Goal: Information Seeking & Learning: Compare options

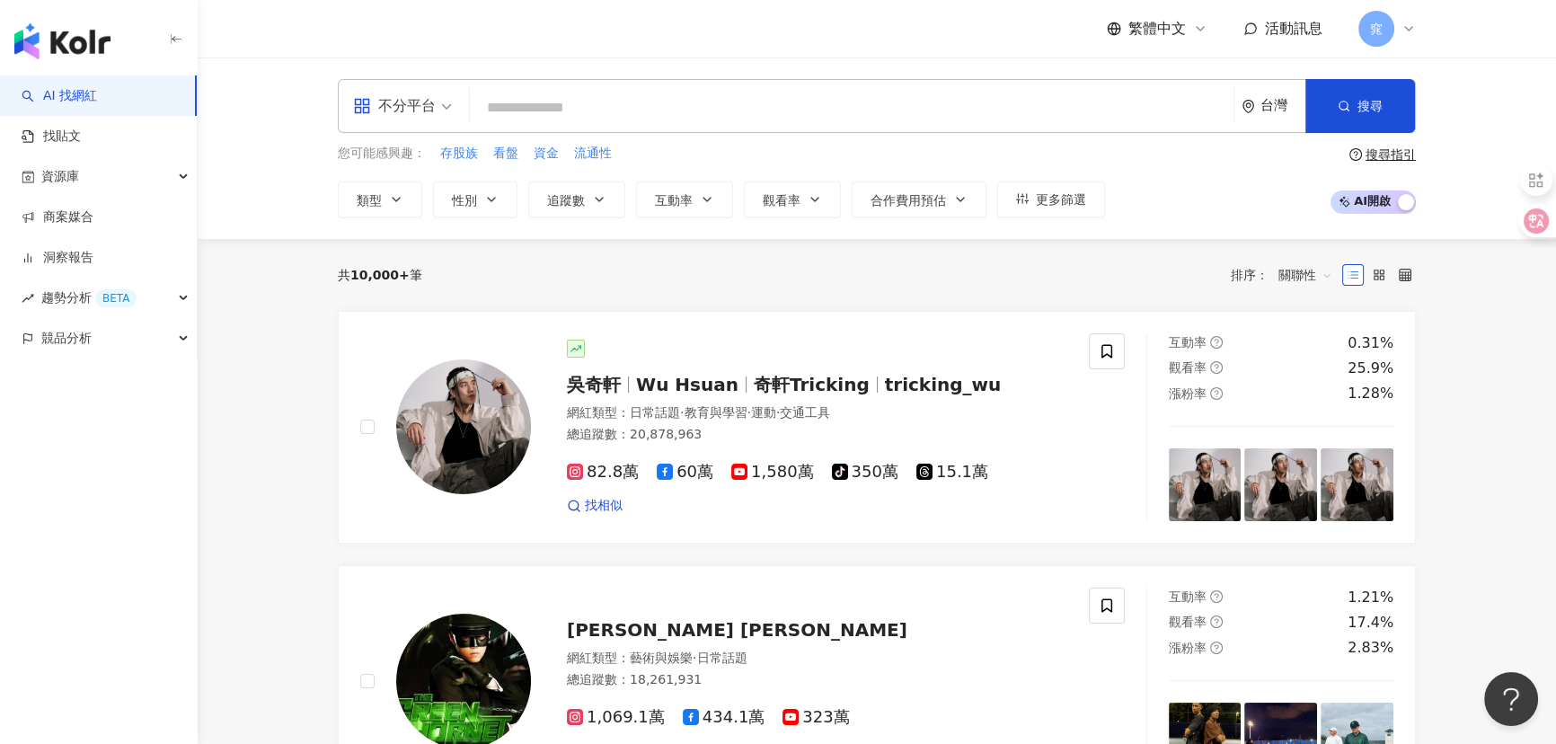
click at [417, 106] on div "不分平台" at bounding box center [394, 106] width 83 height 29
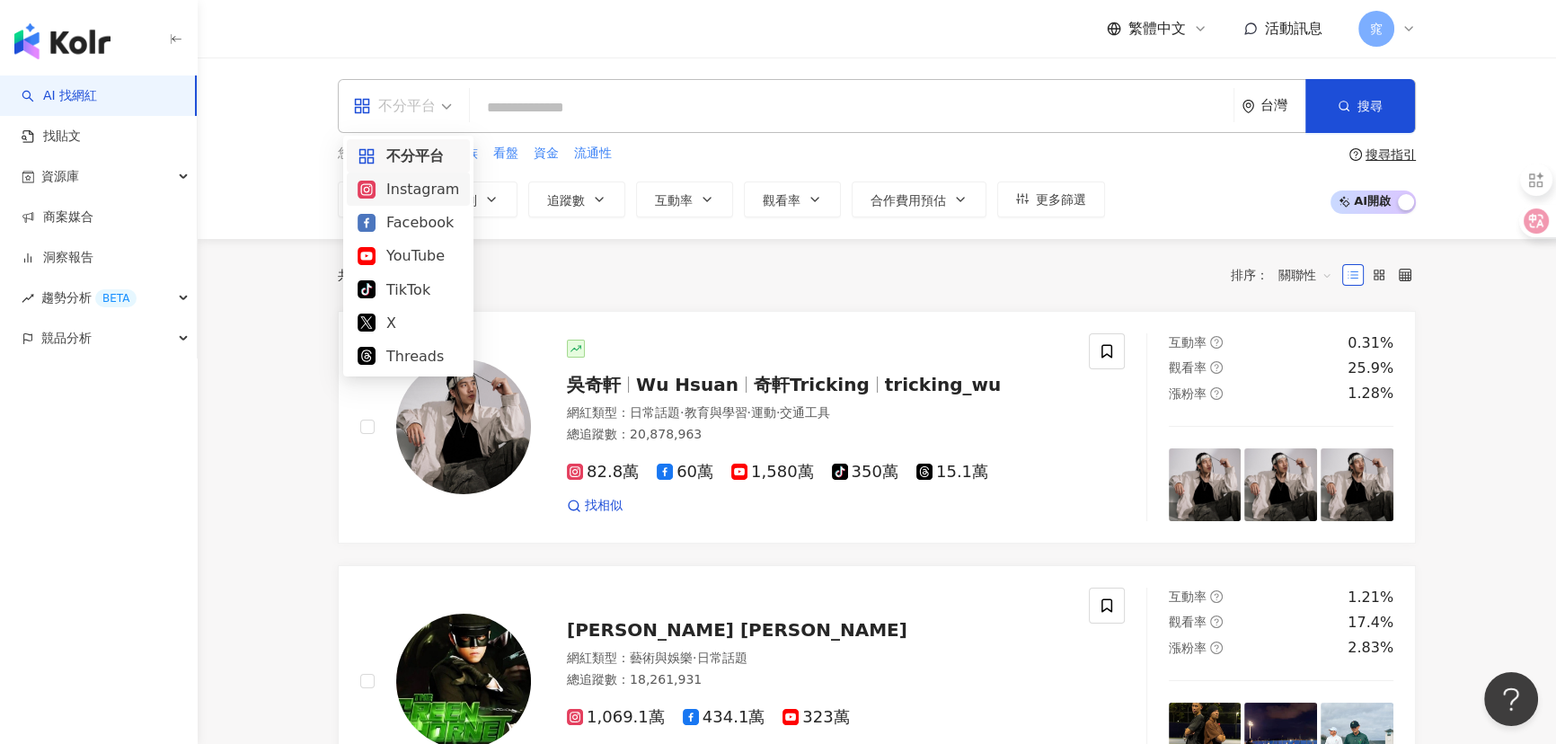
click at [431, 190] on div "Instagram" at bounding box center [409, 189] width 102 height 22
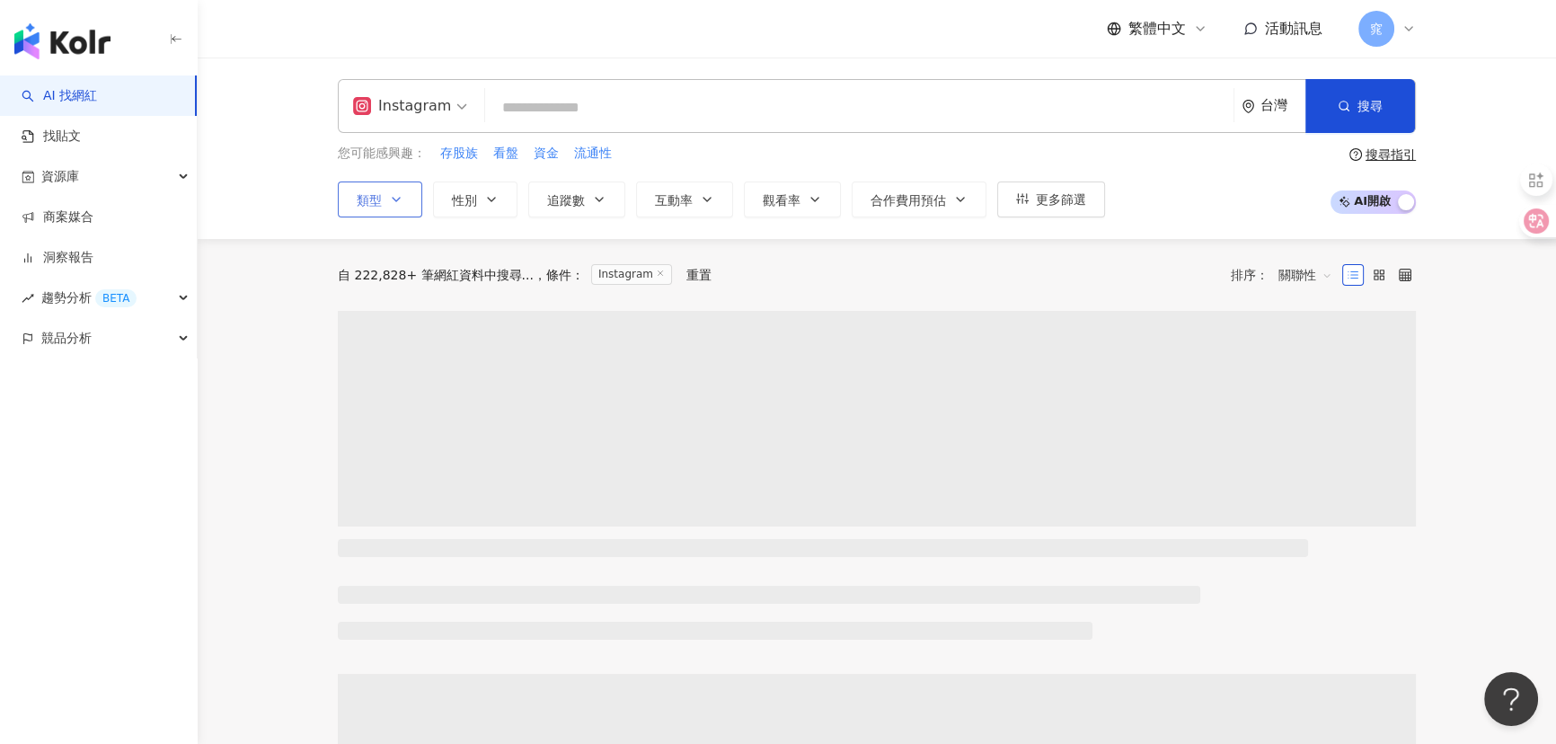
click at [365, 200] on span "類型" at bounding box center [369, 200] width 25 height 14
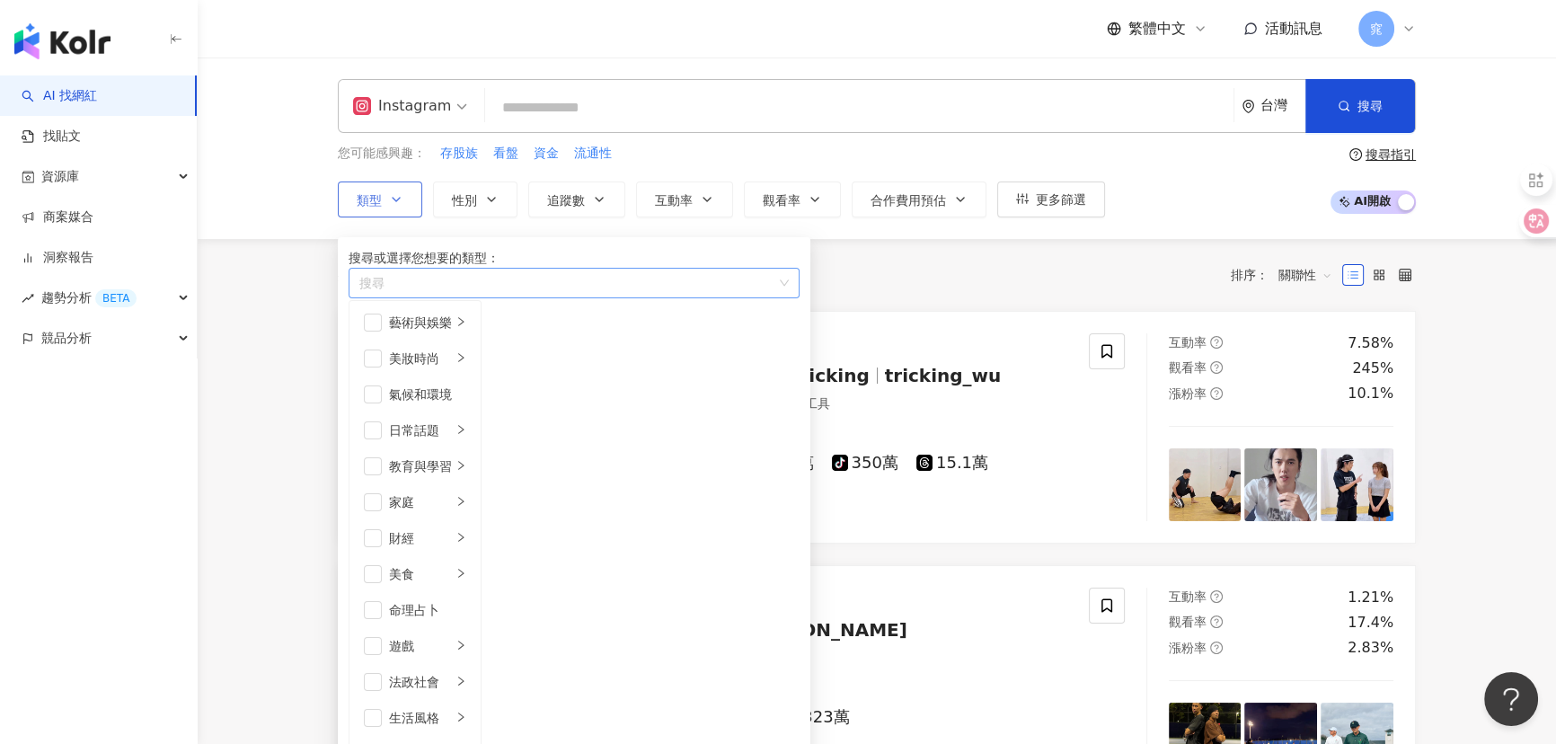
click at [467, 289] on div "button" at bounding box center [564, 282] width 425 height 13
type input "*"
click at [455, 325] on div "促 購導購" at bounding box center [566, 315] width 429 height 20
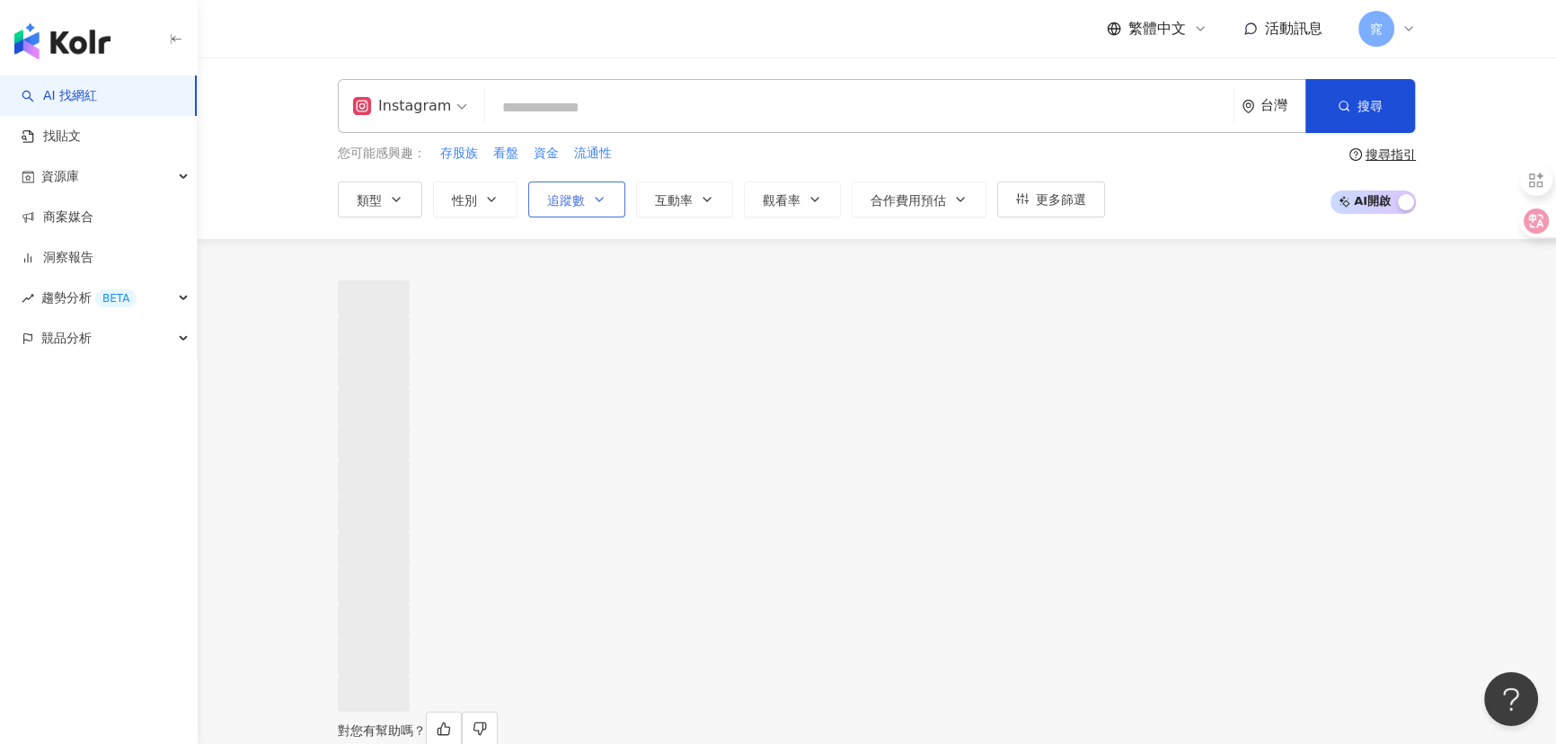
click at [573, 198] on span "追蹤數" at bounding box center [566, 200] width 38 height 14
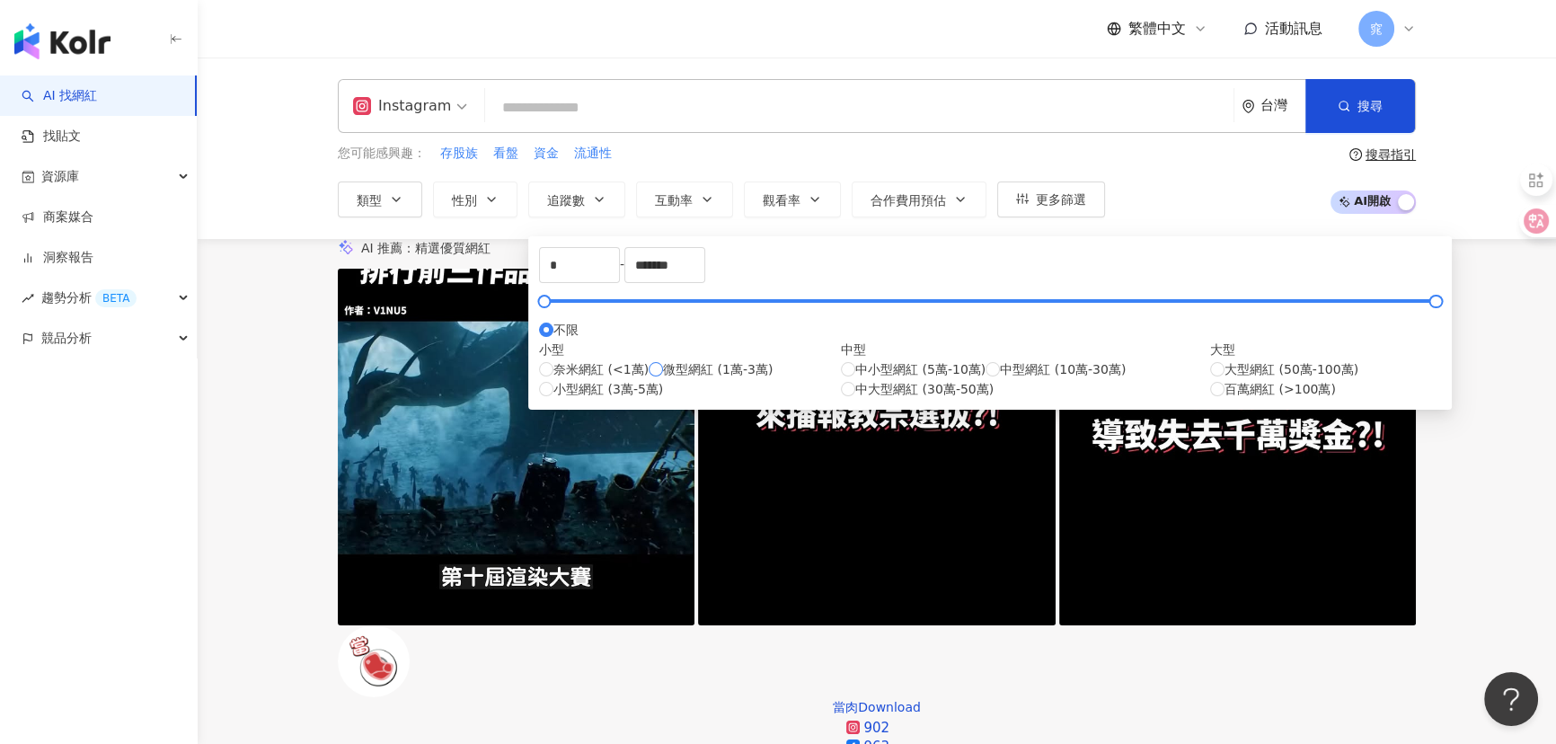
click at [663, 379] on span "微型網紅 (1萬-3萬)" at bounding box center [718, 369] width 110 height 20
type input "*****"
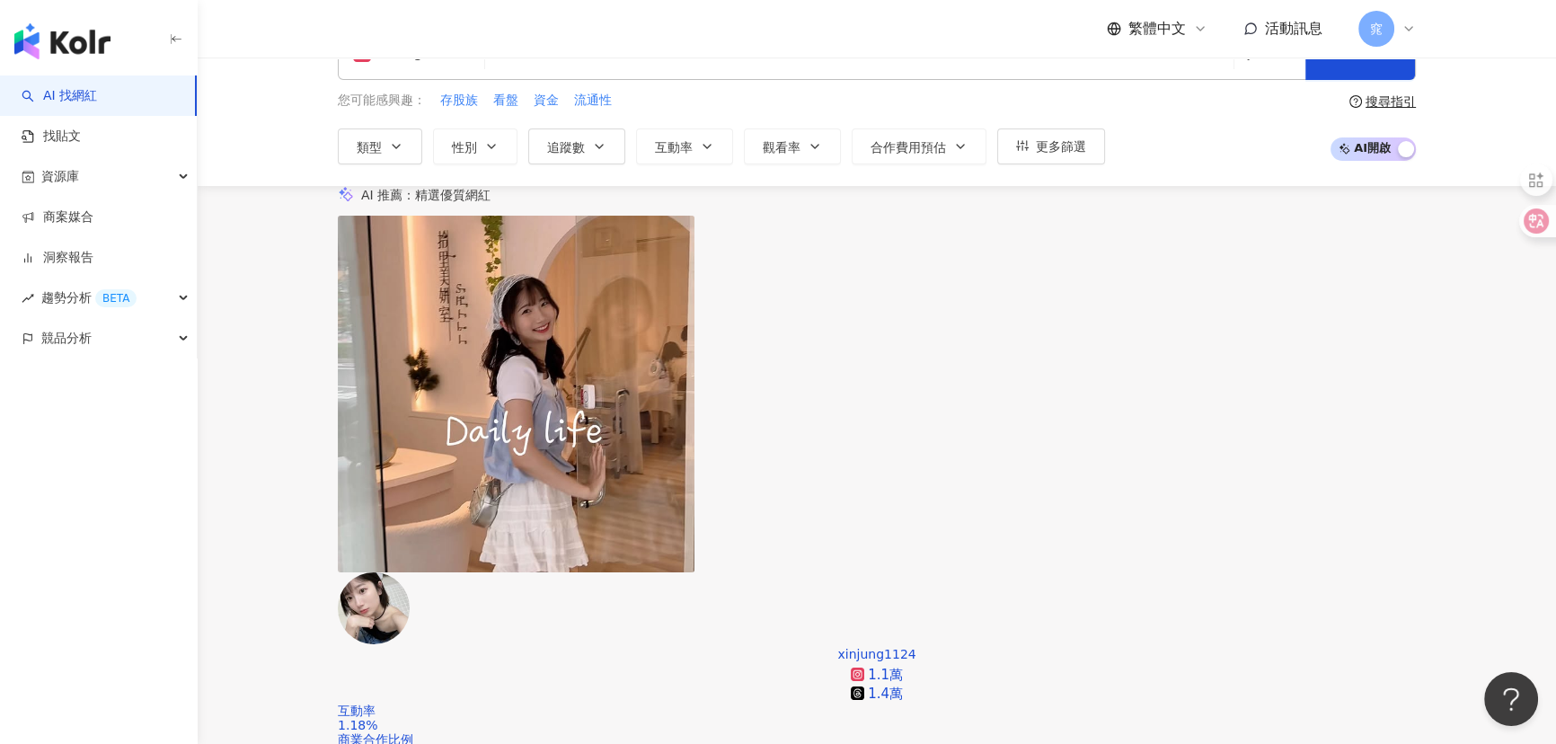
scroll to position [244, 0]
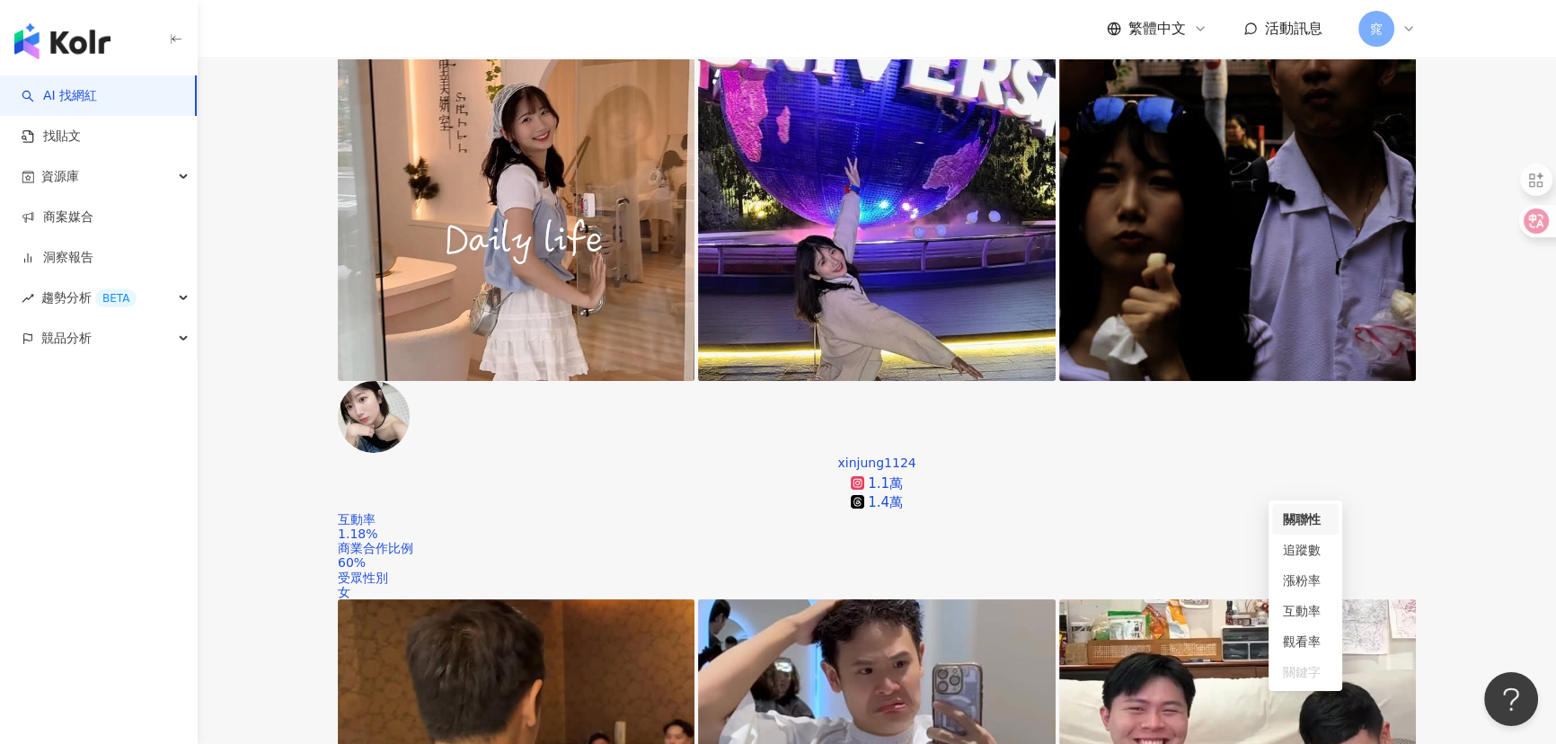
click at [1304, 650] on div "觀看率" at bounding box center [1305, 642] width 45 height 20
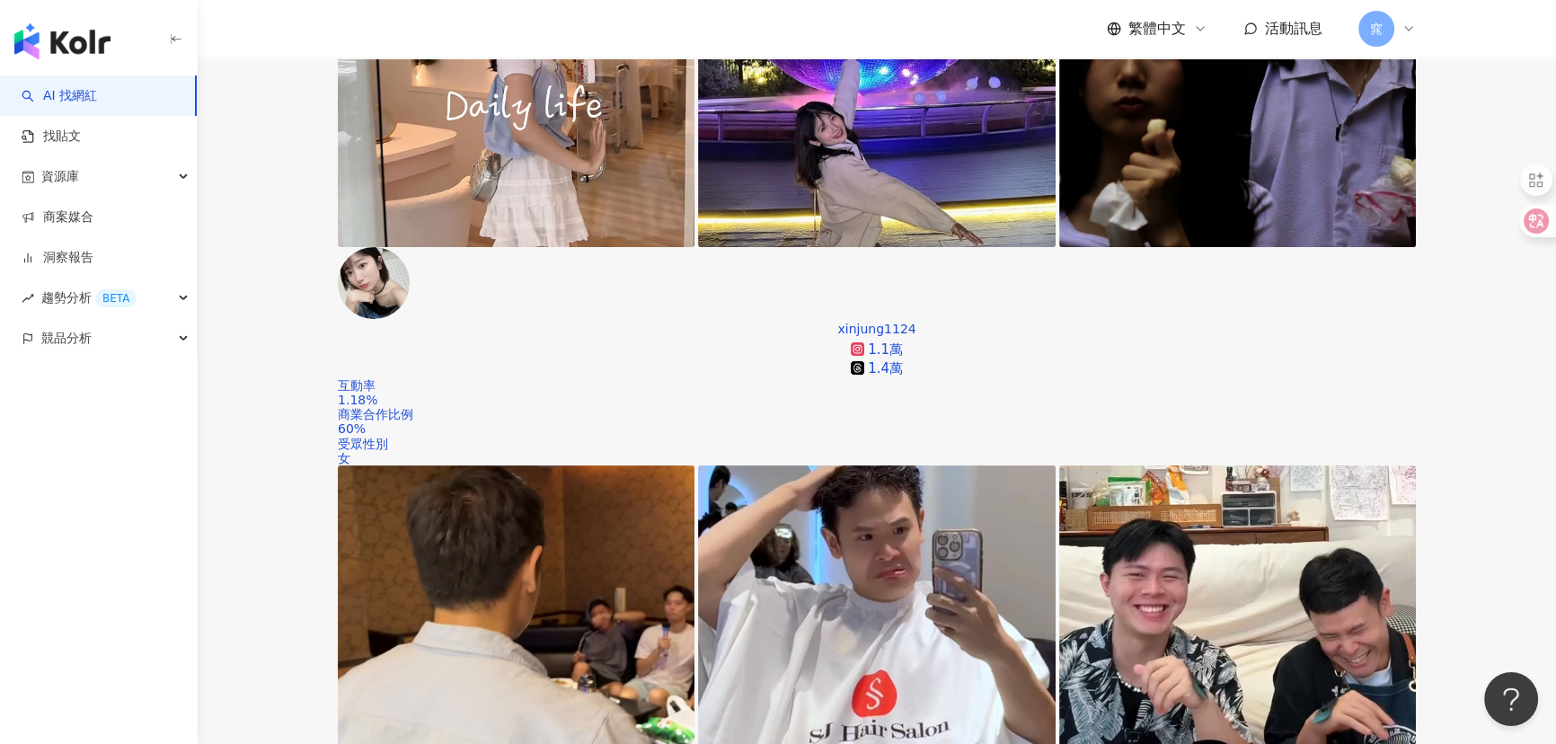
scroll to position [408, 0]
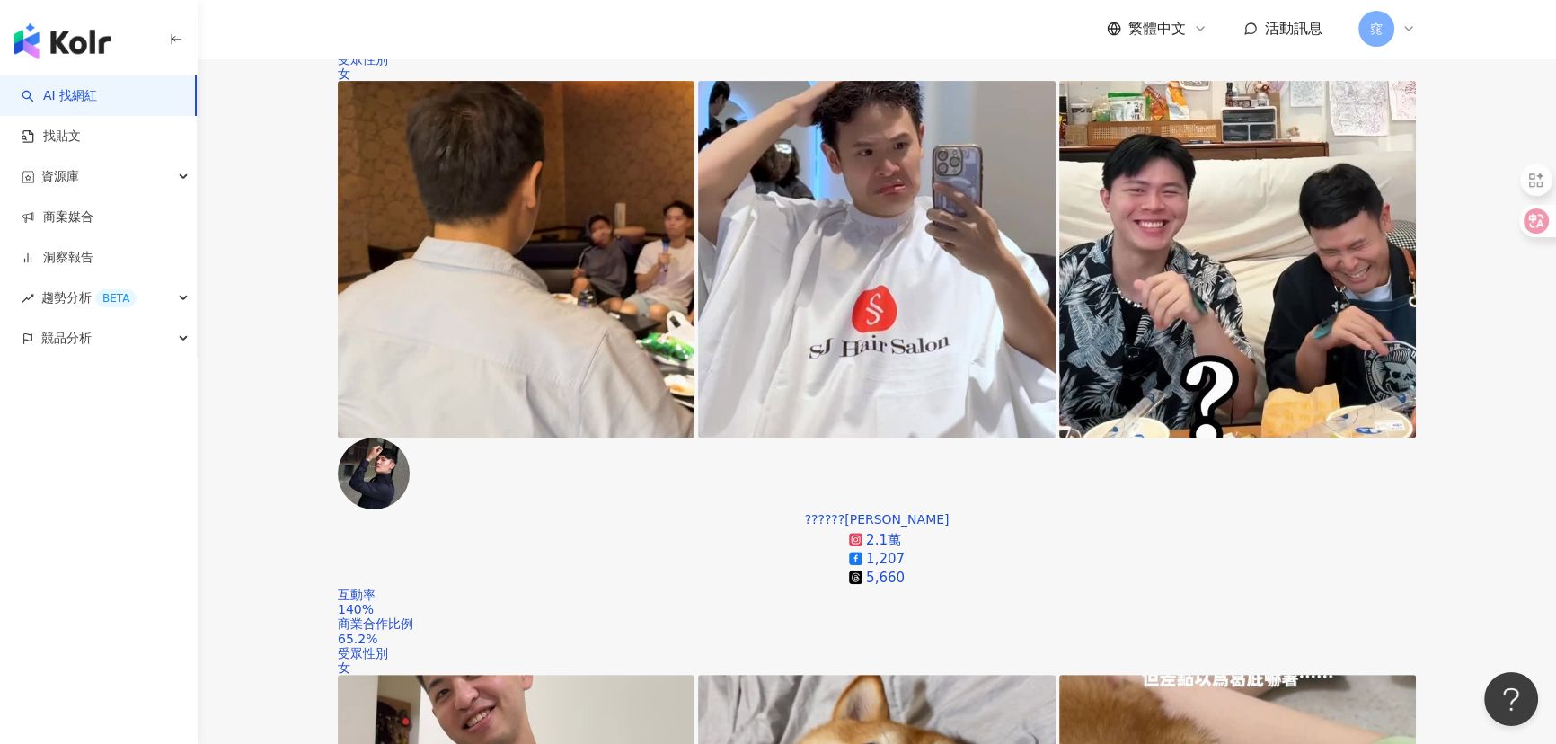
scroll to position [898, 0]
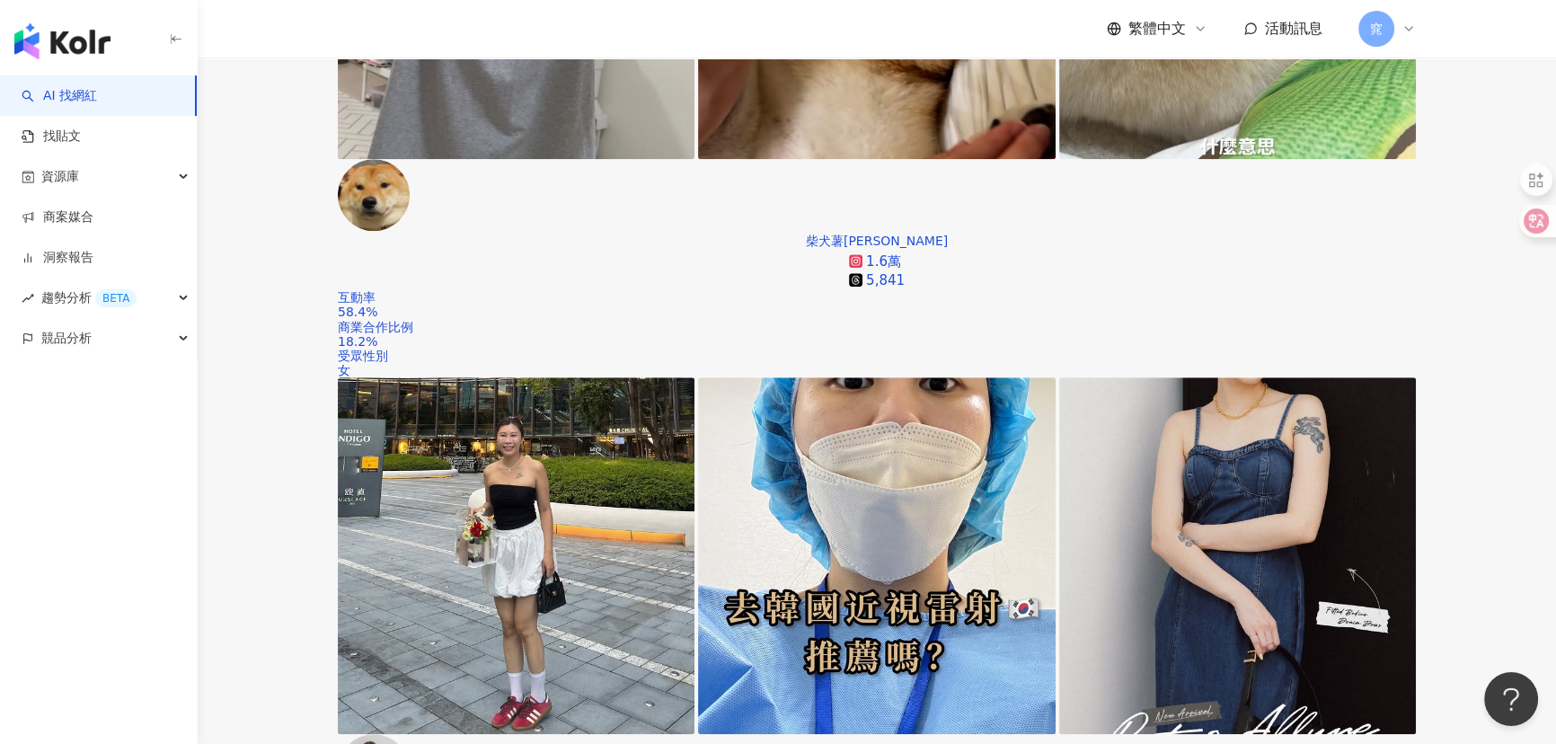
scroll to position [1633, 0]
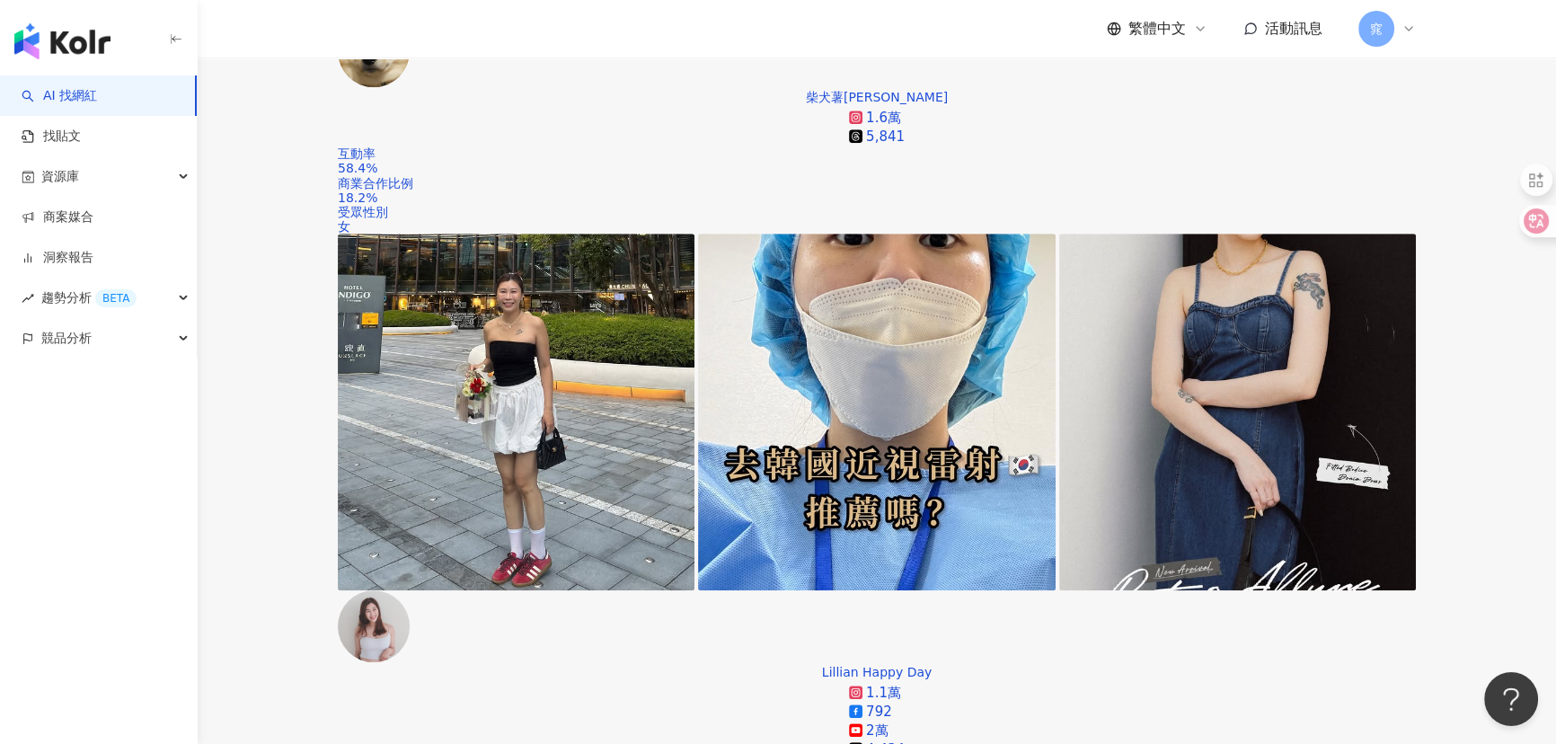
scroll to position [1959, 0]
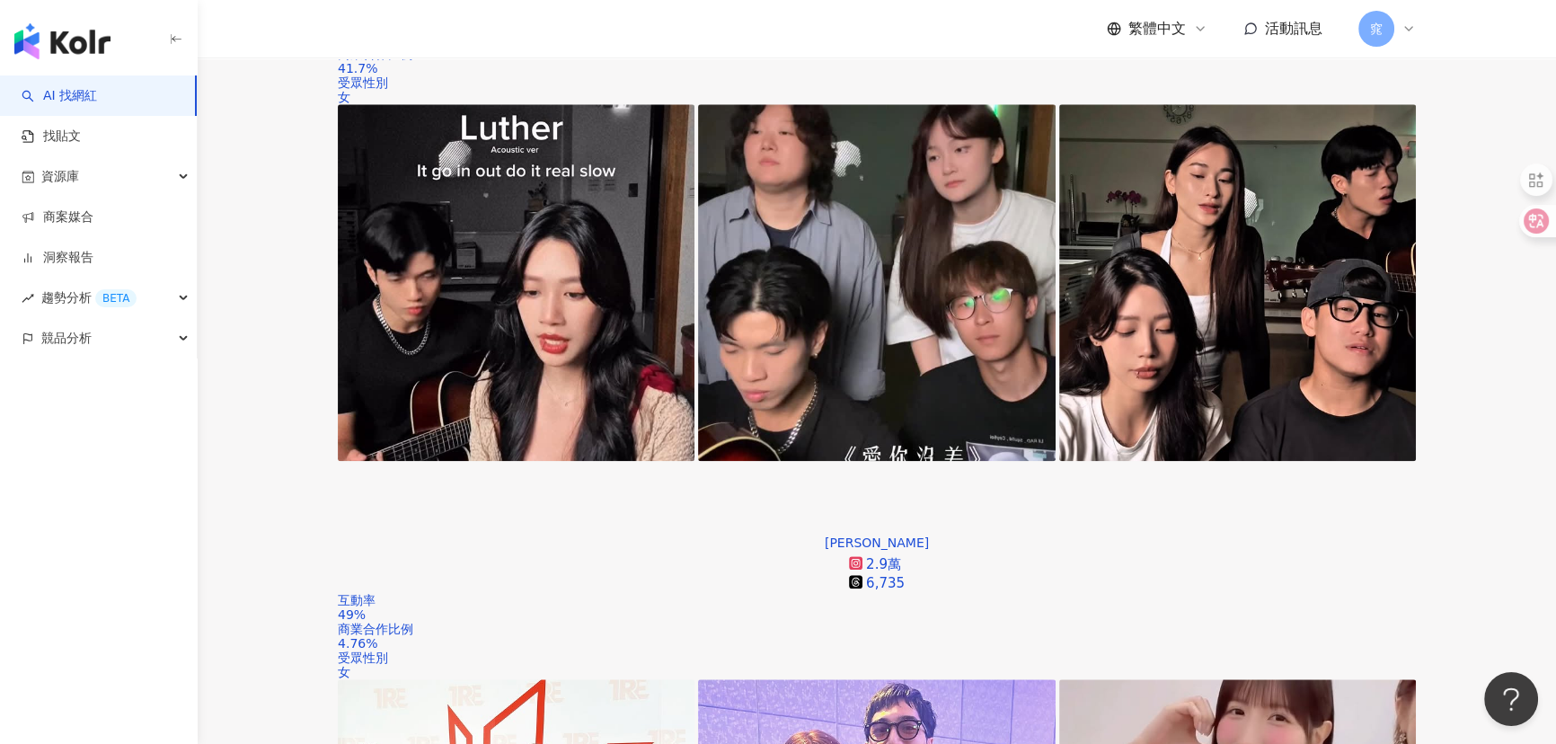
scroll to position [2532, 0]
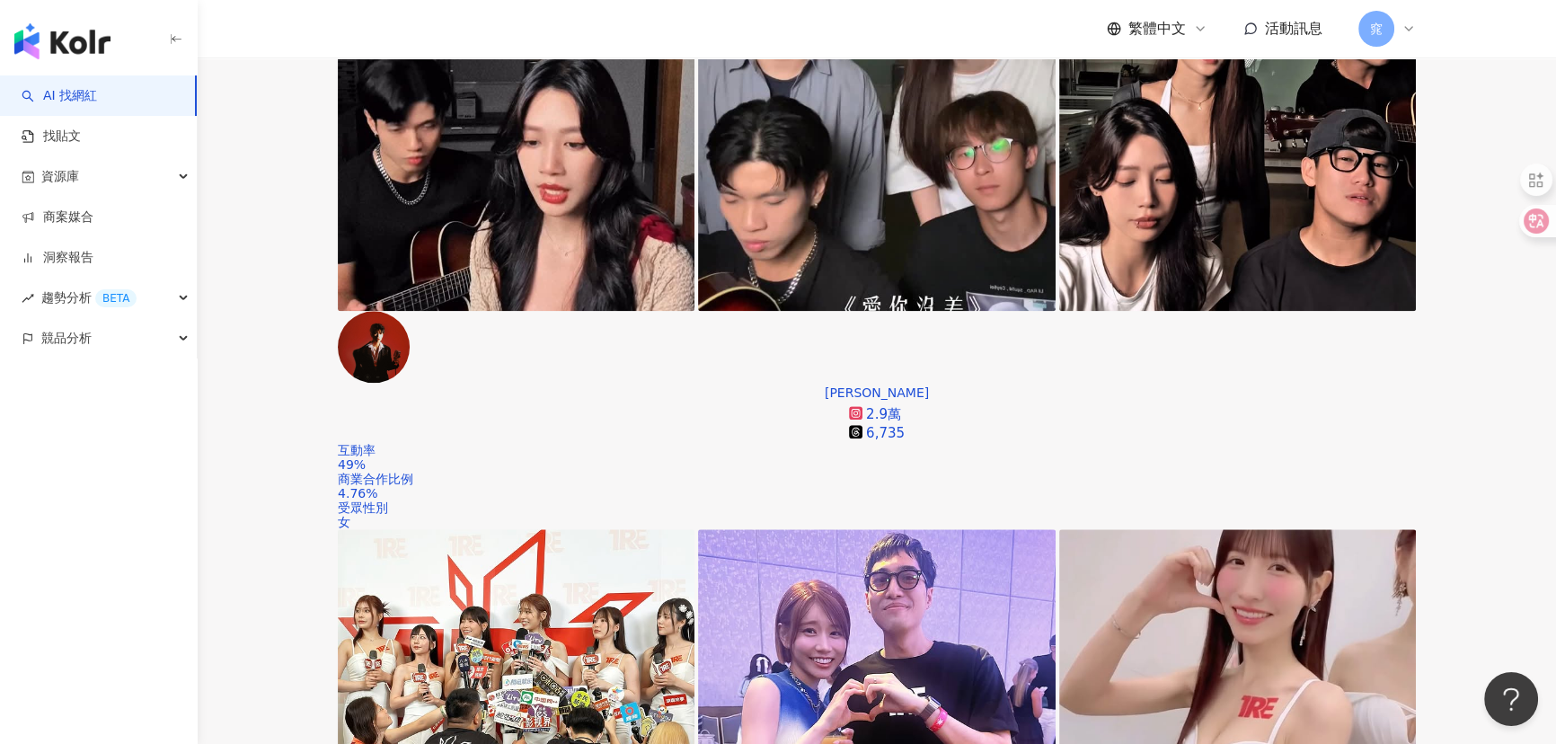
scroll to position [2776, 0]
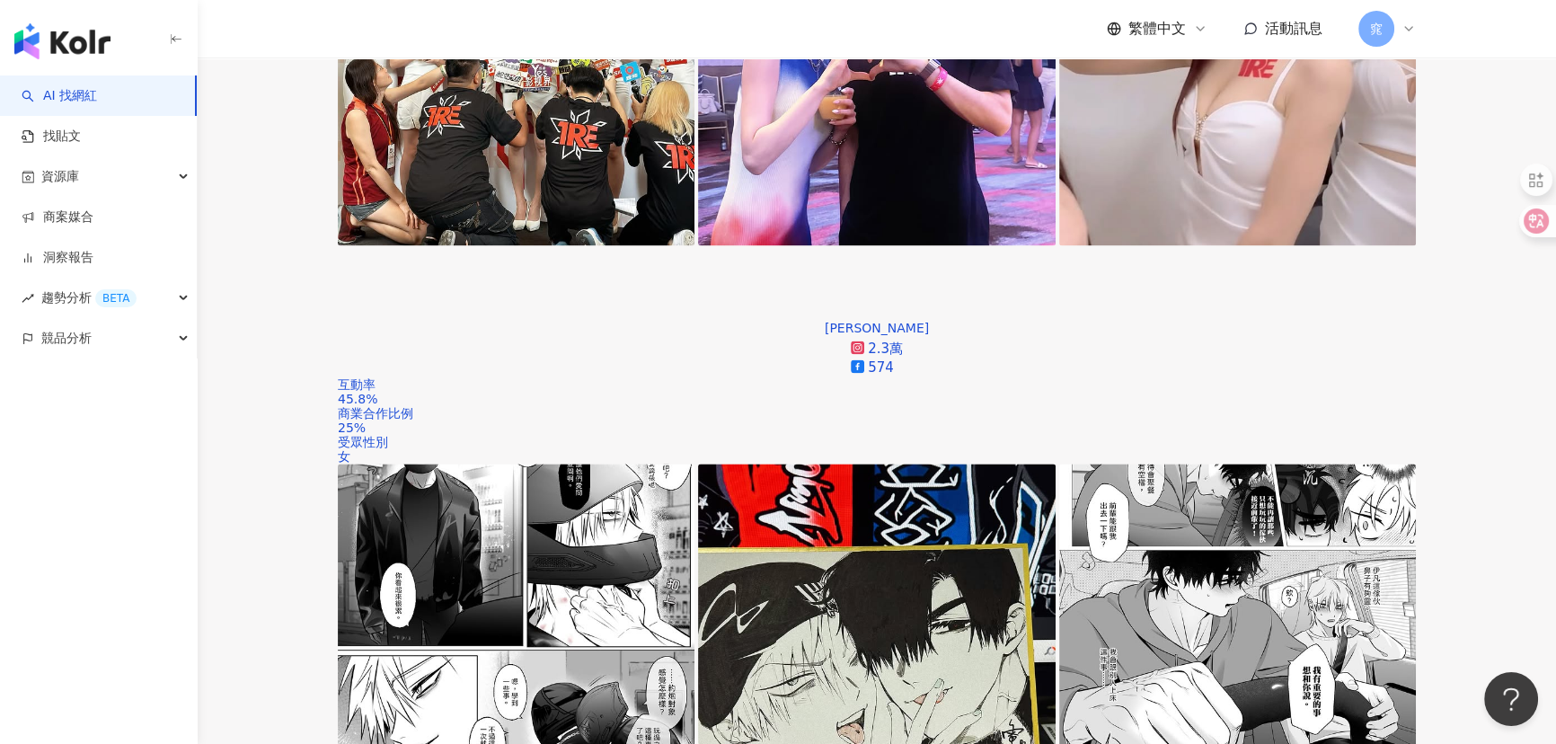
scroll to position [3430, 0]
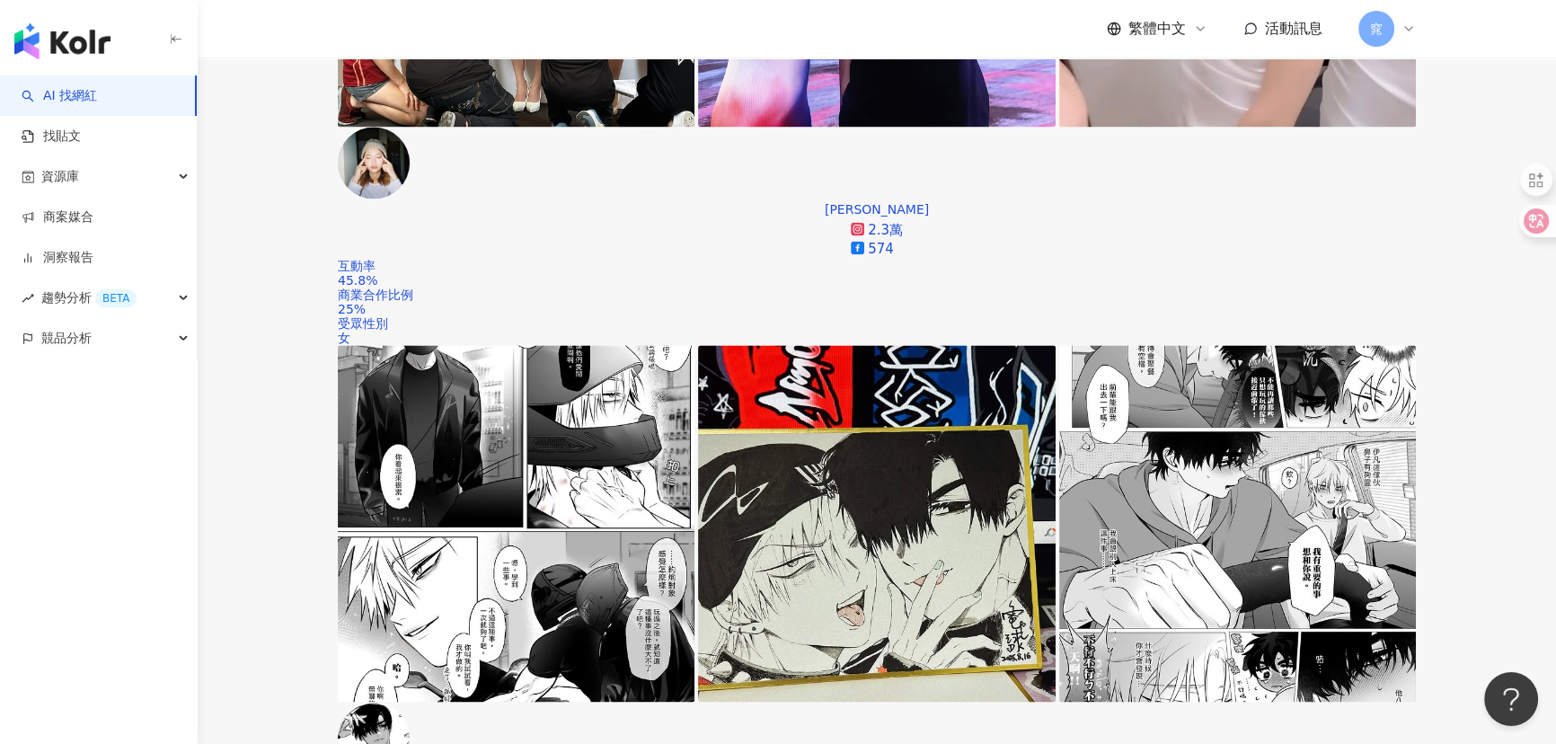
drag, startPoint x: 940, startPoint y: 430, endPoint x: 869, endPoint y: 428, distance: 71.0
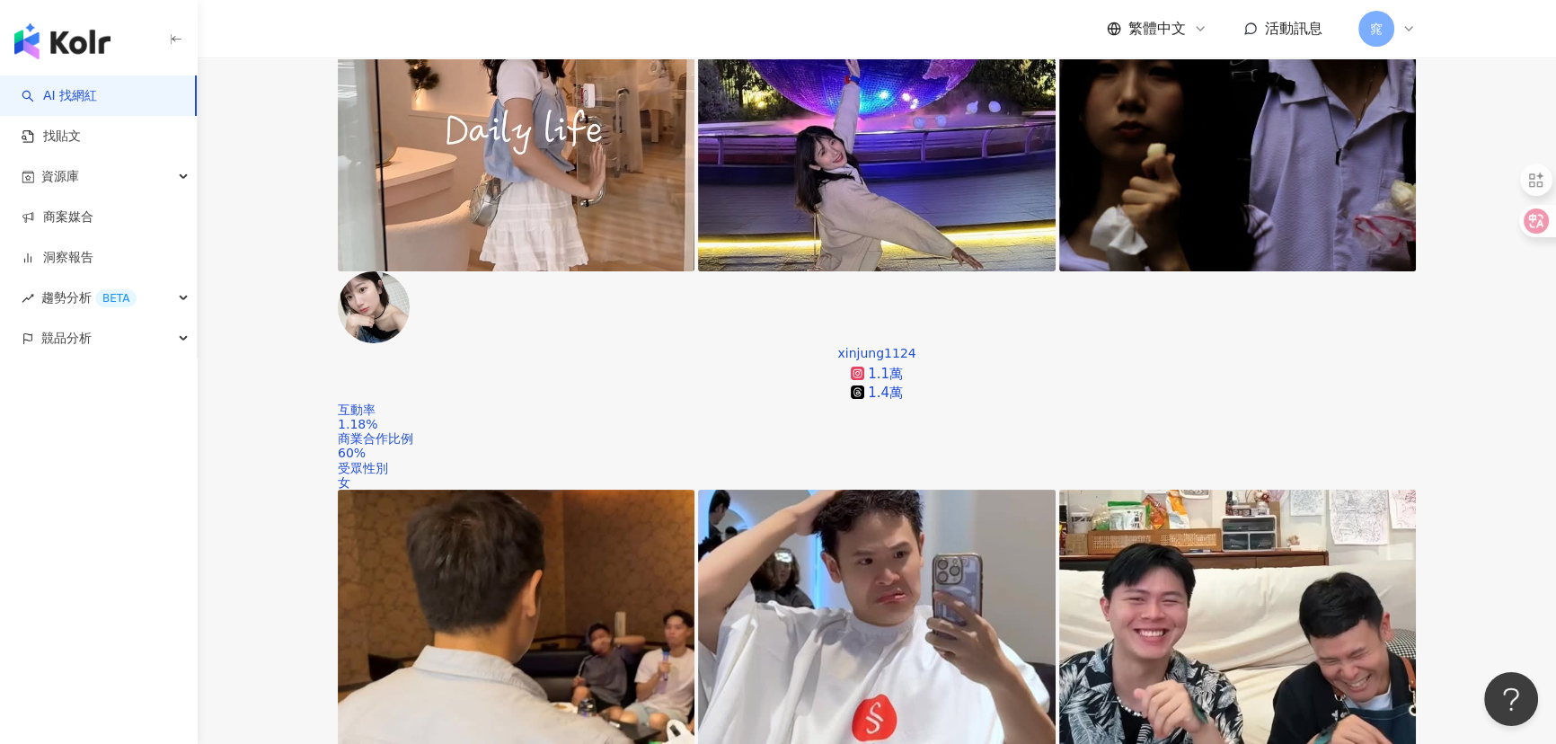
scroll to position [408, 0]
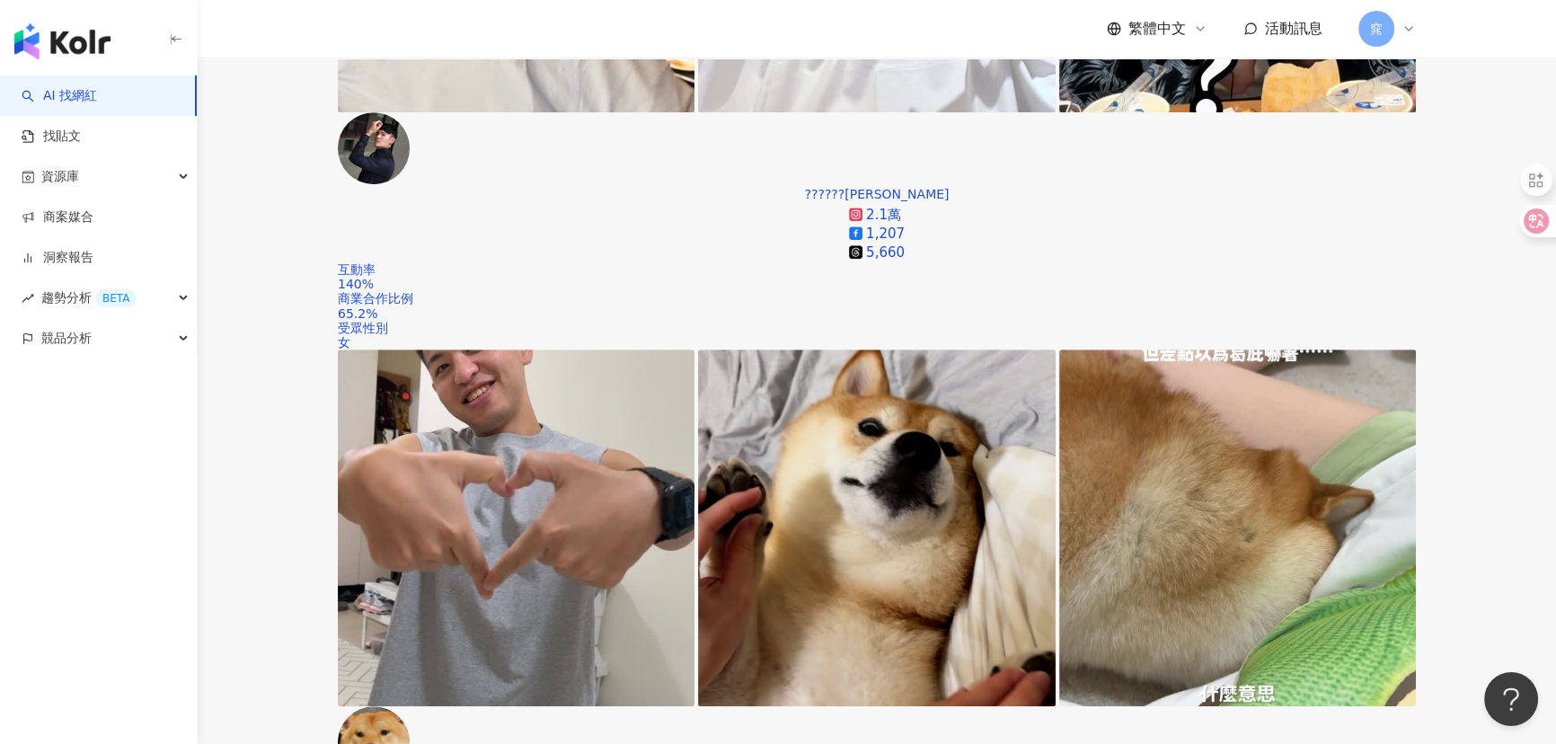
scroll to position [1224, 0]
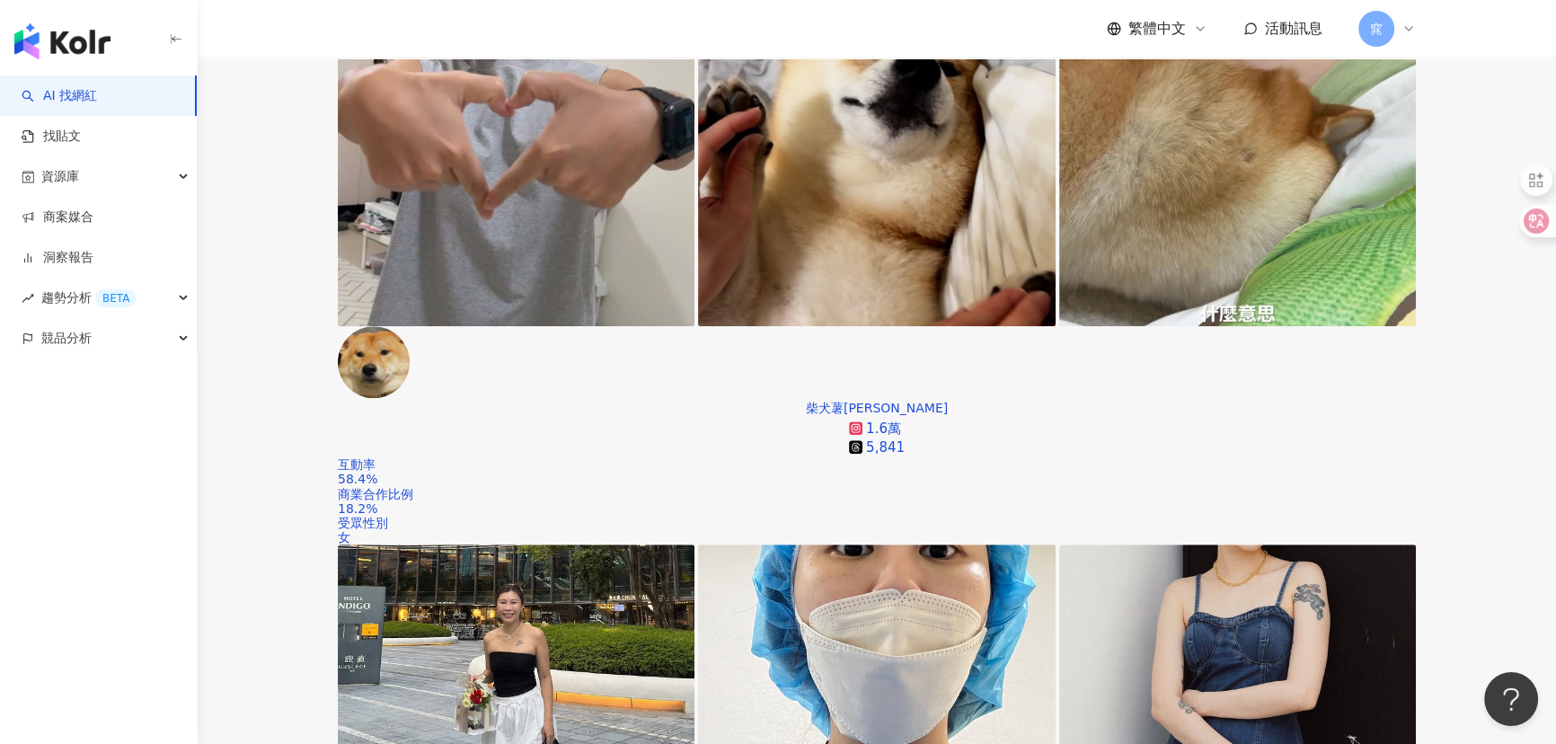
scroll to position [1633, 0]
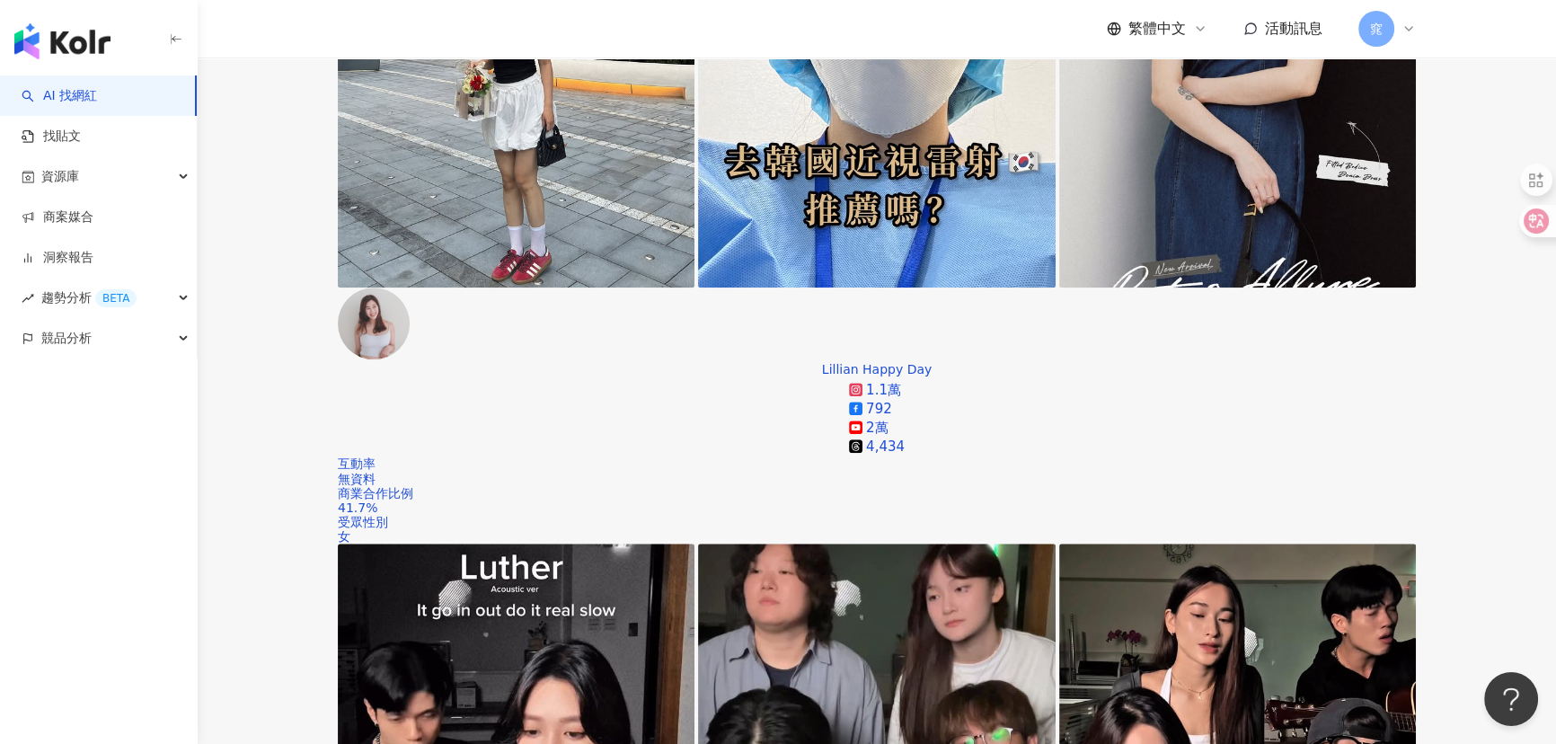
scroll to position [1878, 0]
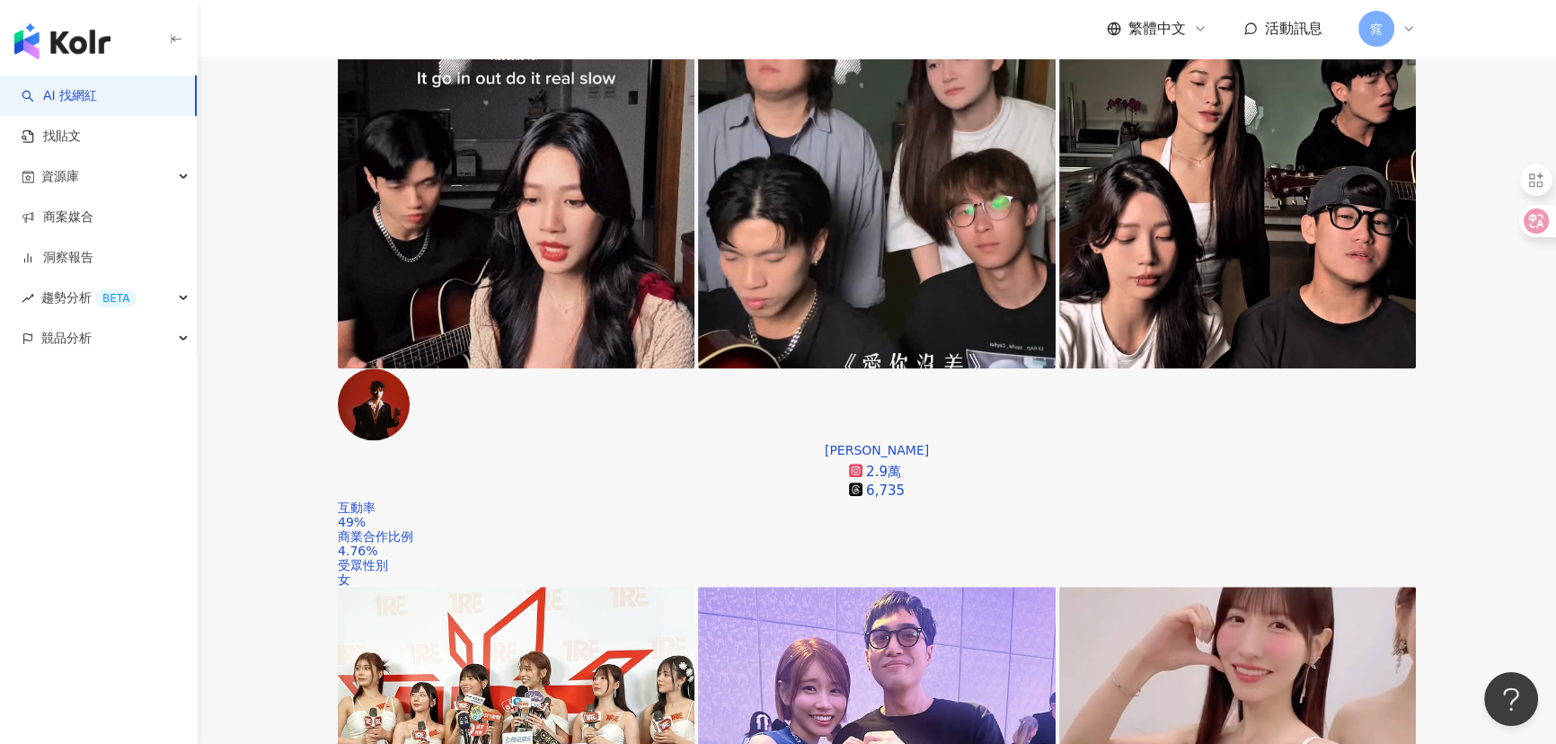
scroll to position [2286, 0]
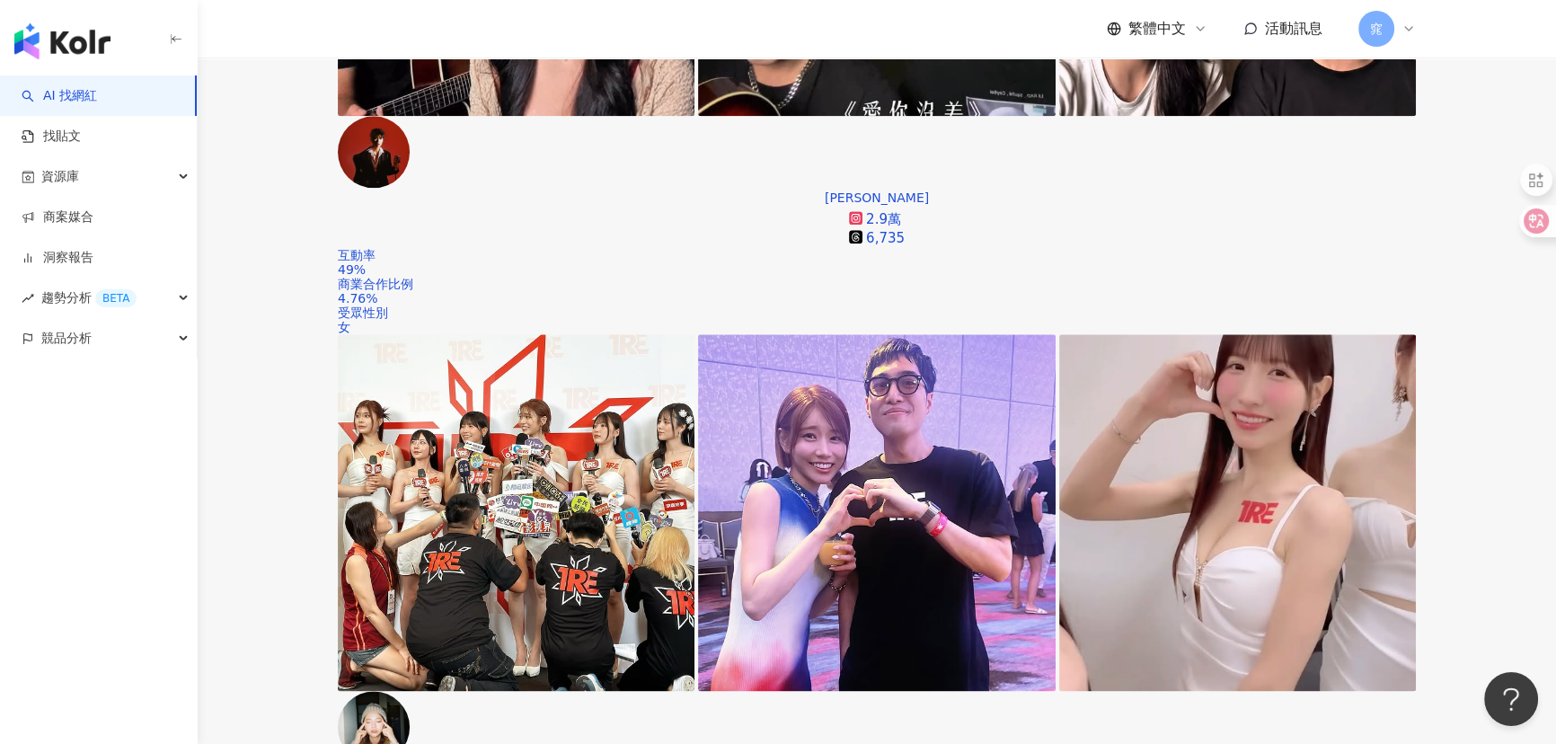
scroll to position [3021, 0]
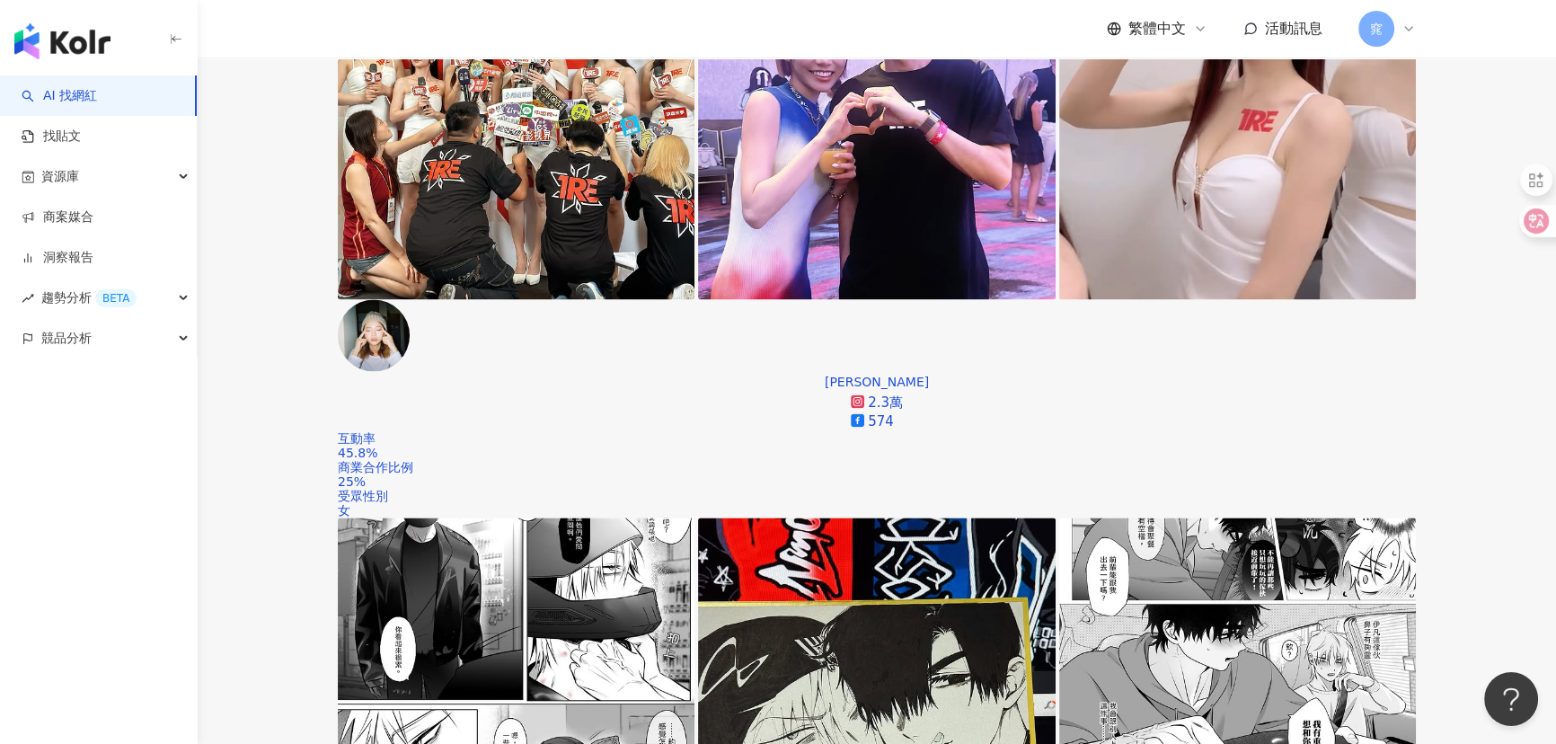
scroll to position [3266, 0]
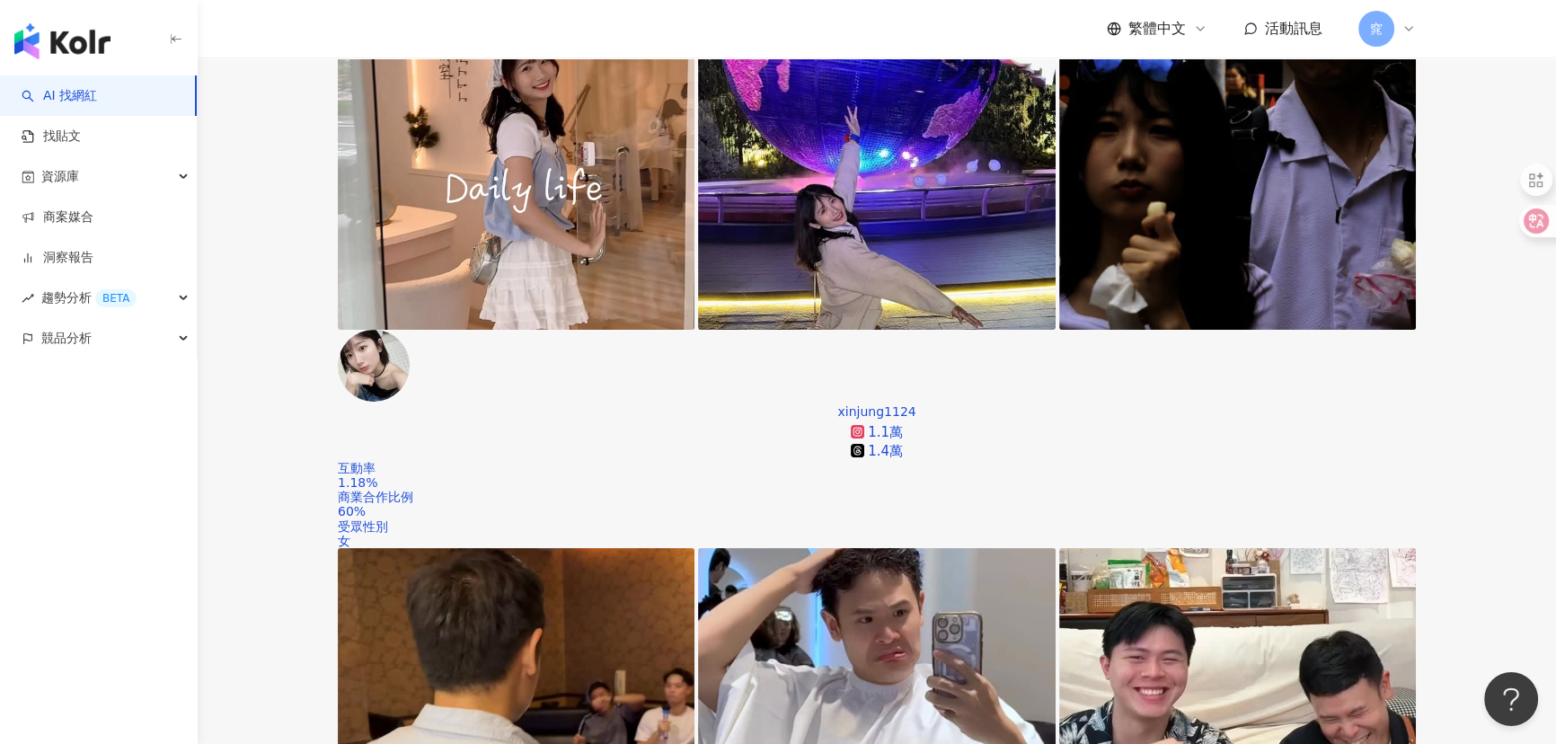
scroll to position [408, 0]
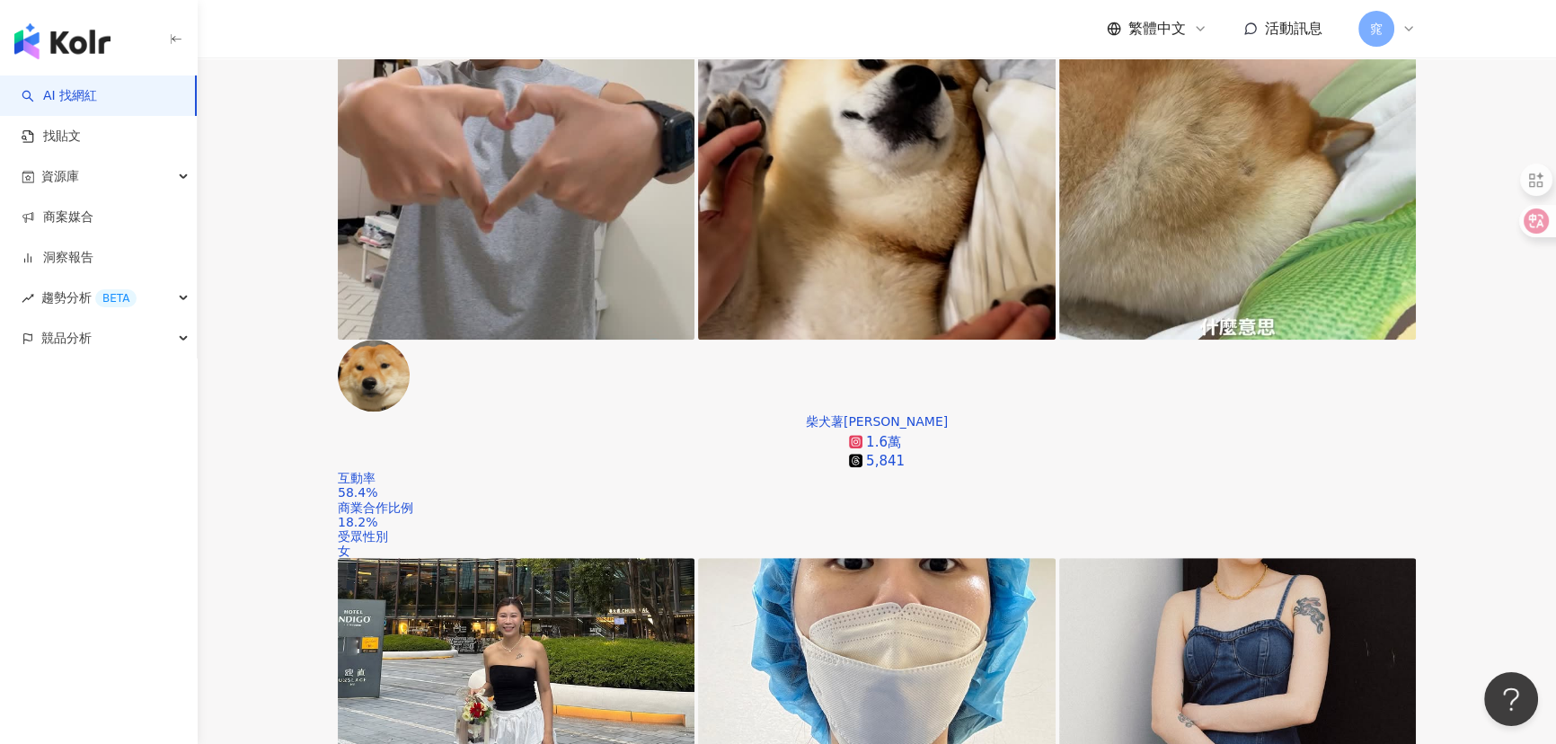
scroll to position [1633, 0]
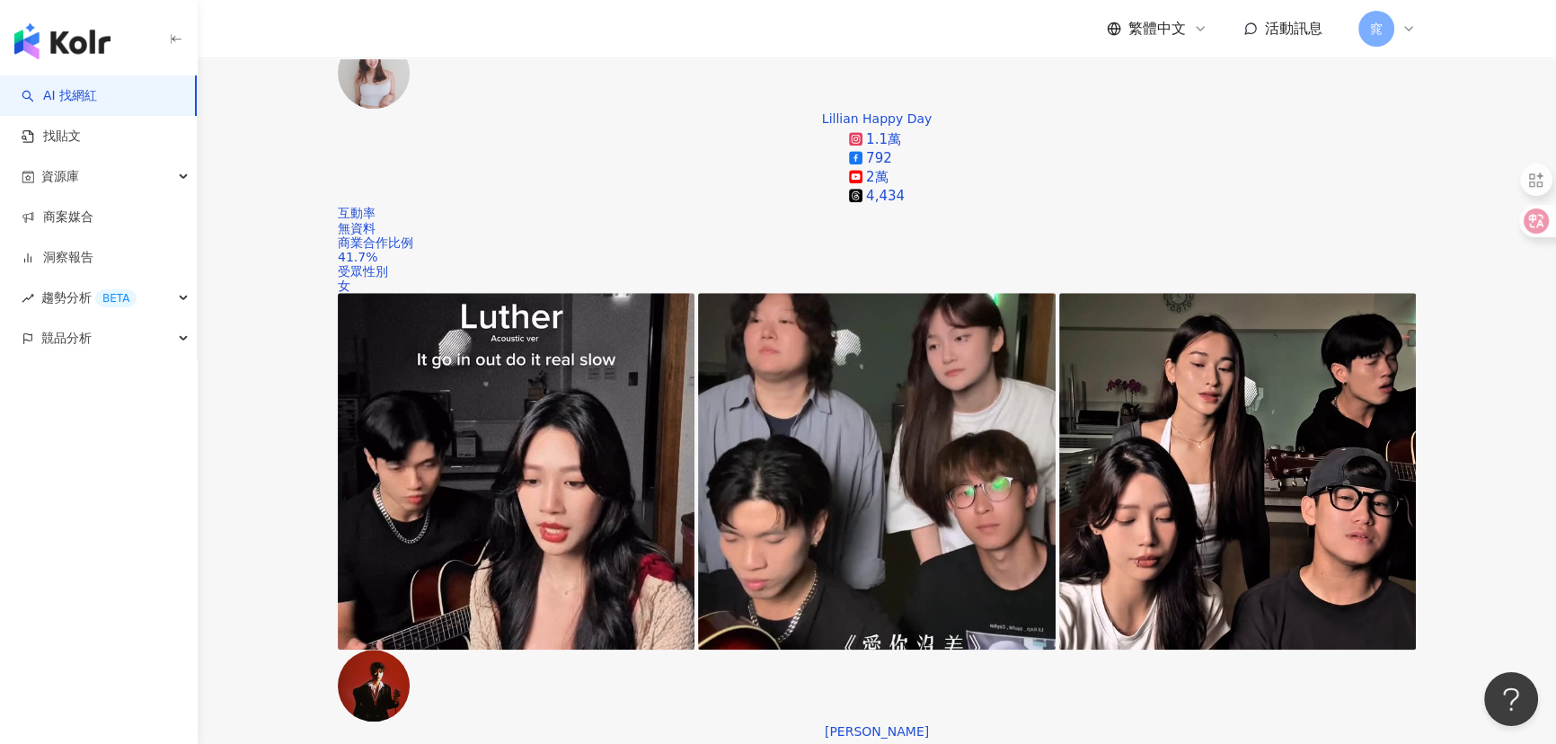
scroll to position [2368, 0]
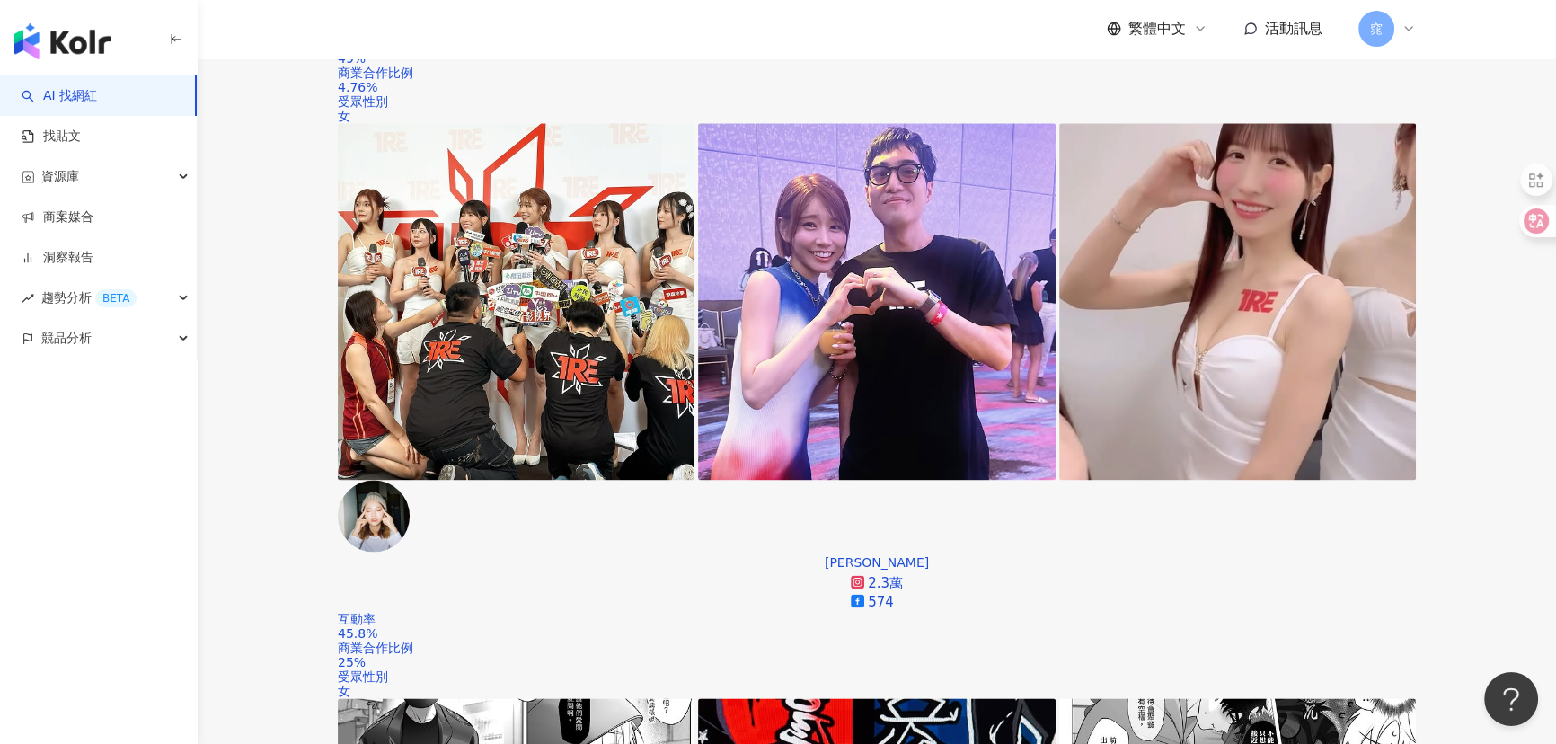
scroll to position [3103, 0]
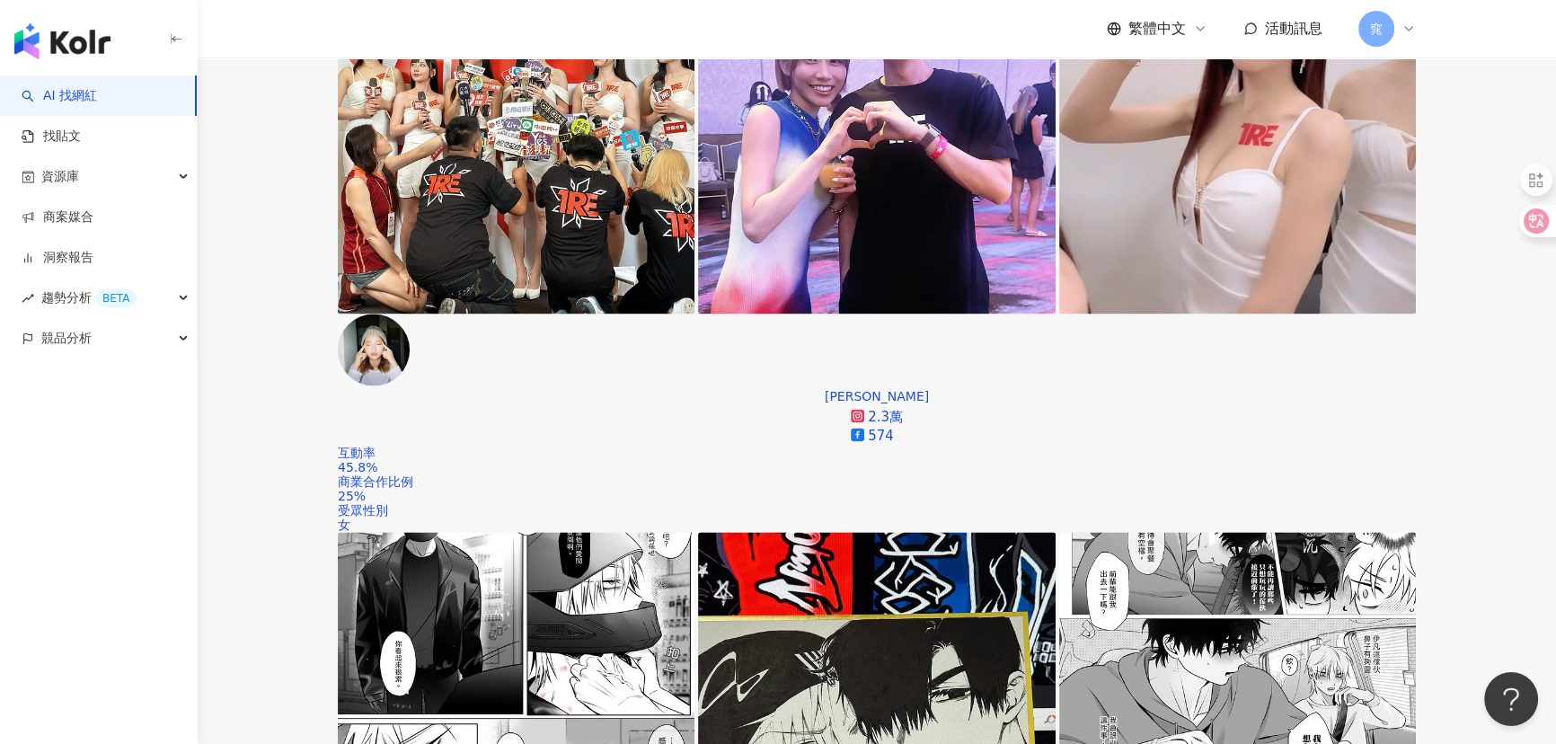
scroll to position [3430, 0]
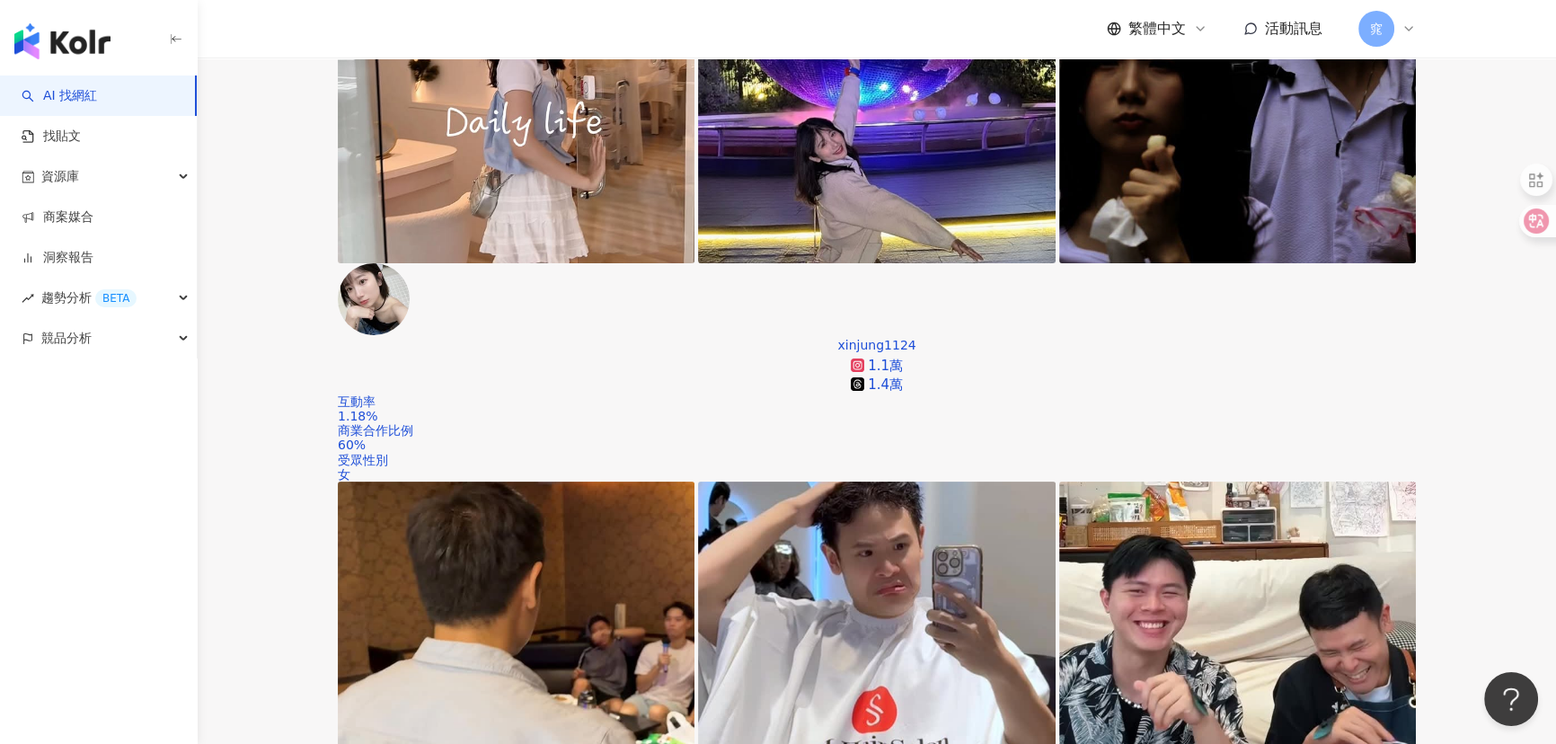
scroll to position [490, 0]
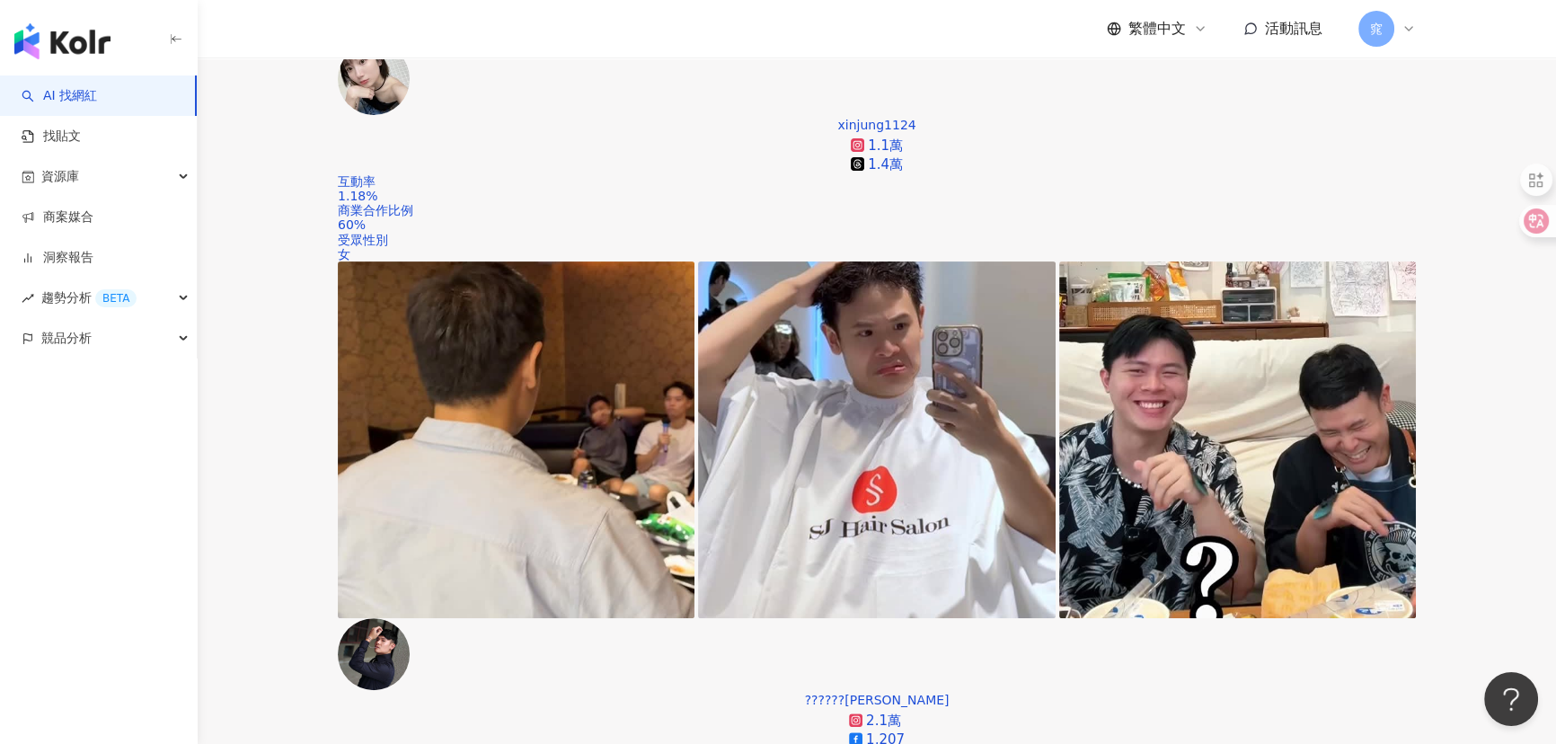
scroll to position [735, 0]
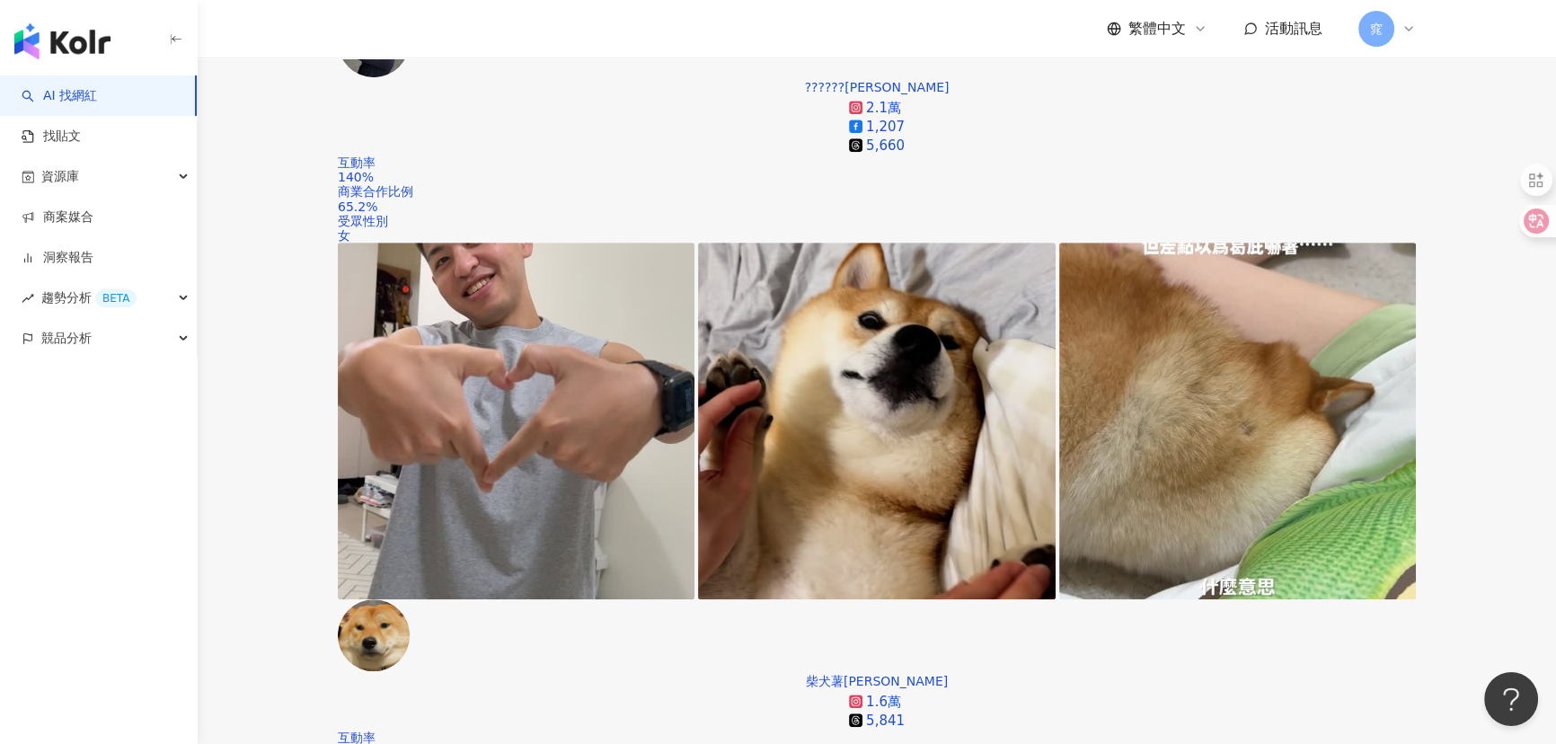
scroll to position [1224, 0]
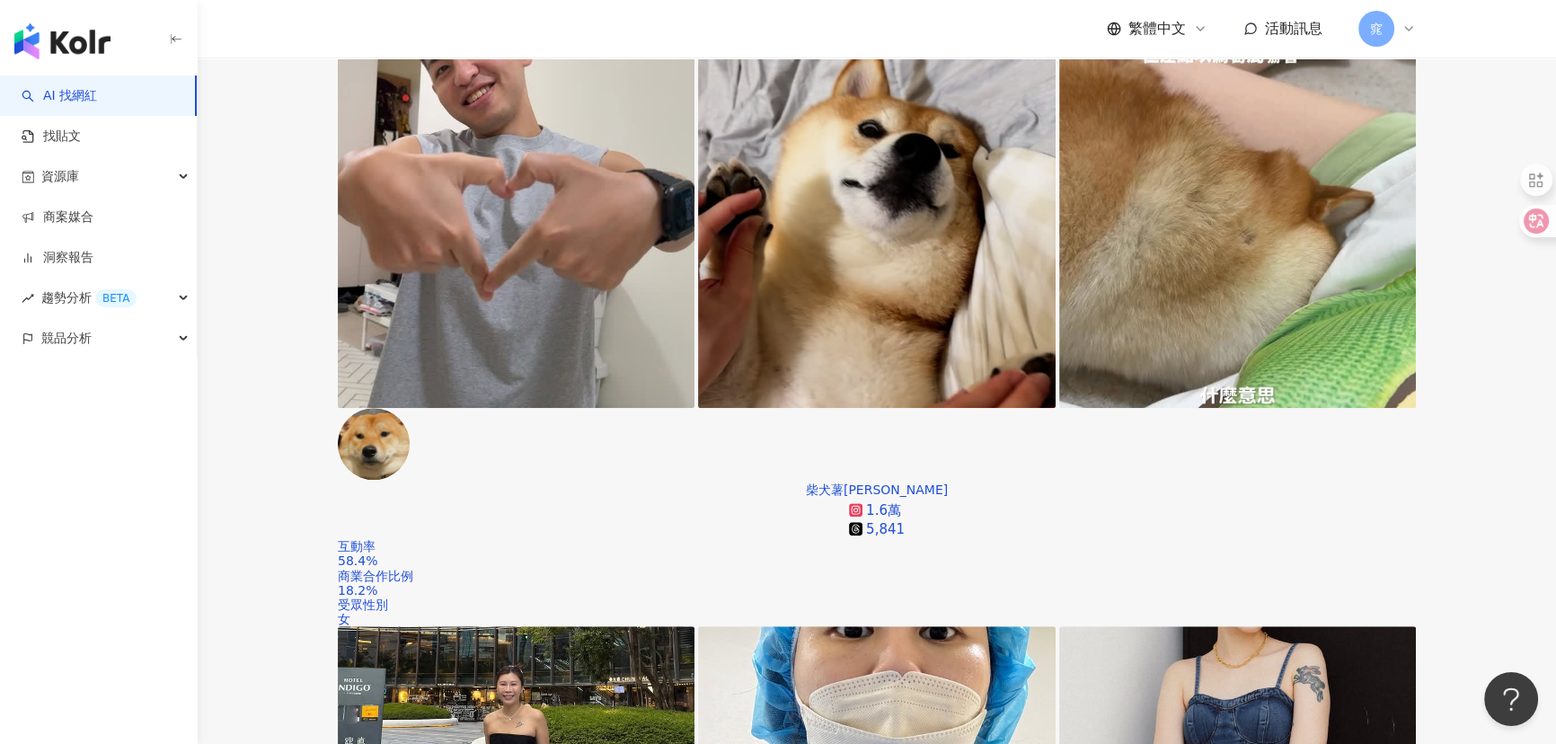
scroll to position [1388, 0]
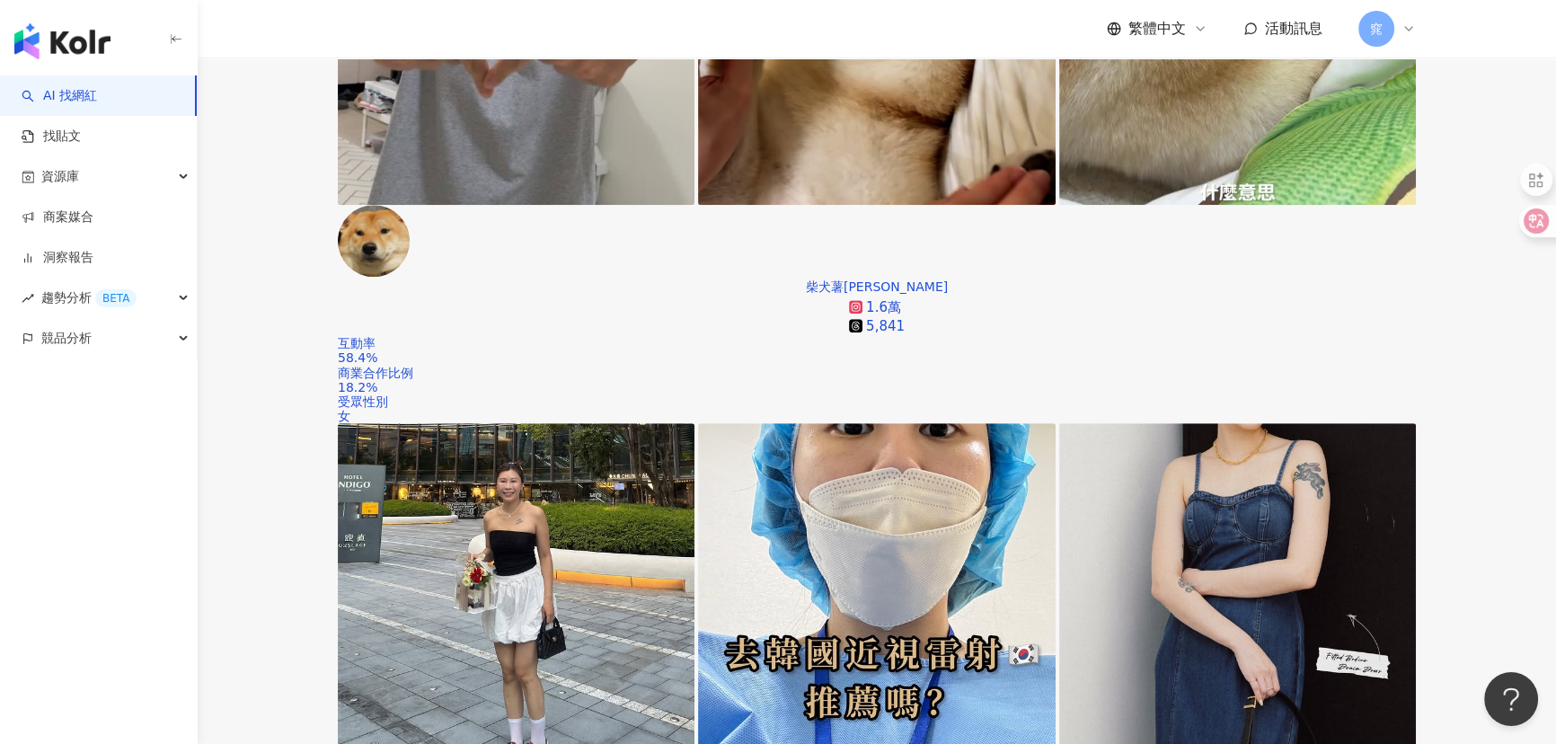
scroll to position [1715, 0]
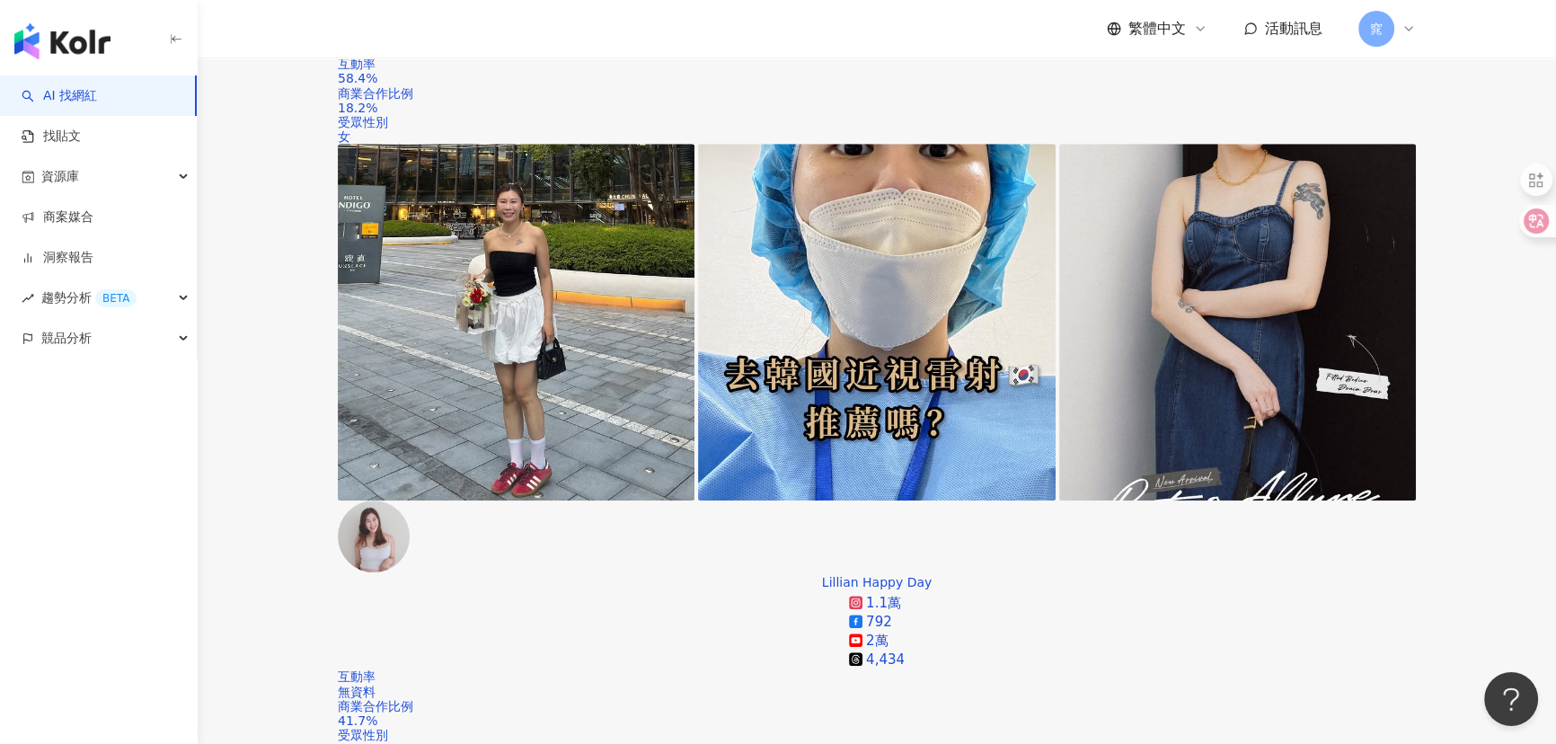
scroll to position [2041, 0]
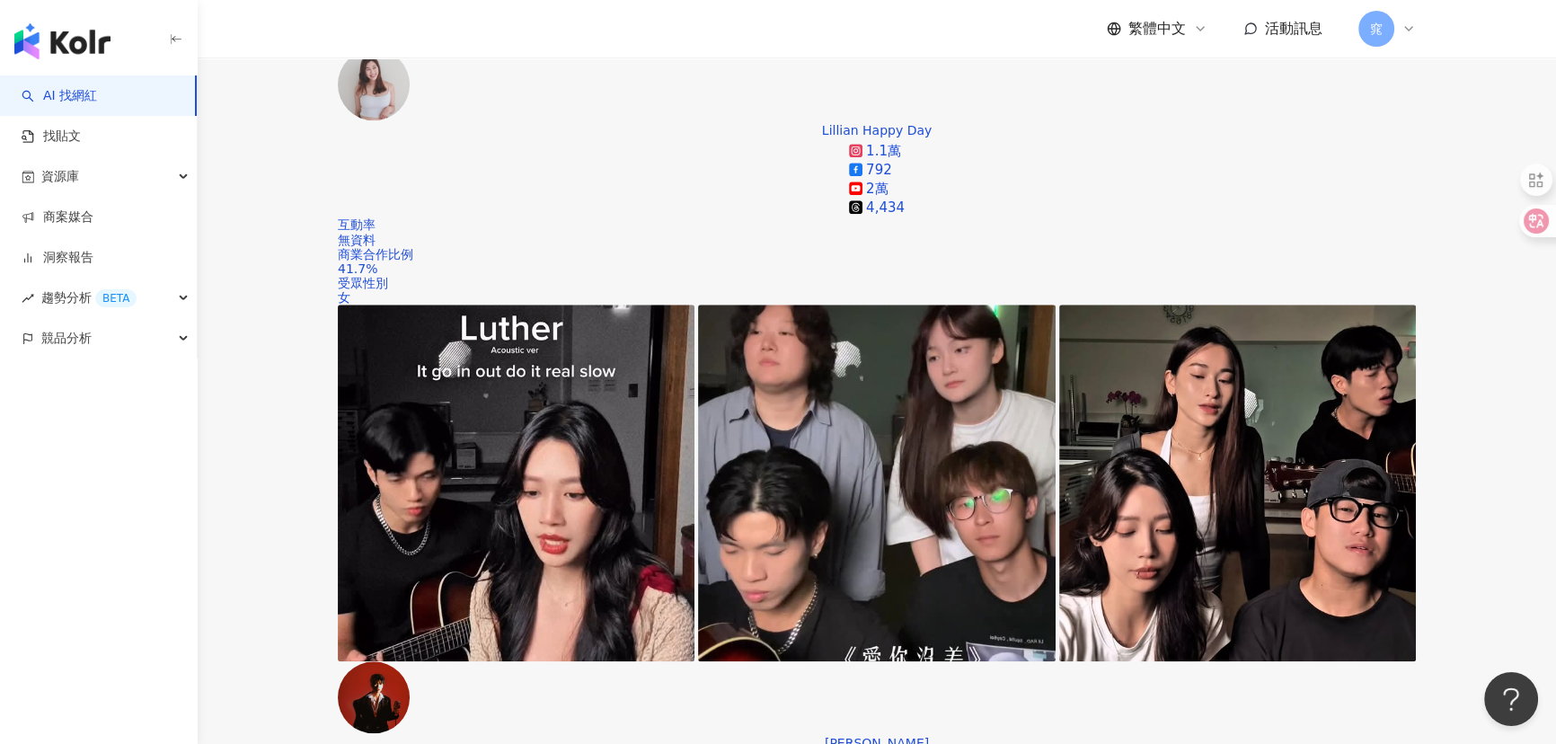
scroll to position [2368, 0]
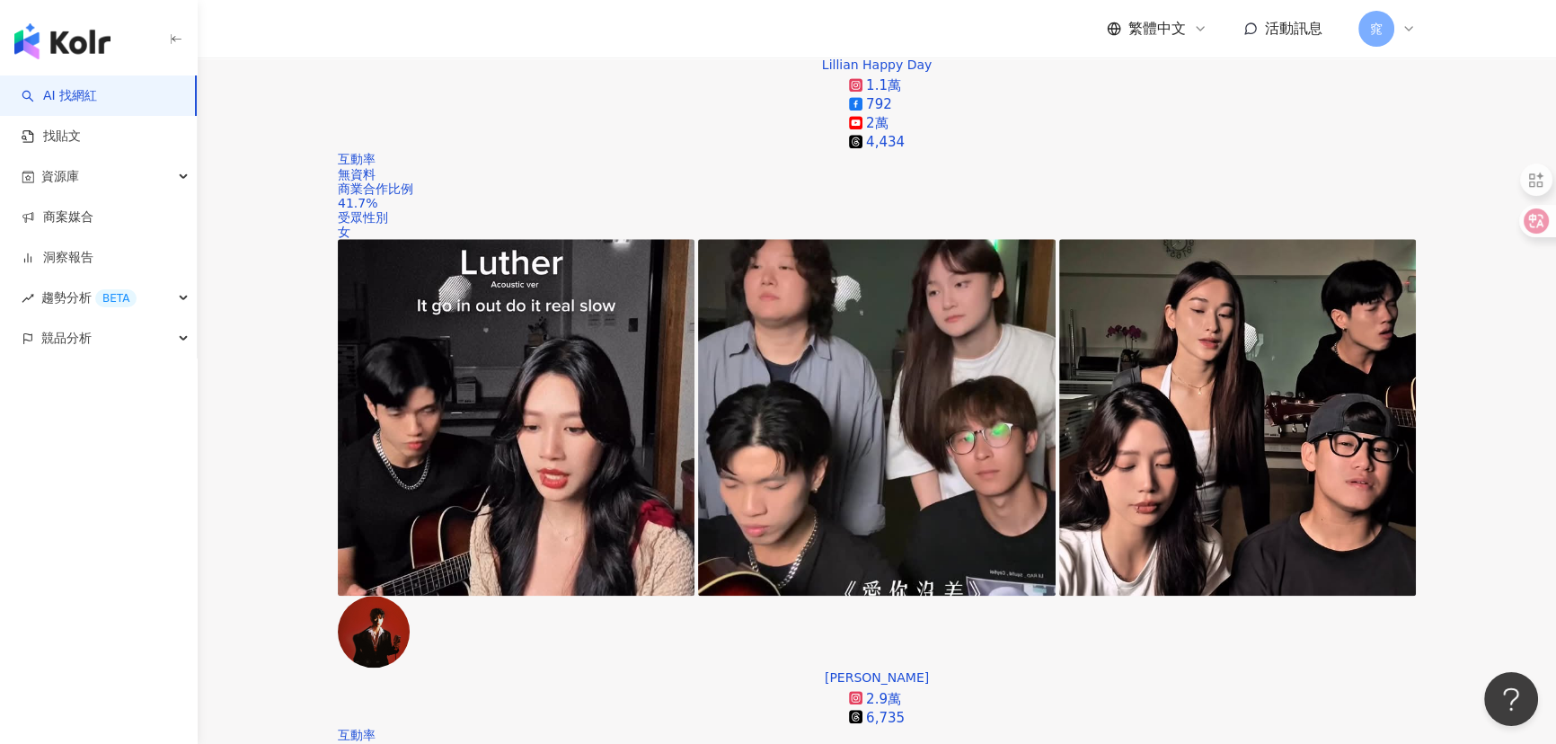
scroll to position [2695, 0]
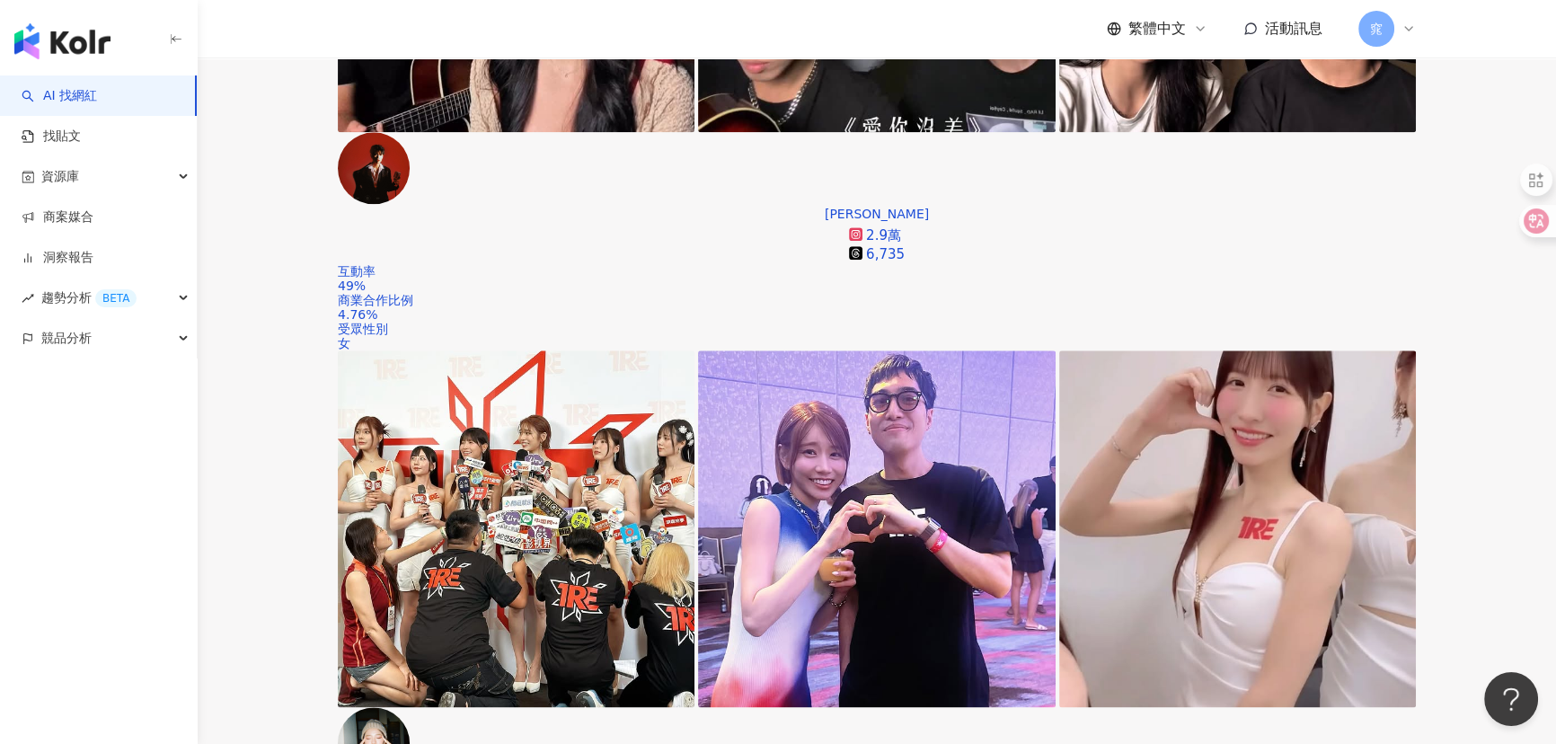
scroll to position [3021, 0]
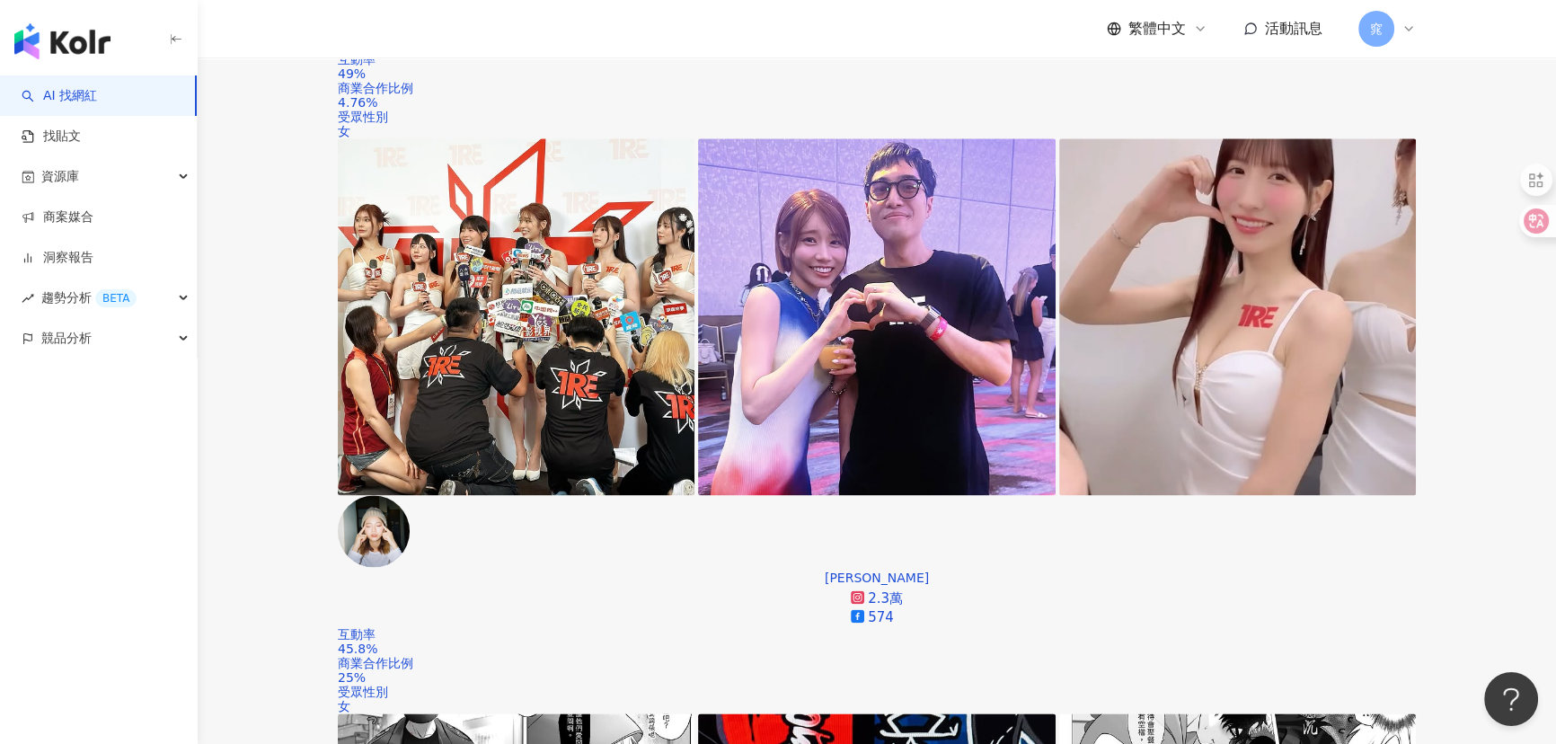
scroll to position [3348, 0]
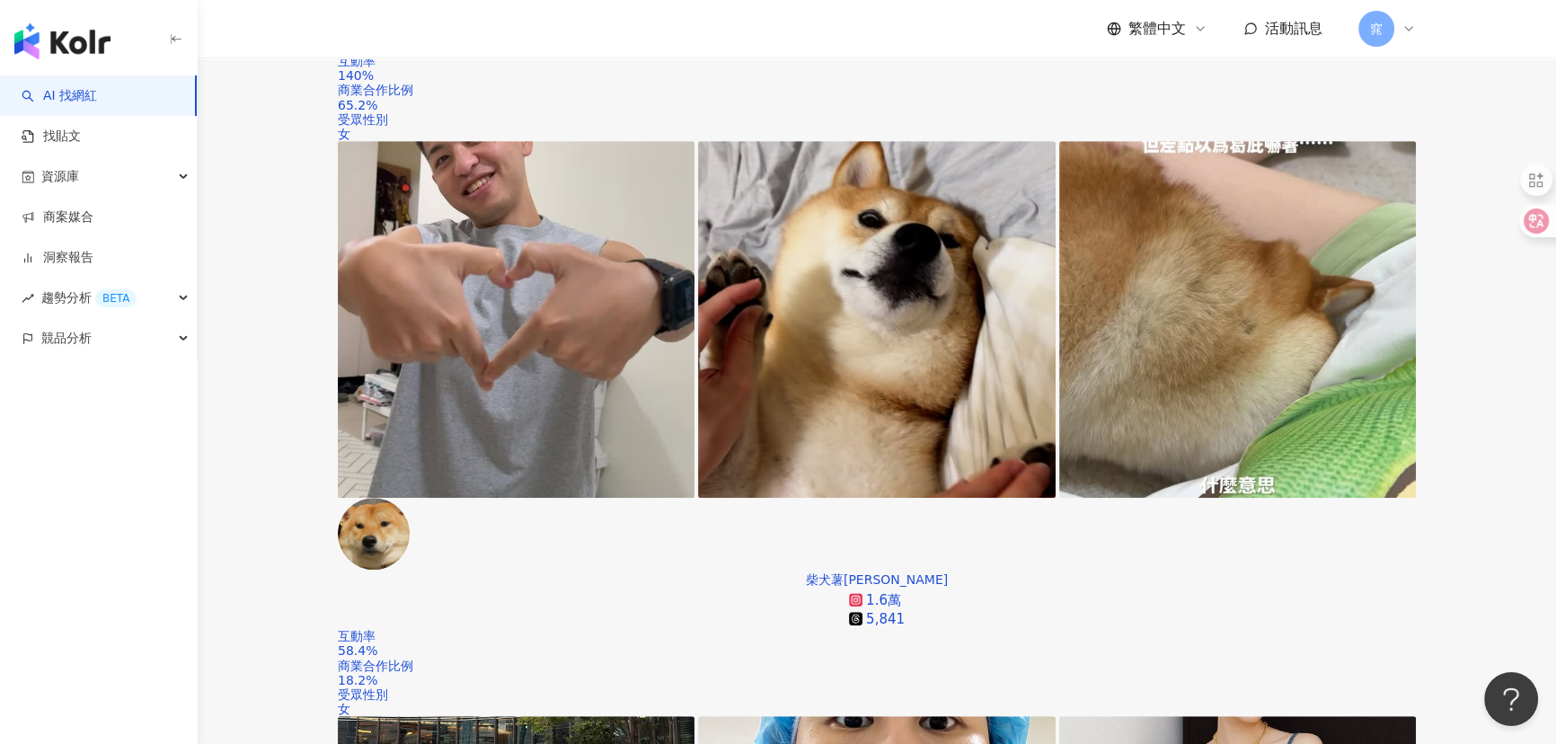
scroll to position [1306, 0]
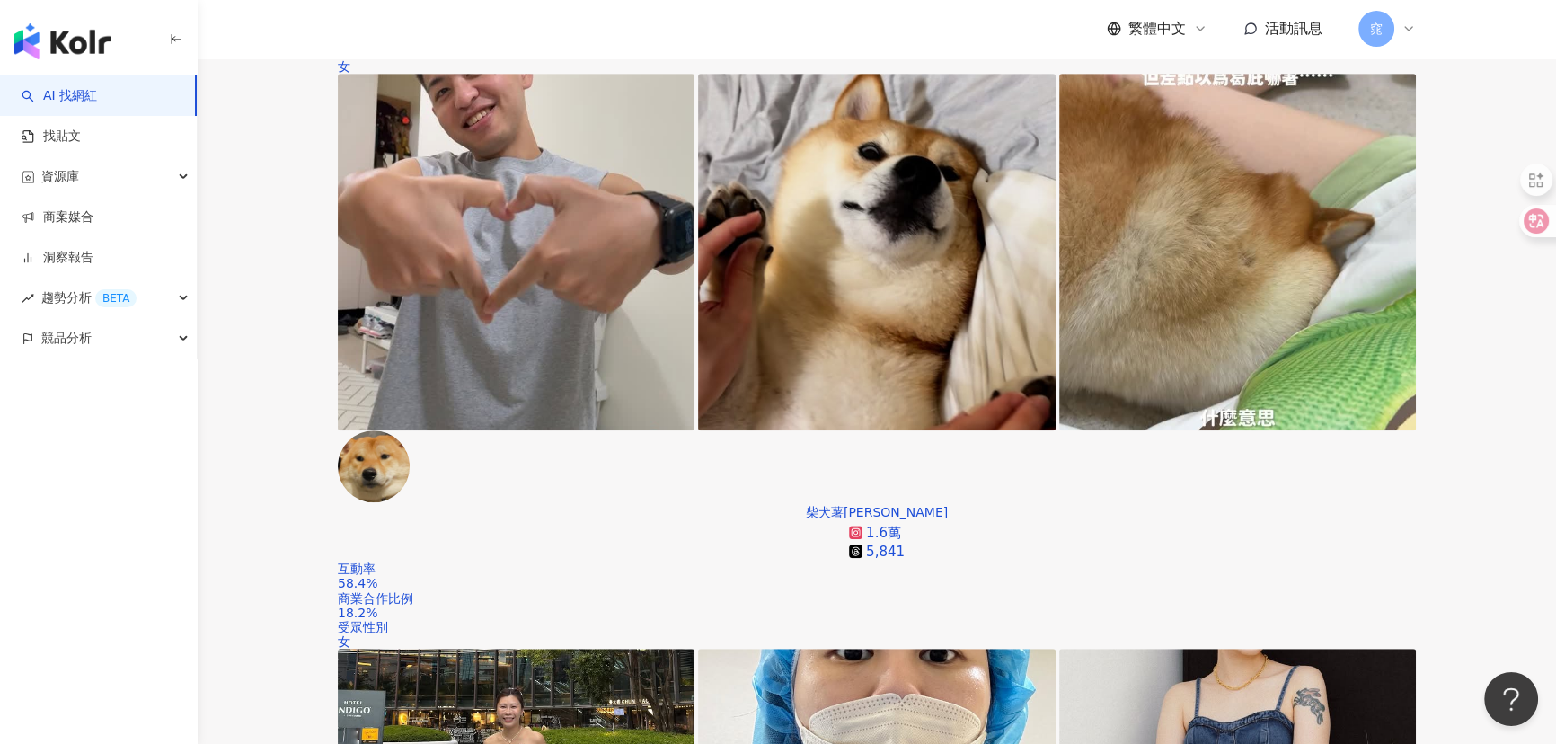
scroll to position [1715, 0]
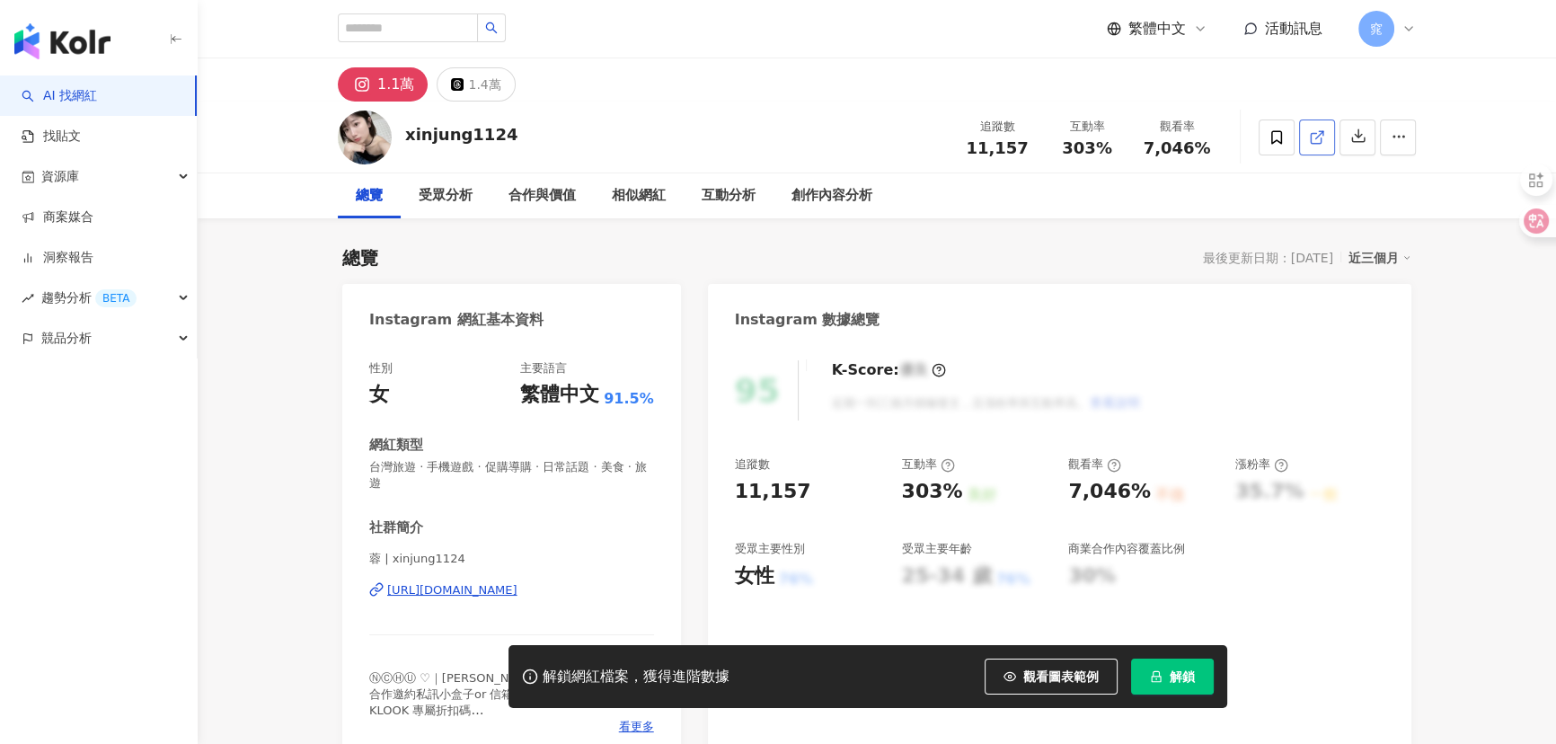
click at [1318, 135] on icon at bounding box center [1317, 137] width 16 height 16
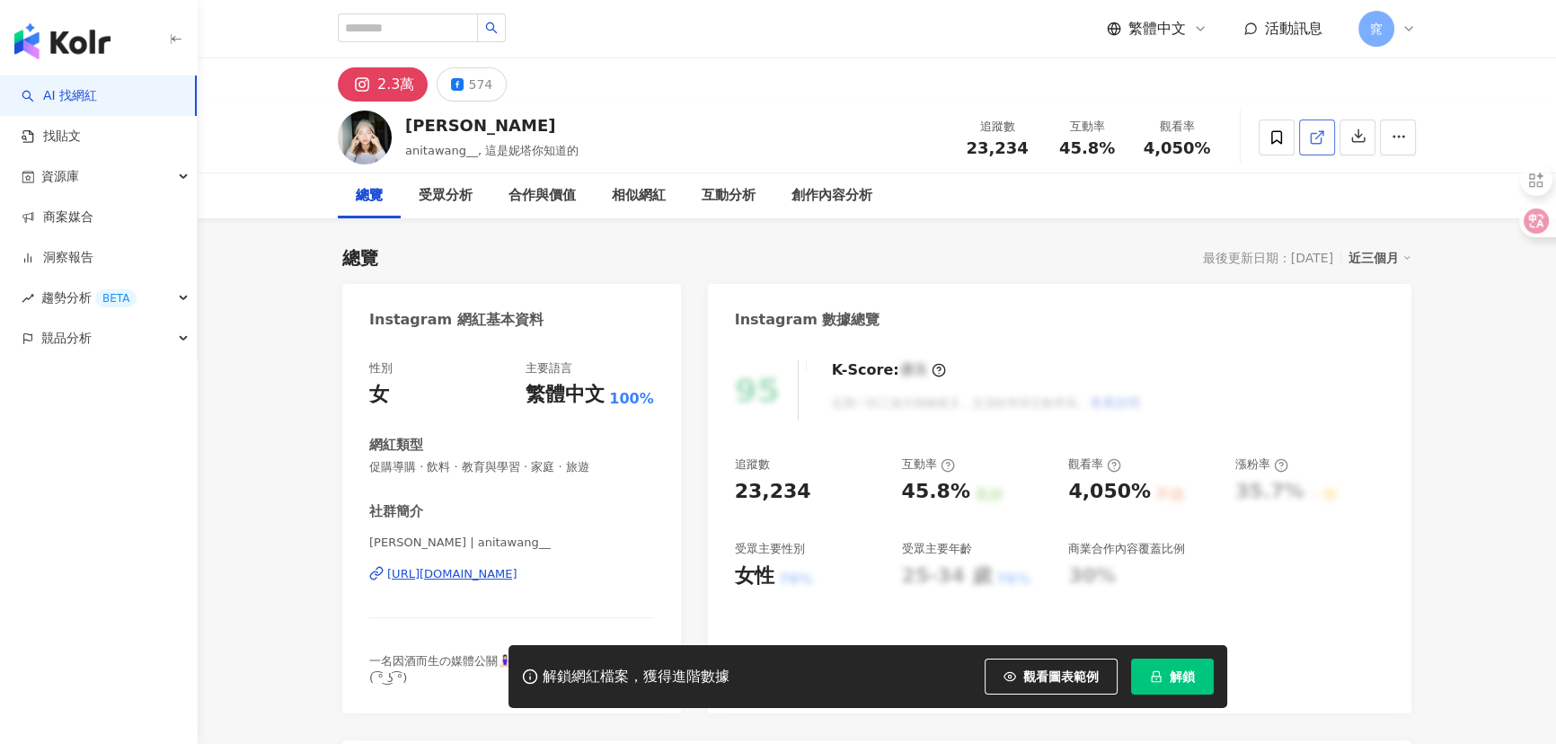
click at [1319, 135] on line at bounding box center [1319, 134] width 7 height 7
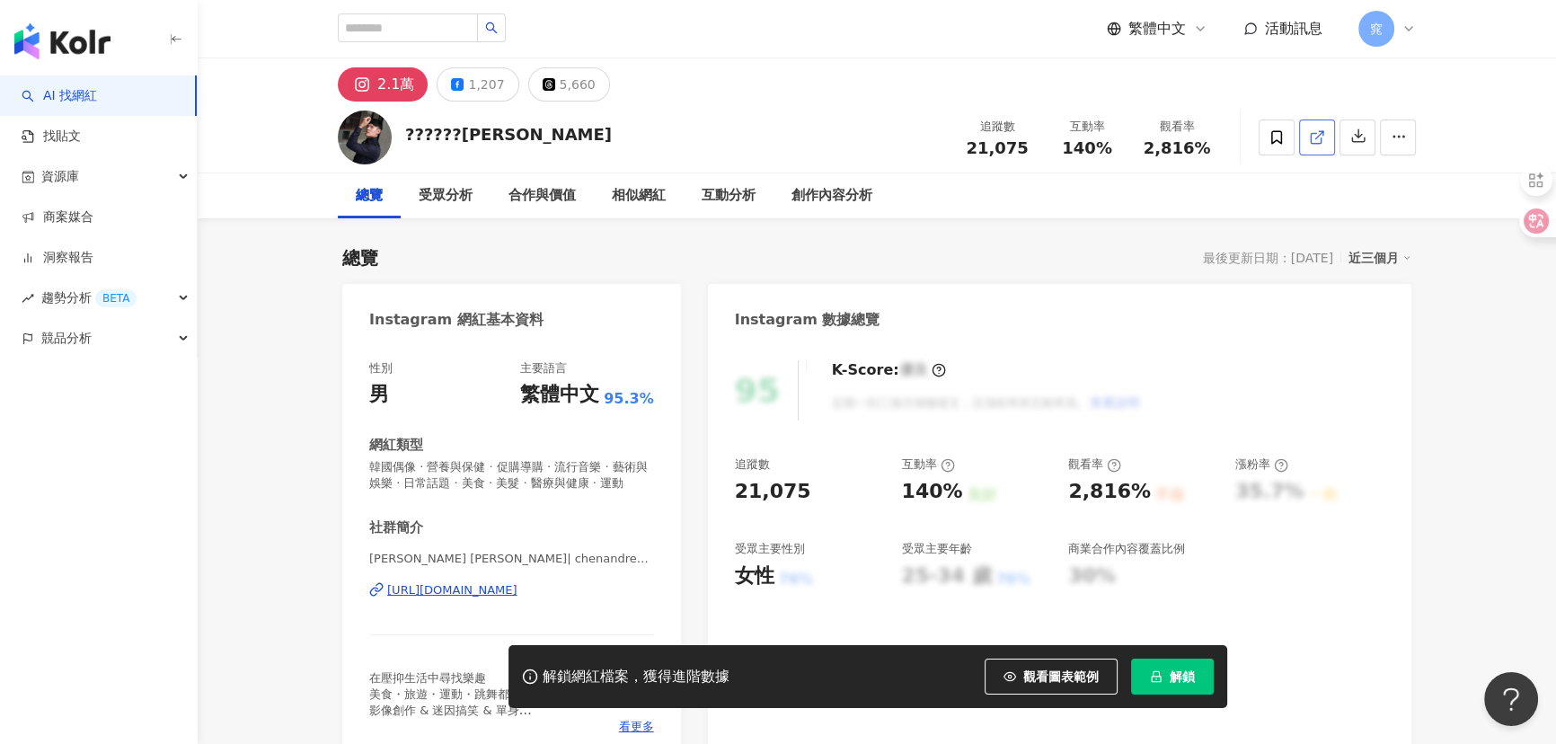
click at [1318, 137] on icon at bounding box center [1317, 137] width 16 height 16
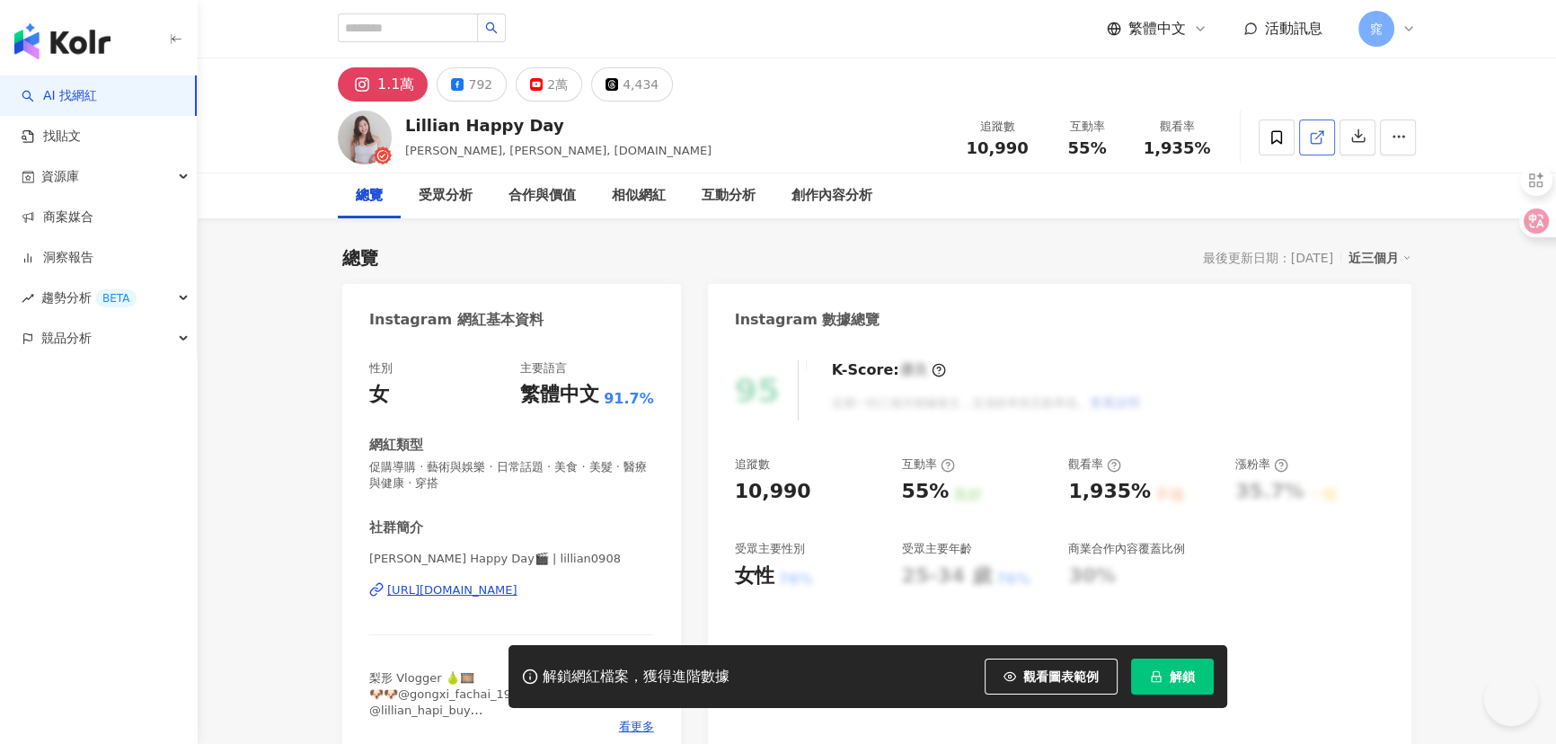
click at [1318, 135] on icon at bounding box center [1317, 137] width 16 height 16
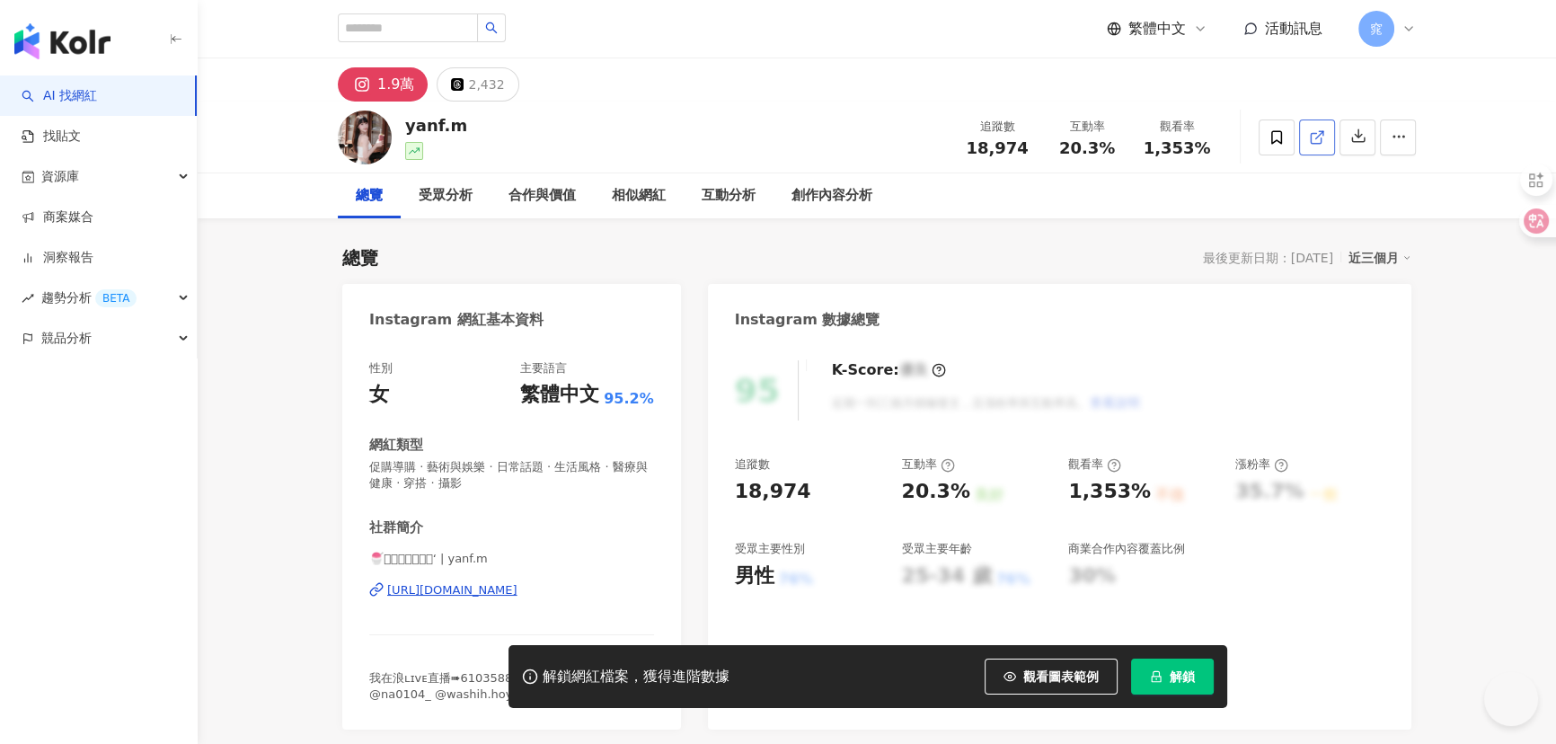
click at [1316, 137] on line at bounding box center [1319, 134] width 7 height 7
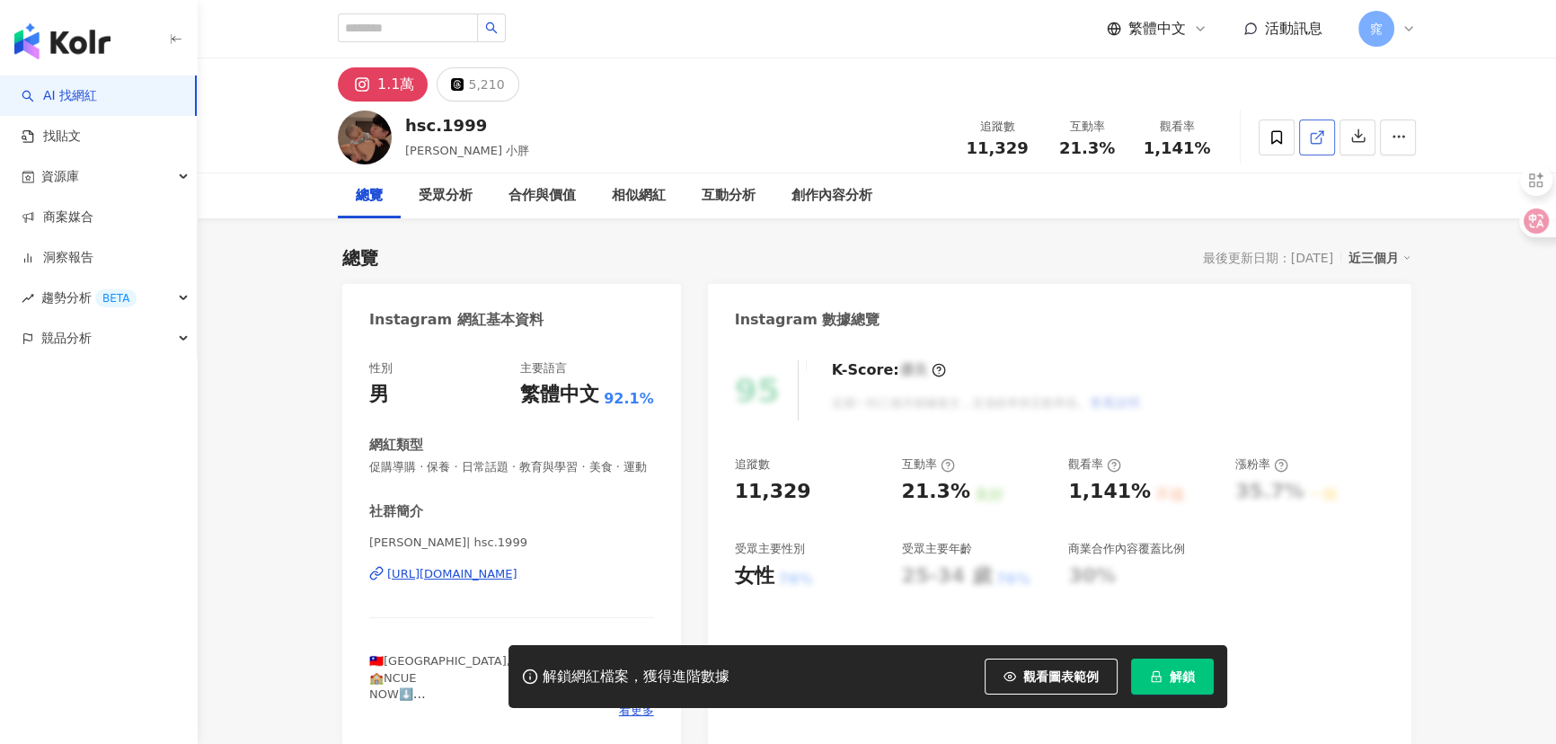
click at [1322, 132] on polyline at bounding box center [1321, 133] width 4 height 4
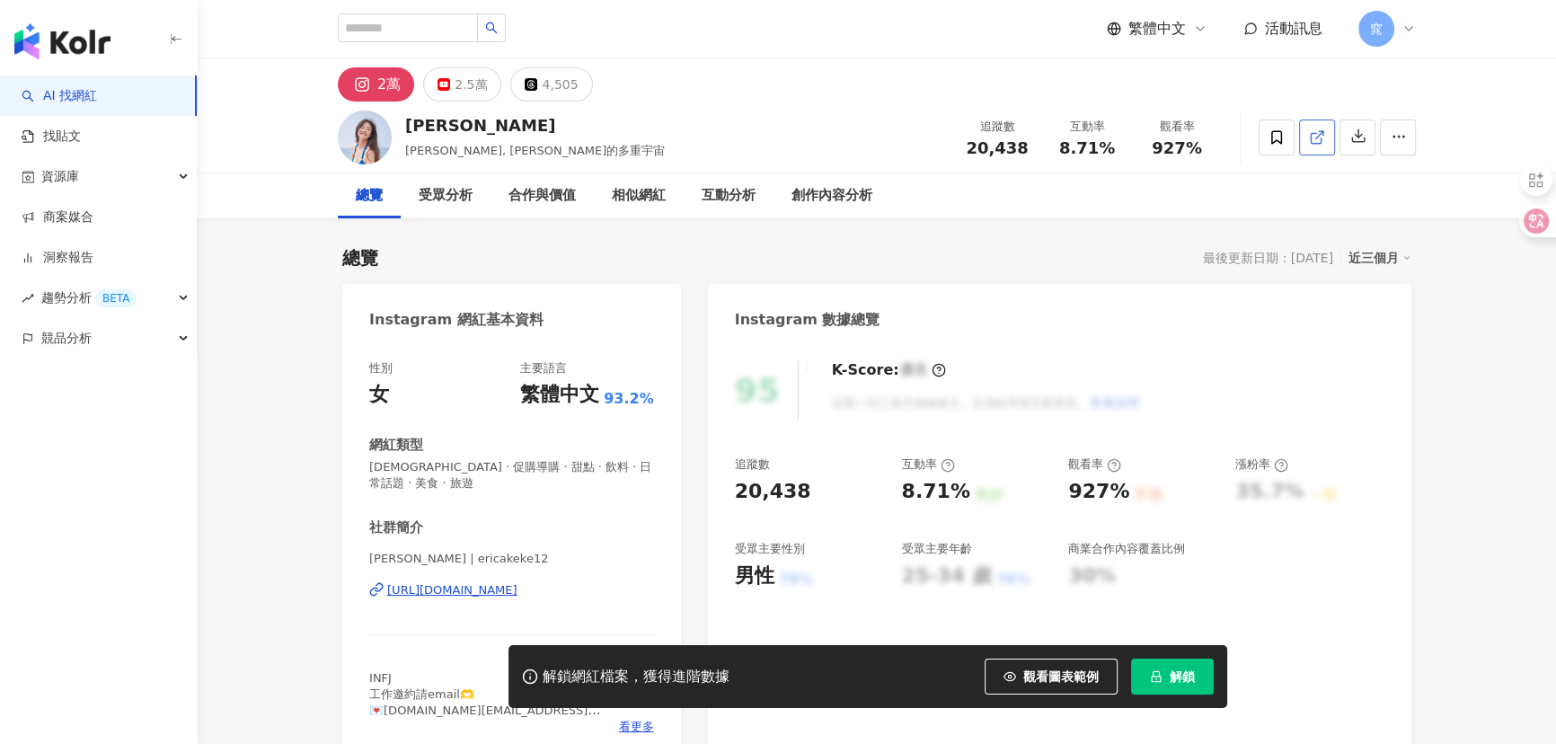
drag, startPoint x: 1132, startPoint y: 199, endPoint x: 1318, endPoint y: 141, distance: 194.6
click at [1321, 141] on icon at bounding box center [1317, 137] width 16 height 16
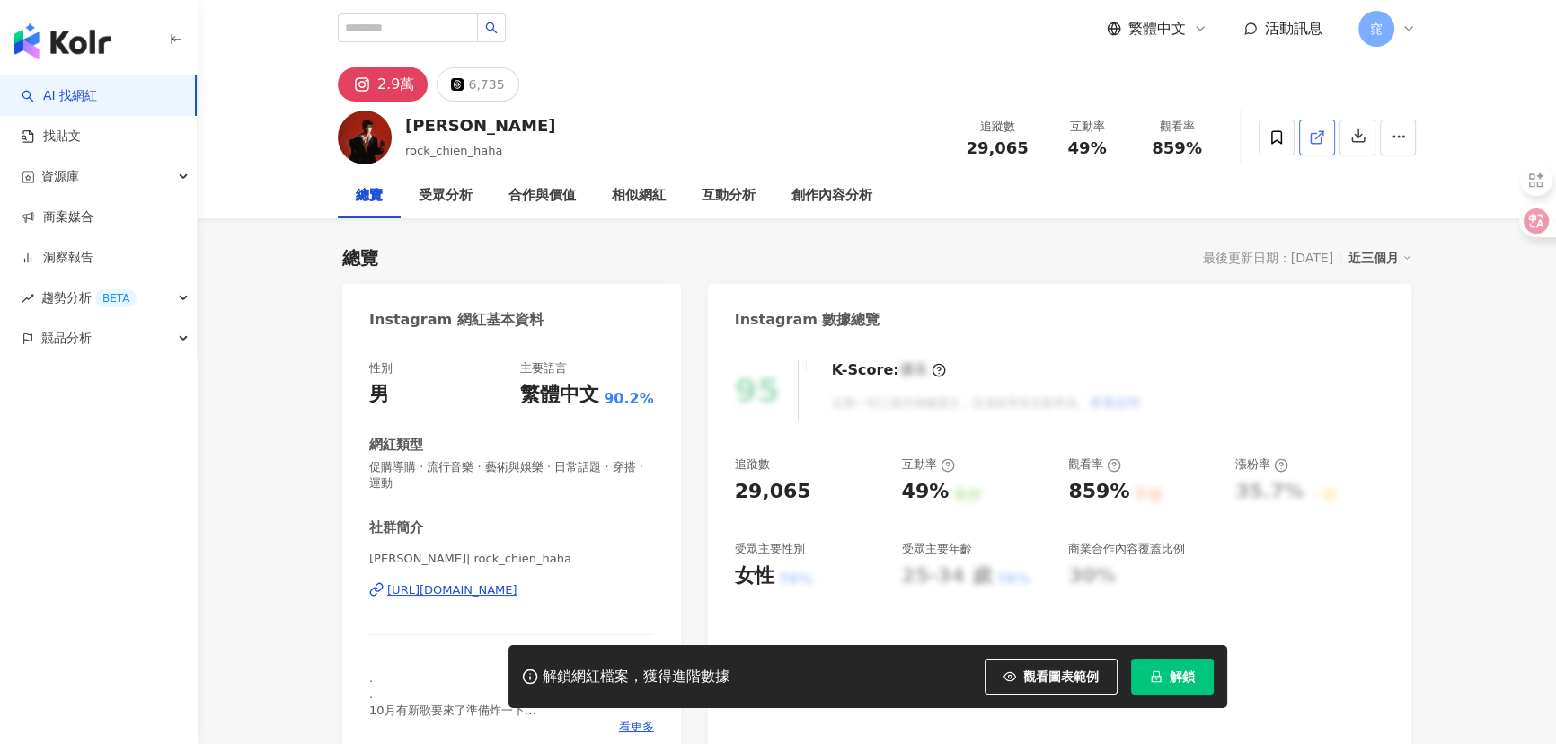
click at [1321, 141] on icon at bounding box center [1316, 138] width 10 height 10
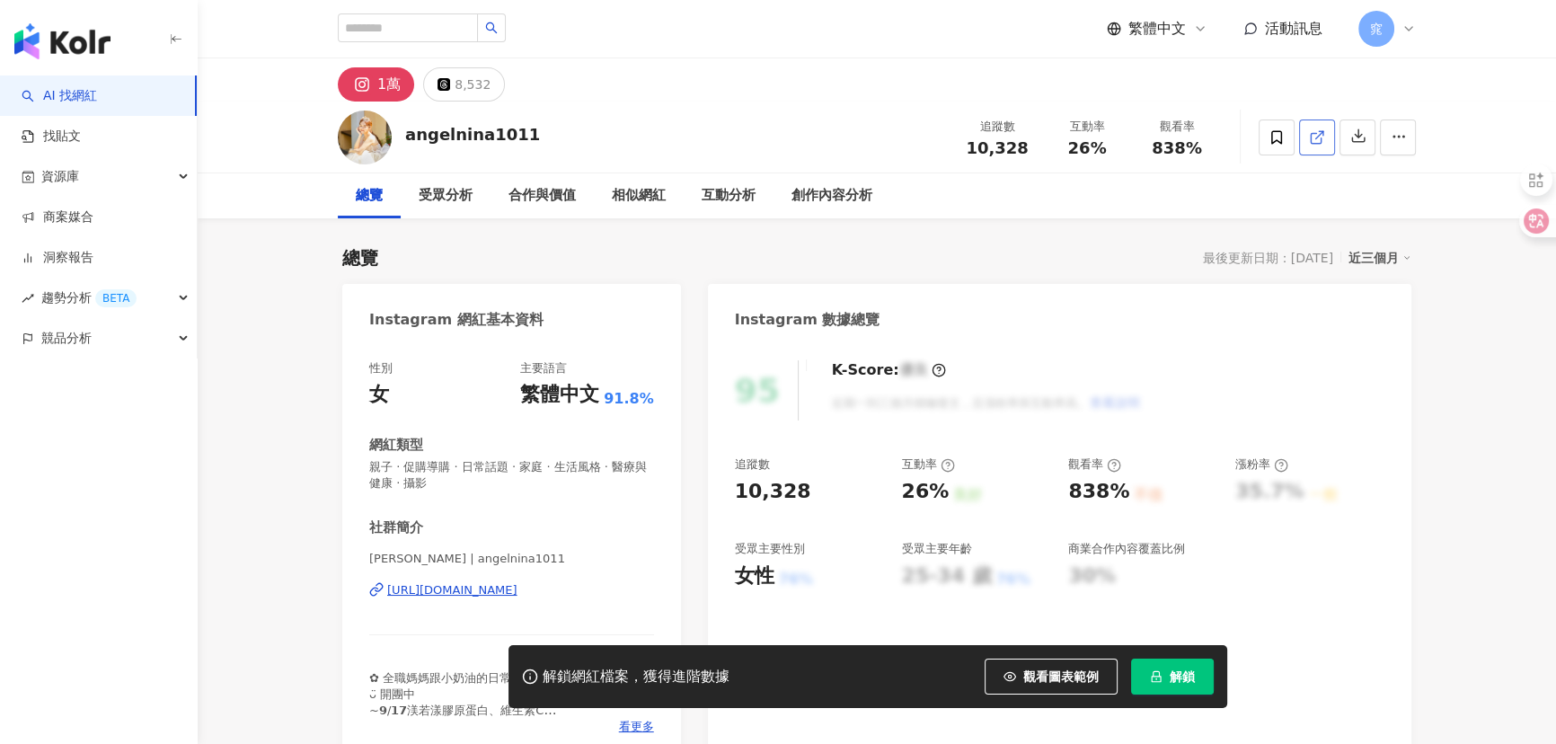
drag, startPoint x: 1304, startPoint y: 137, endPoint x: 1321, endPoint y: 137, distance: 17.1
click at [1321, 137] on icon at bounding box center [1316, 138] width 10 height 10
click at [1321, 135] on icon at bounding box center [1317, 137] width 16 height 16
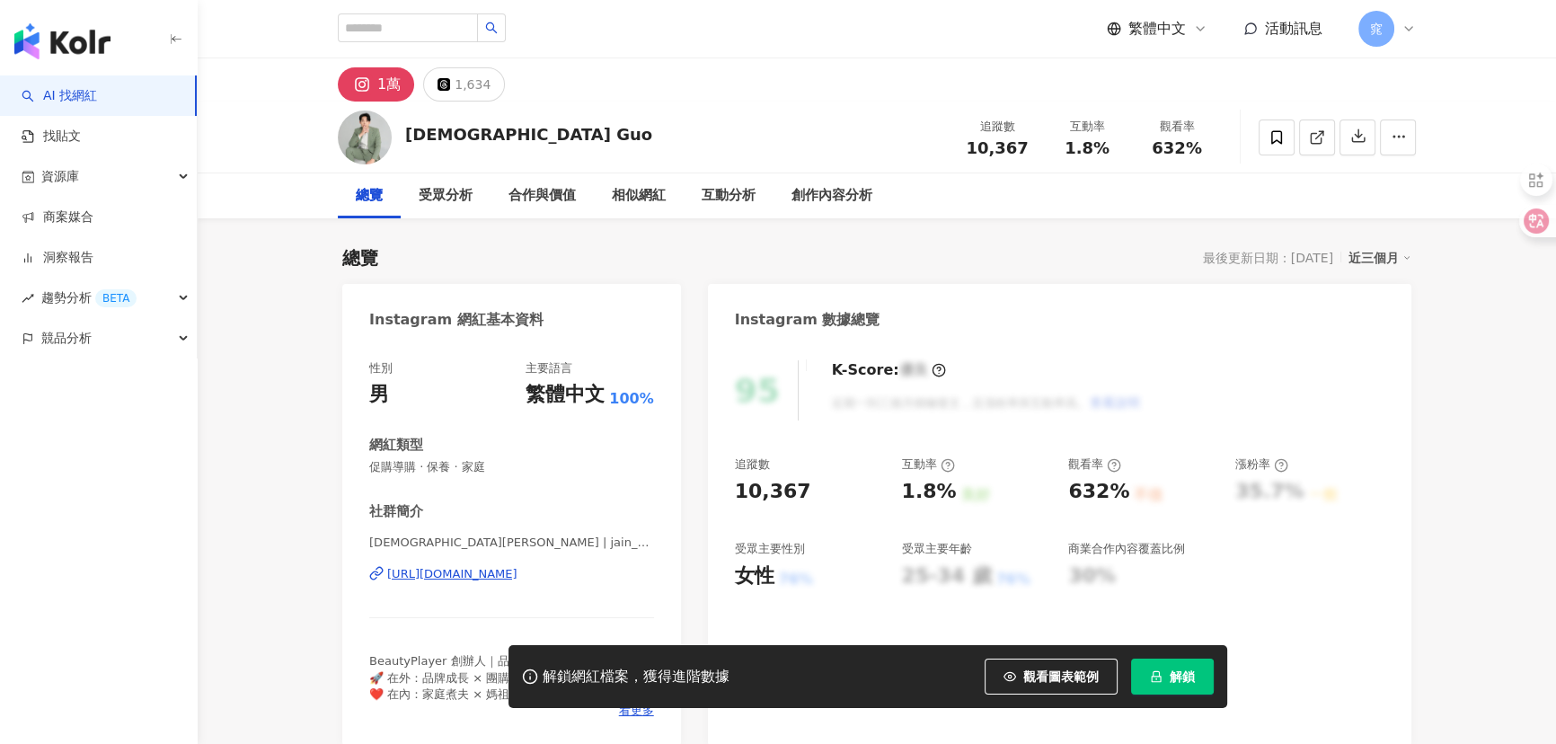
drag, startPoint x: 1276, startPoint y: 135, endPoint x: 1314, endPoint y: 137, distance: 38.7
click at [1314, 137] on icon at bounding box center [1317, 137] width 16 height 16
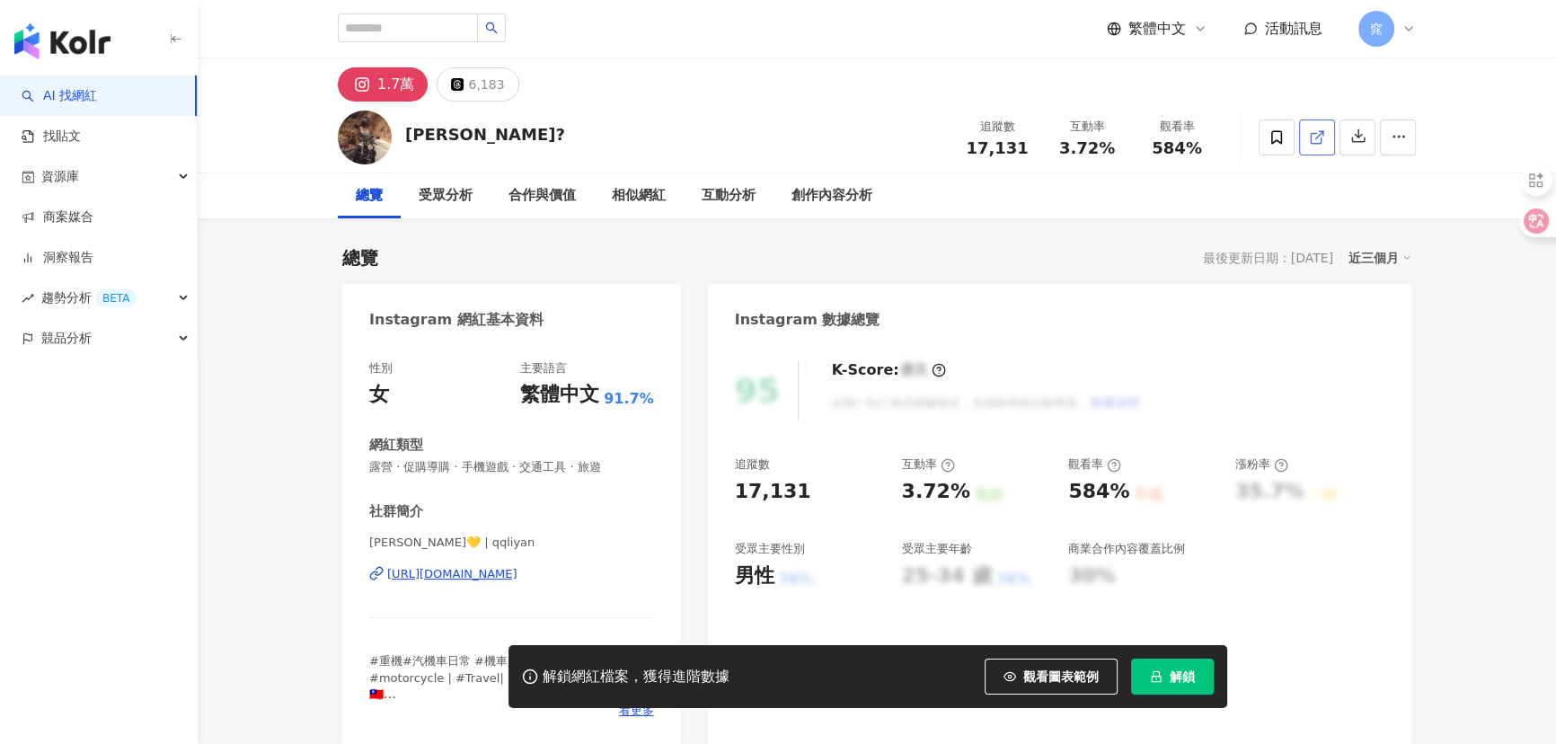
click at [1313, 140] on icon at bounding box center [1317, 137] width 16 height 16
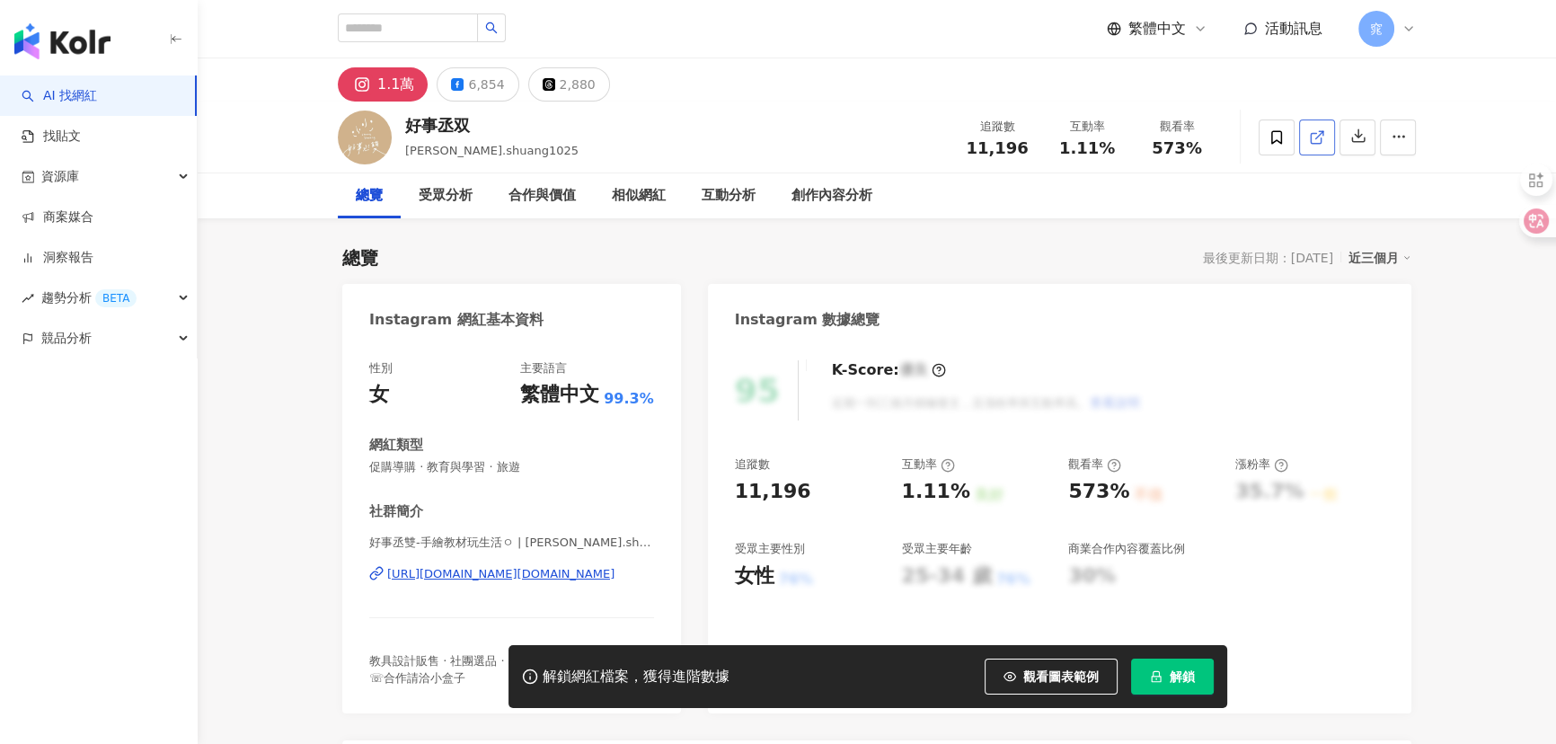
drag, startPoint x: 1396, startPoint y: 123, endPoint x: 1309, endPoint y: 135, distance: 87.9
click at [1309, 135] on icon at bounding box center [1317, 137] width 16 height 16
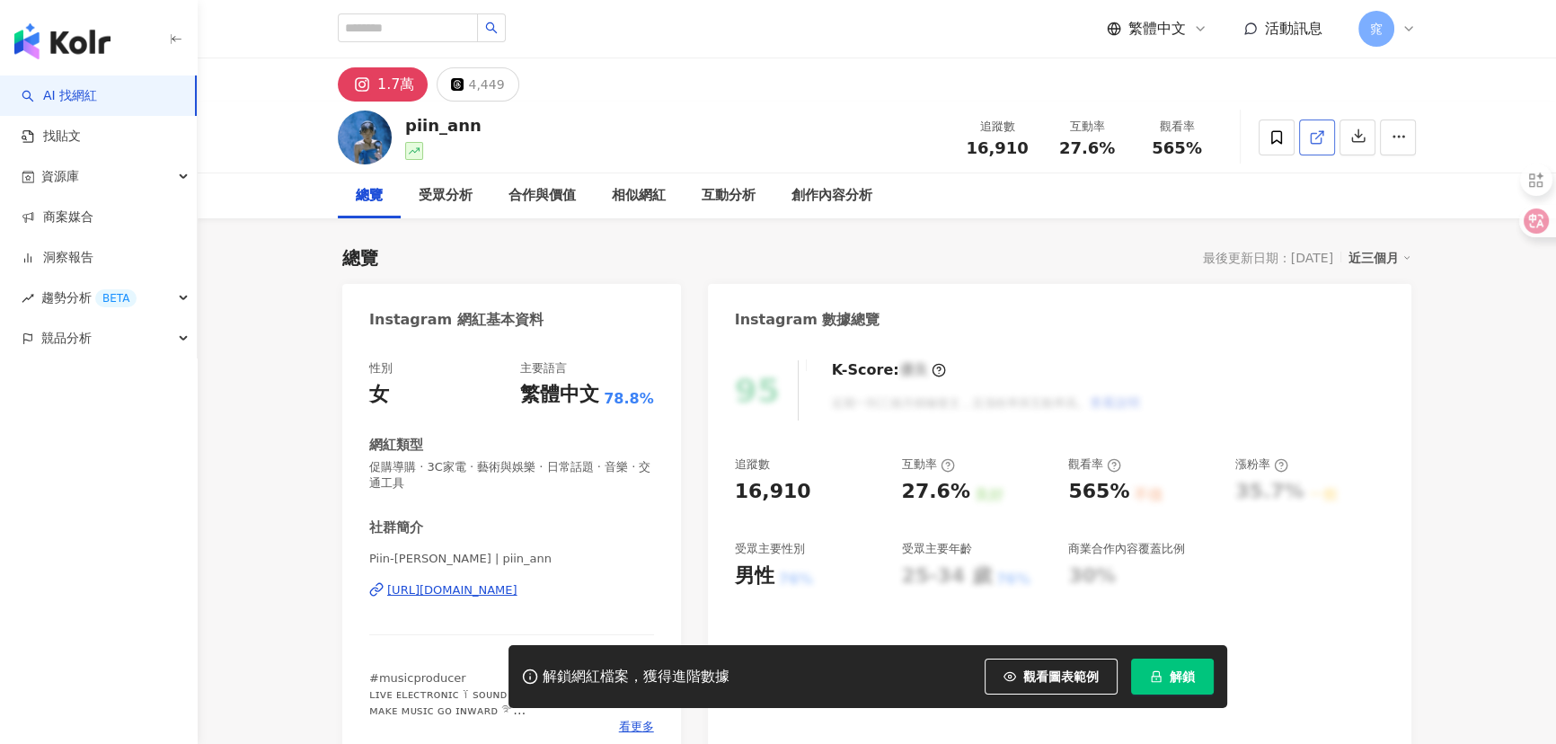
click at [1320, 135] on line at bounding box center [1319, 134] width 7 height 7
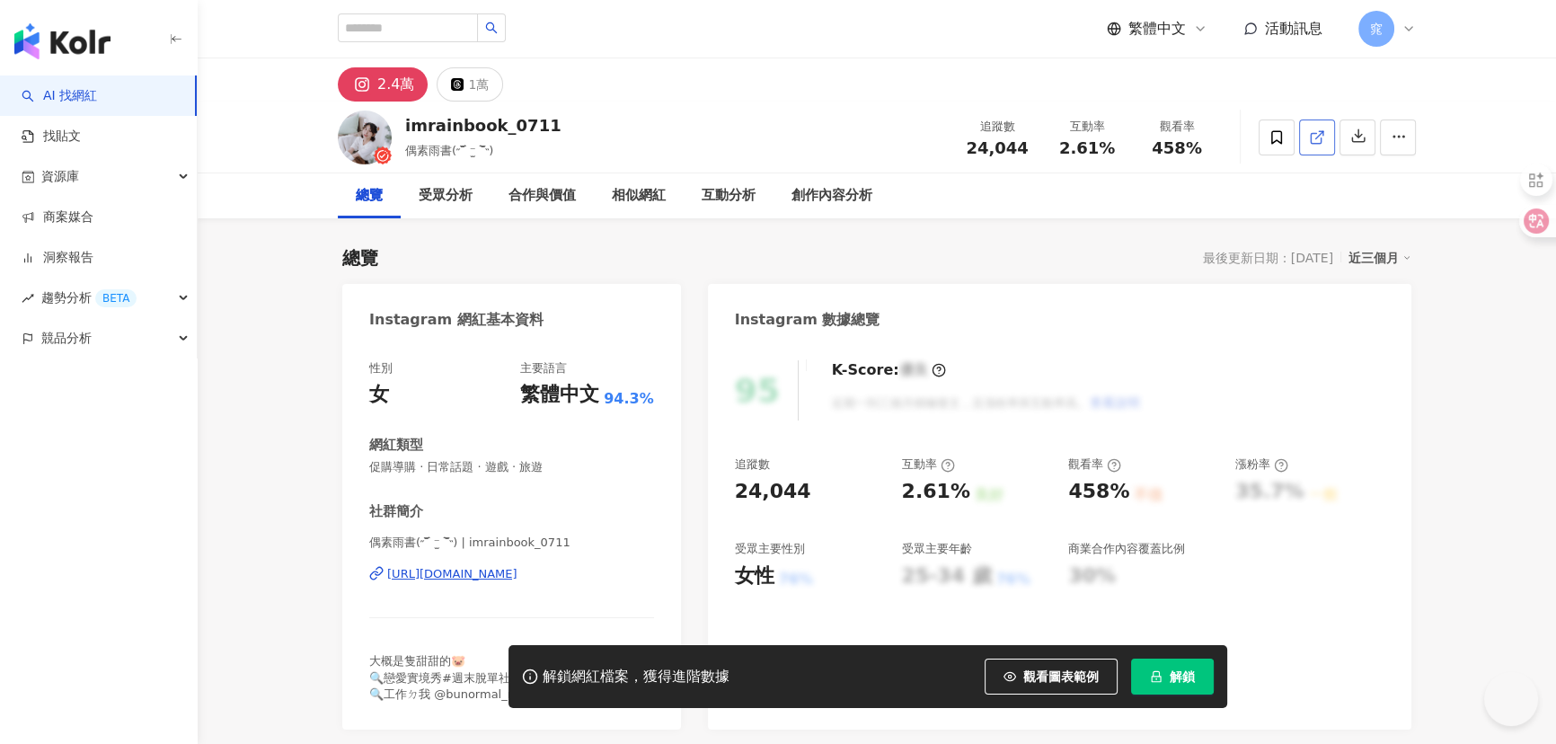
click at [1313, 135] on icon at bounding box center [1317, 137] width 16 height 16
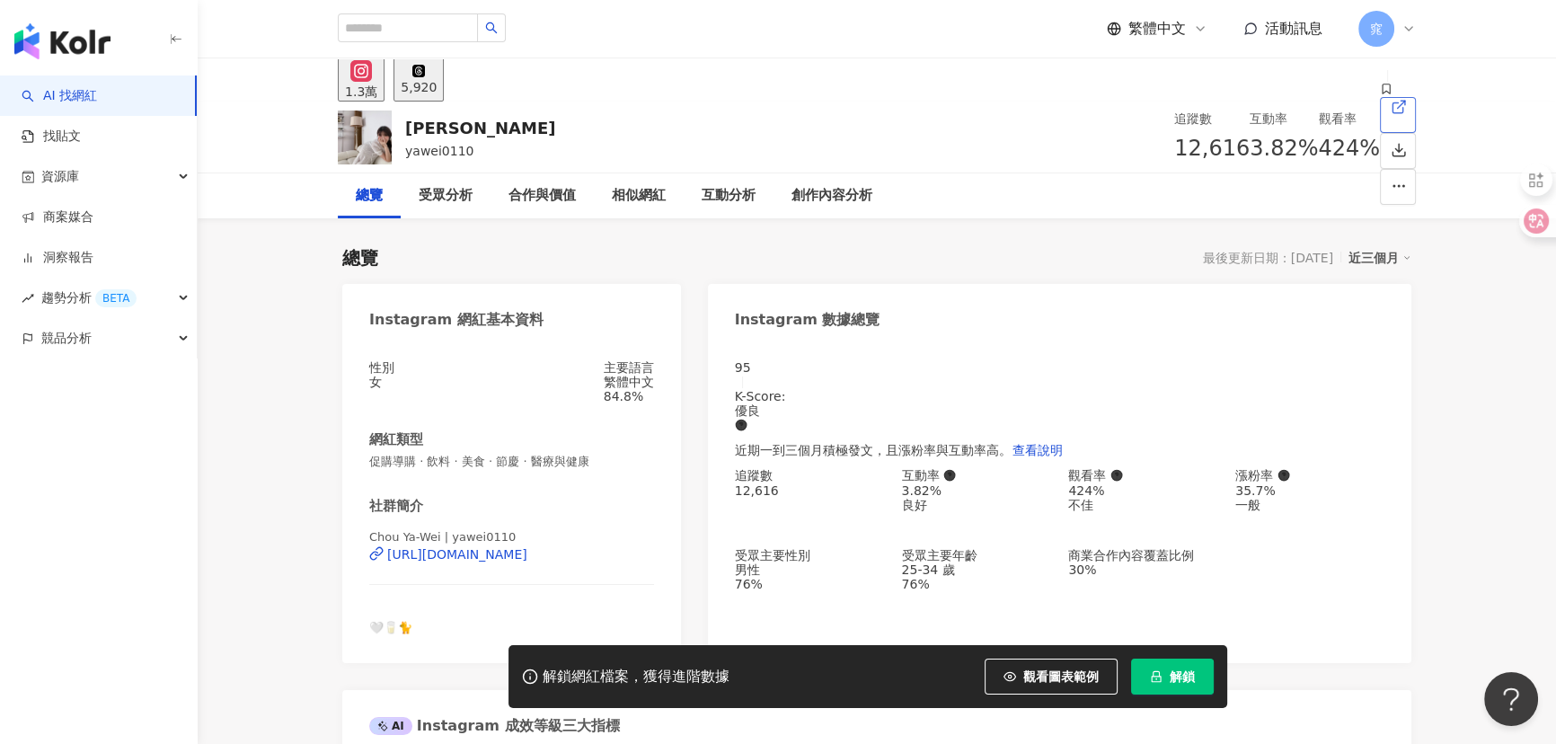
click at [1391, 115] on icon at bounding box center [1399, 107] width 16 height 16
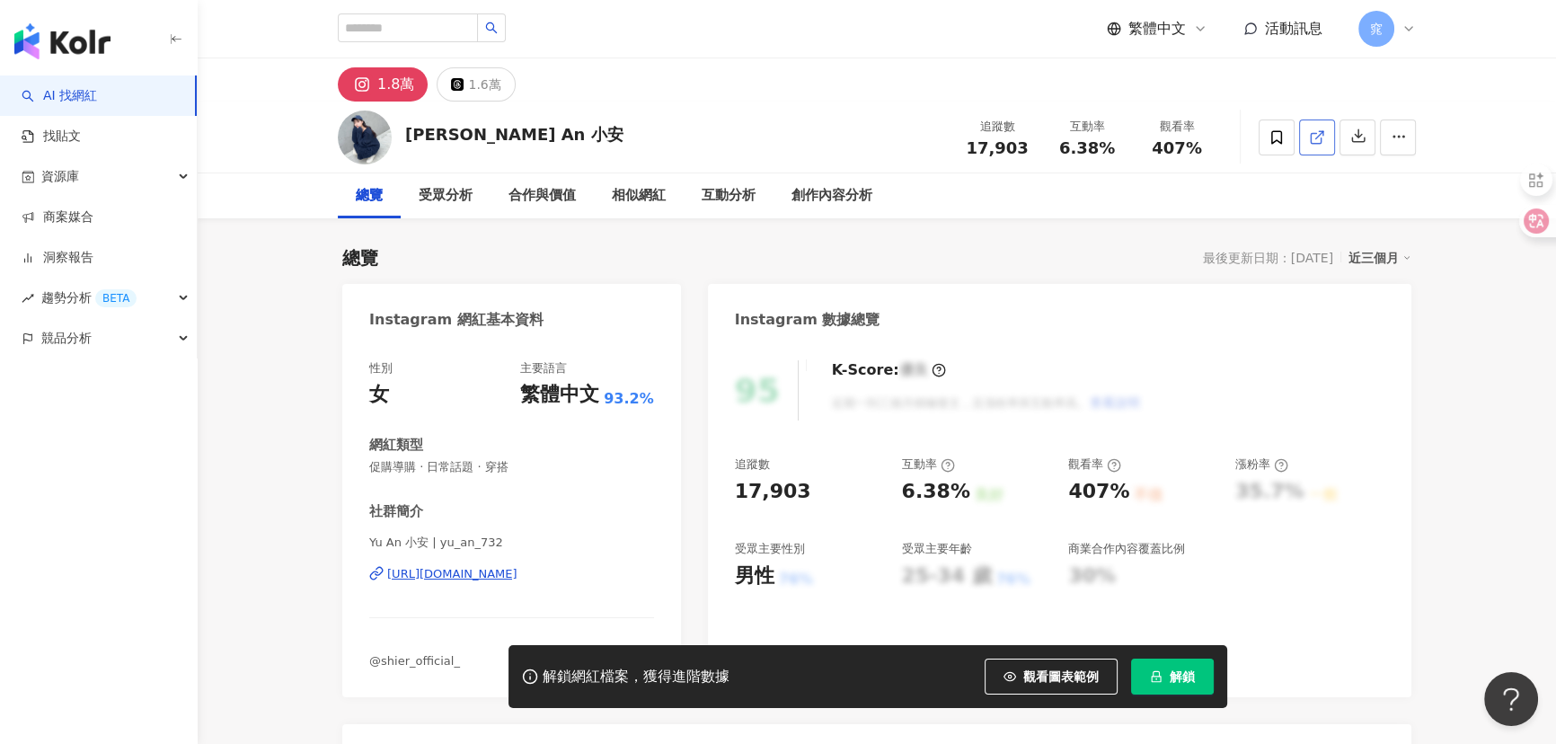
click at [1314, 131] on icon at bounding box center [1317, 137] width 16 height 16
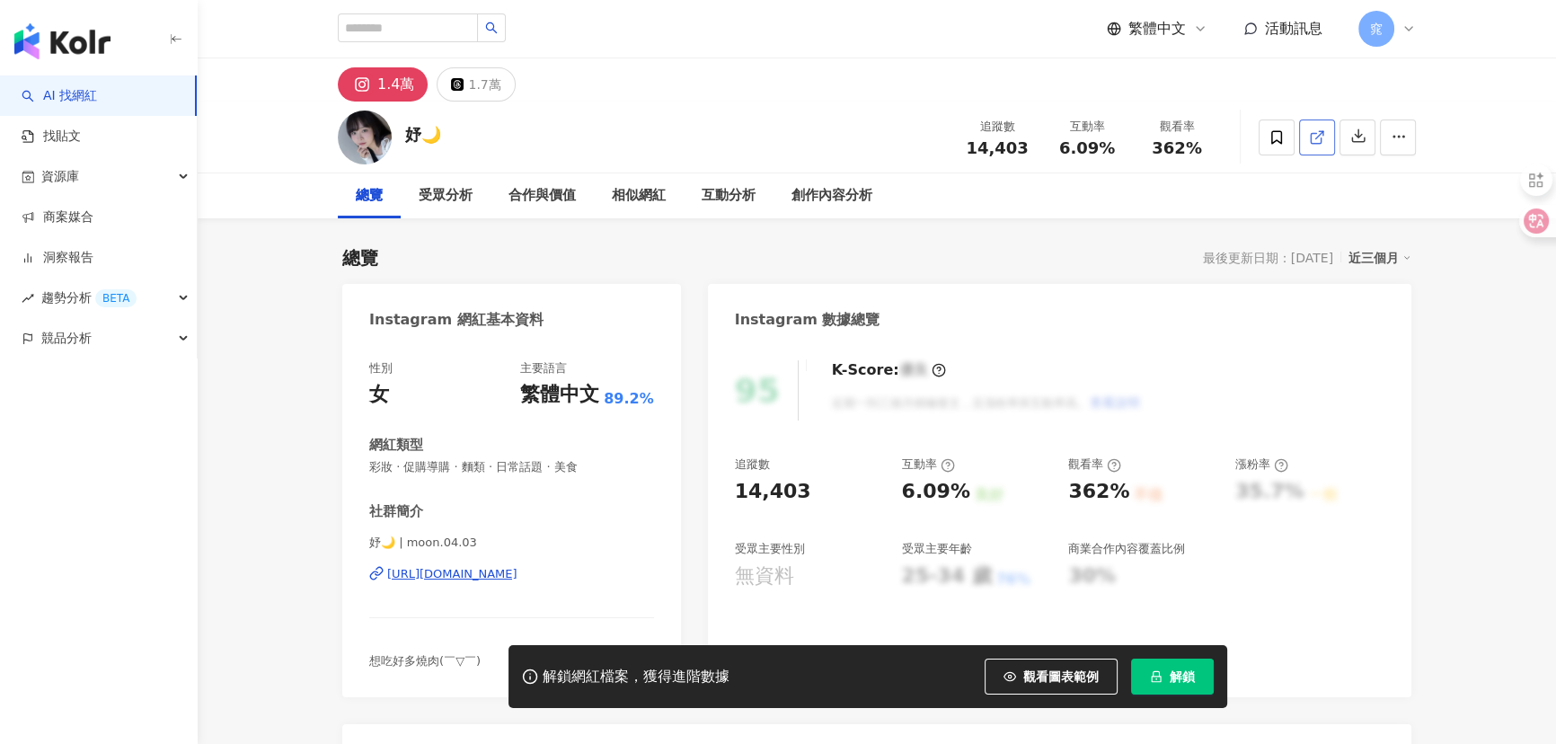
click at [1314, 137] on icon at bounding box center [1317, 137] width 16 height 16
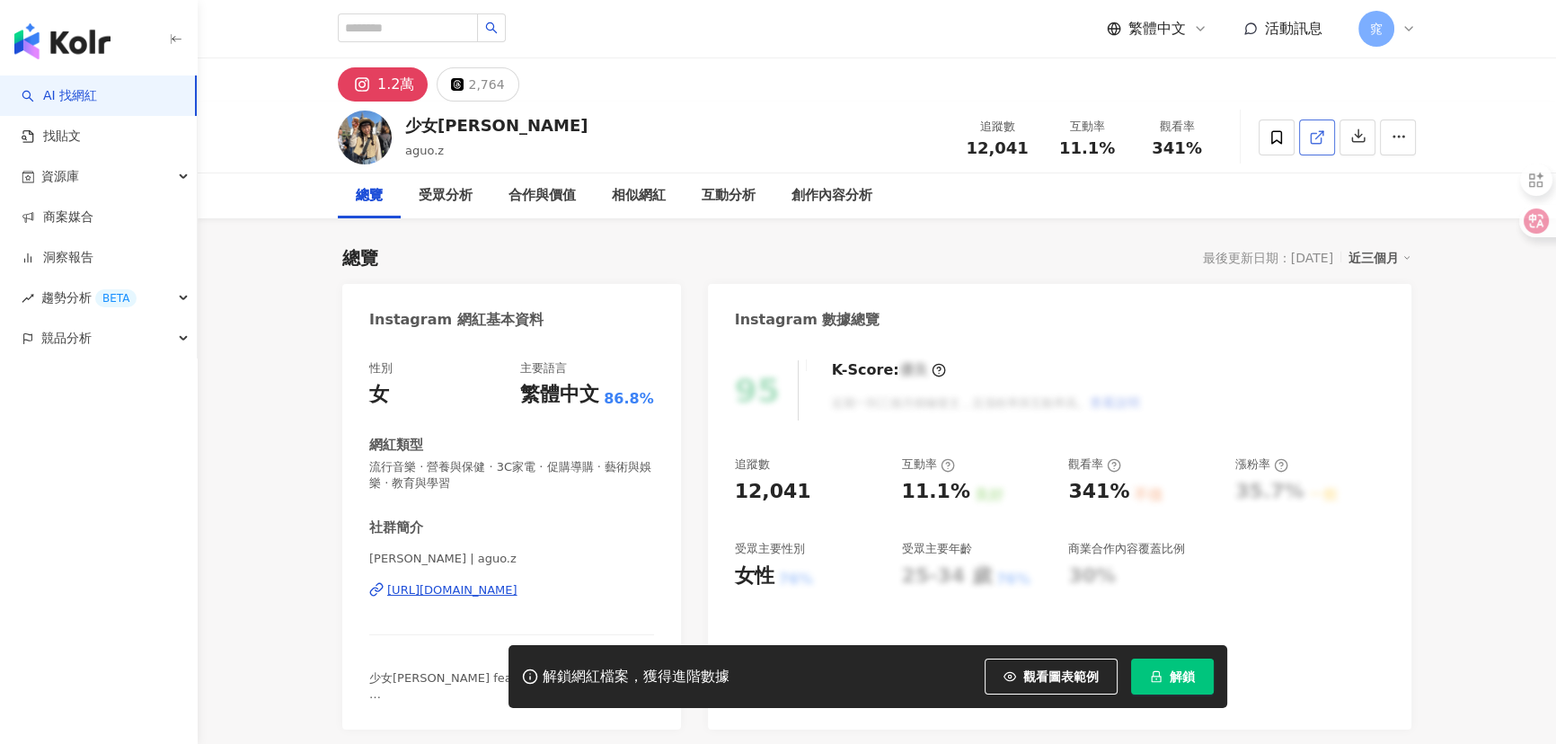
drag, startPoint x: 1297, startPoint y: 128, endPoint x: 1312, endPoint y: 138, distance: 18.0
click at [1312, 139] on icon at bounding box center [1317, 137] width 16 height 16
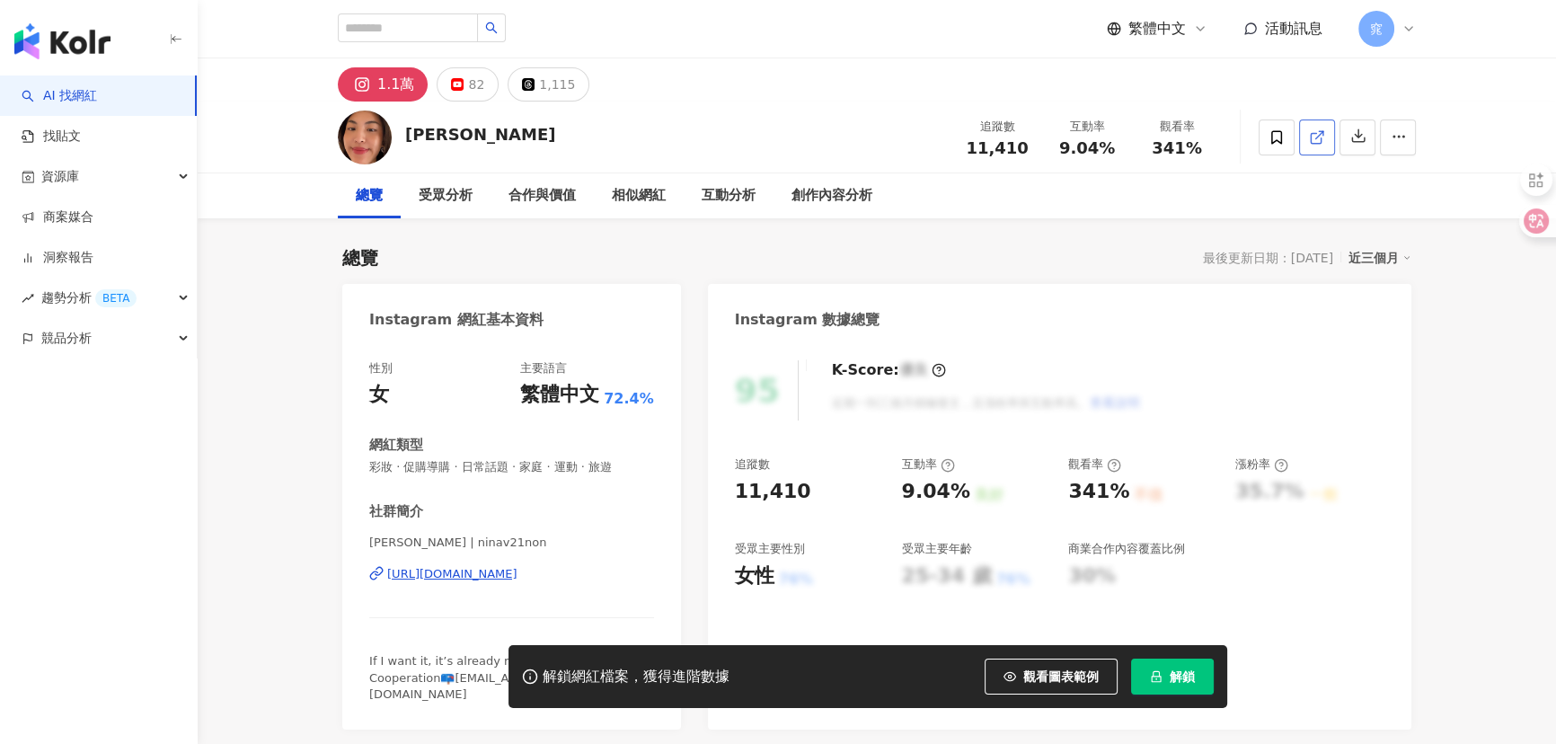
click at [1323, 144] on icon at bounding box center [1317, 137] width 16 height 16
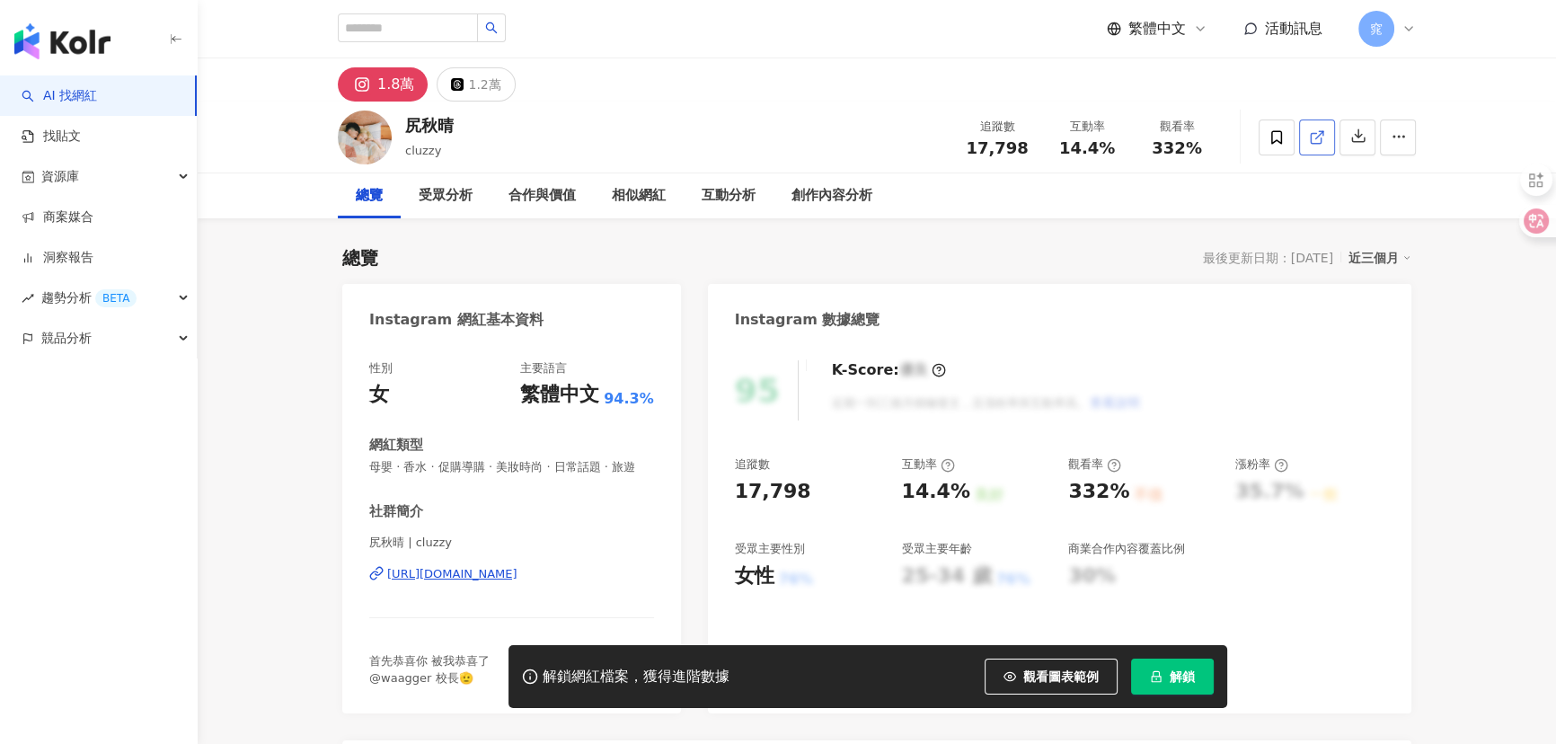
drag, startPoint x: 1292, startPoint y: 133, endPoint x: 1318, endPoint y: 134, distance: 26.1
click at [1318, 134] on icon at bounding box center [1317, 137] width 16 height 16
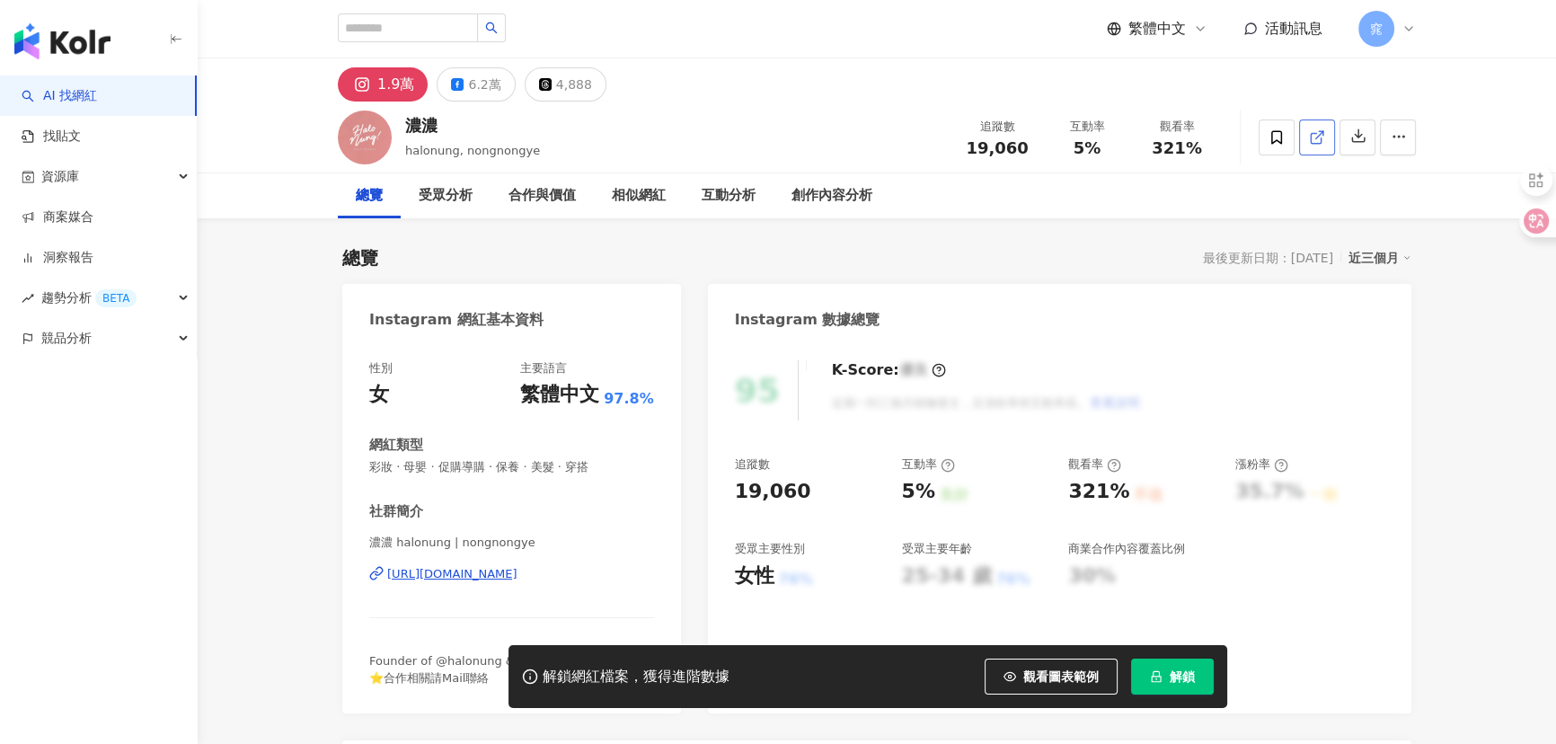
click at [1321, 136] on icon at bounding box center [1317, 137] width 16 height 16
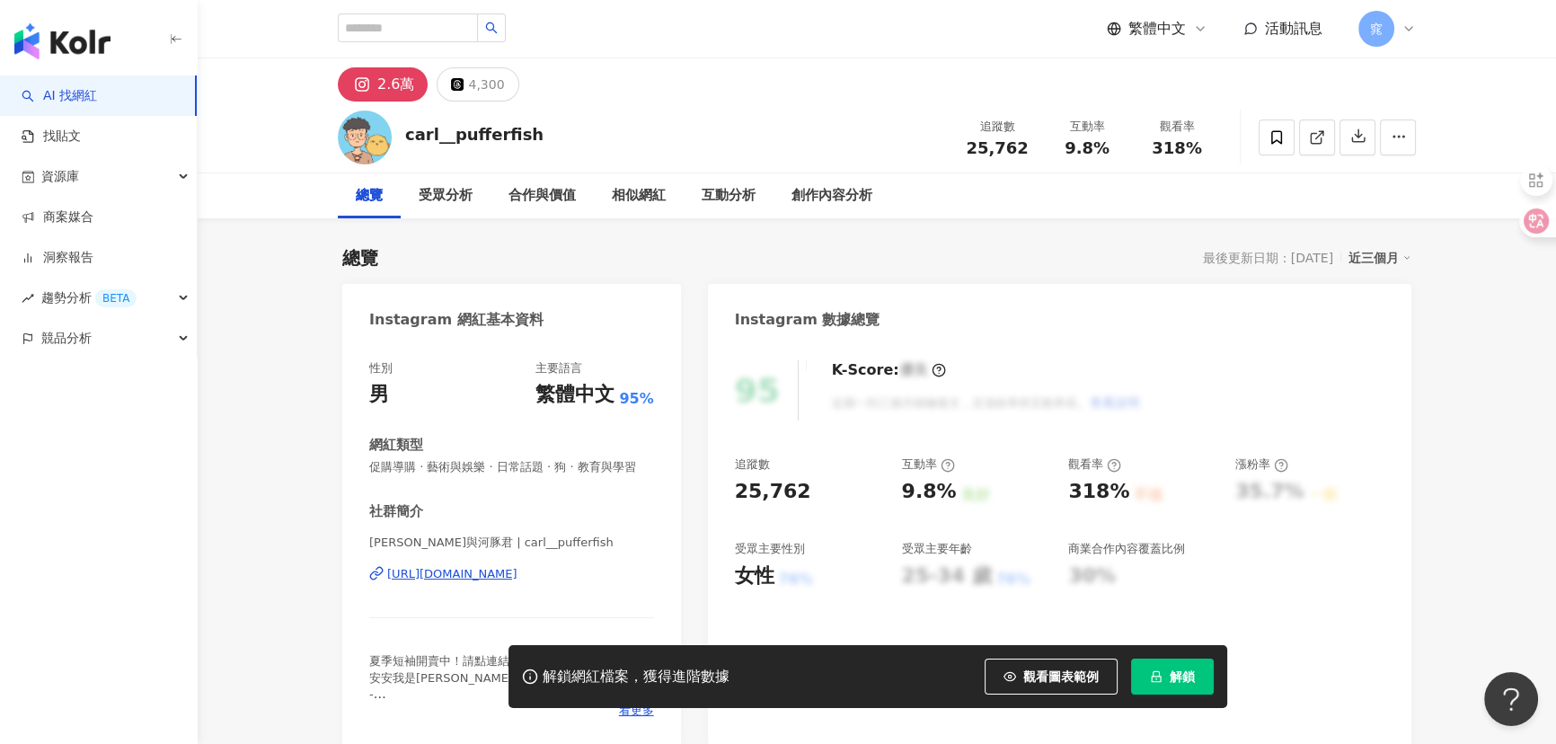
drag, startPoint x: 1314, startPoint y: 148, endPoint x: 1303, endPoint y: 171, distance: 25.3
click at [1314, 148] on link at bounding box center [1317, 137] width 36 height 36
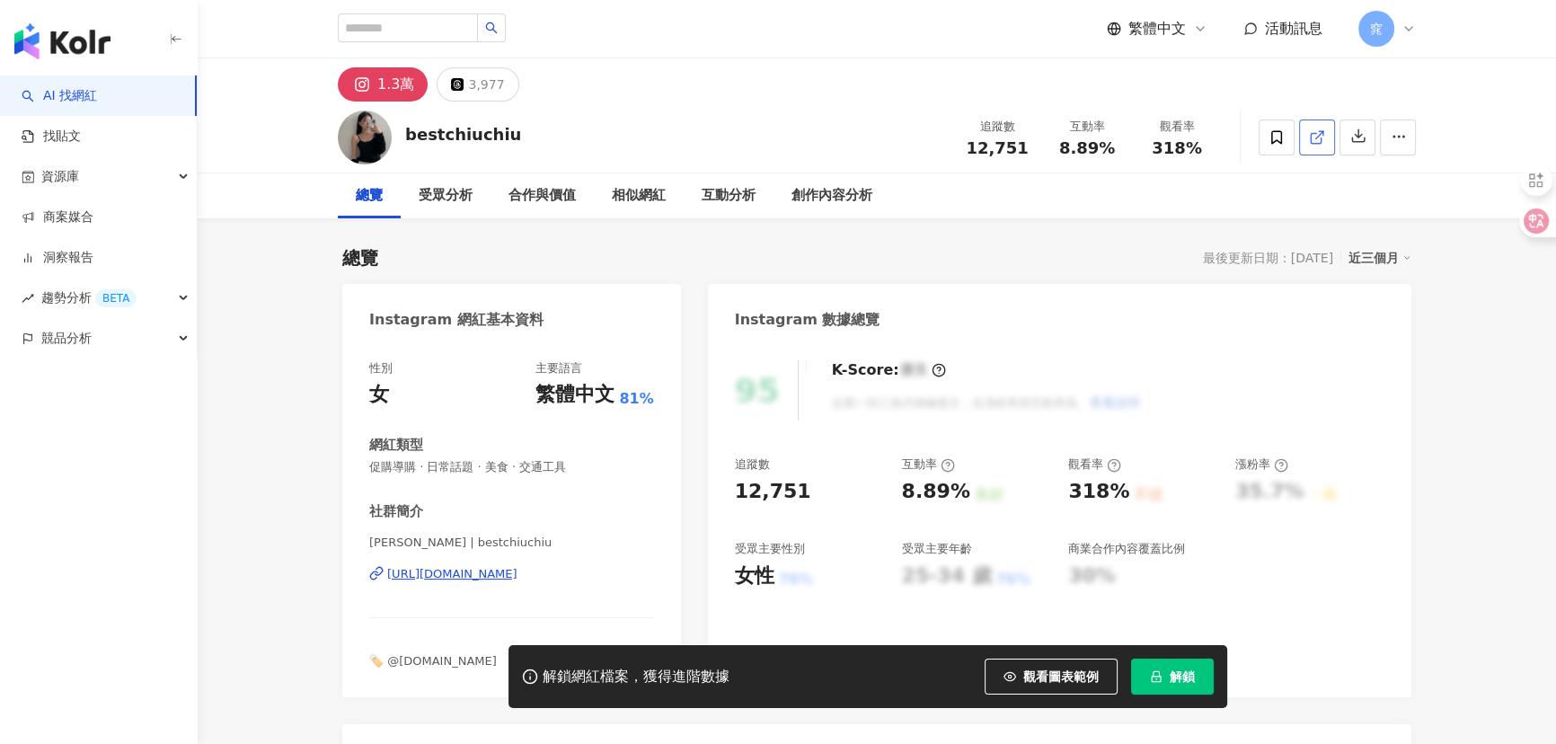
drag, startPoint x: 1322, startPoint y: 157, endPoint x: 1321, endPoint y: 133, distance: 24.3
click at [1321, 133] on line at bounding box center [1319, 134] width 7 height 7
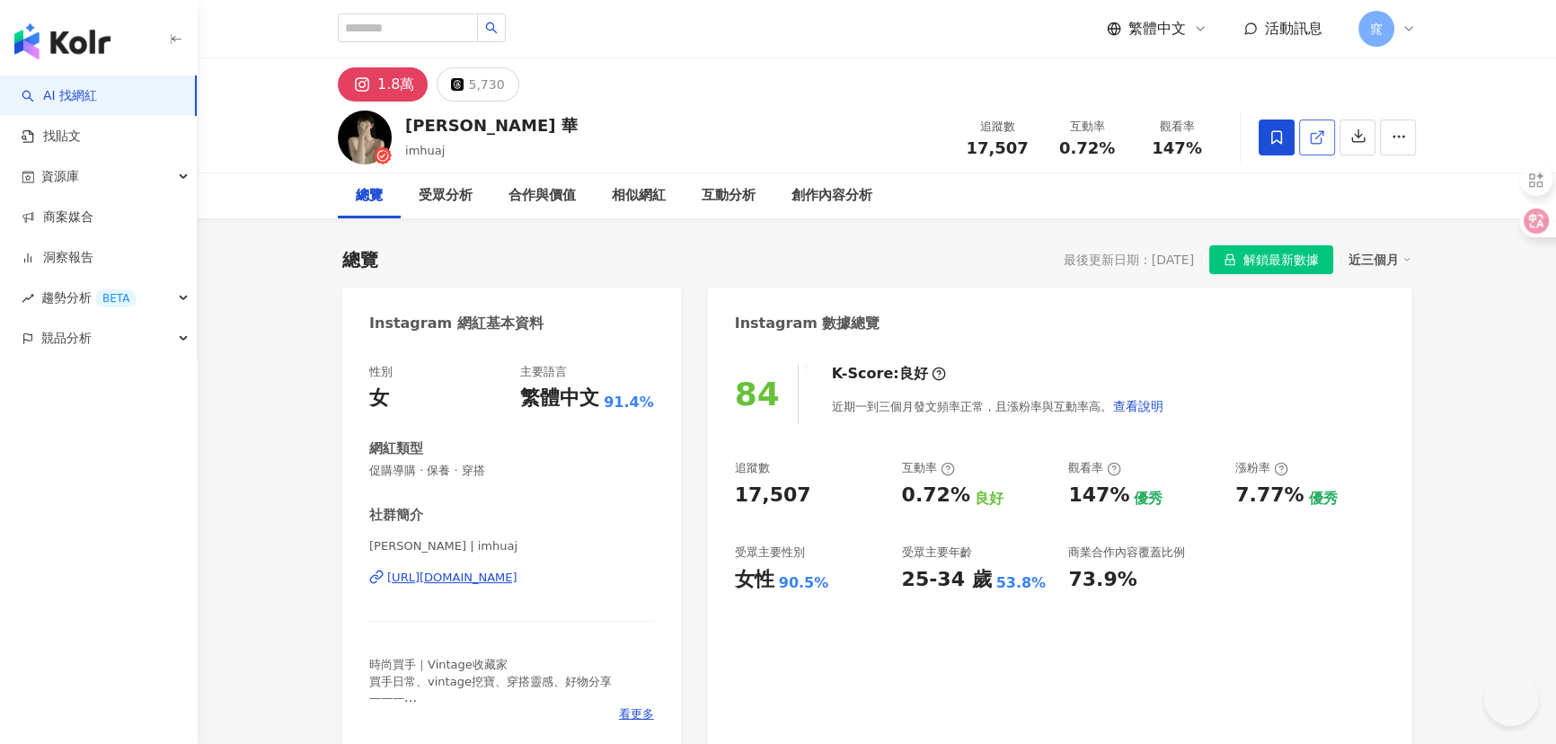
click at [1321, 134] on line at bounding box center [1319, 134] width 7 height 7
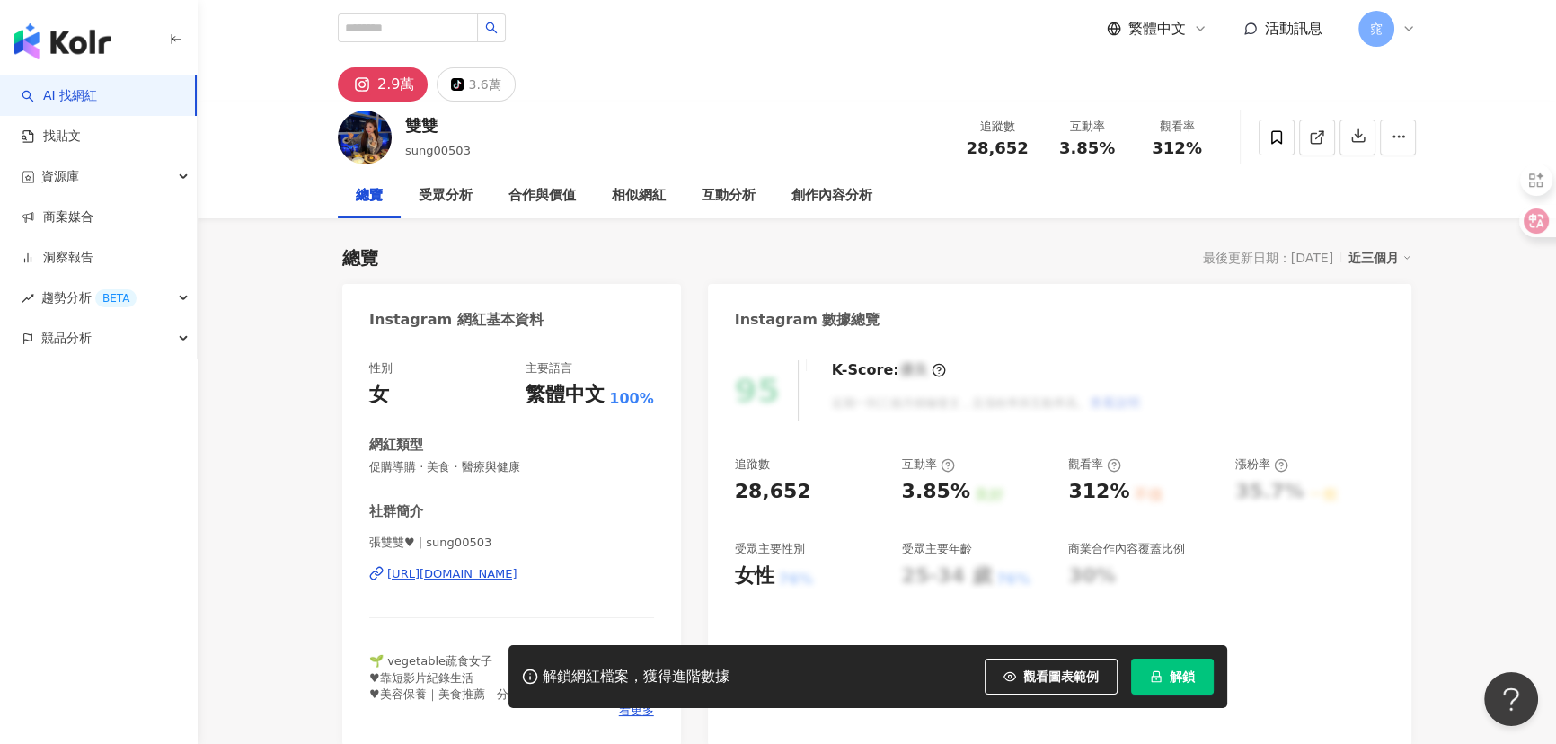
drag, startPoint x: 1319, startPoint y: 137, endPoint x: 885, endPoint y: 338, distance: 477.9
click at [1319, 137] on icon at bounding box center [1317, 137] width 16 height 16
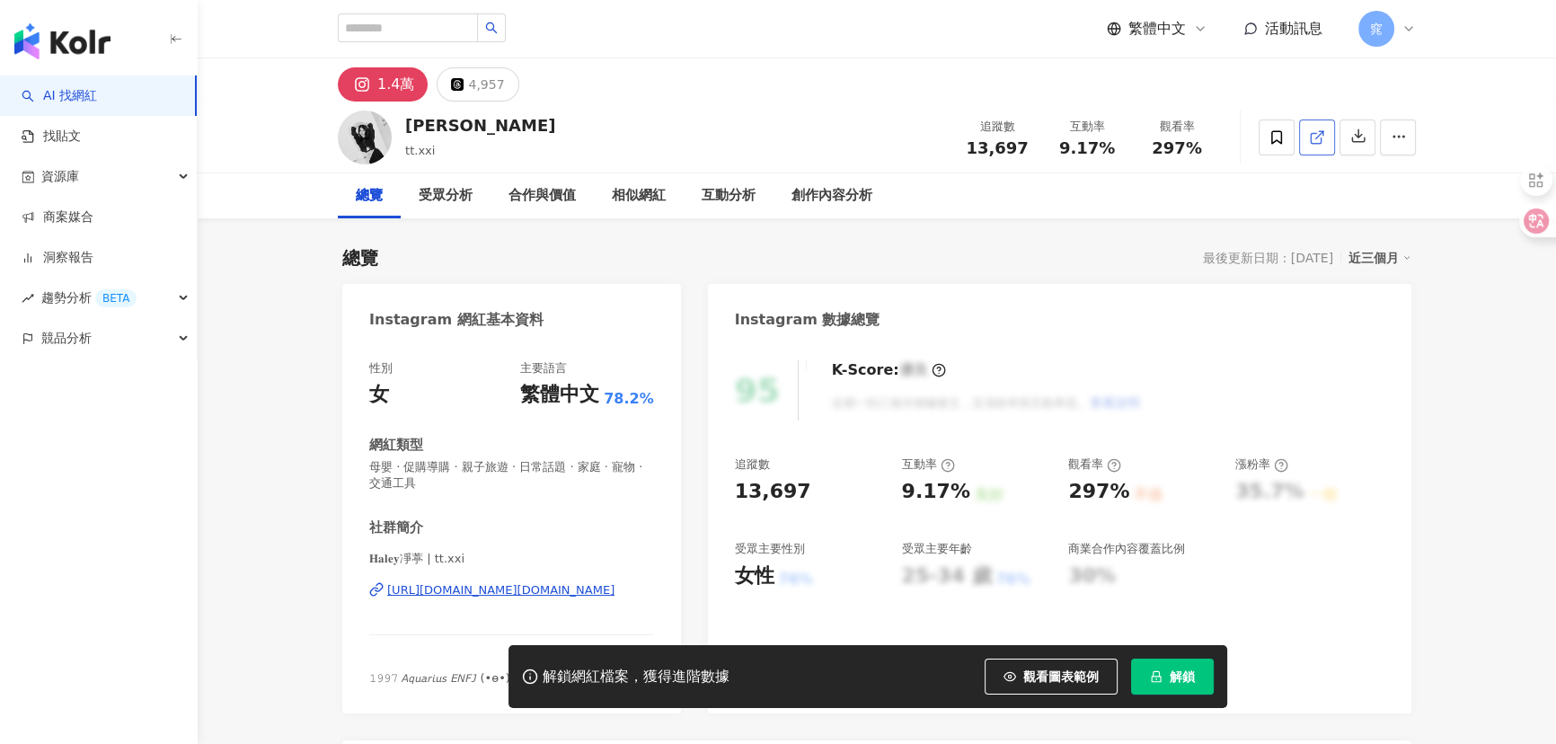
drag, startPoint x: 1310, startPoint y: 159, endPoint x: 1316, endPoint y: 138, distance: 21.6
click at [1316, 138] on icon at bounding box center [1317, 137] width 16 height 16
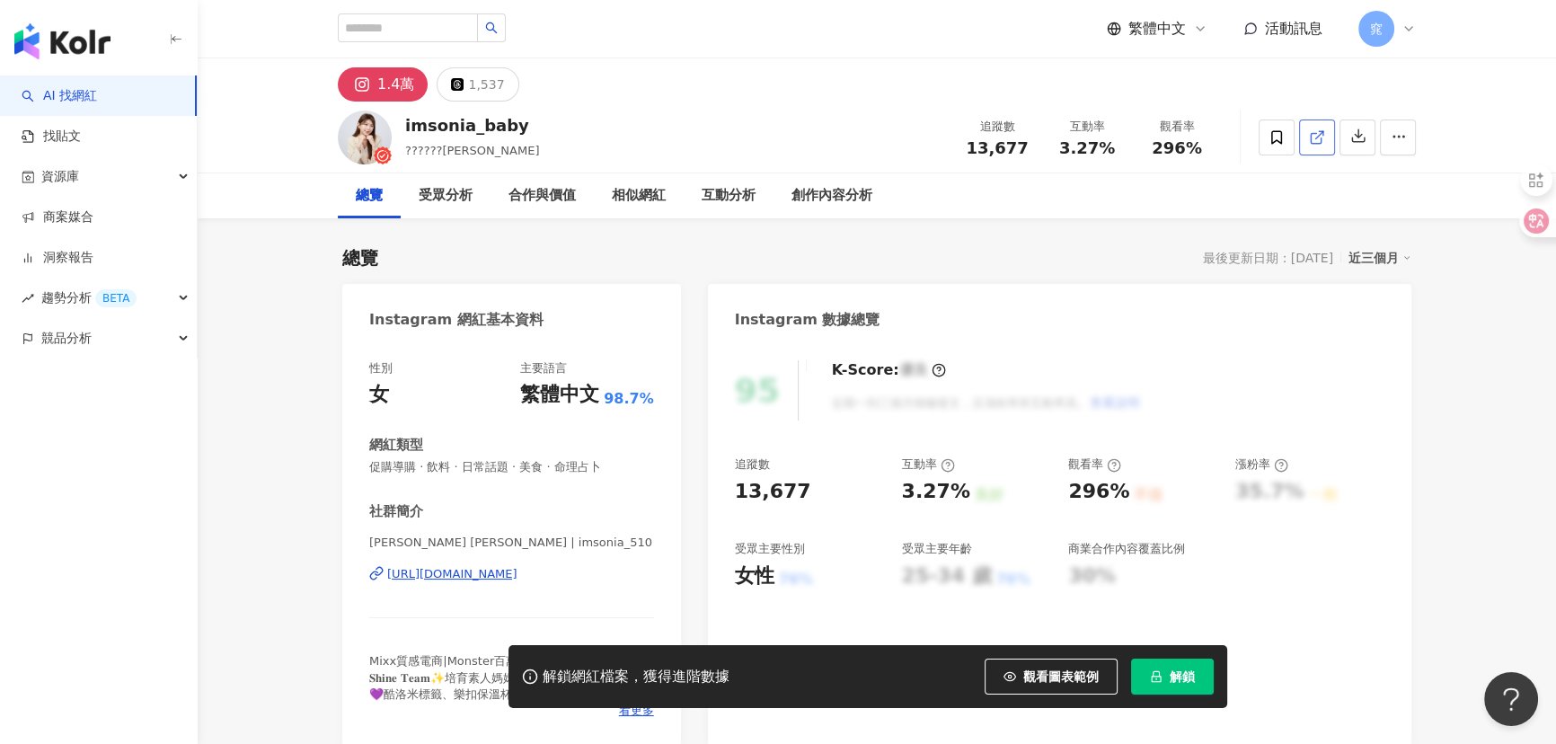
click at [1317, 140] on icon at bounding box center [1317, 137] width 16 height 16
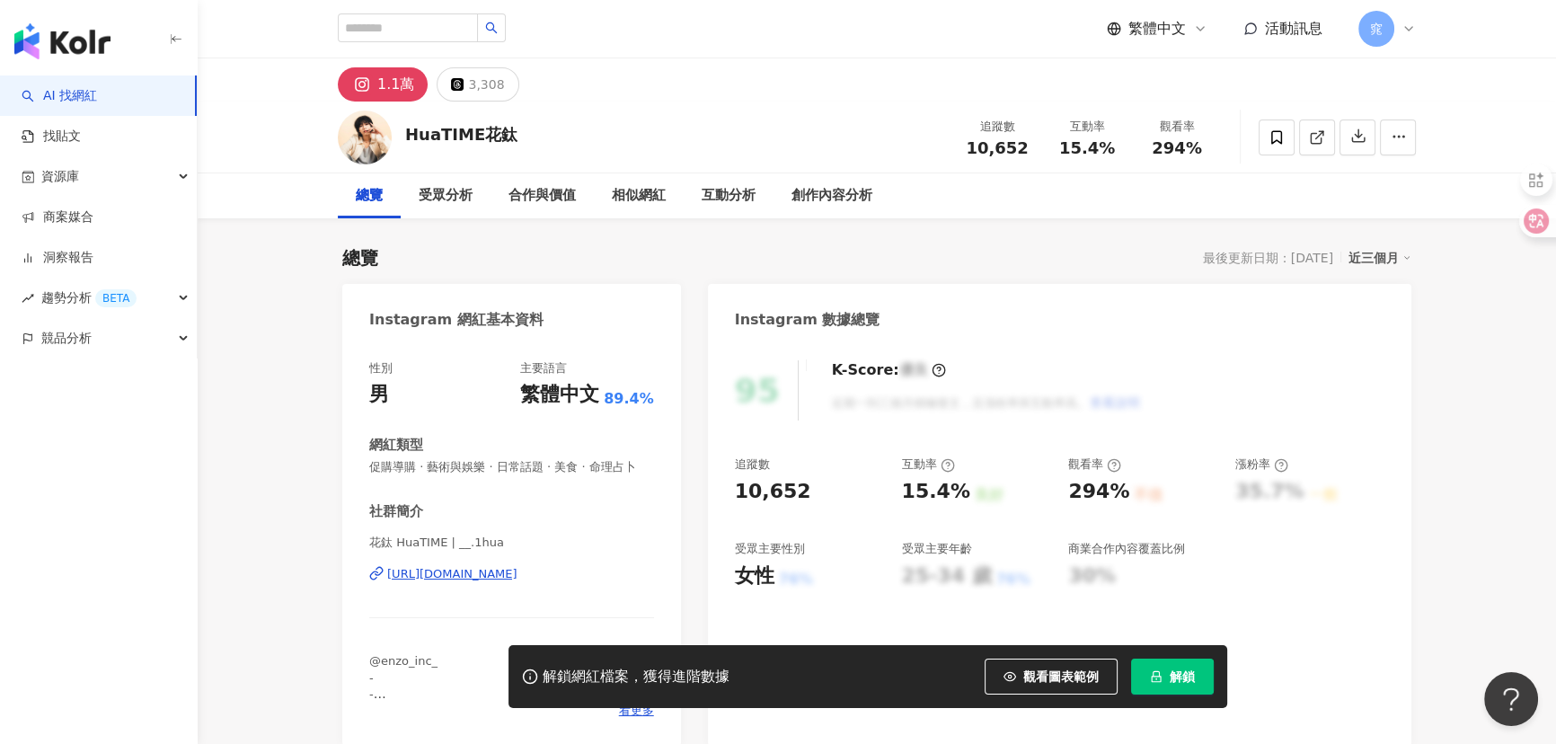
click at [1321, 137] on icon at bounding box center [1316, 138] width 10 height 10
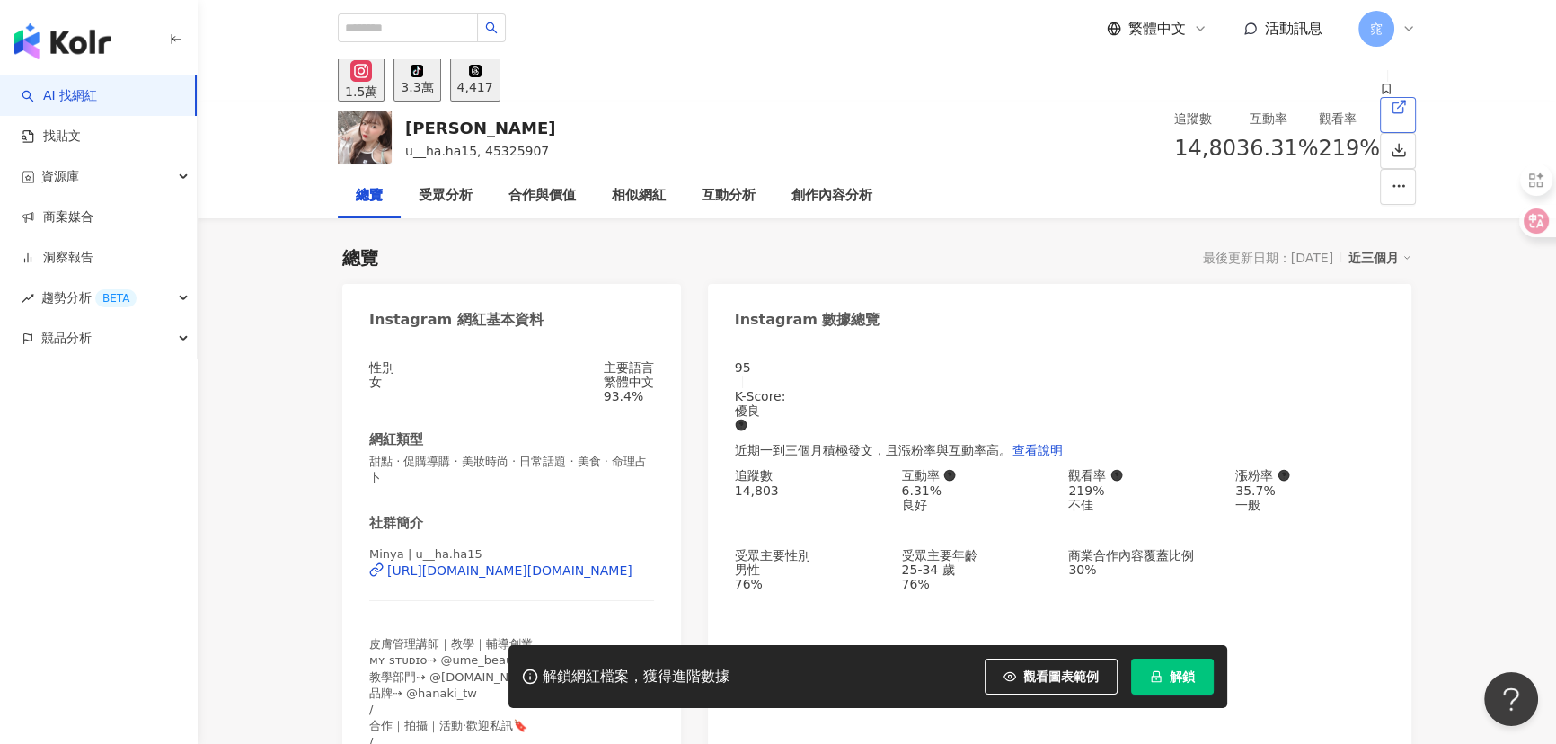
click icon
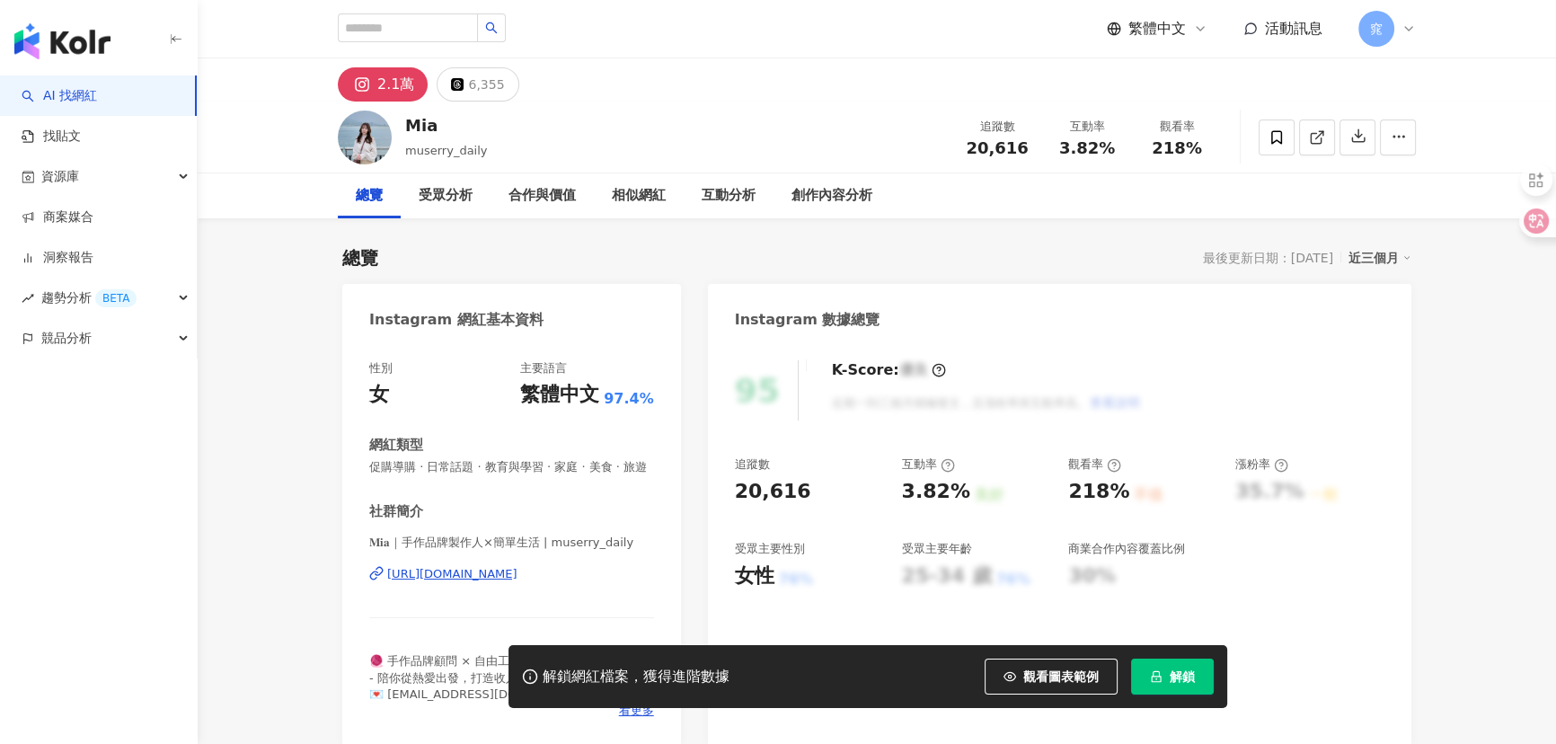
click at [1317, 137] on line at bounding box center [1319, 134] width 7 height 7
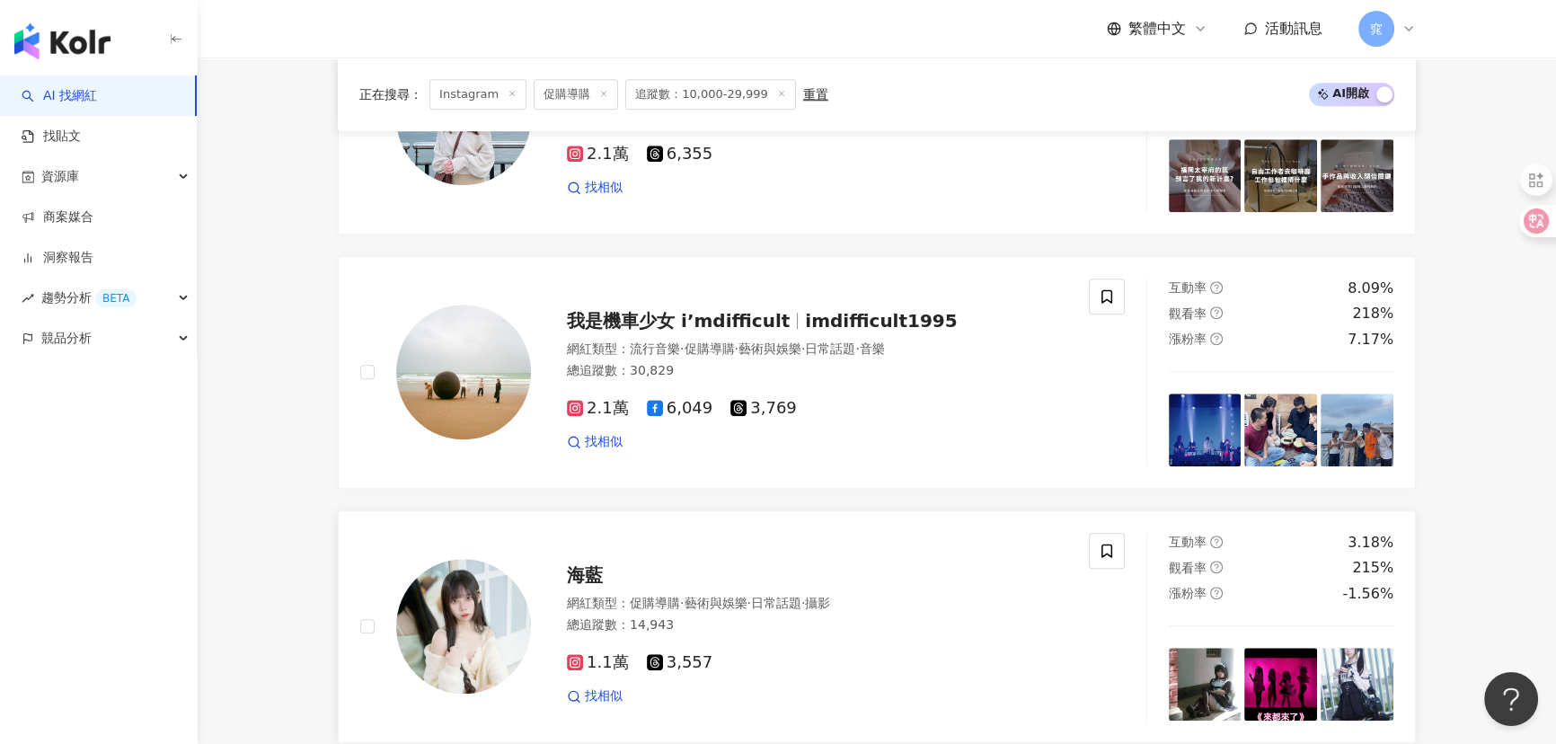
scroll to position [2041, 0]
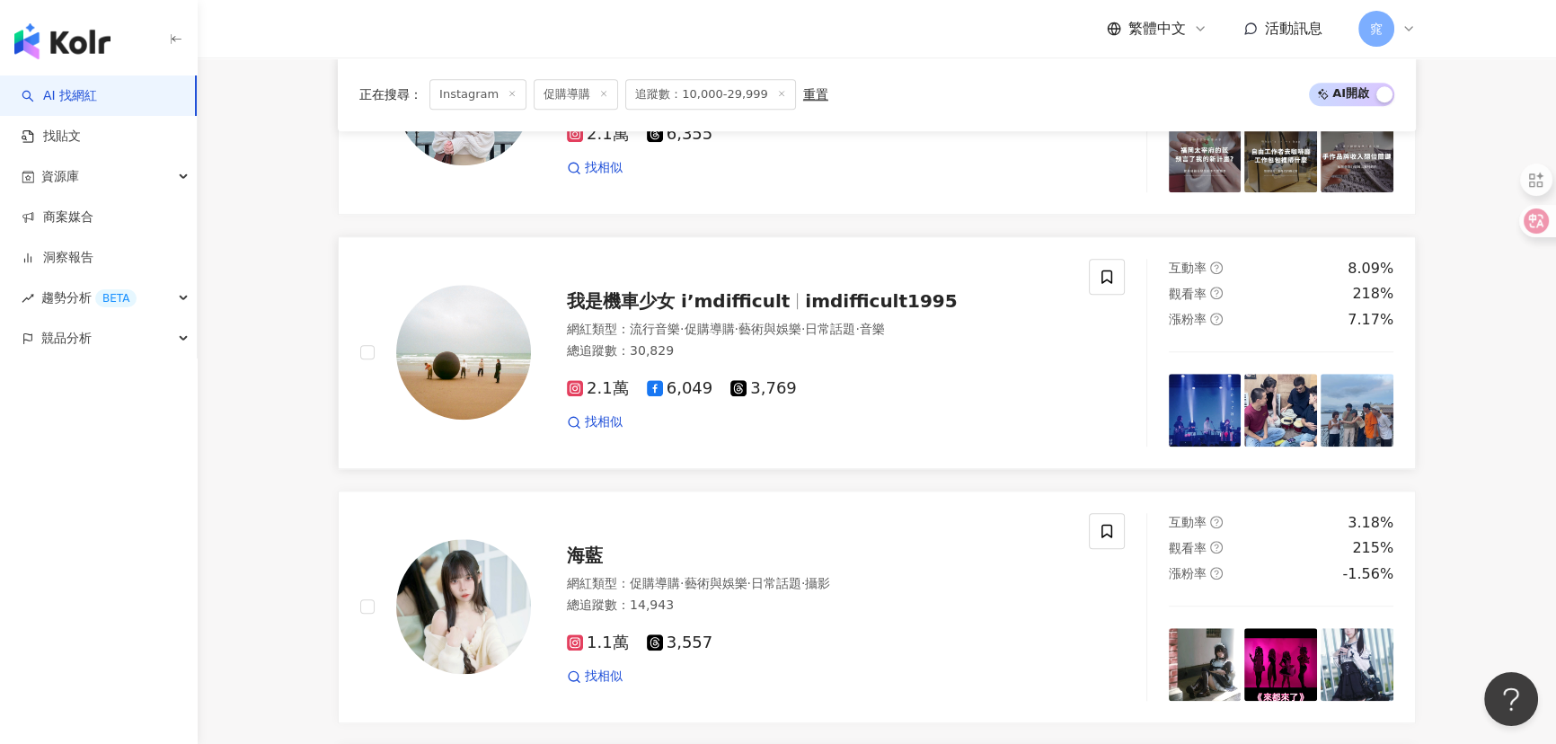
click at [696, 306] on span "我是機車少女 i’mdifficult" at bounding box center [678, 301] width 223 height 22
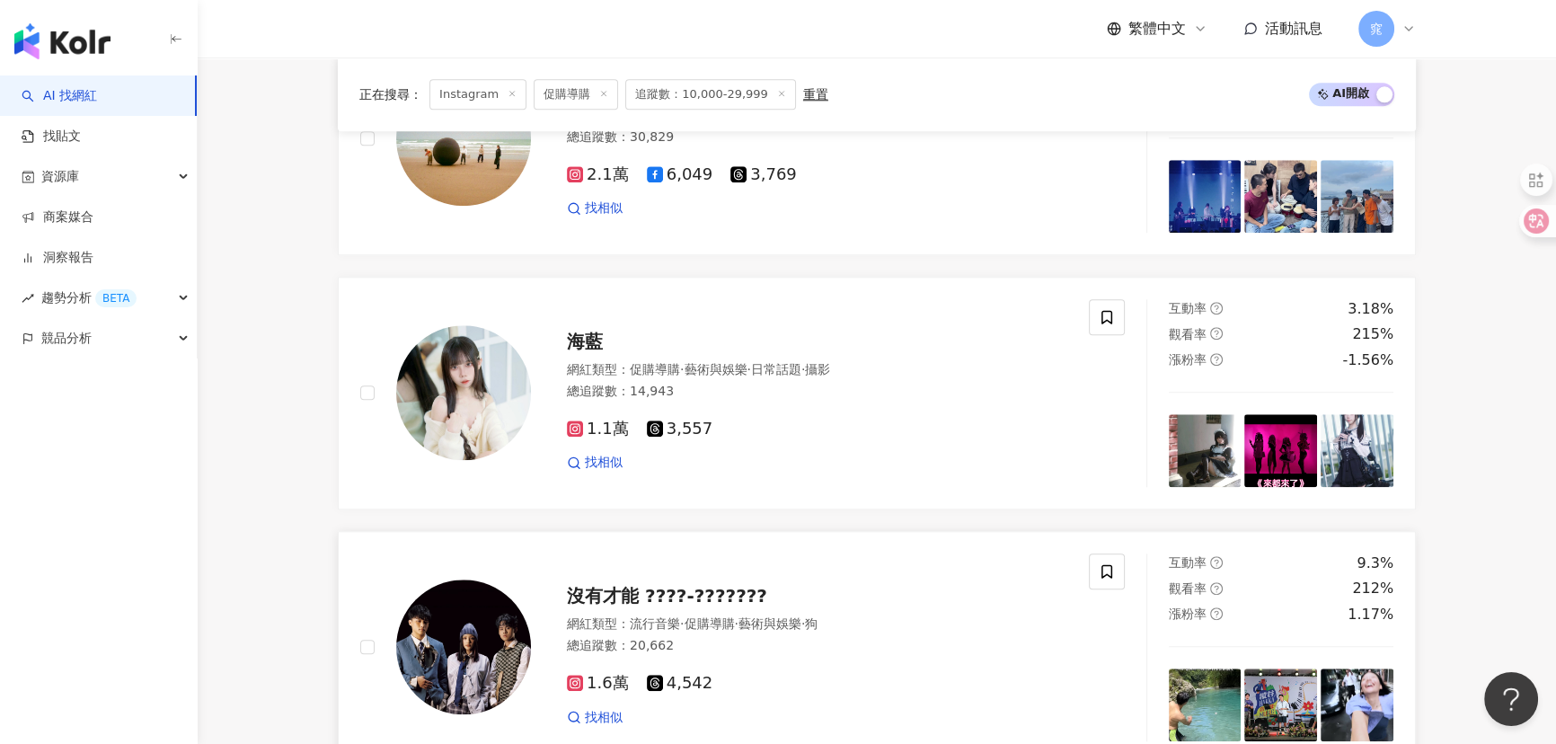
scroll to position [2368, 0]
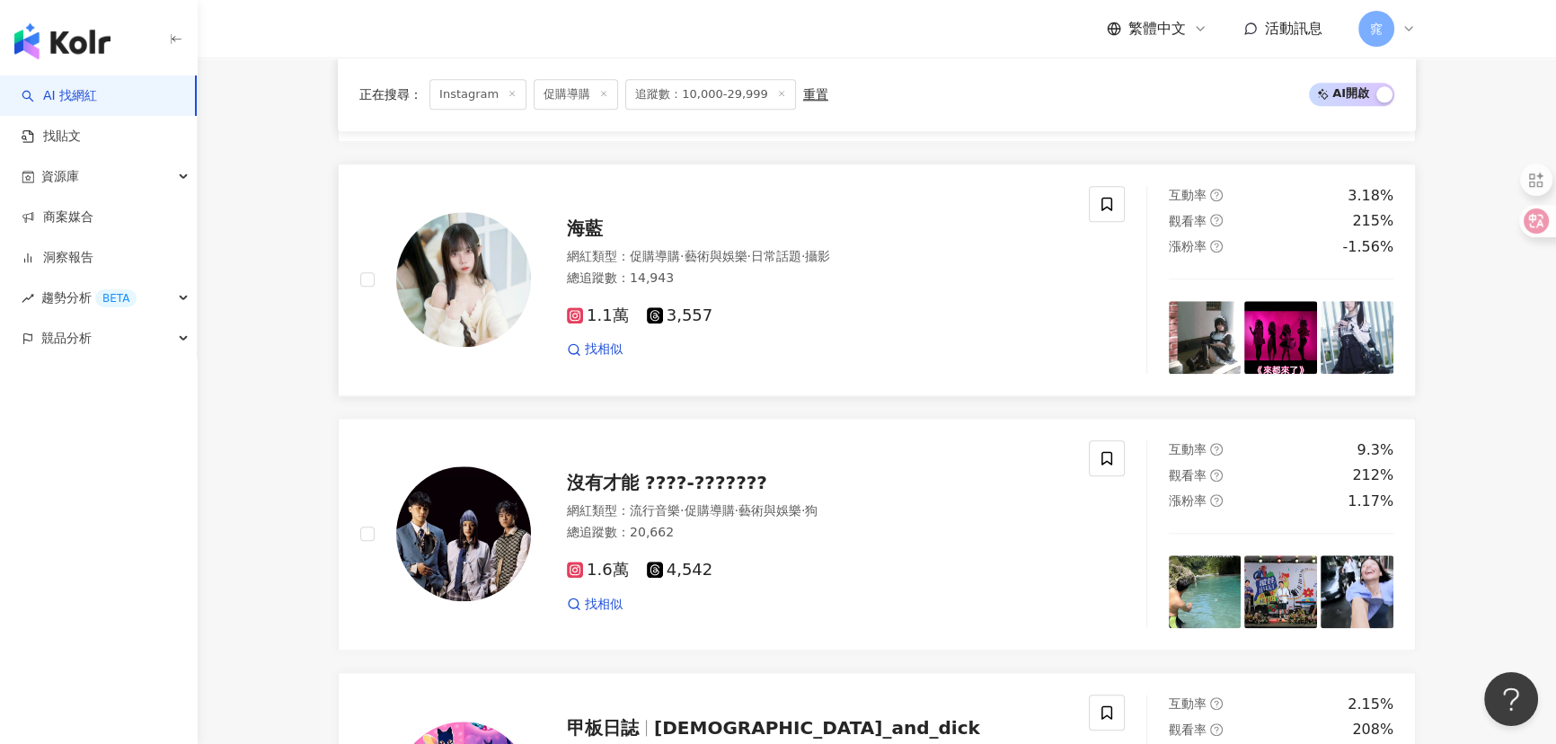
click at [478, 305] on img at bounding box center [463, 279] width 135 height 135
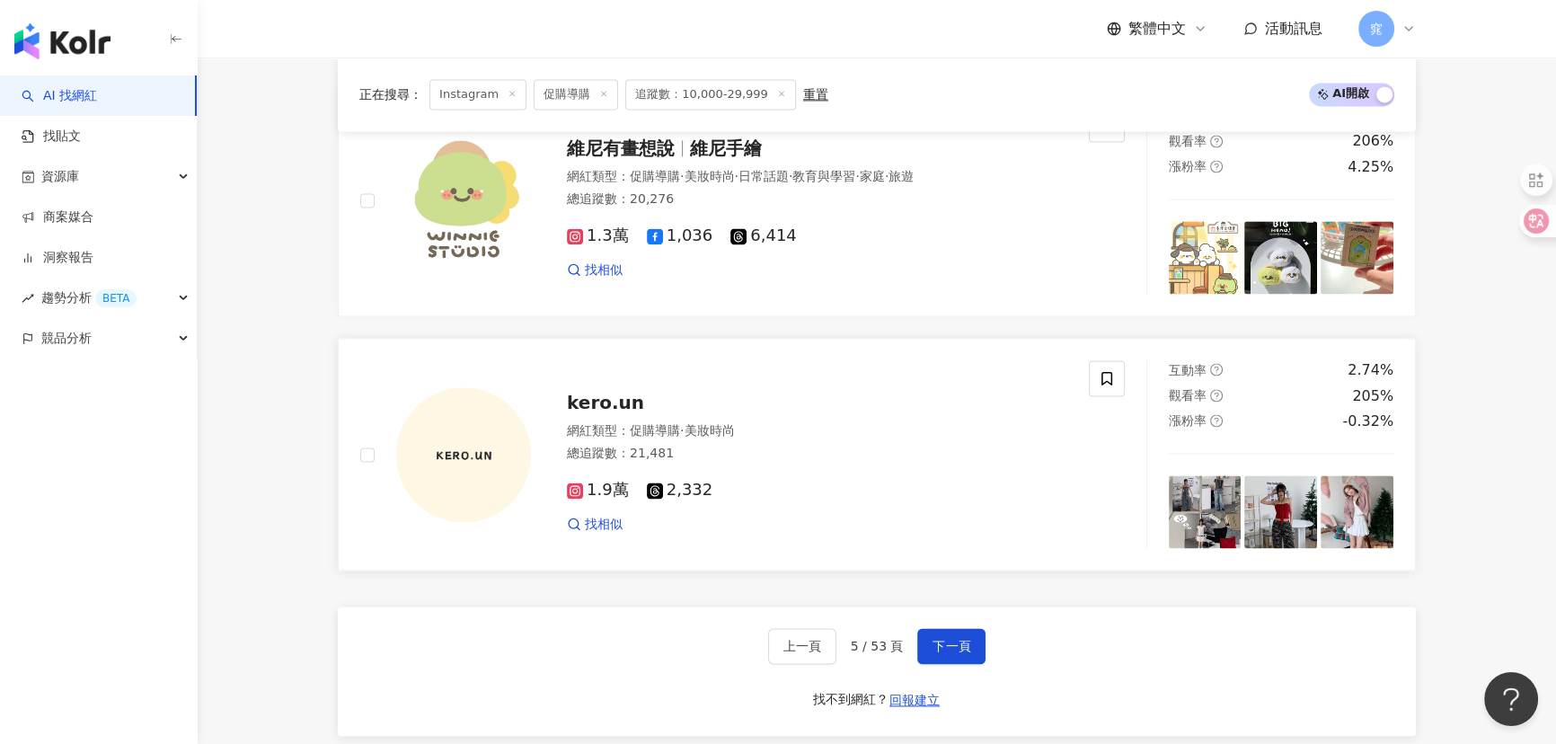
scroll to position [3210, 0]
click at [940, 654] on span "下一頁" at bounding box center [952, 647] width 38 height 14
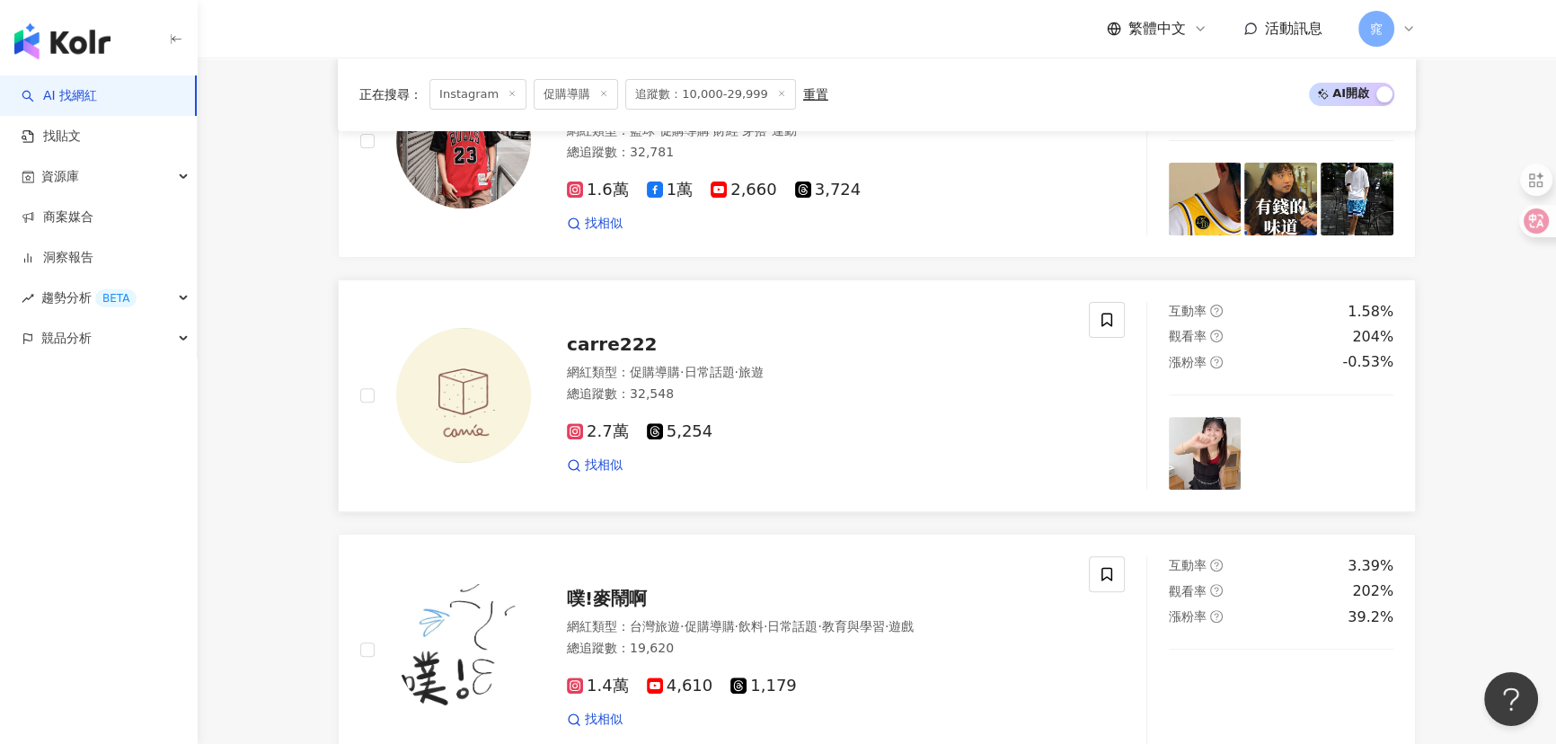
scroll to position [817, 0]
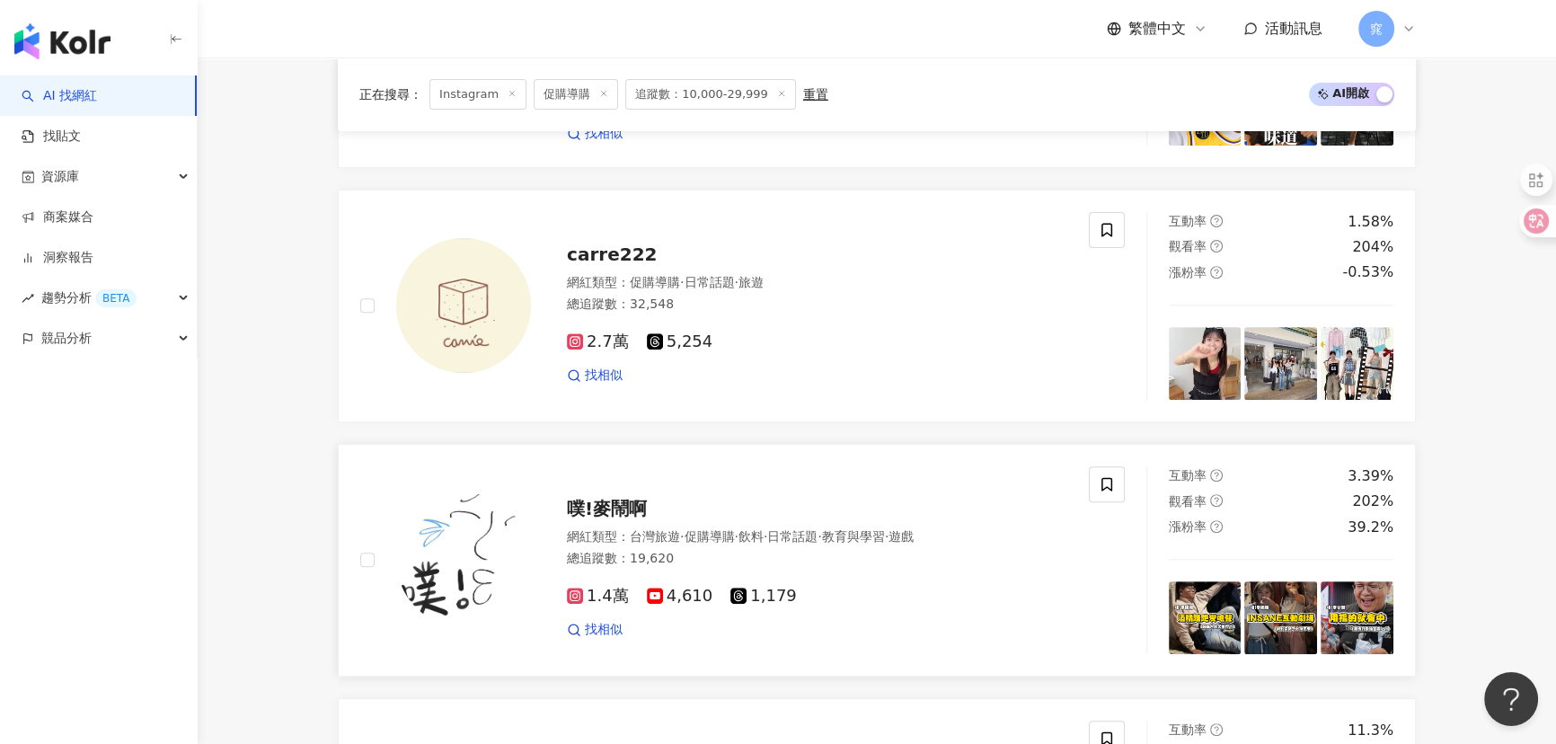
click at [616, 517] on span "噗!麥鬧啊" at bounding box center [607, 509] width 80 height 22
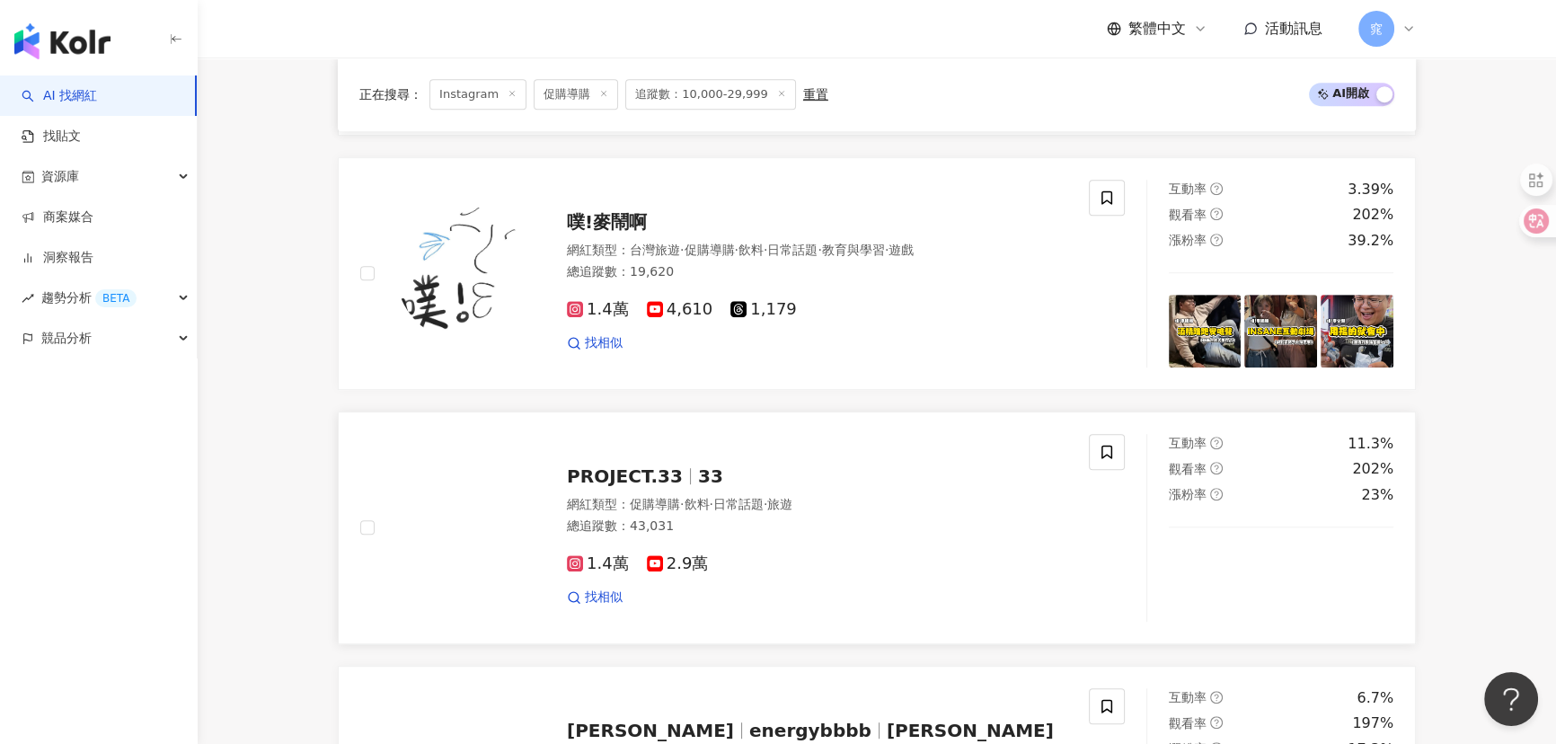
scroll to position [1143, 0]
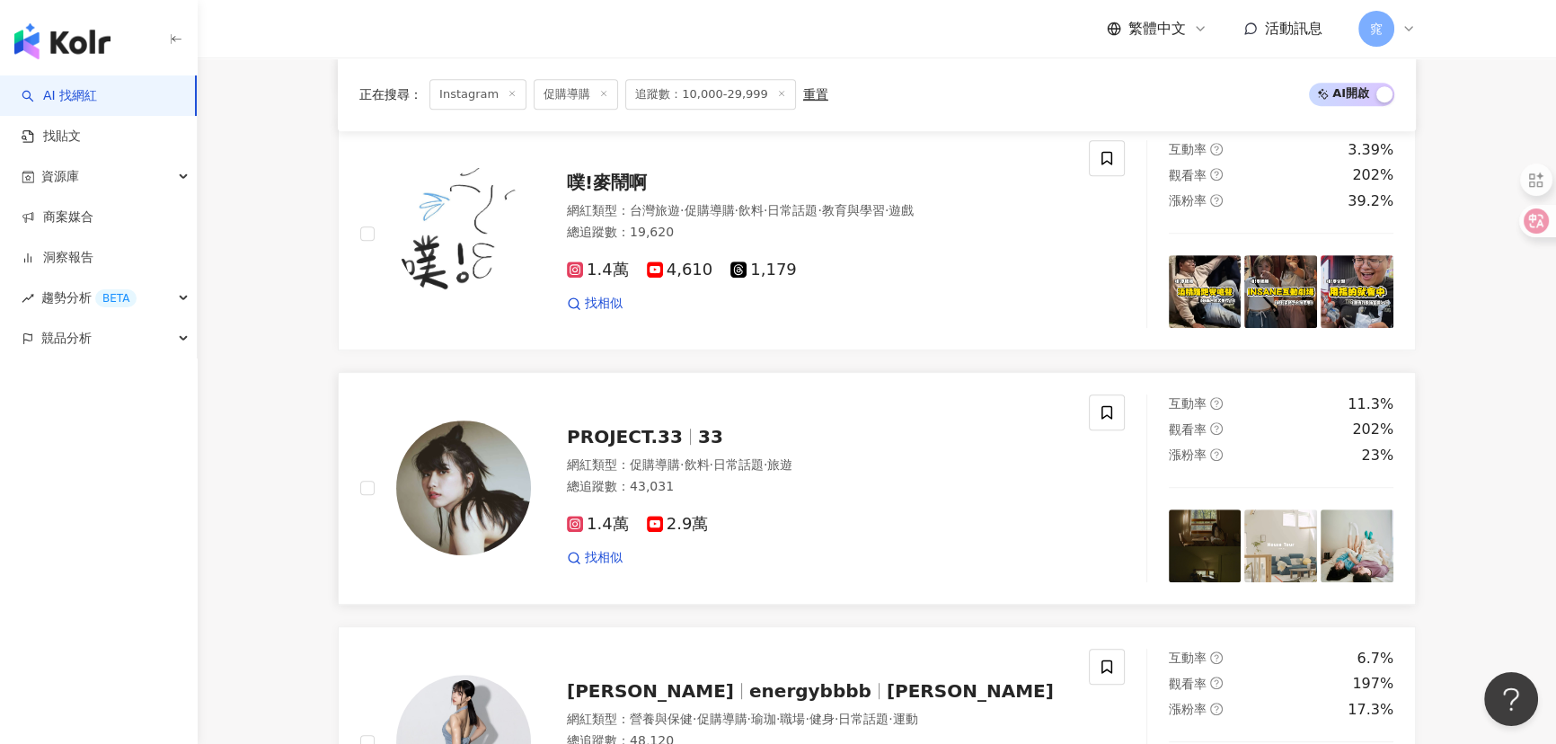
click at [661, 442] on span "PROJECT.33" at bounding box center [625, 437] width 116 height 22
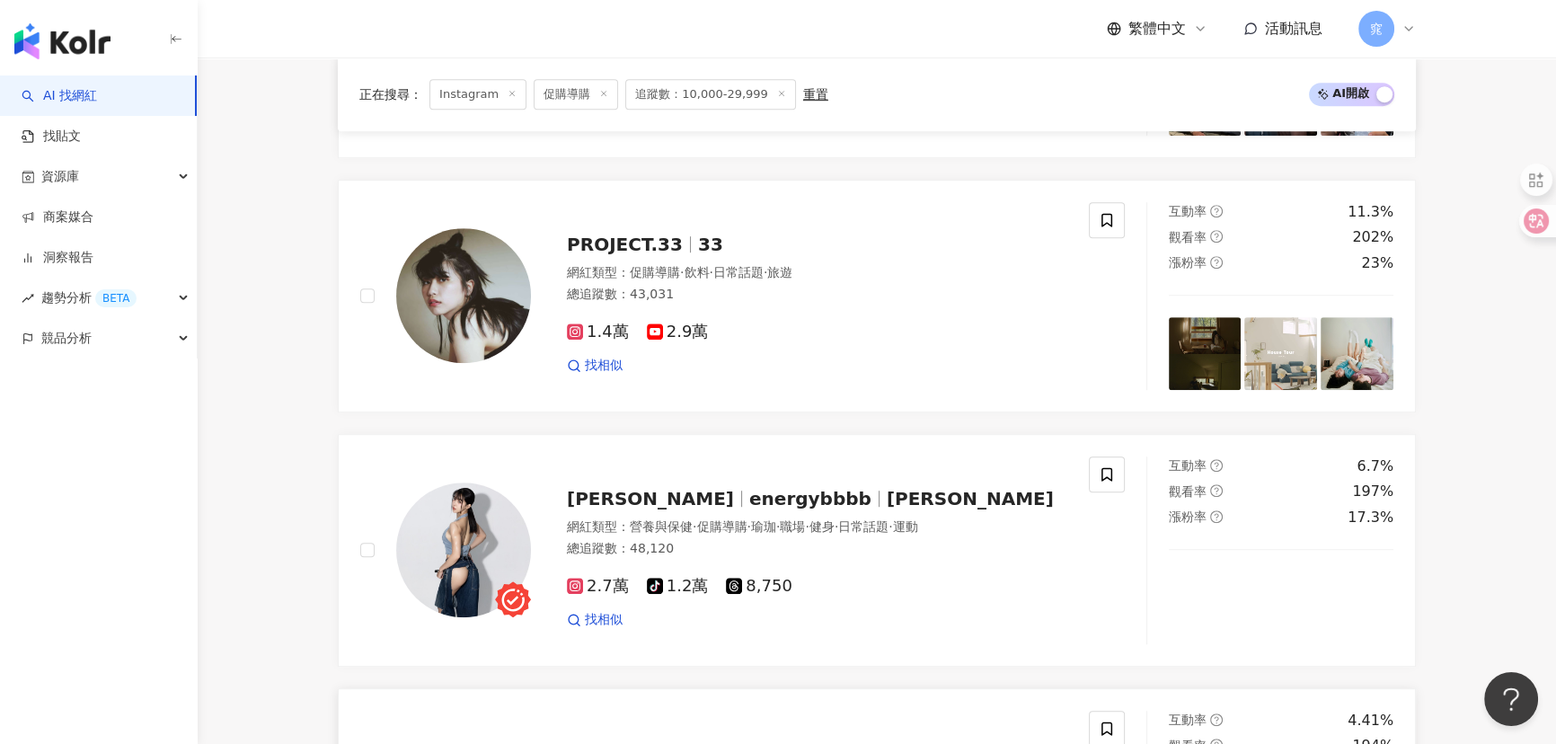
scroll to position [1551, 0]
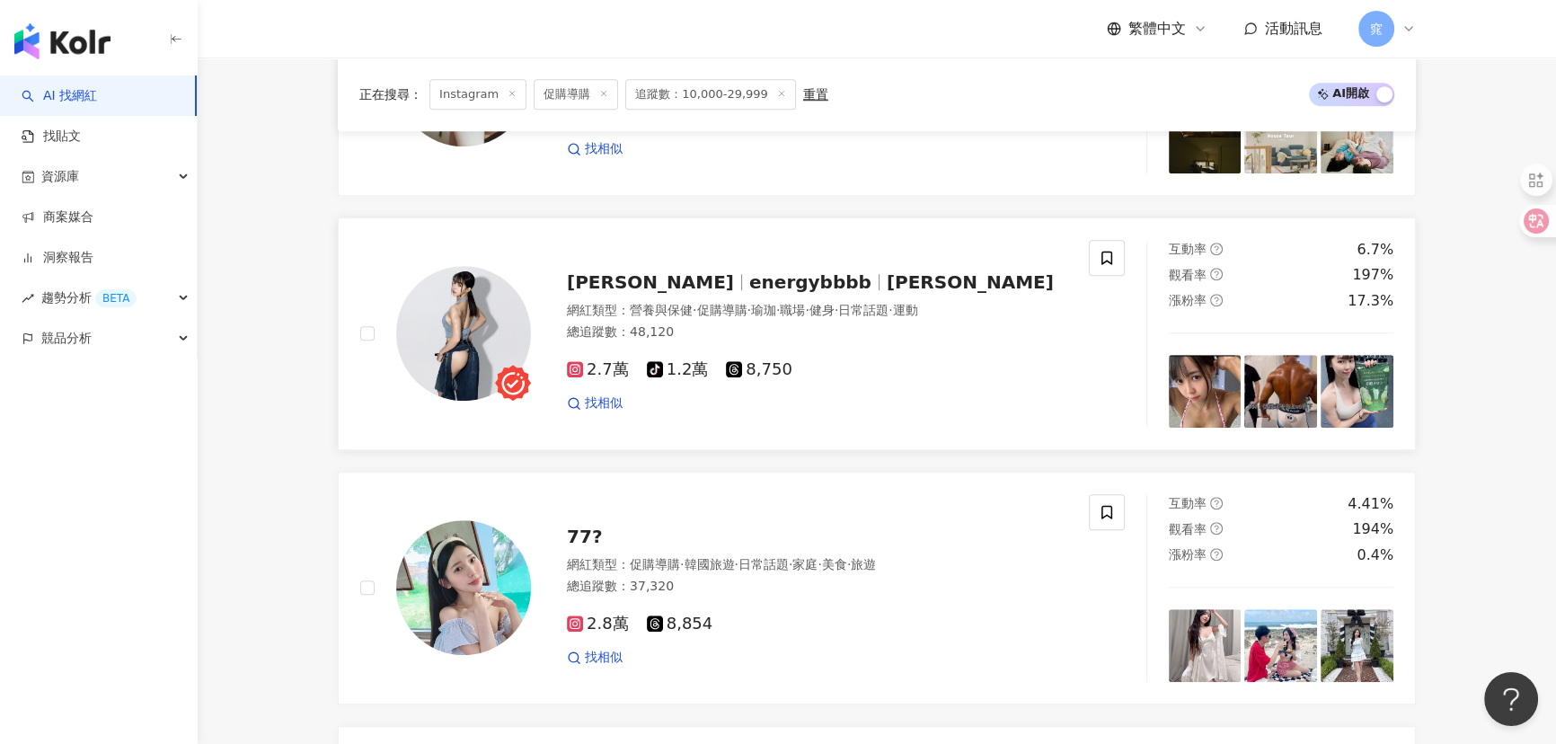
click at [454, 341] on img at bounding box center [463, 333] width 135 height 135
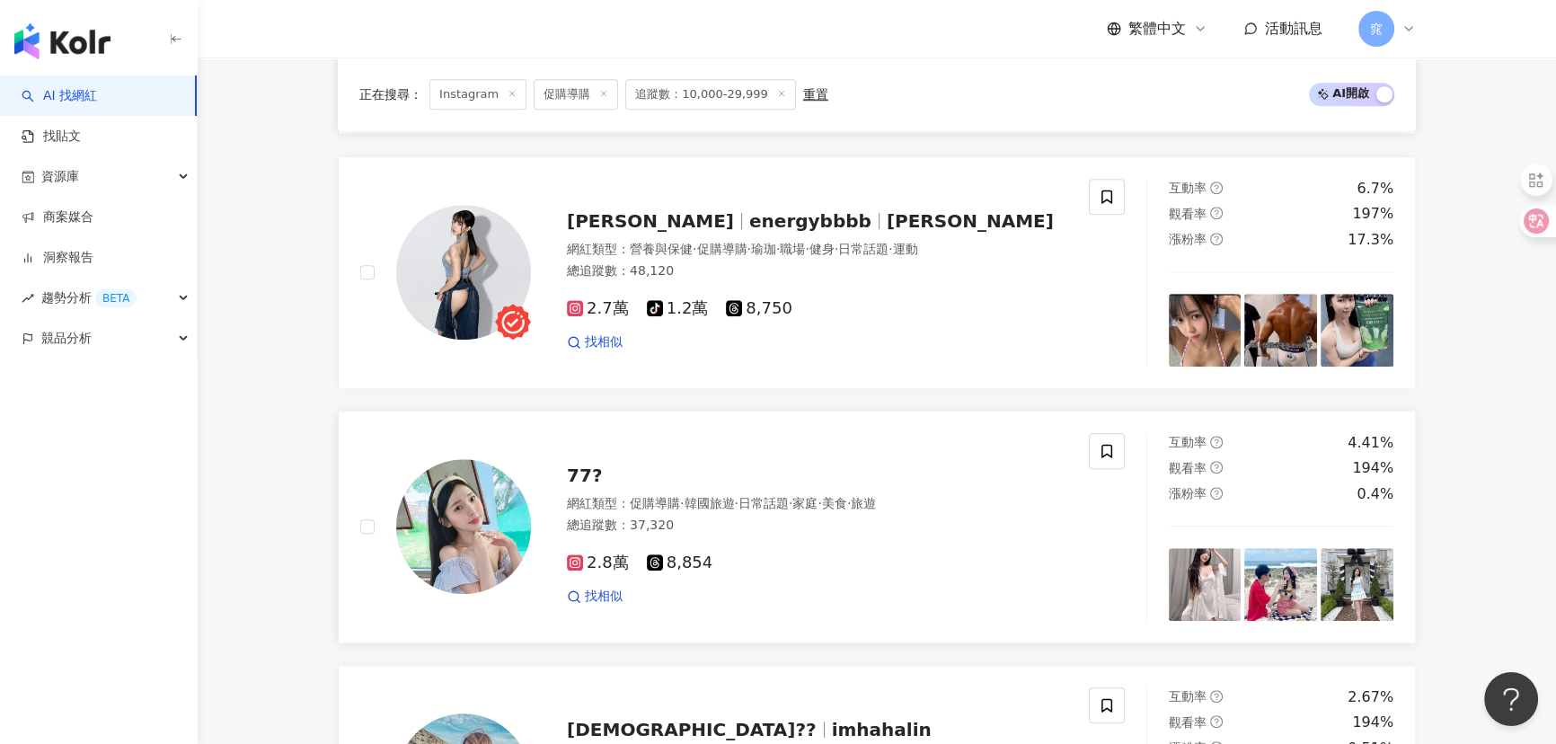
scroll to position [1715, 0]
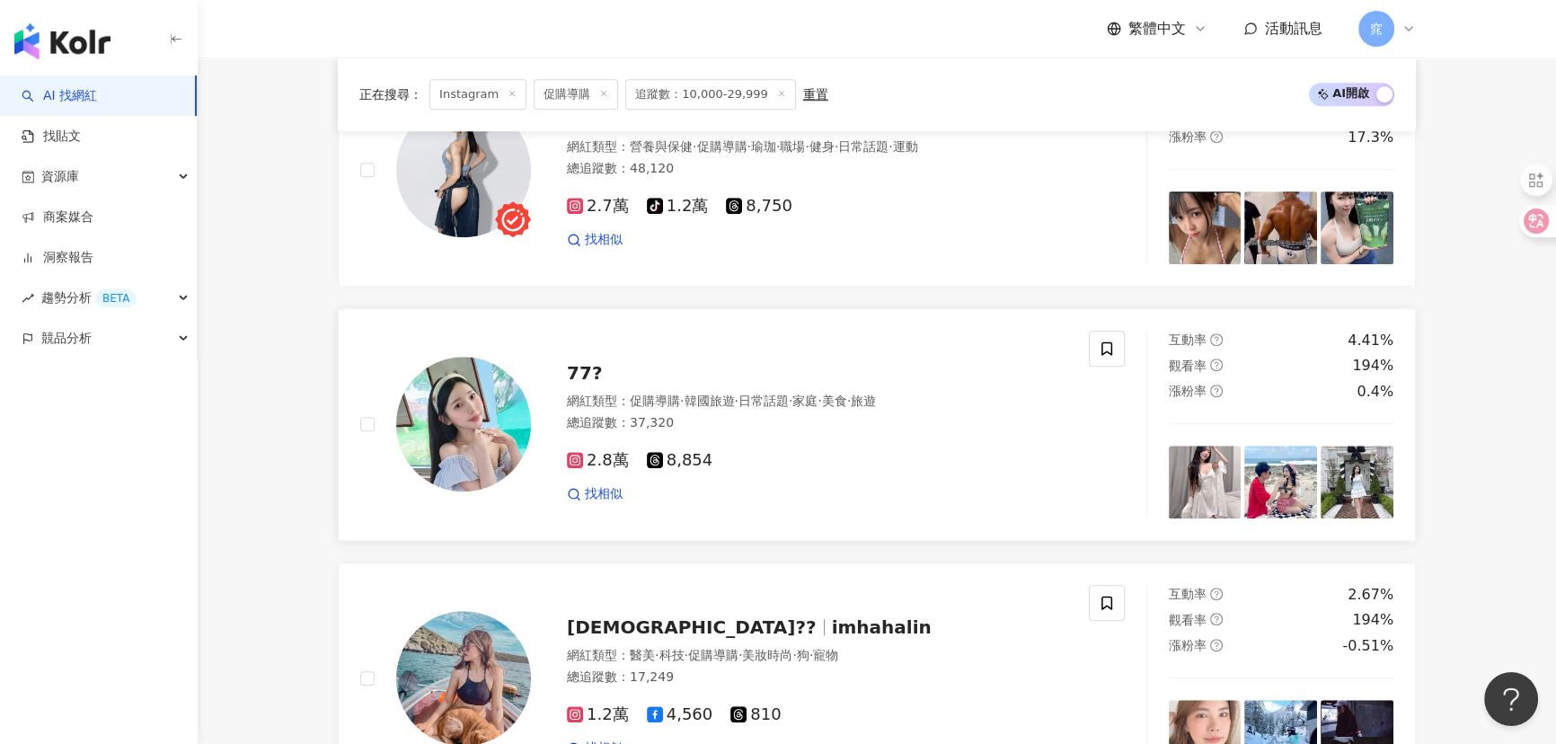
click at [467, 413] on img at bounding box center [463, 424] width 135 height 135
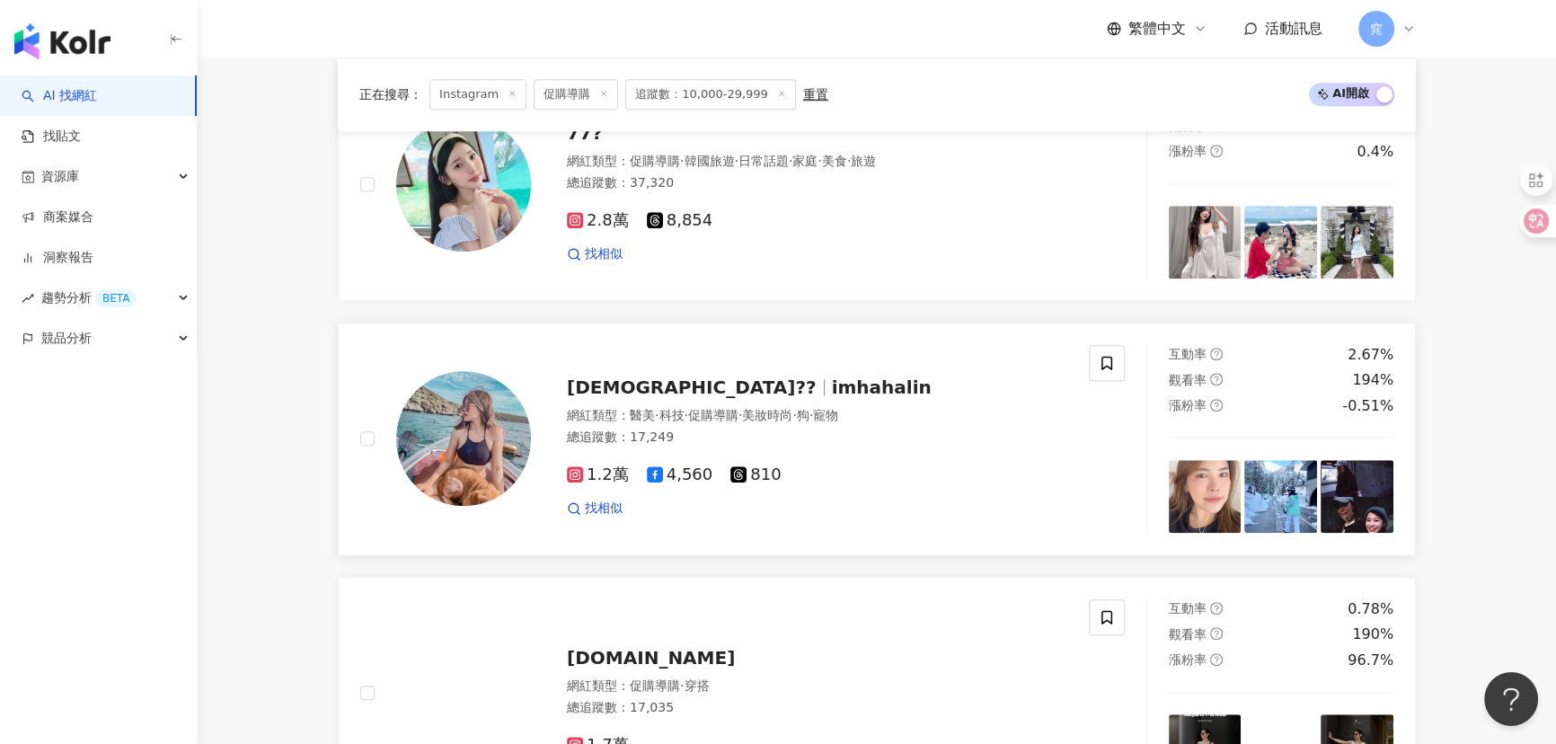
scroll to position [2123, 0]
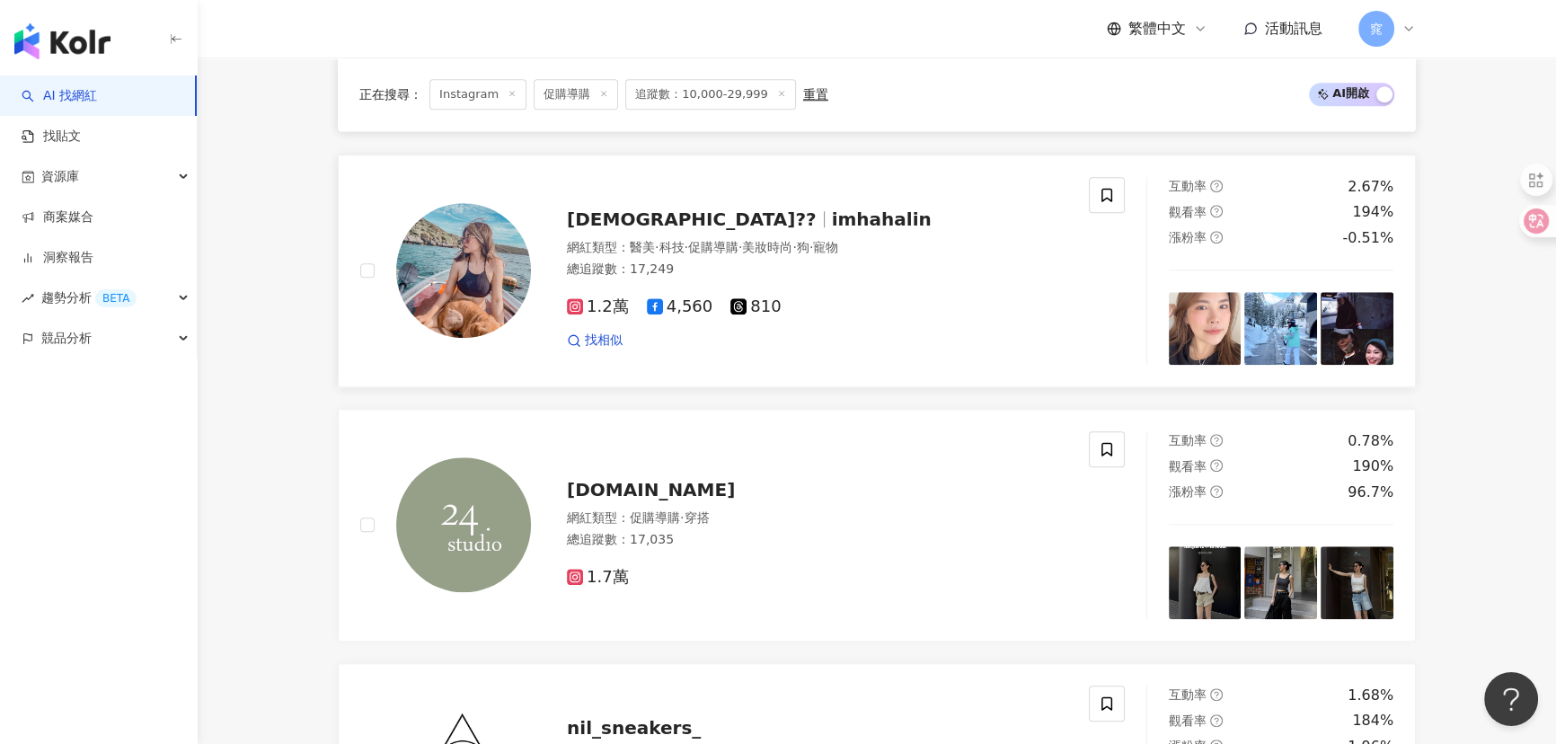
click at [450, 298] on img at bounding box center [463, 270] width 135 height 135
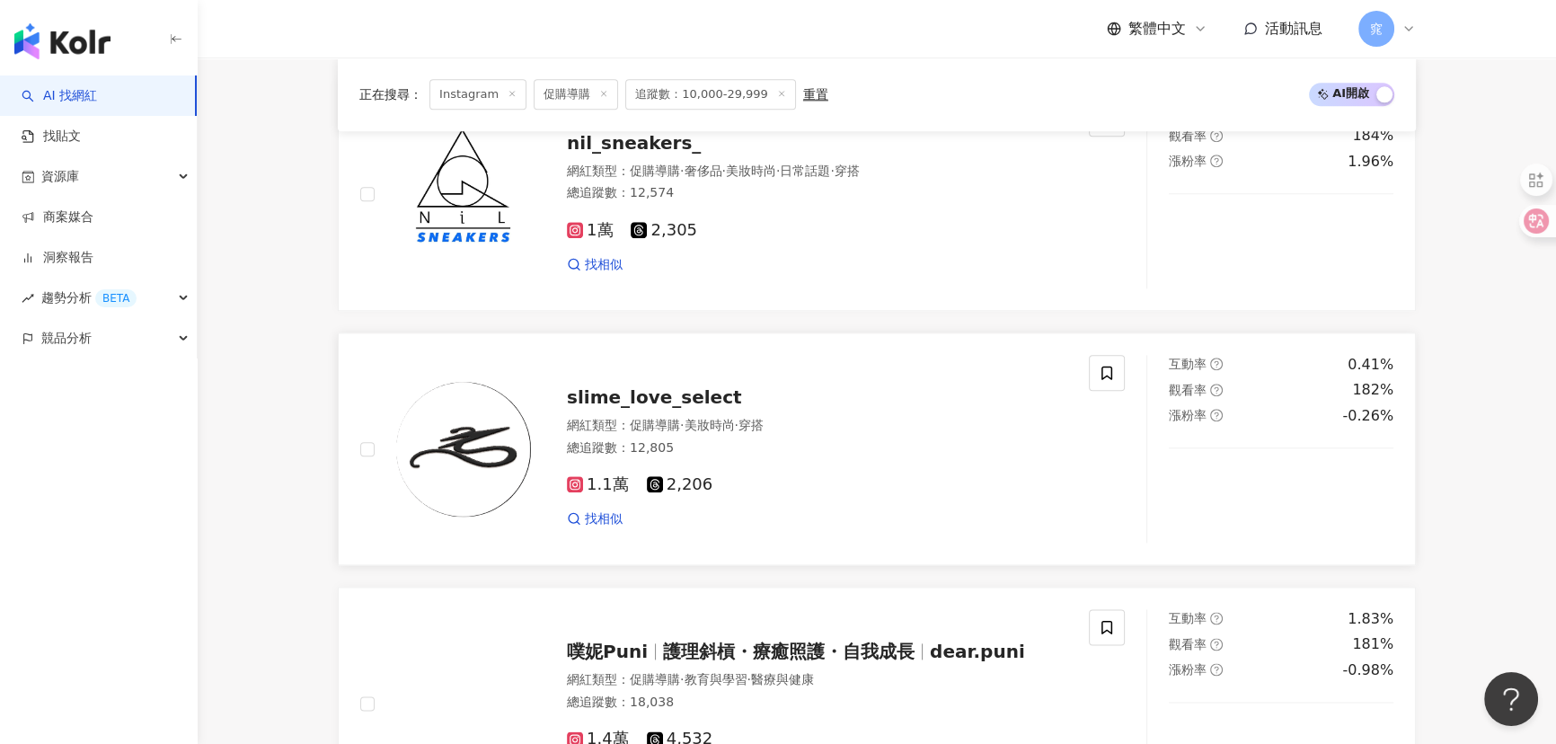
scroll to position [2858, 0]
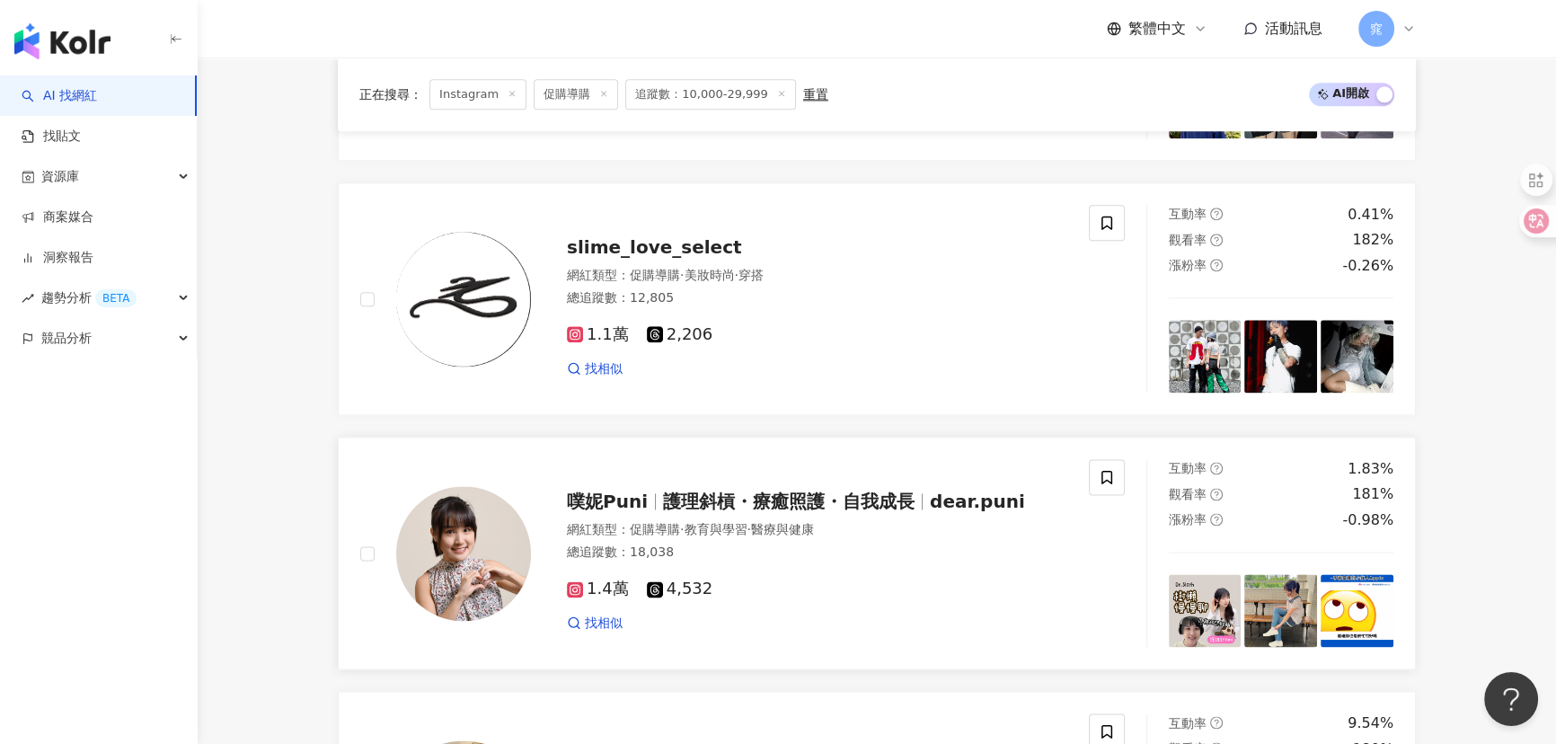
click at [476, 544] on img at bounding box center [463, 553] width 135 height 135
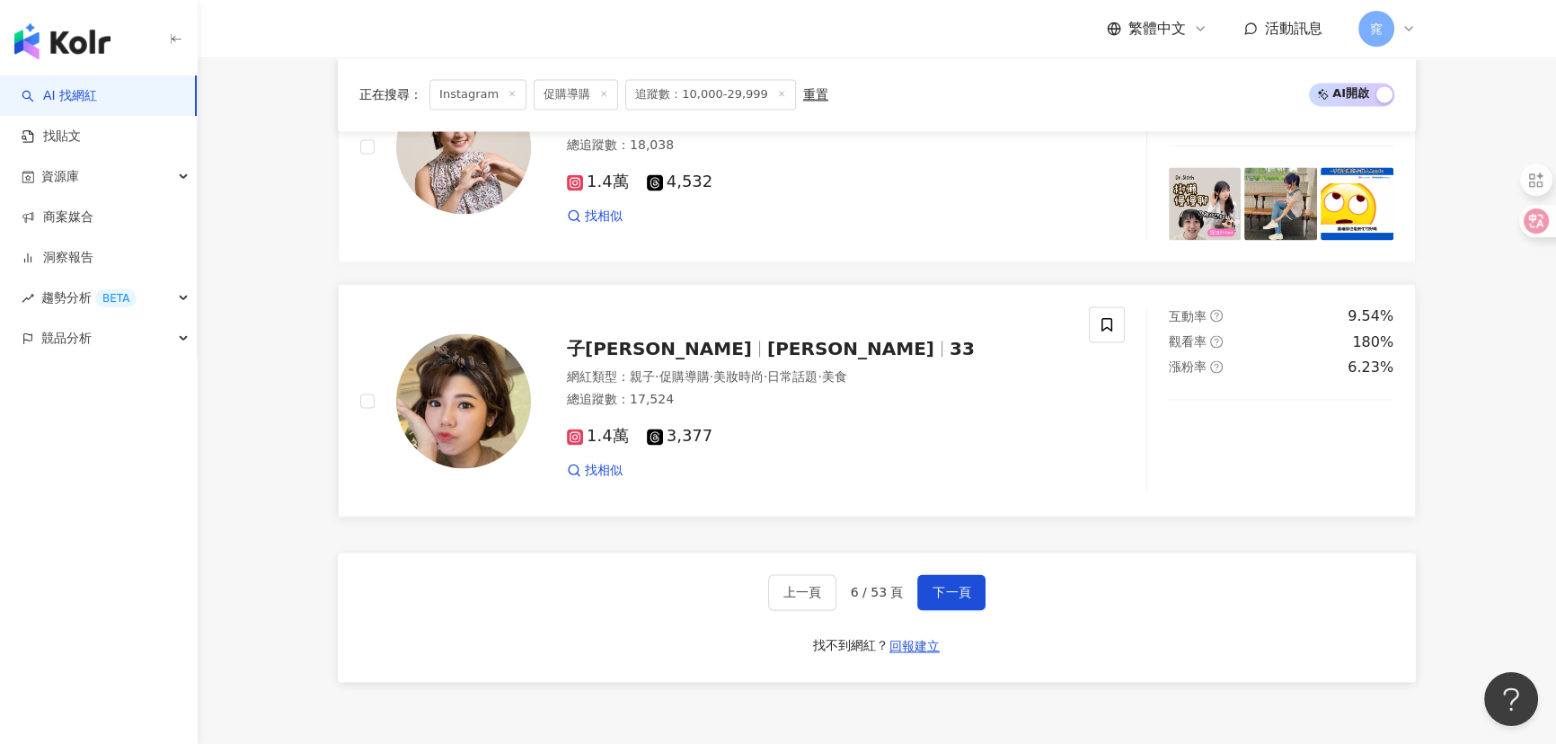
scroll to position [3185, 0]
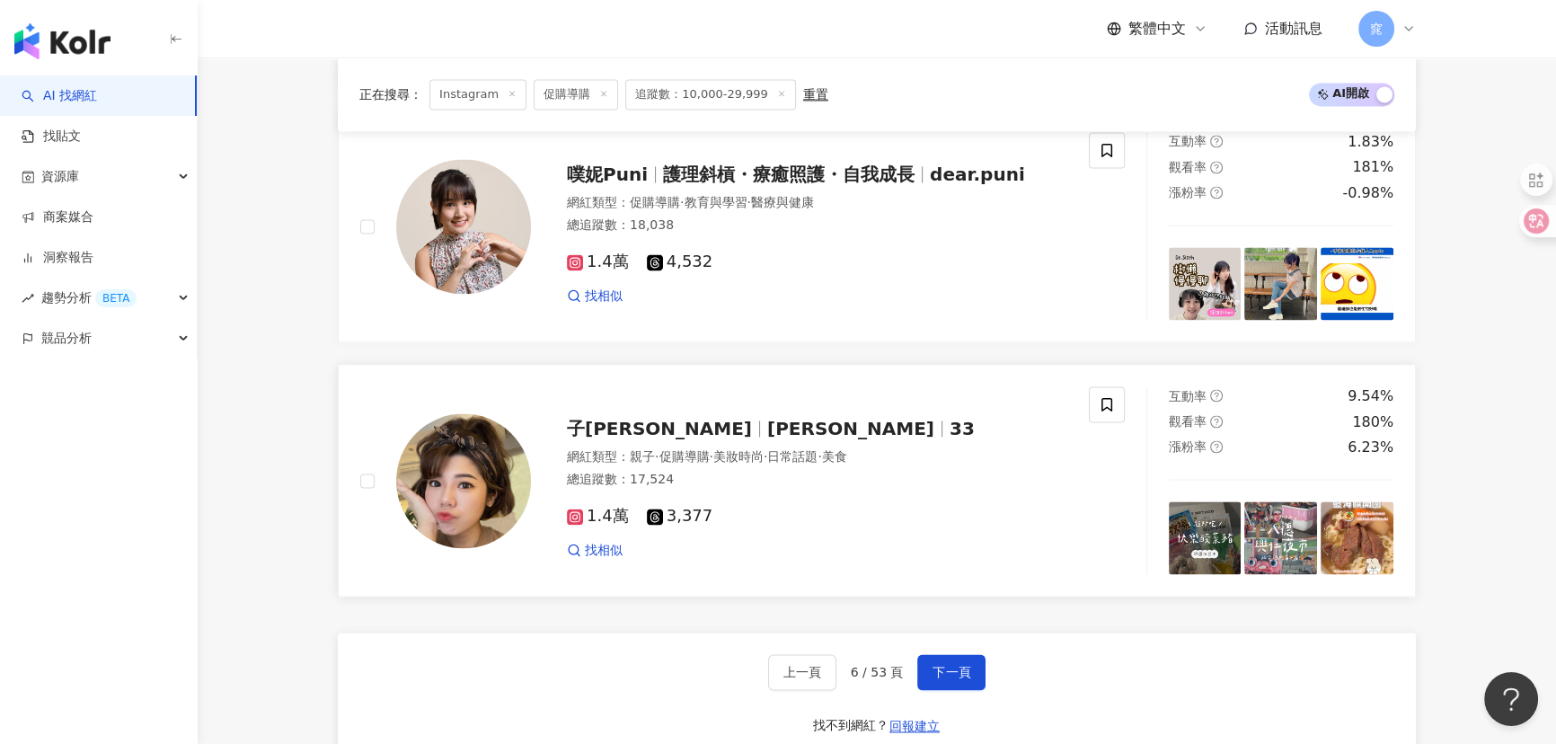
click at [767, 432] on span "邱子珊" at bounding box center [858, 429] width 182 height 22
click at [925, 690] on button "下一頁" at bounding box center [951, 672] width 68 height 36
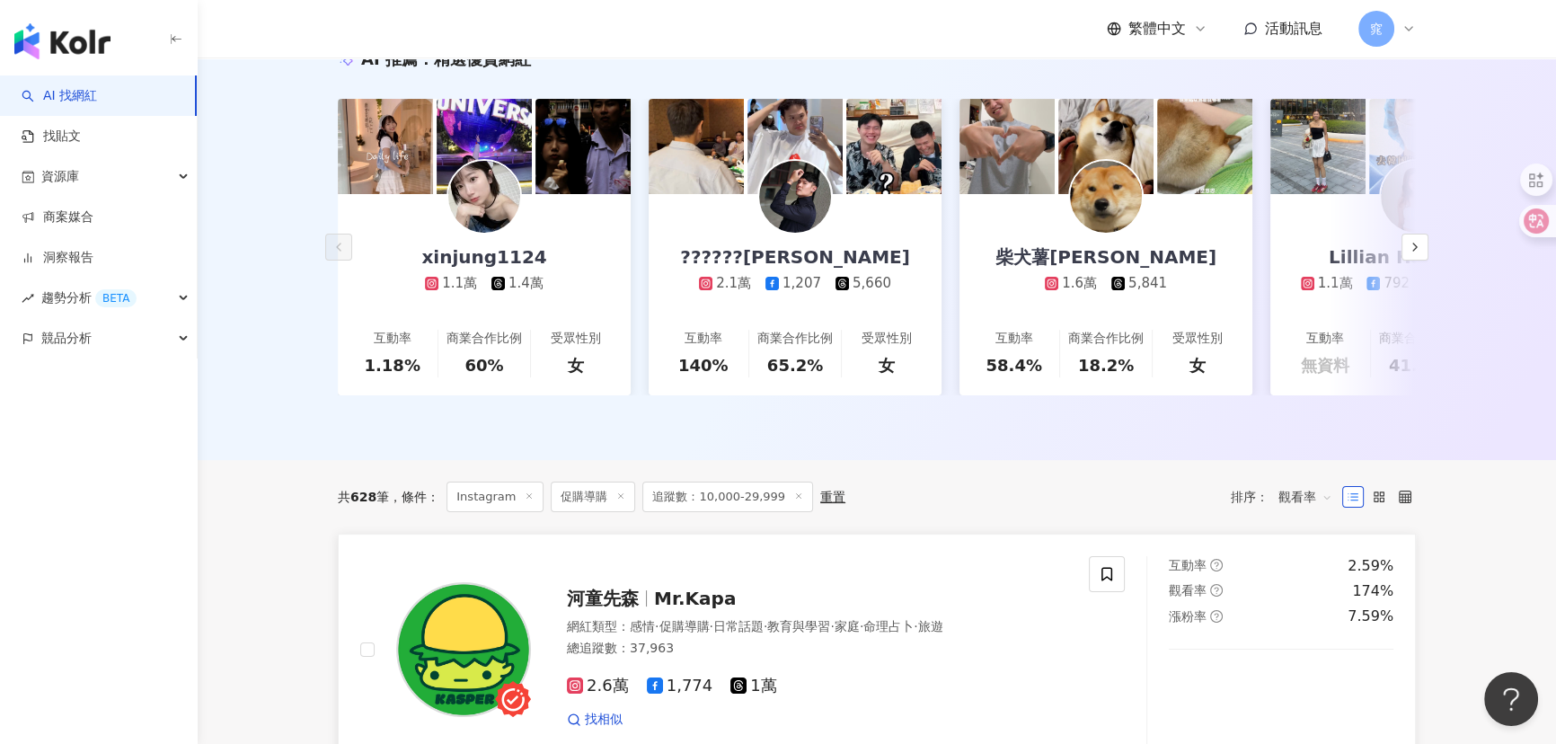
scroll to position [331, 0]
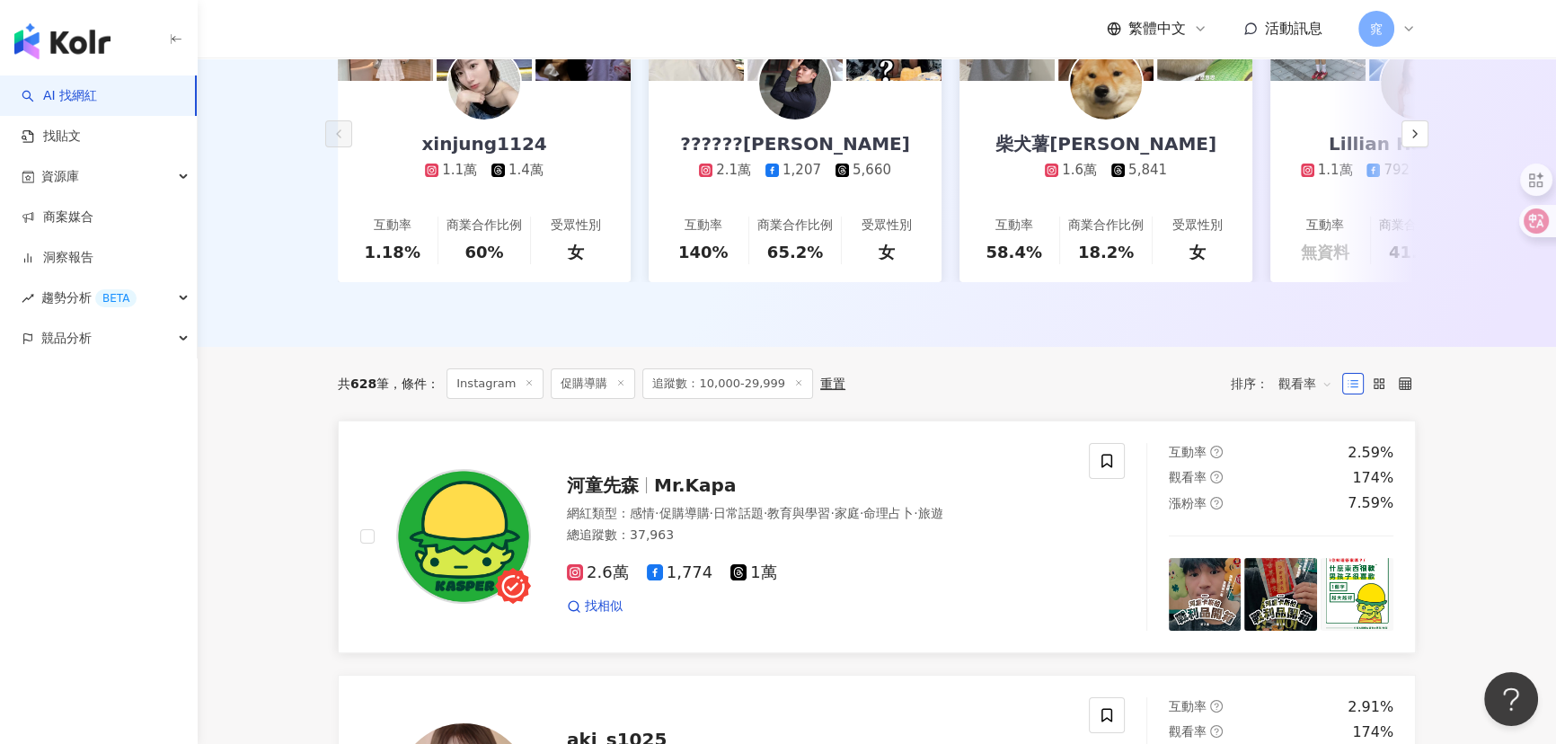
click at [683, 496] on span "Mr.Kapa" at bounding box center [695, 485] width 82 height 22
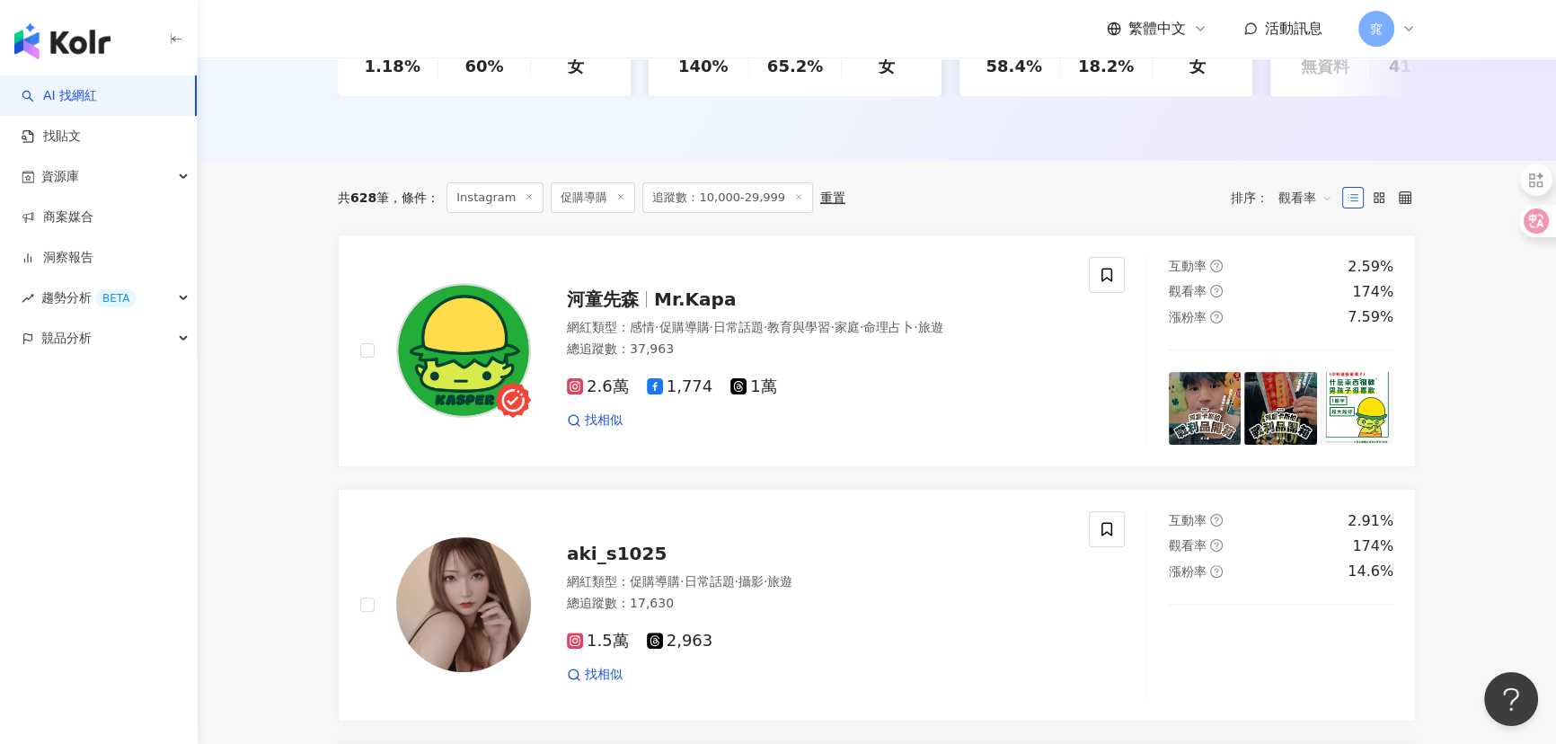
scroll to position [739, 0]
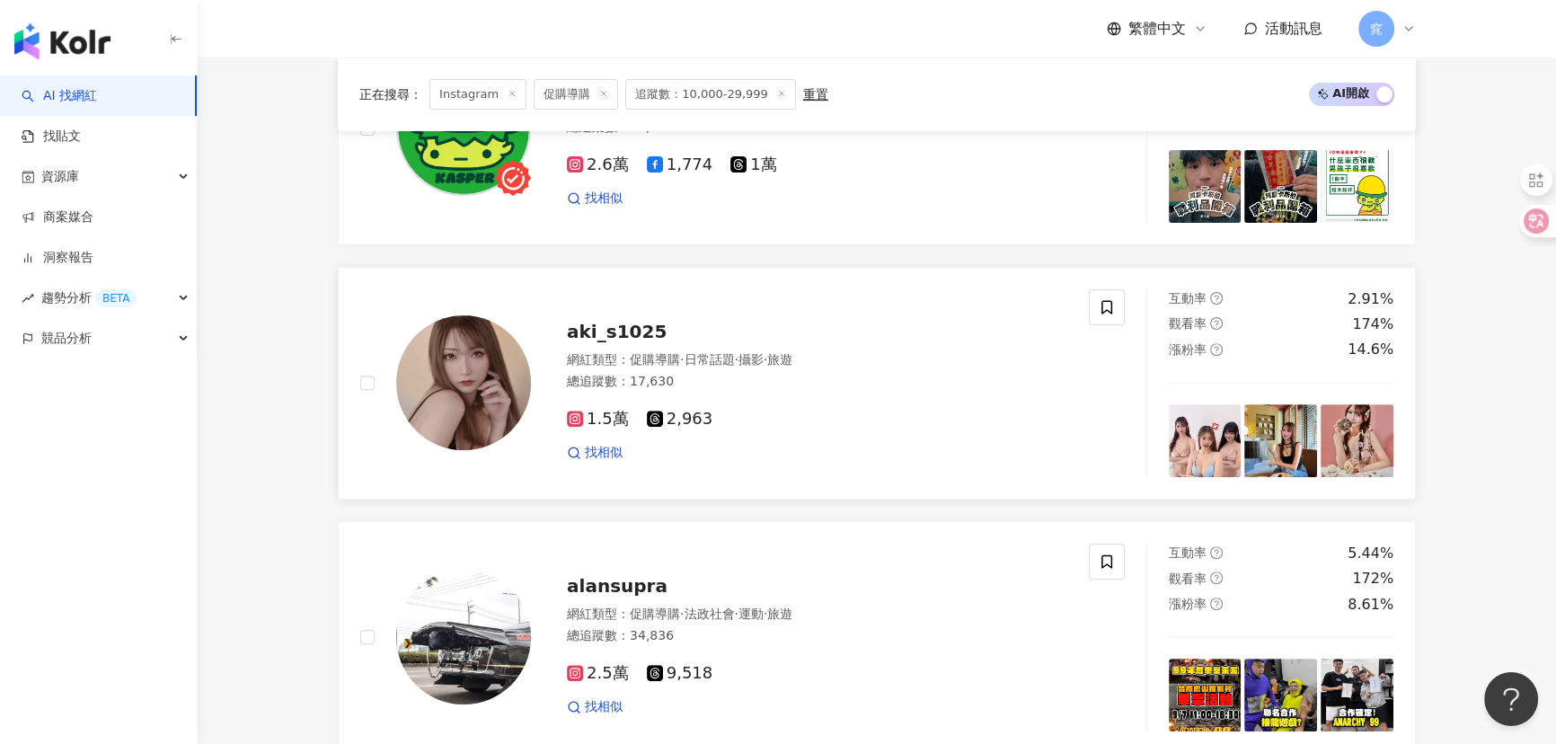
click at [464, 398] on img at bounding box center [463, 382] width 135 height 135
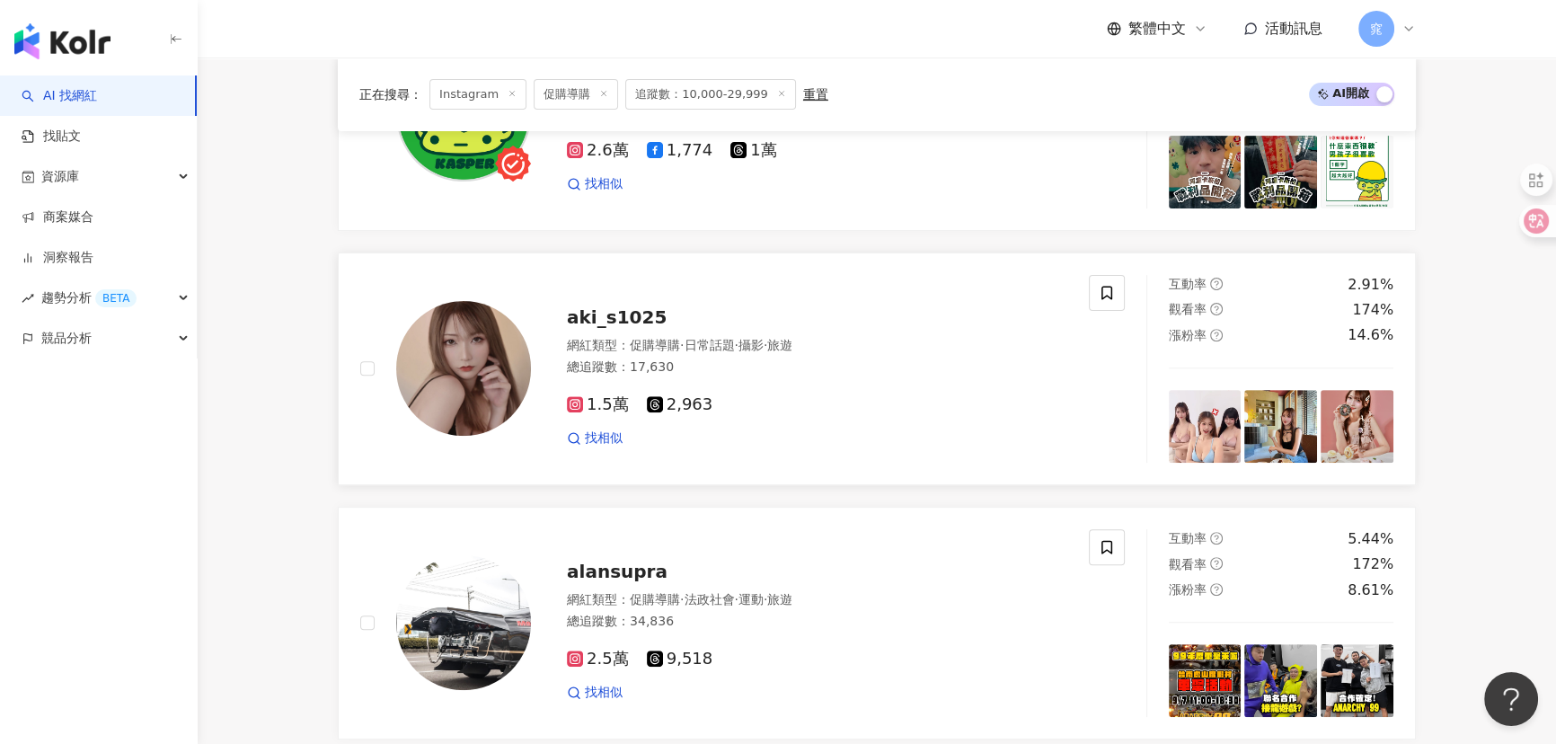
scroll to position [1066, 0]
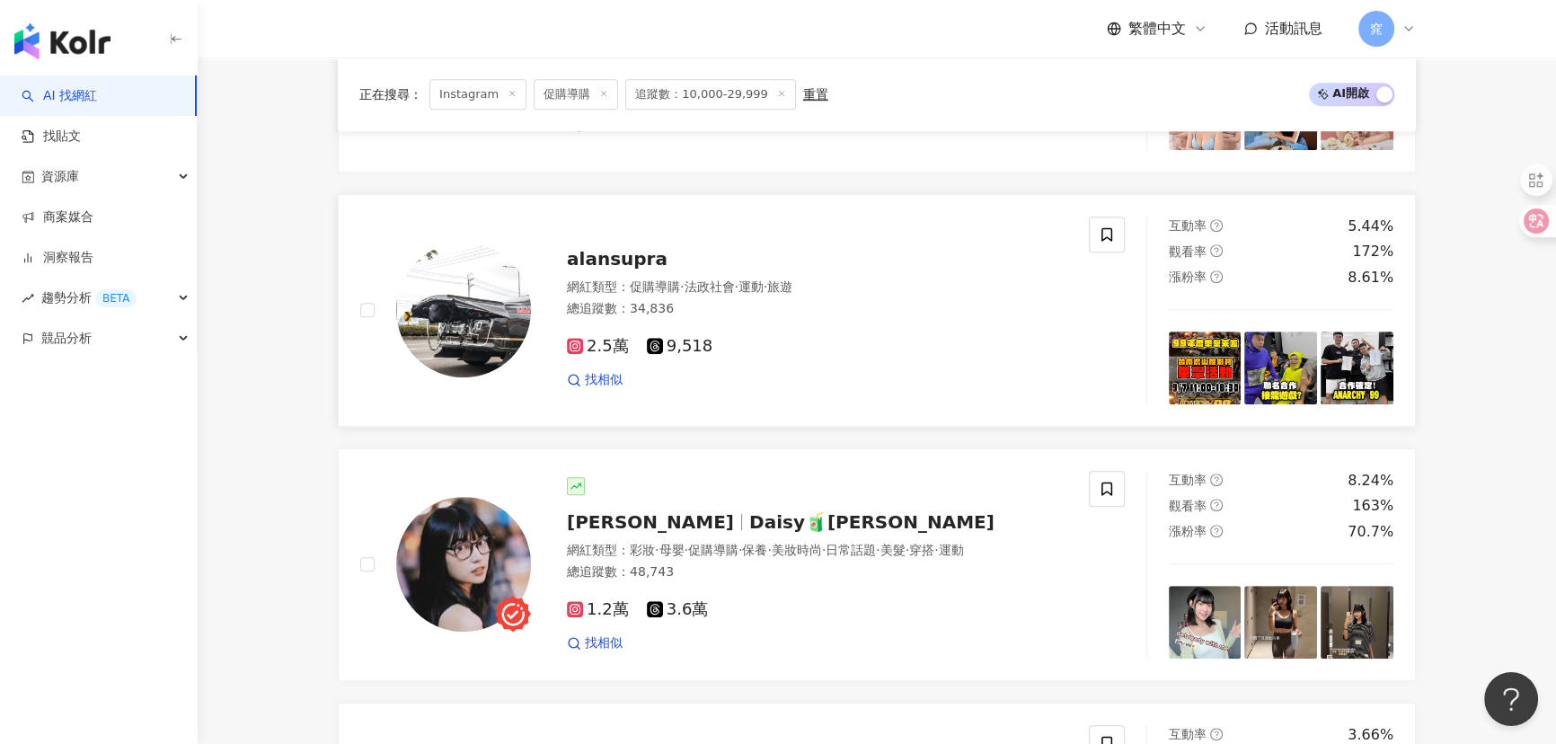
click at [599, 269] on span "alansupra" at bounding box center [617, 259] width 101 height 22
click at [459, 553] on img at bounding box center [463, 564] width 135 height 135
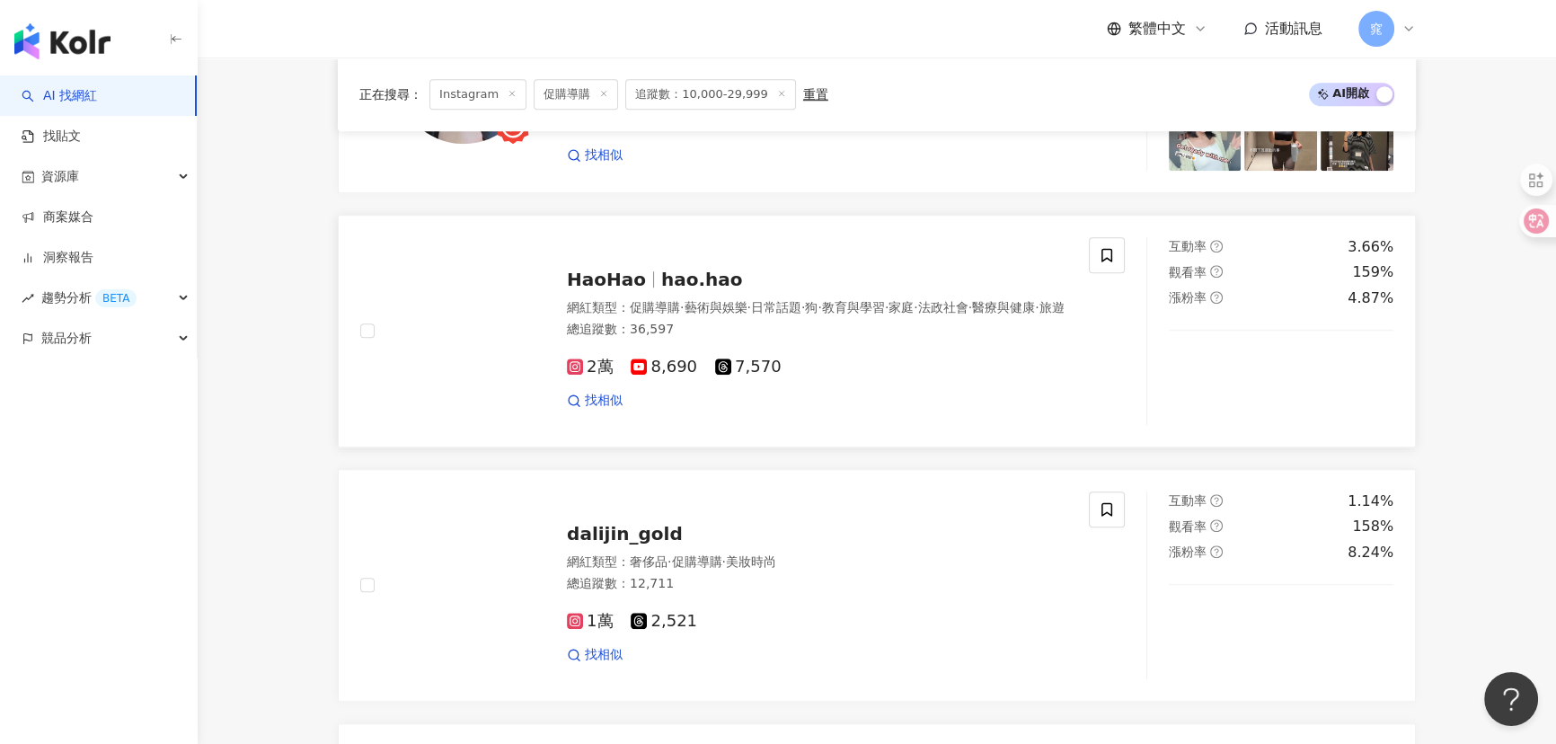
scroll to position [1556, 0]
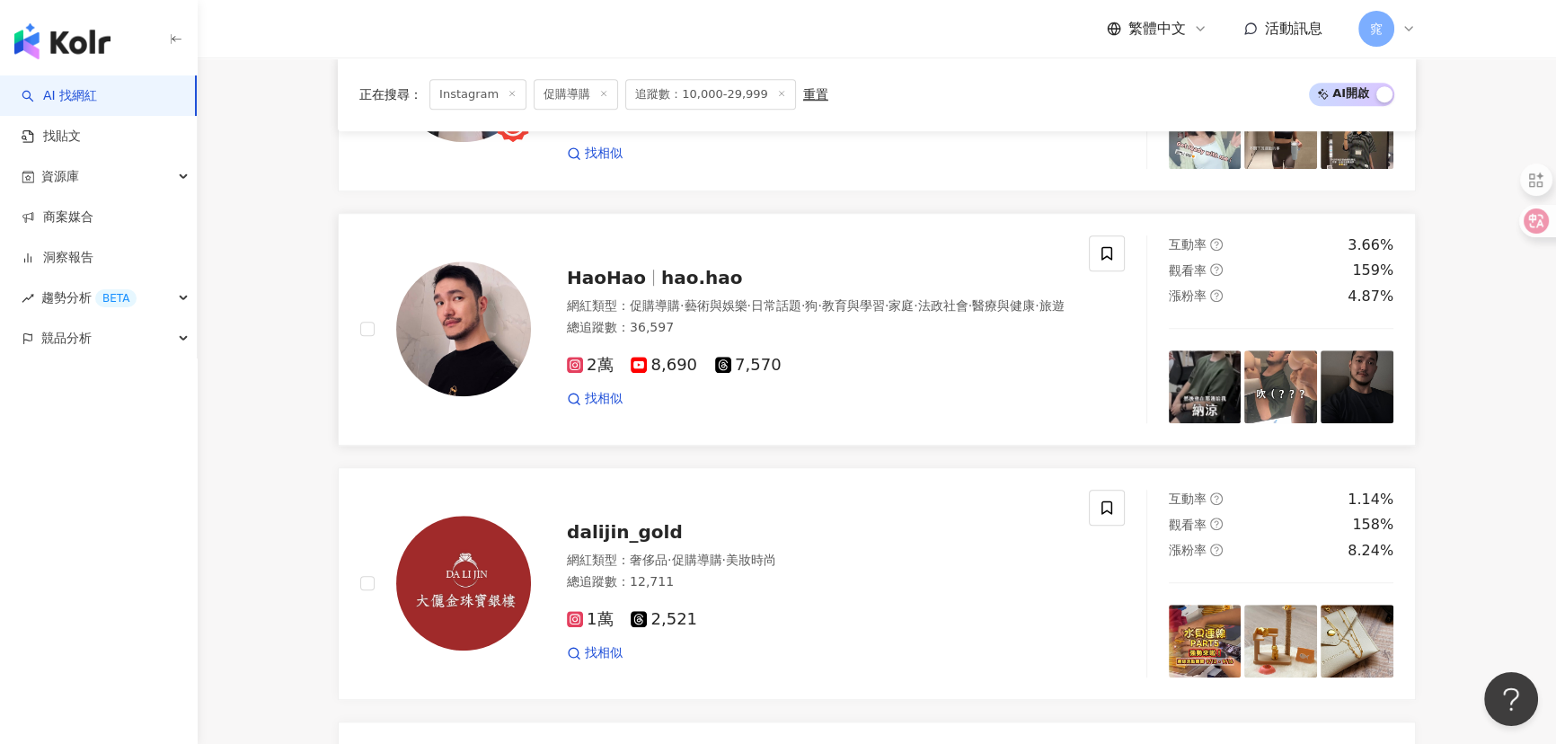
click at [636, 285] on span "HaoHao" at bounding box center [606, 278] width 79 height 22
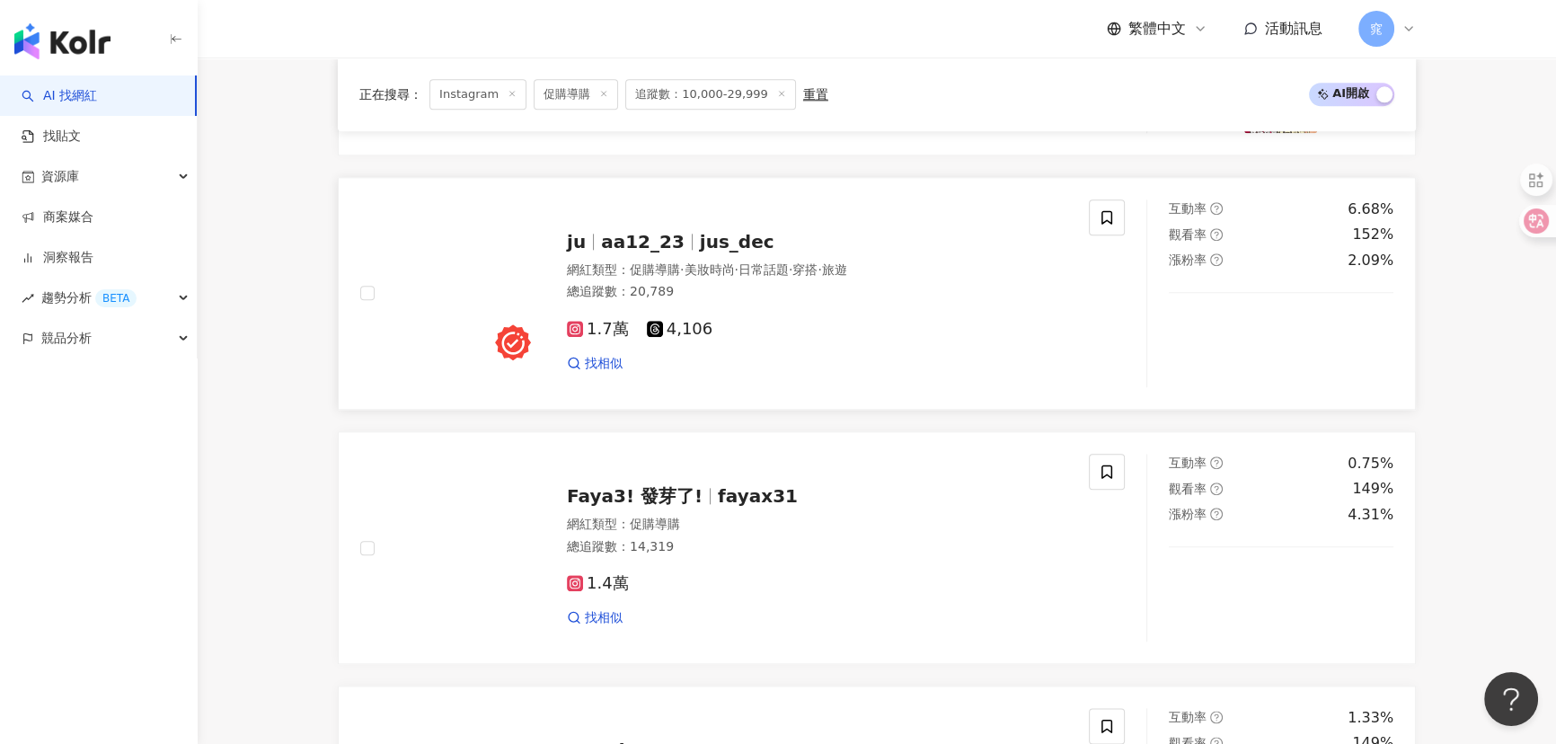
scroll to position [2618, 0]
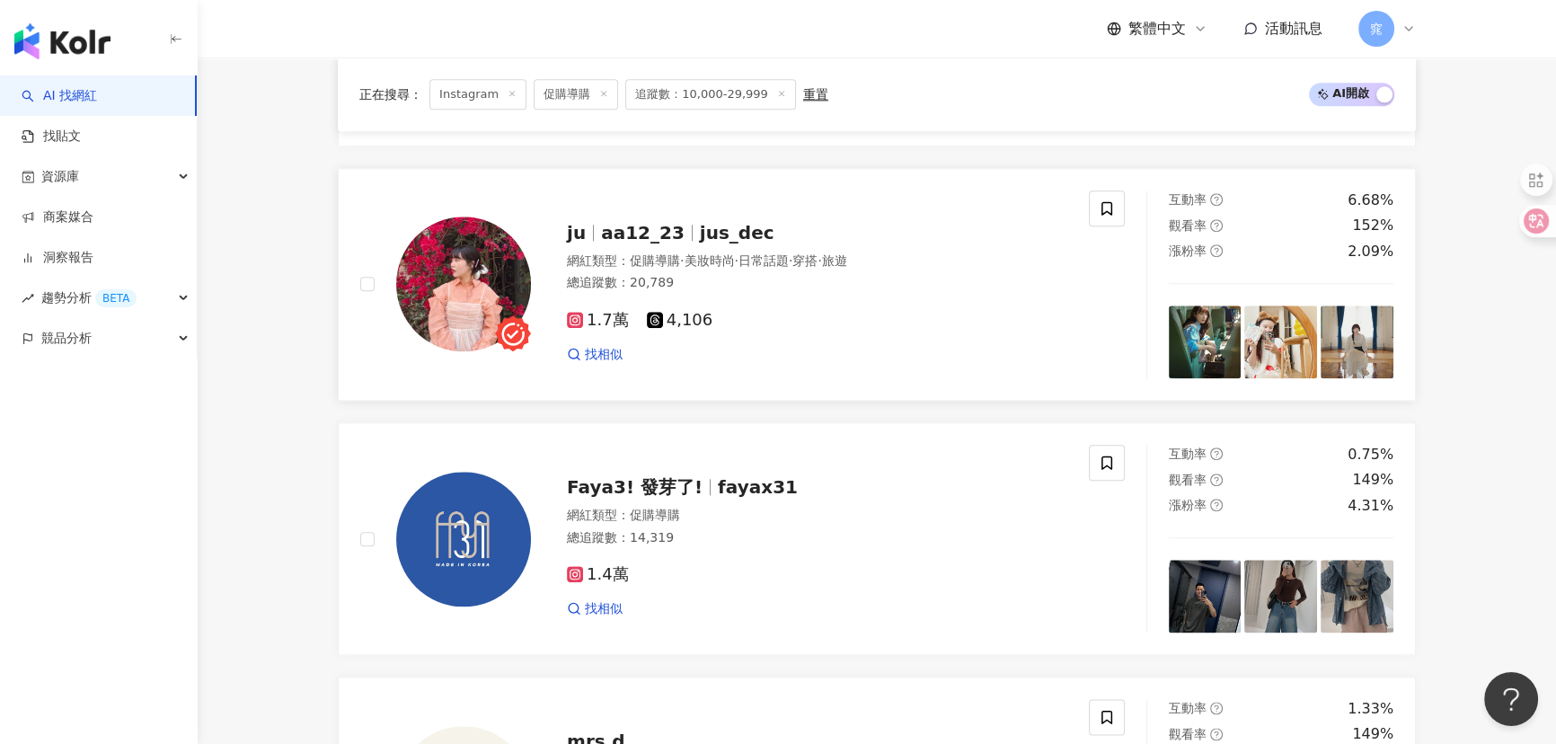
click at [491, 293] on img at bounding box center [463, 284] width 135 height 135
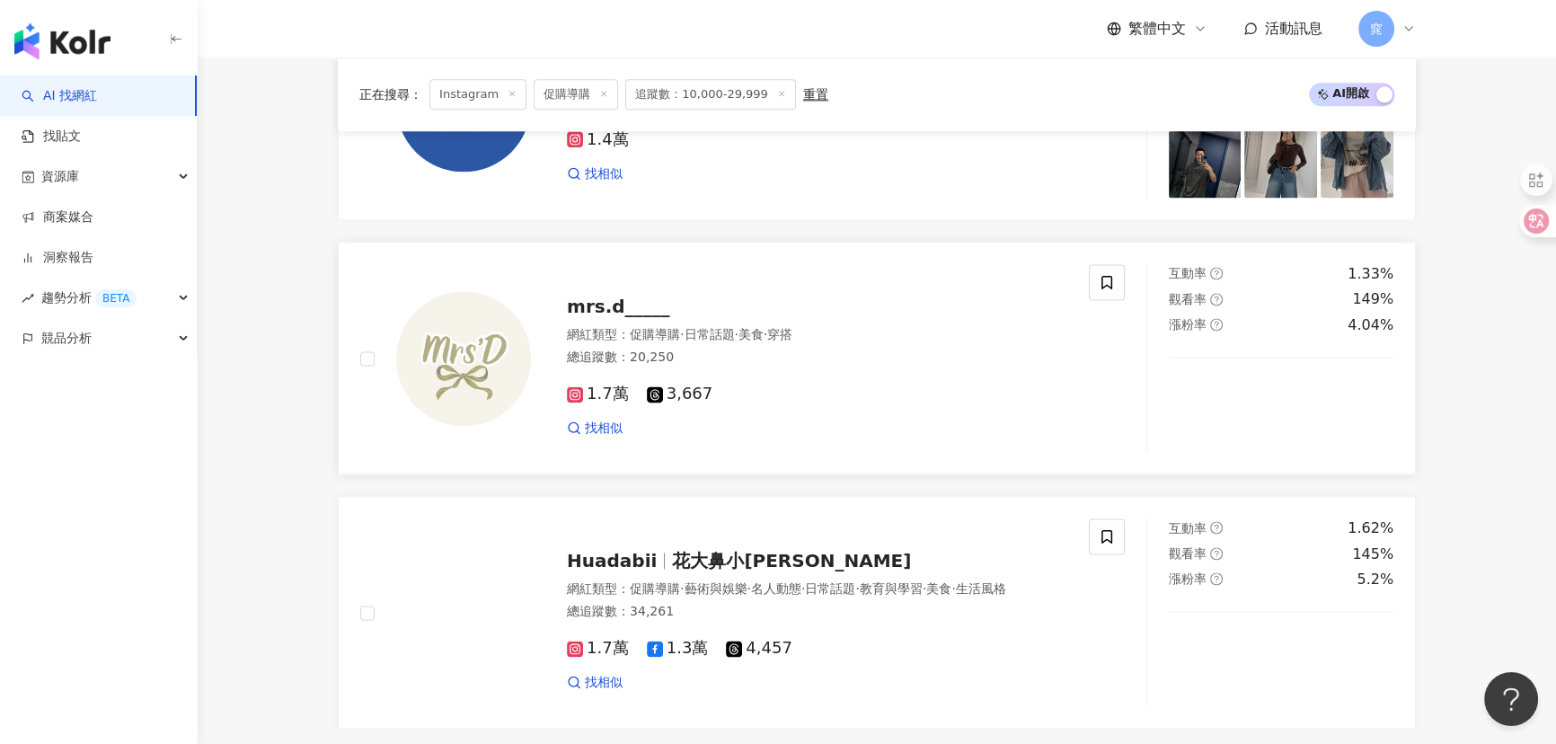
scroll to position [3189, 0]
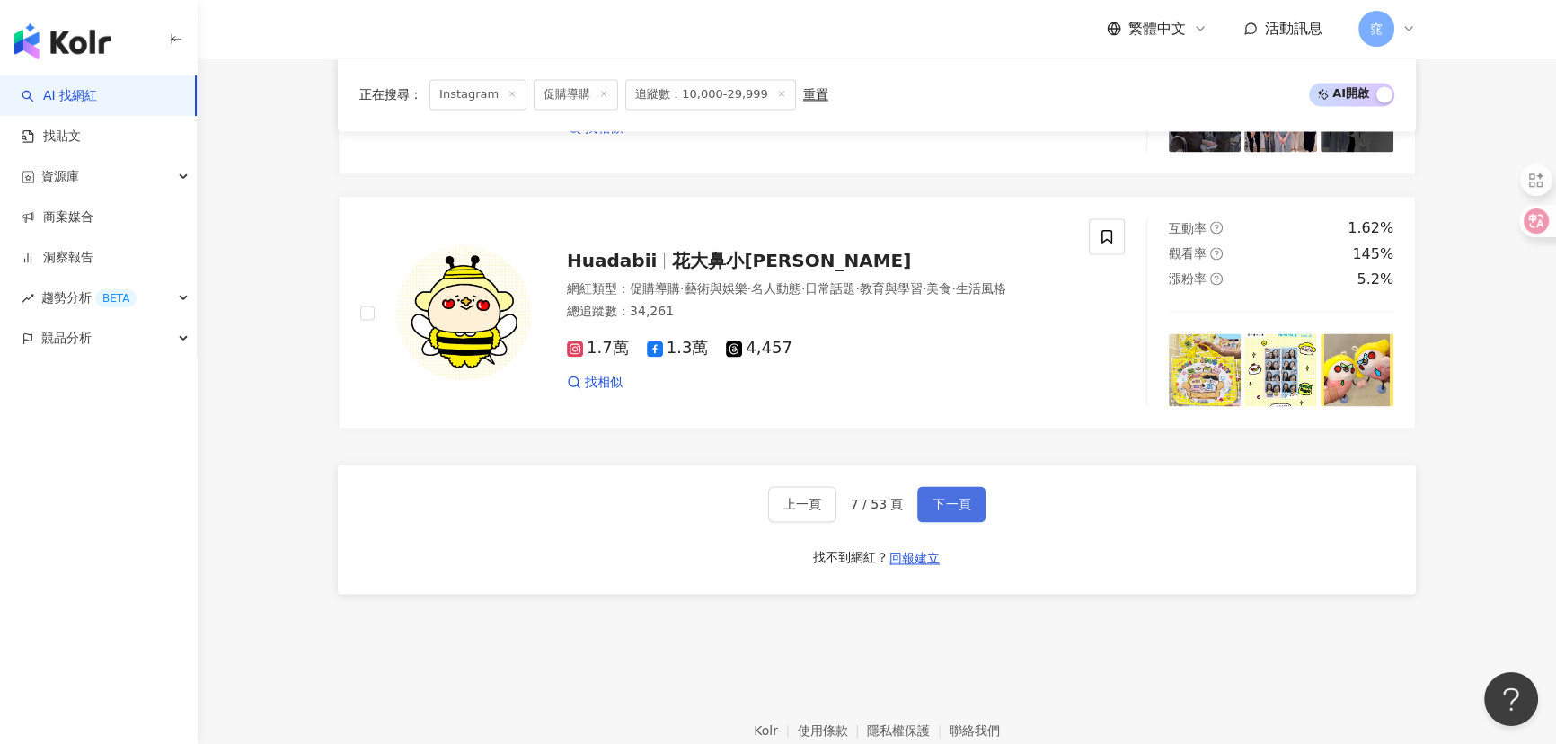
click at [925, 518] on button "下一頁" at bounding box center [951, 504] width 68 height 36
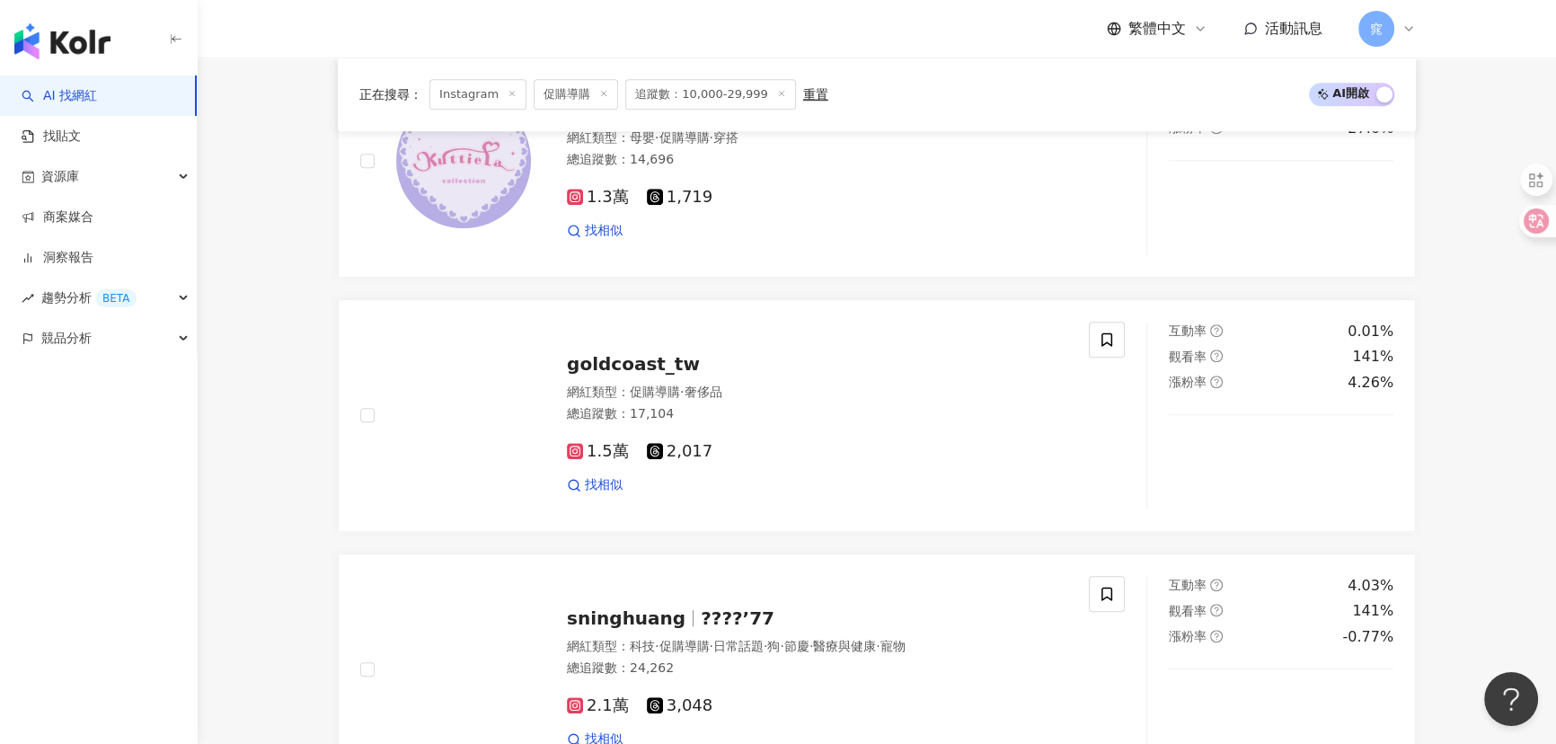
scroll to position [1715, 0]
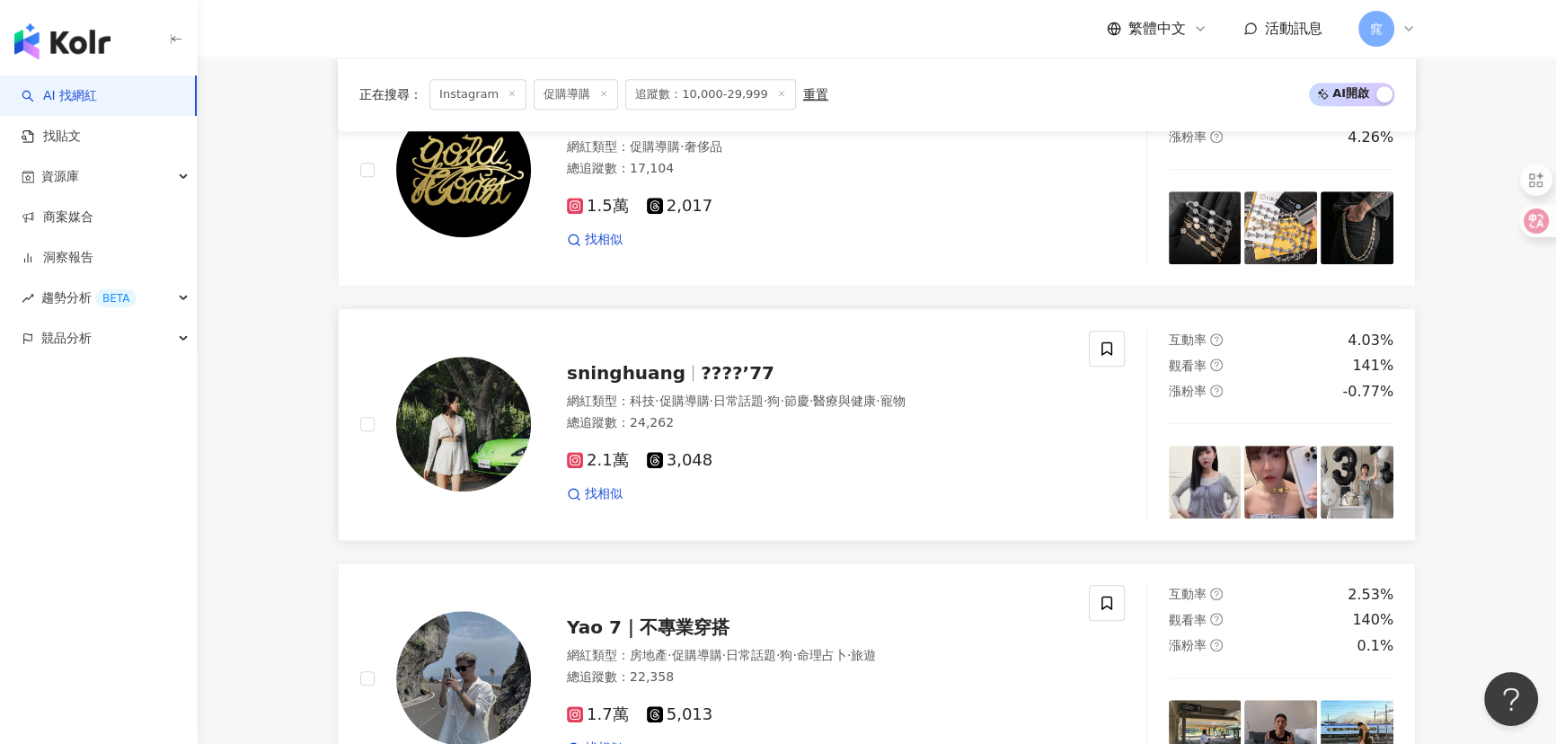
click at [498, 451] on img at bounding box center [463, 424] width 135 height 135
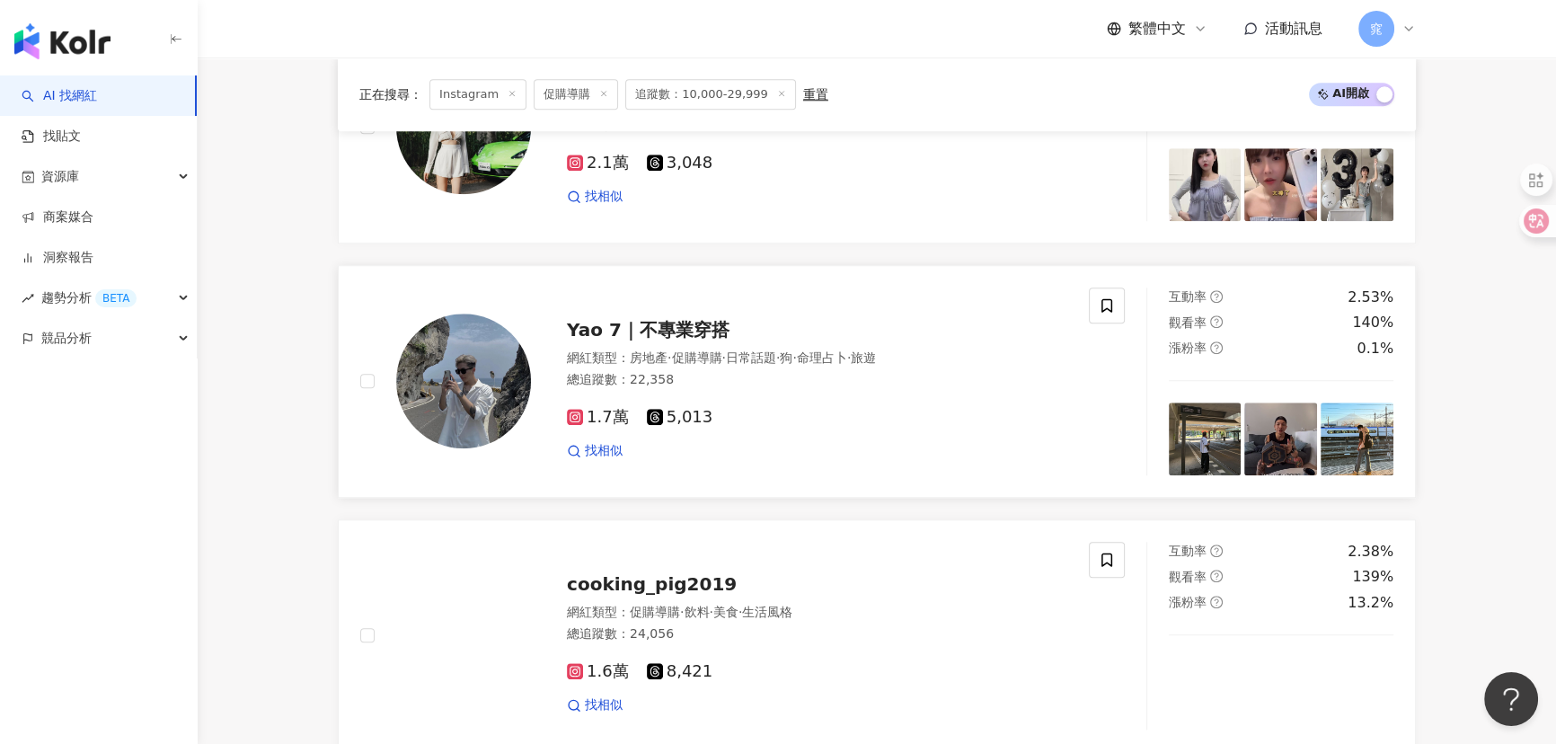
scroll to position [2041, 0]
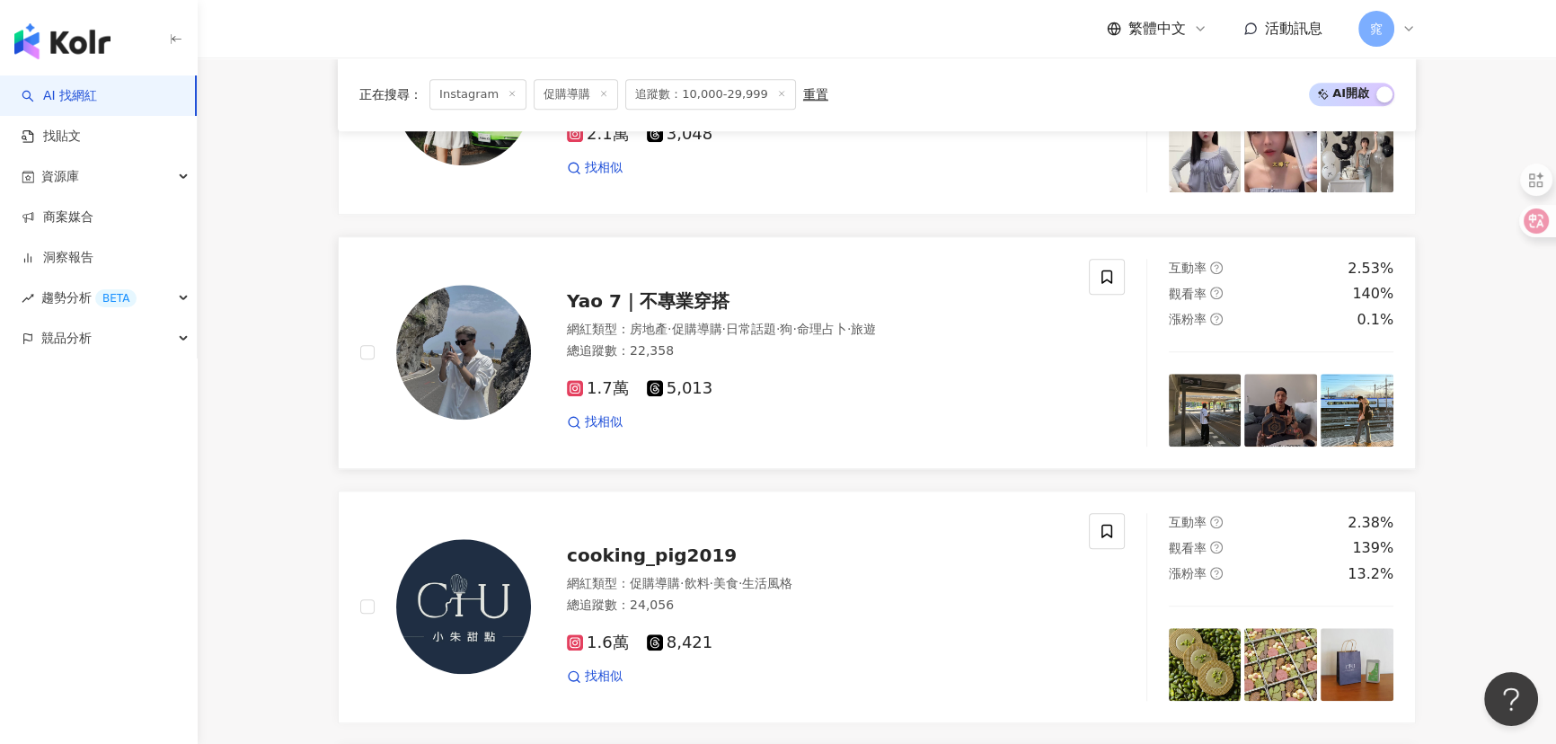
click at [681, 310] on span "Yao 7｜不專業穿搭" at bounding box center [648, 301] width 163 height 22
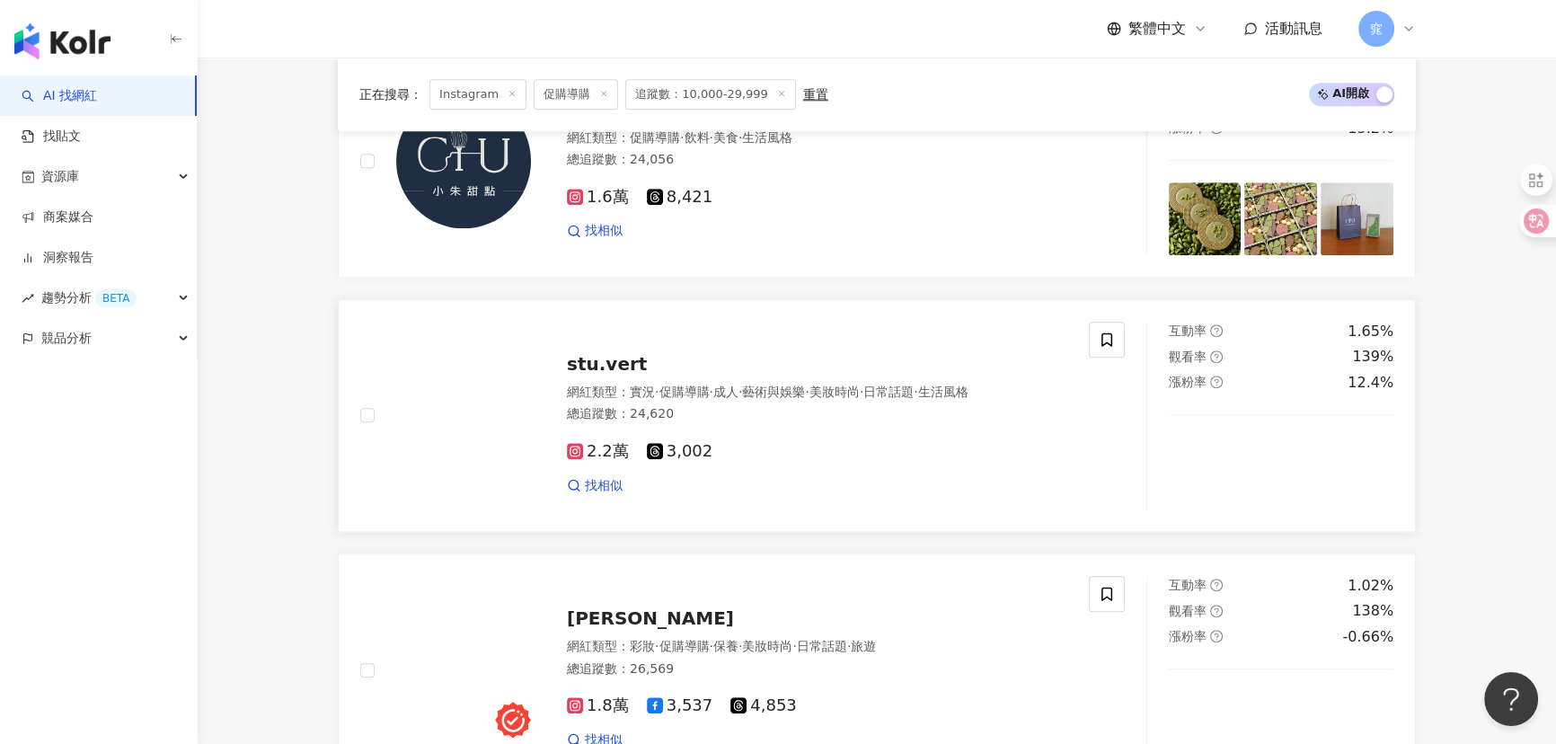
scroll to position [2695, 0]
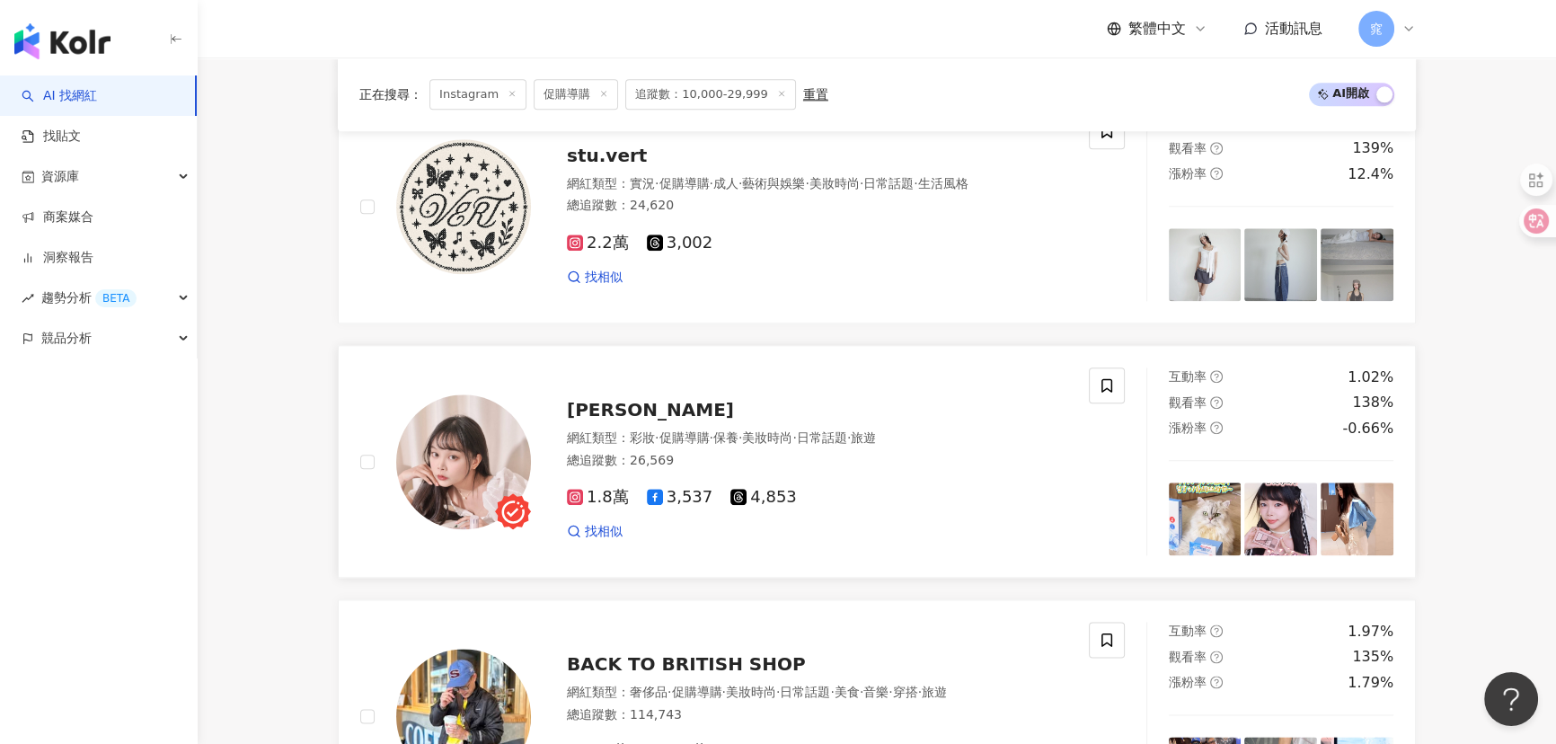
click at [588, 420] on span "多莉兒" at bounding box center [650, 410] width 167 height 22
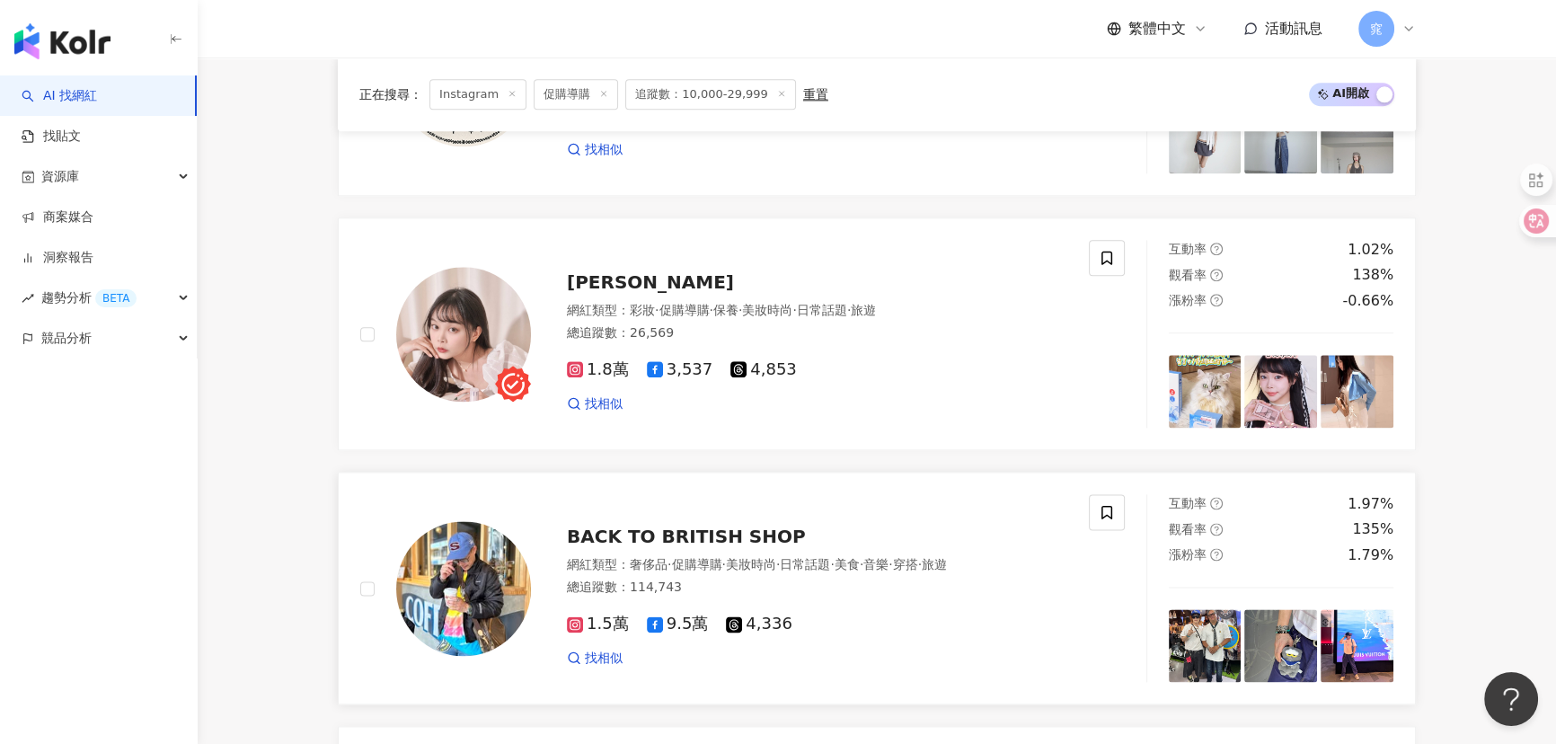
scroll to position [3021, 0]
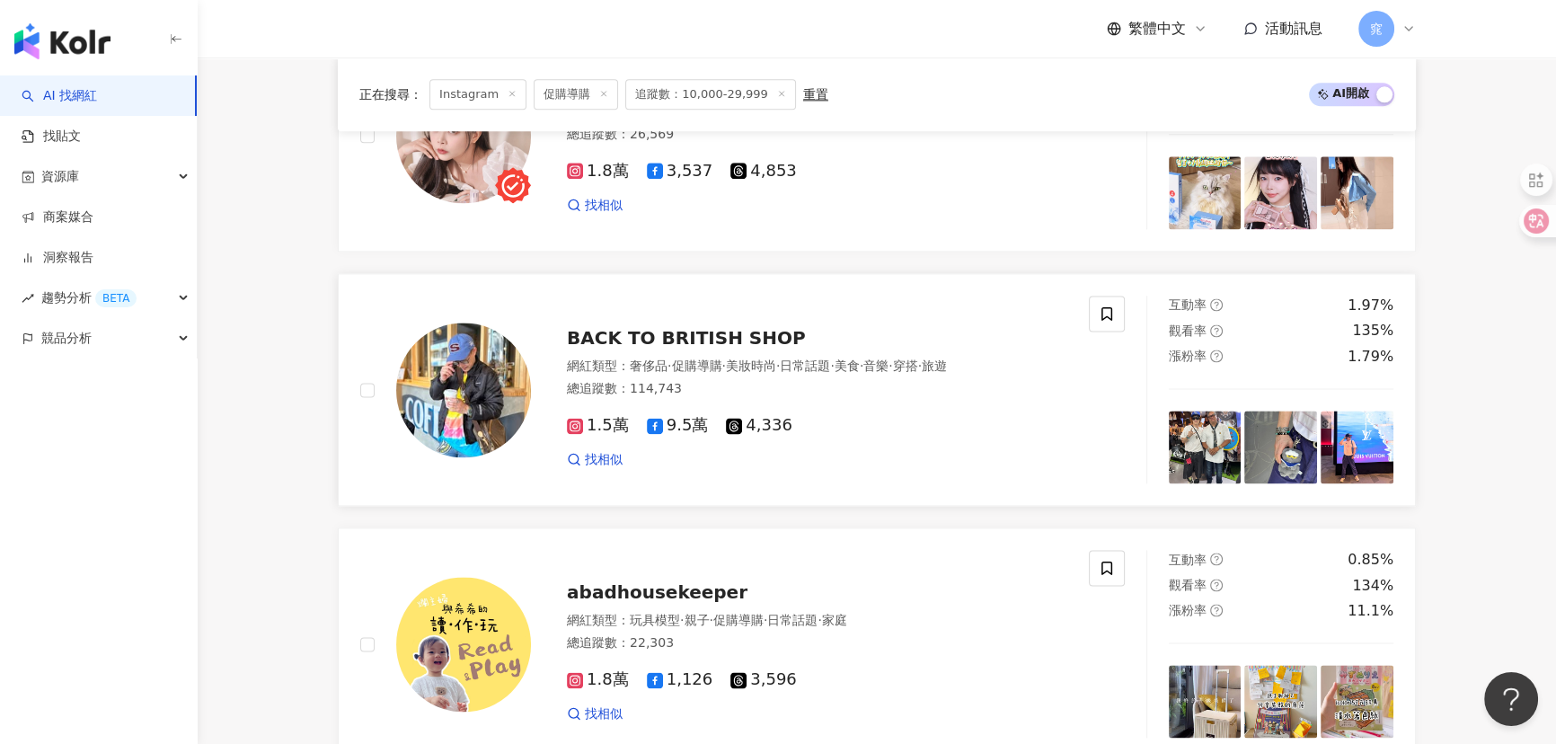
click at [665, 349] on span "BACK TO BRITISH SHOP" at bounding box center [686, 338] width 239 height 22
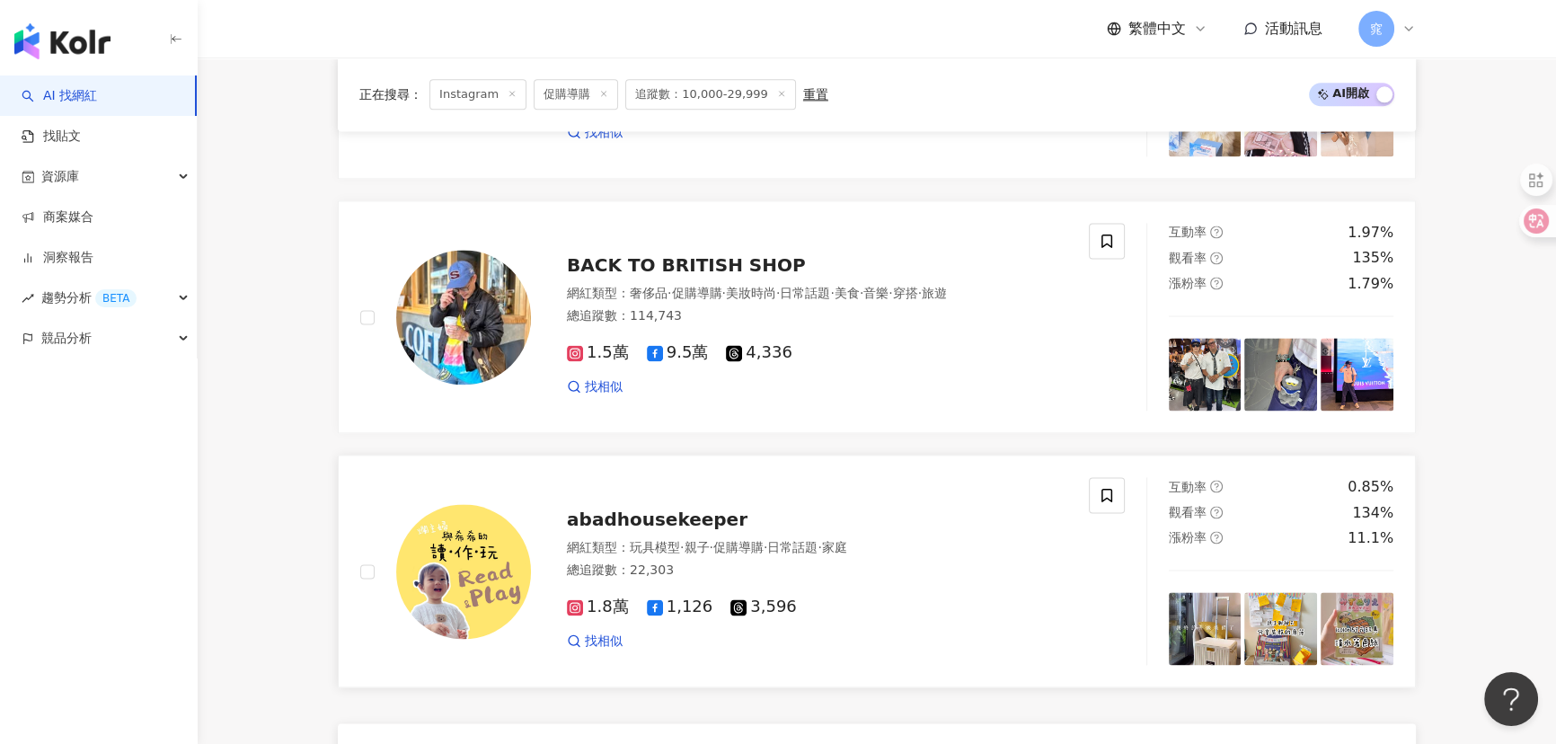
scroll to position [3348, 0]
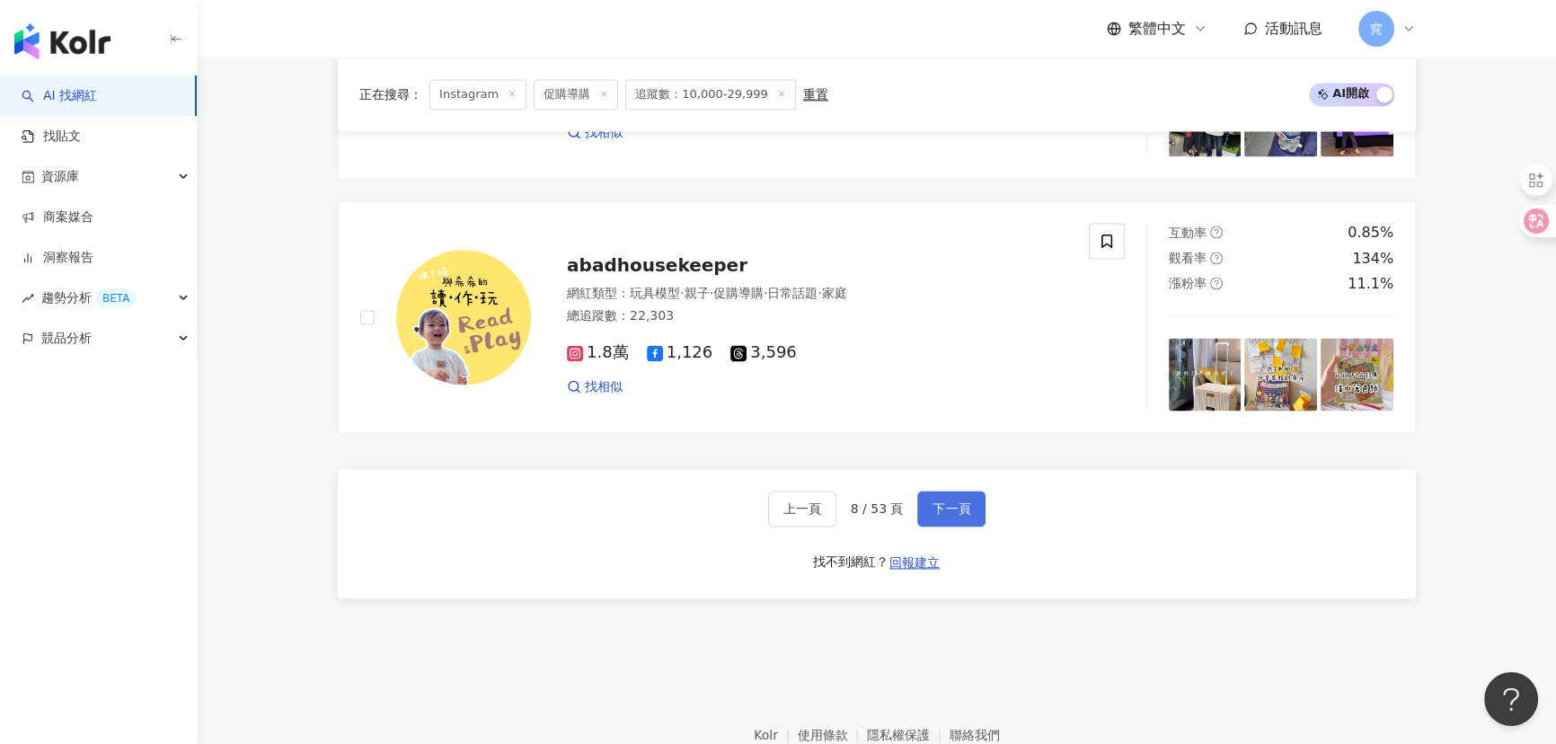
click at [963, 516] on span "下一頁" at bounding box center [952, 508] width 38 height 14
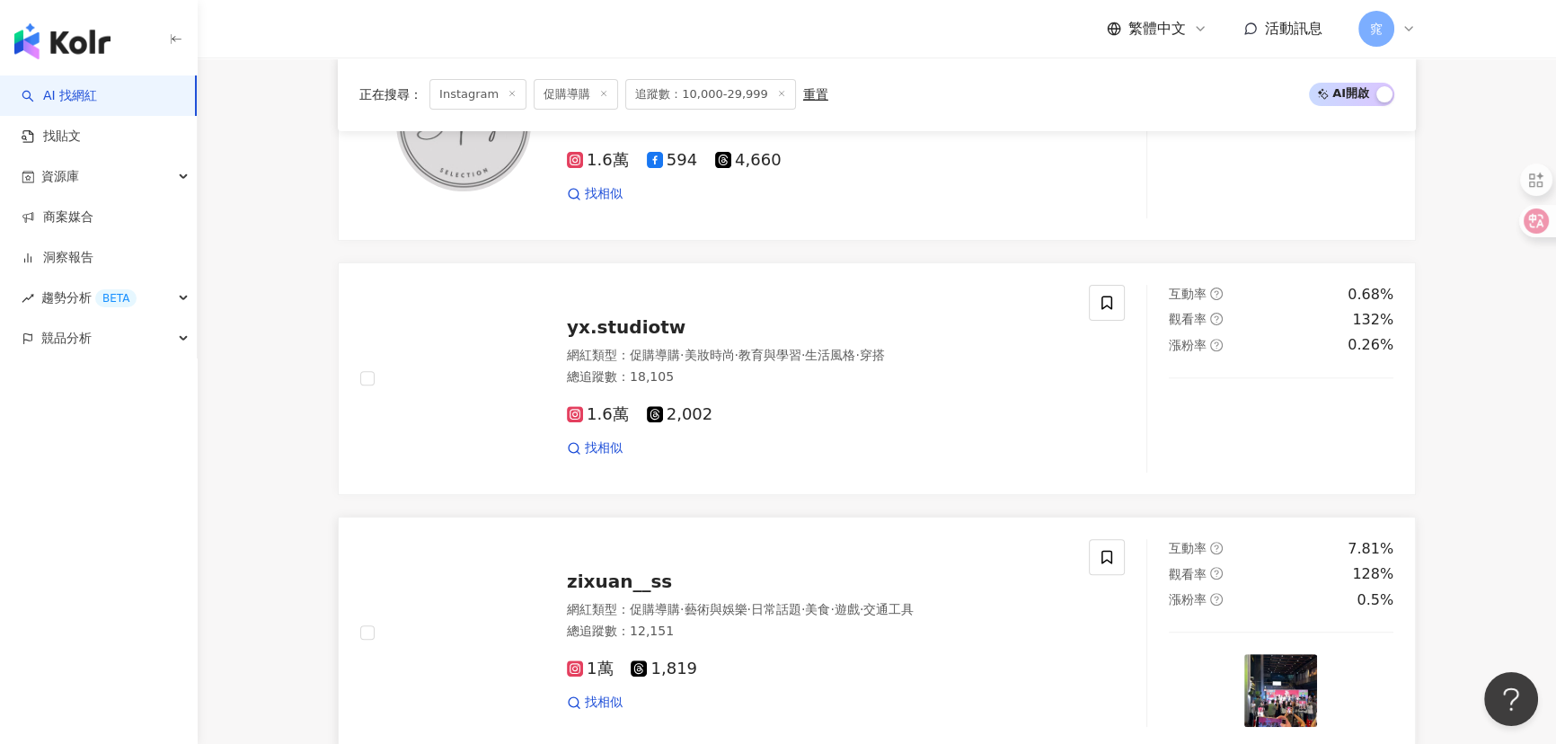
scroll to position [979, 0]
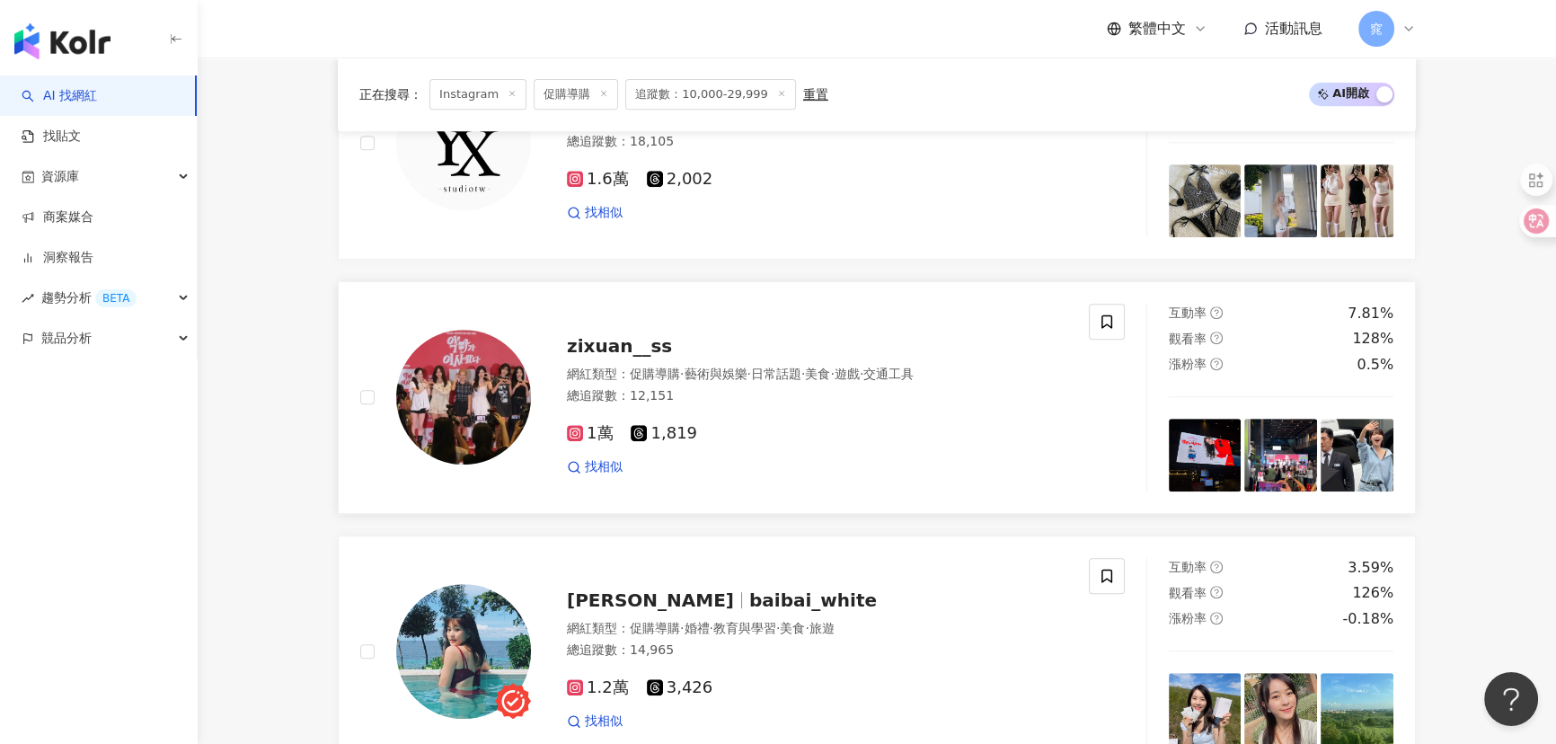
click at [629, 356] on span "zixuan__ss" at bounding box center [619, 346] width 105 height 22
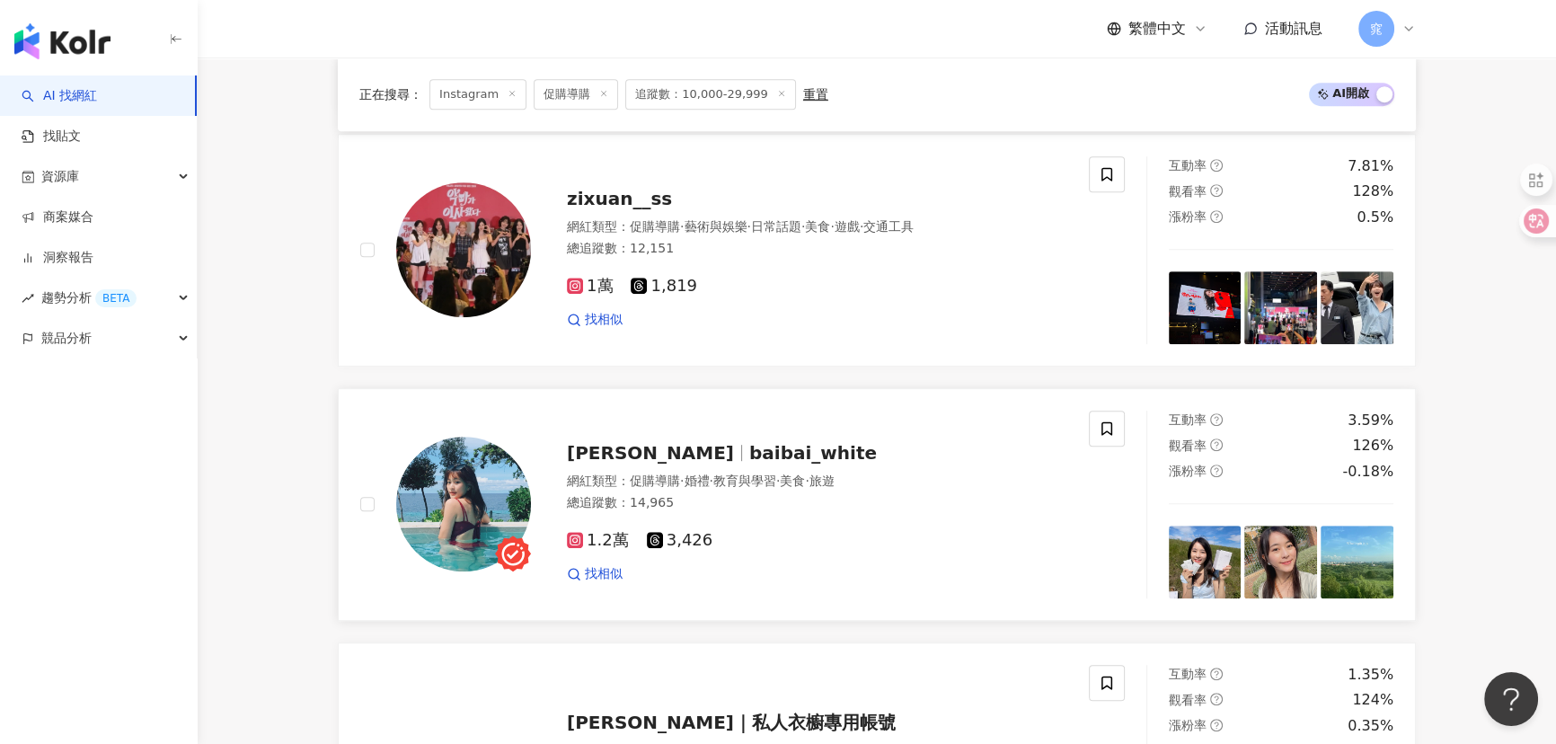
scroll to position [1306, 0]
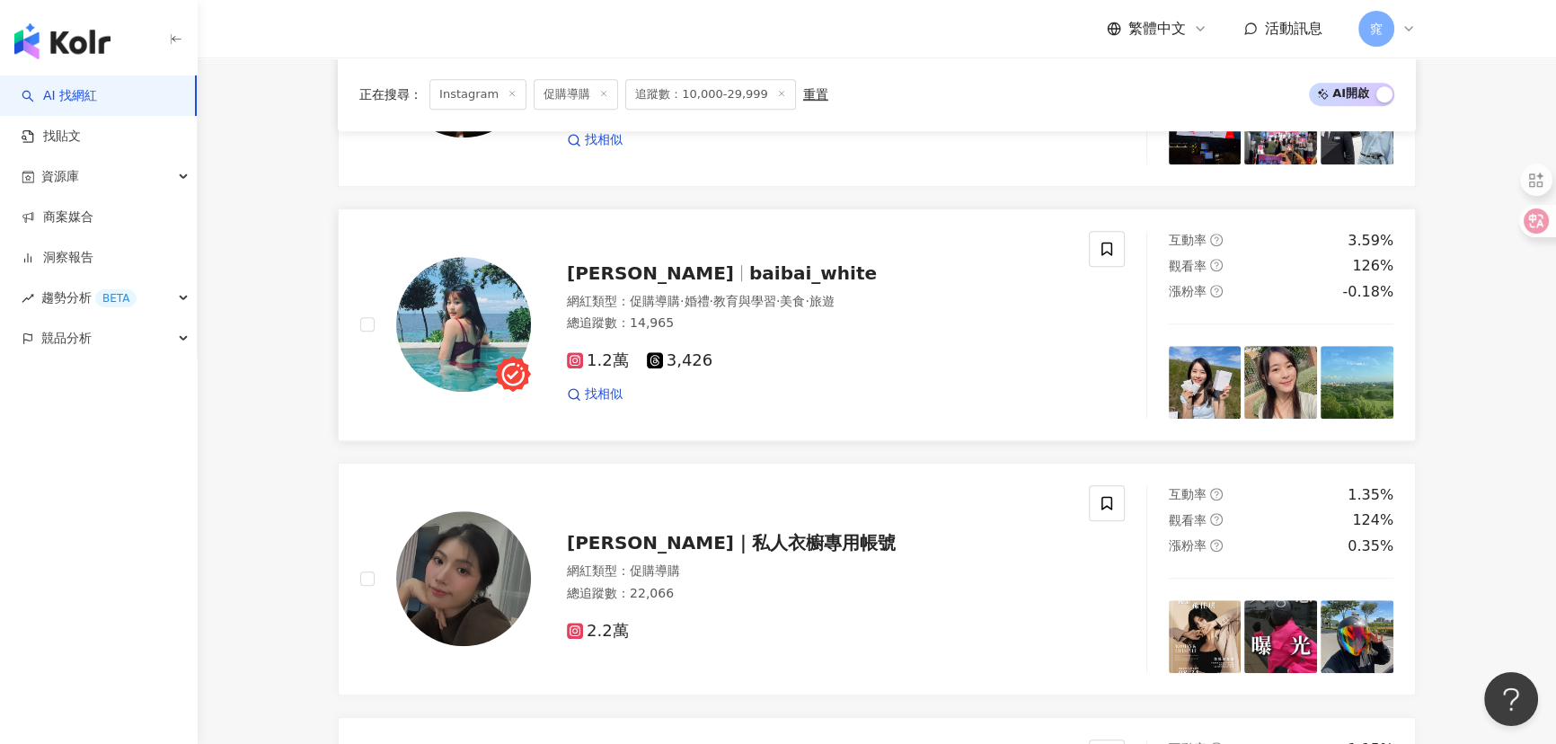
click at [451, 333] on img at bounding box center [463, 324] width 135 height 135
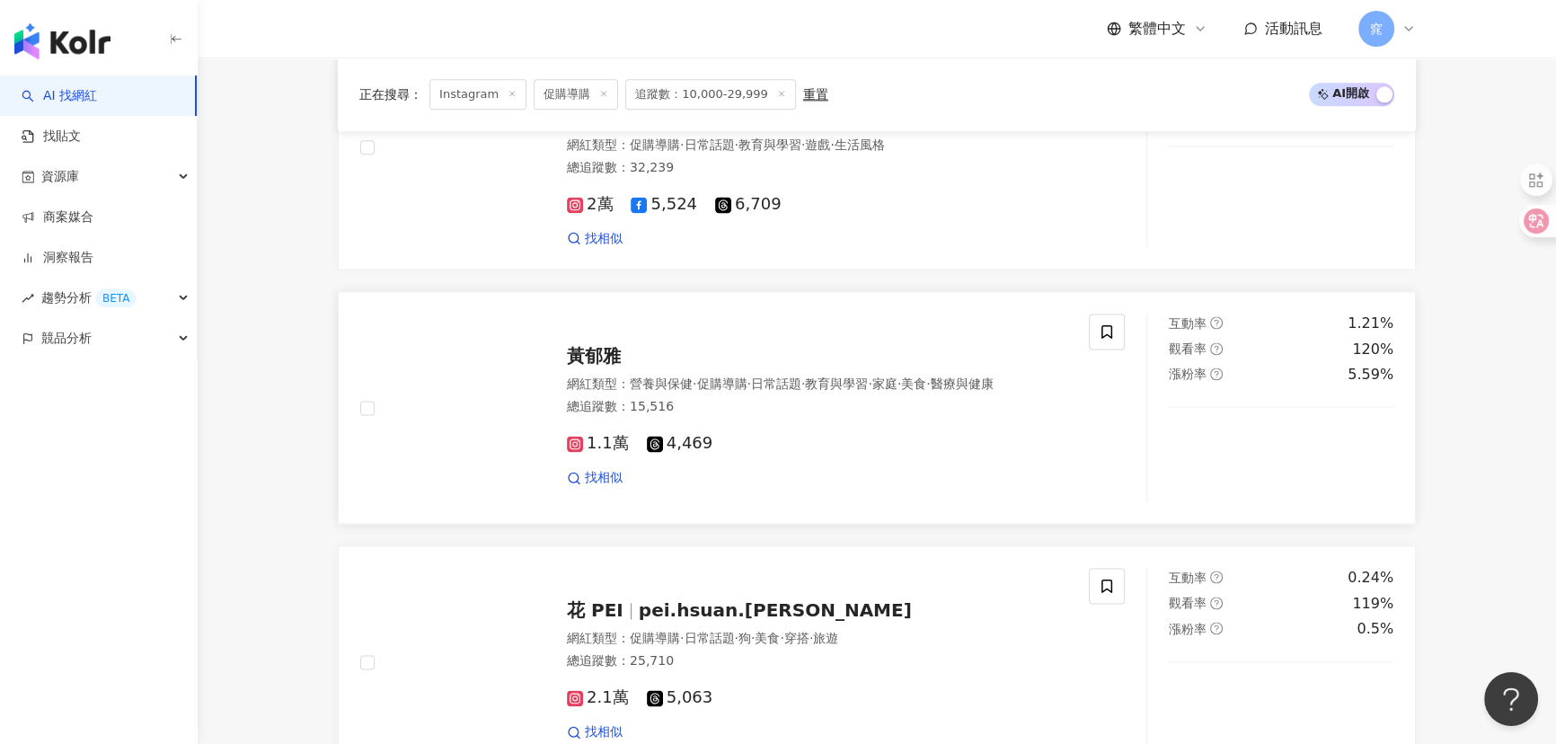
scroll to position [3021, 0]
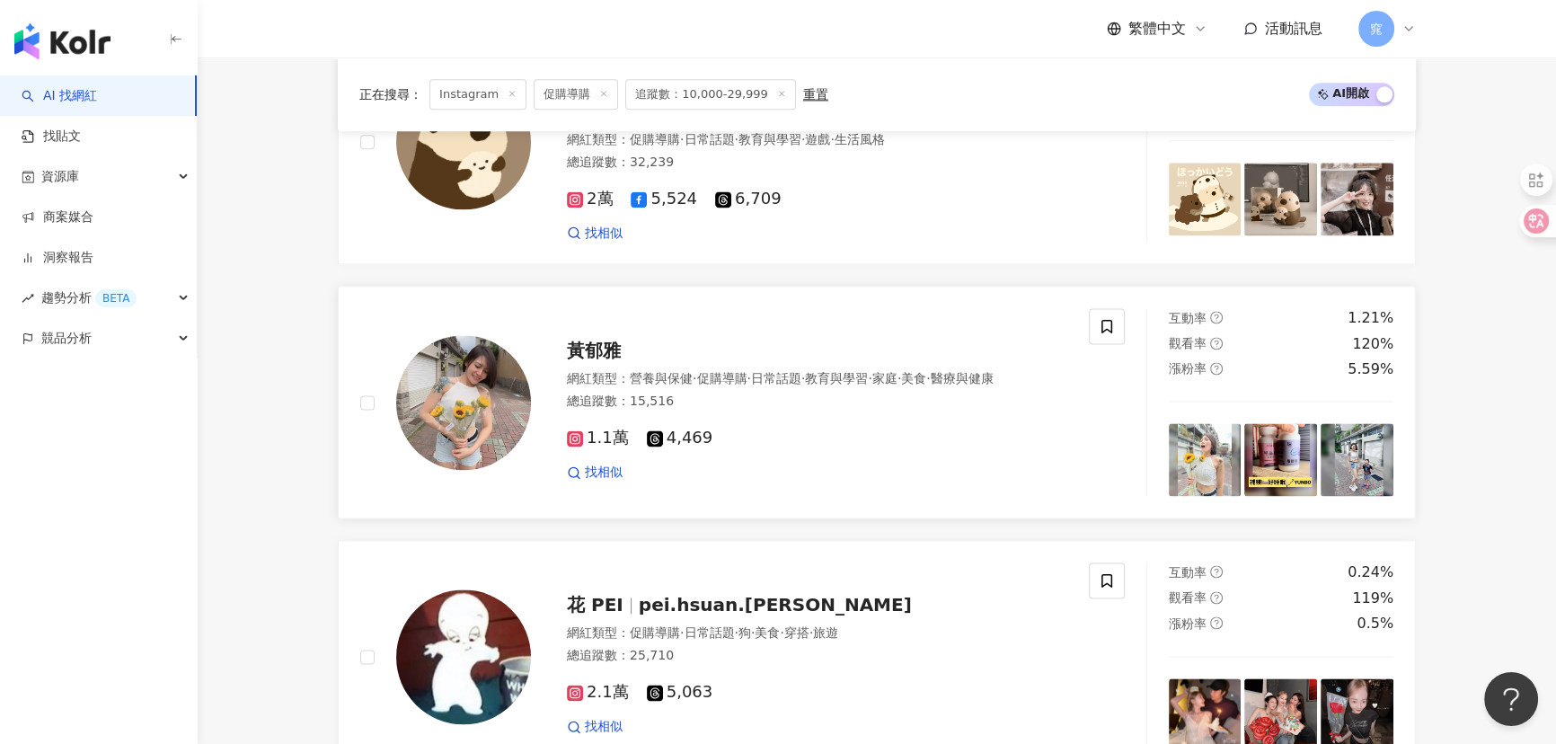
click at [446, 402] on img at bounding box center [463, 402] width 135 height 135
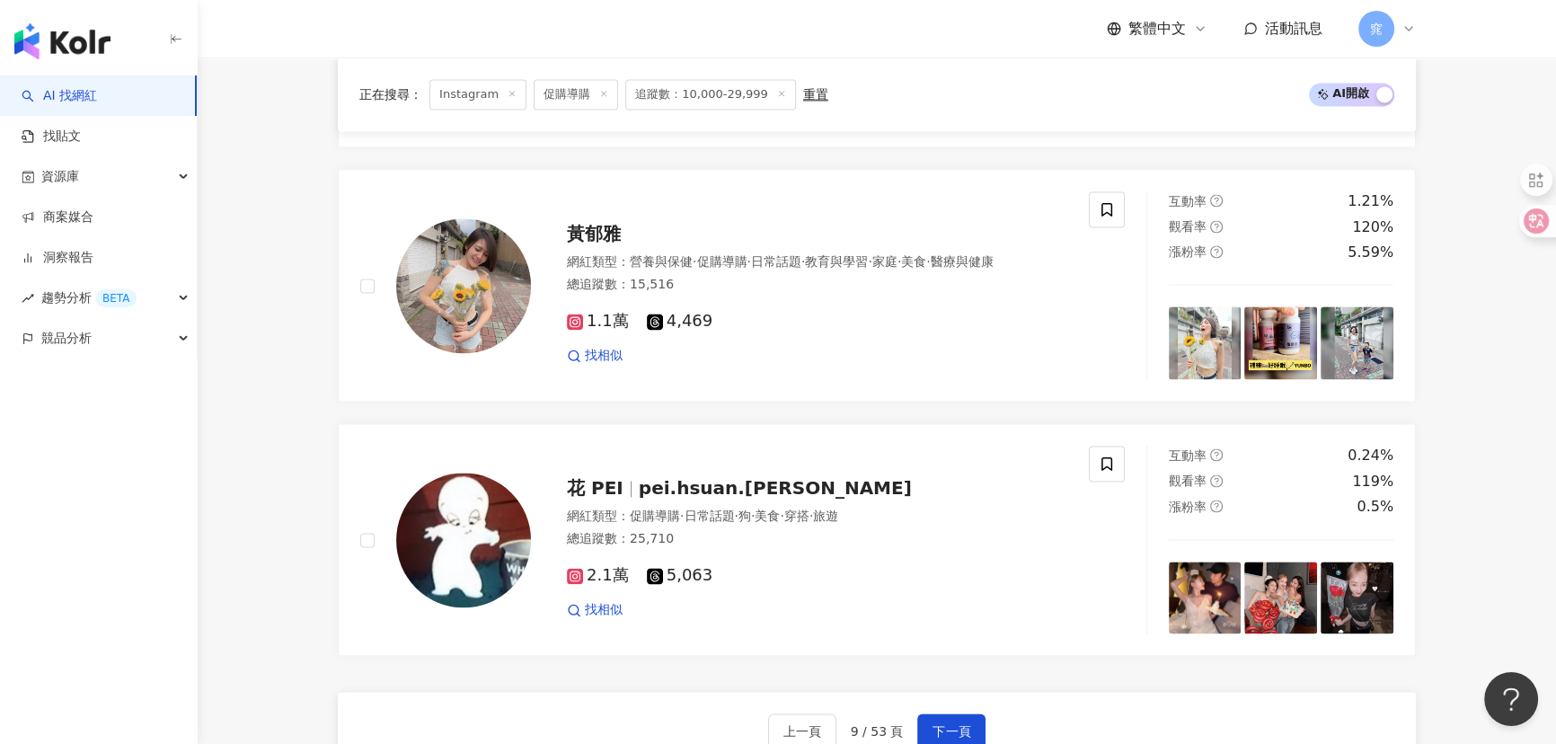
scroll to position [3430, 0]
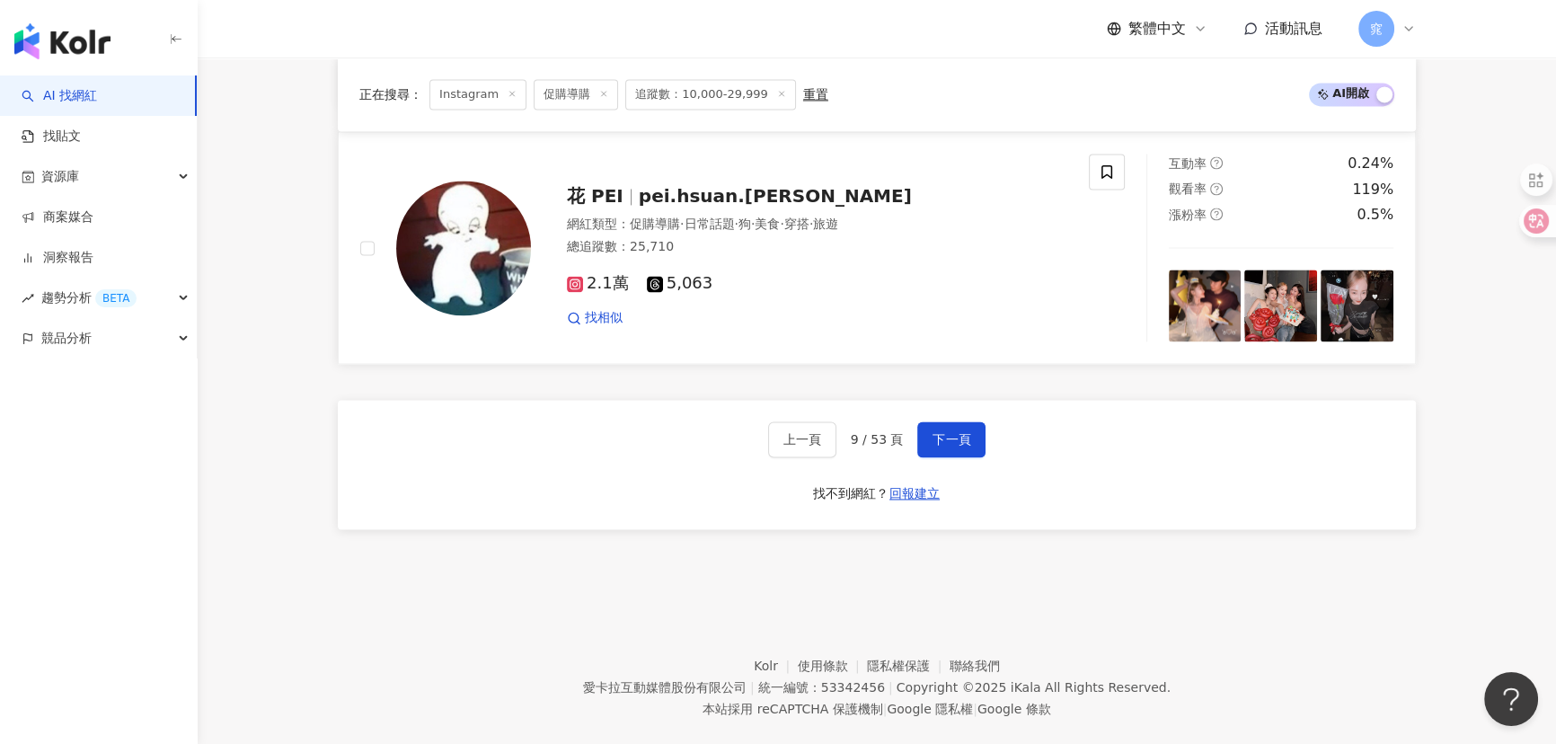
click at [665, 191] on span "pei.hsuan.lee" at bounding box center [775, 196] width 273 height 22
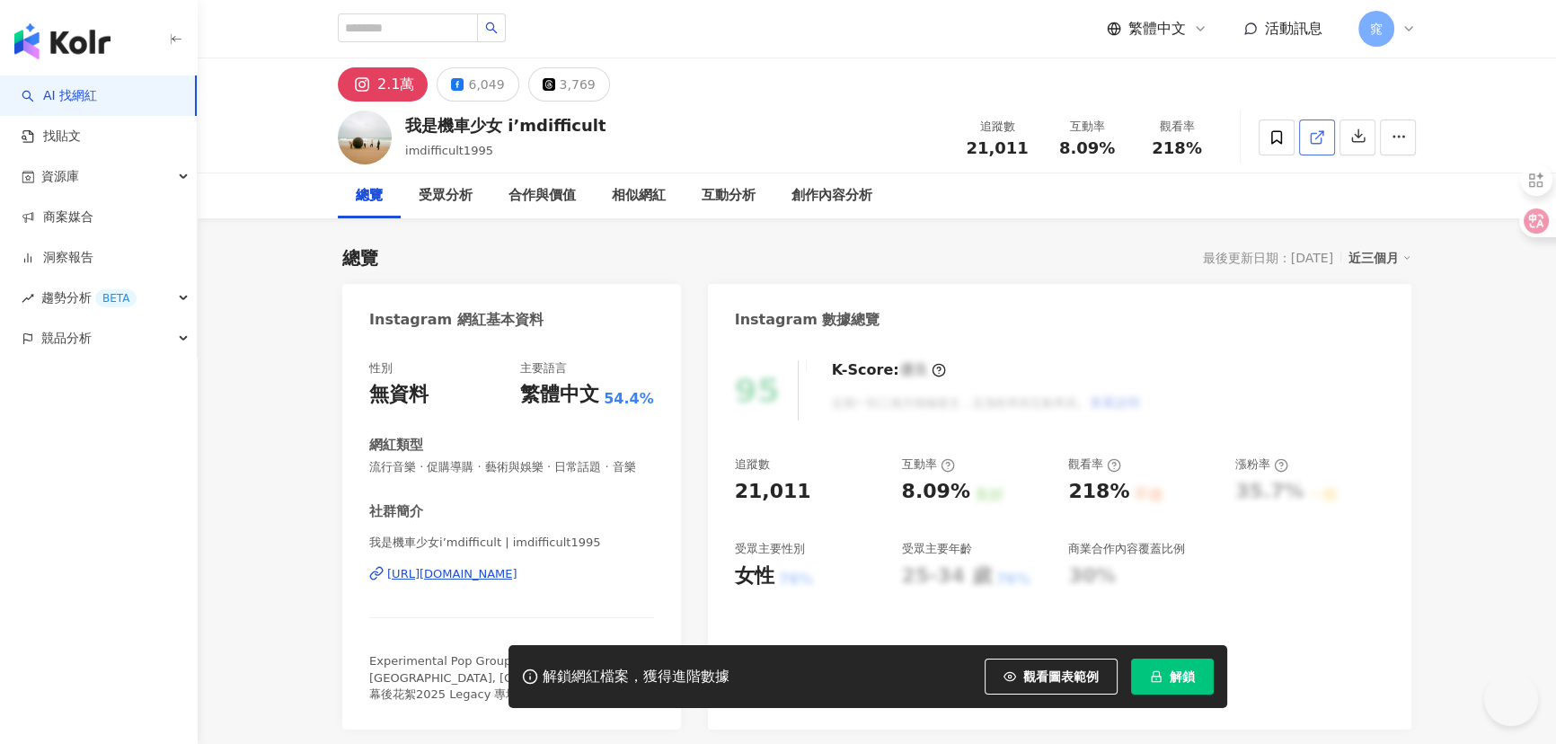
click at [1317, 133] on icon at bounding box center [1317, 137] width 16 height 16
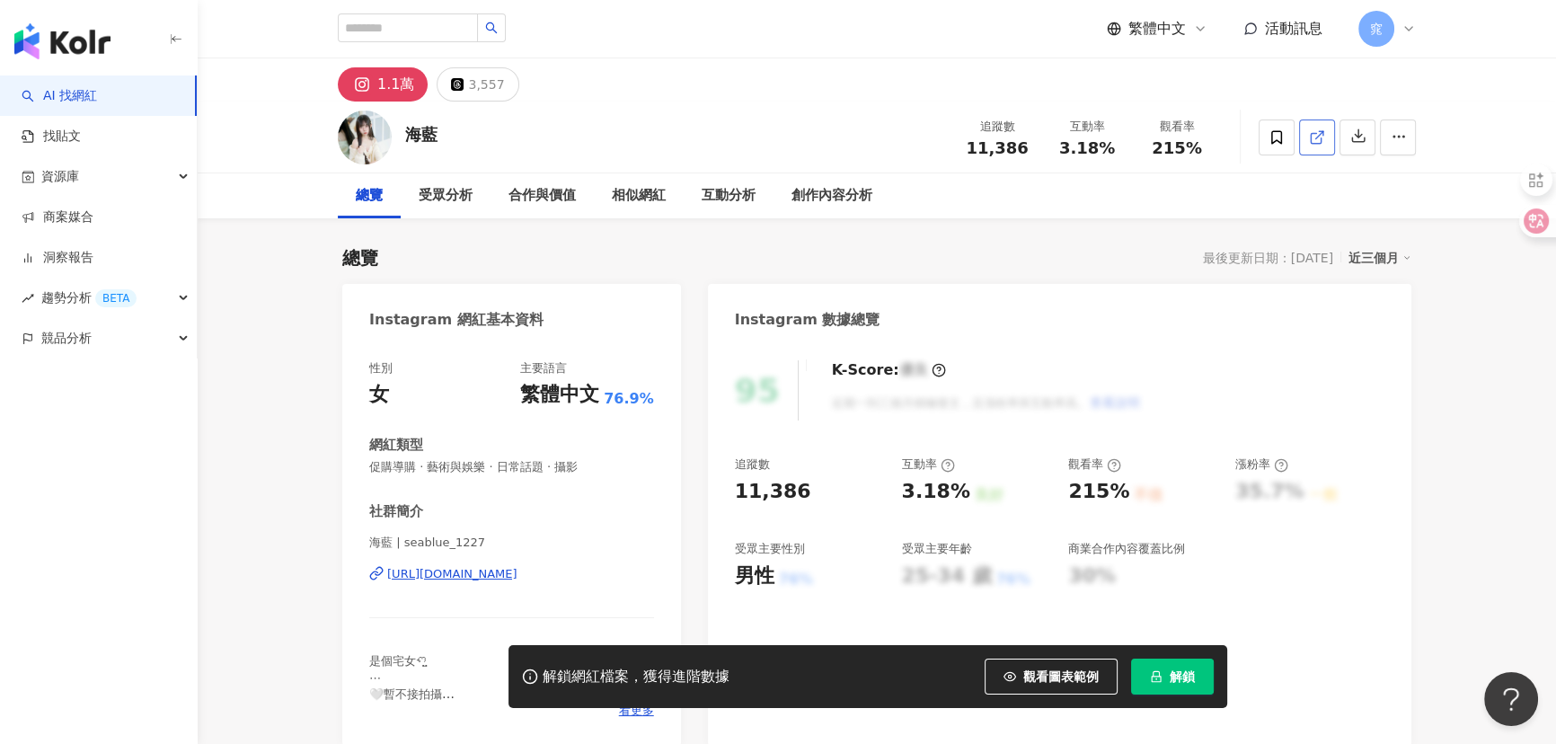
click at [1321, 129] on icon at bounding box center [1317, 137] width 16 height 16
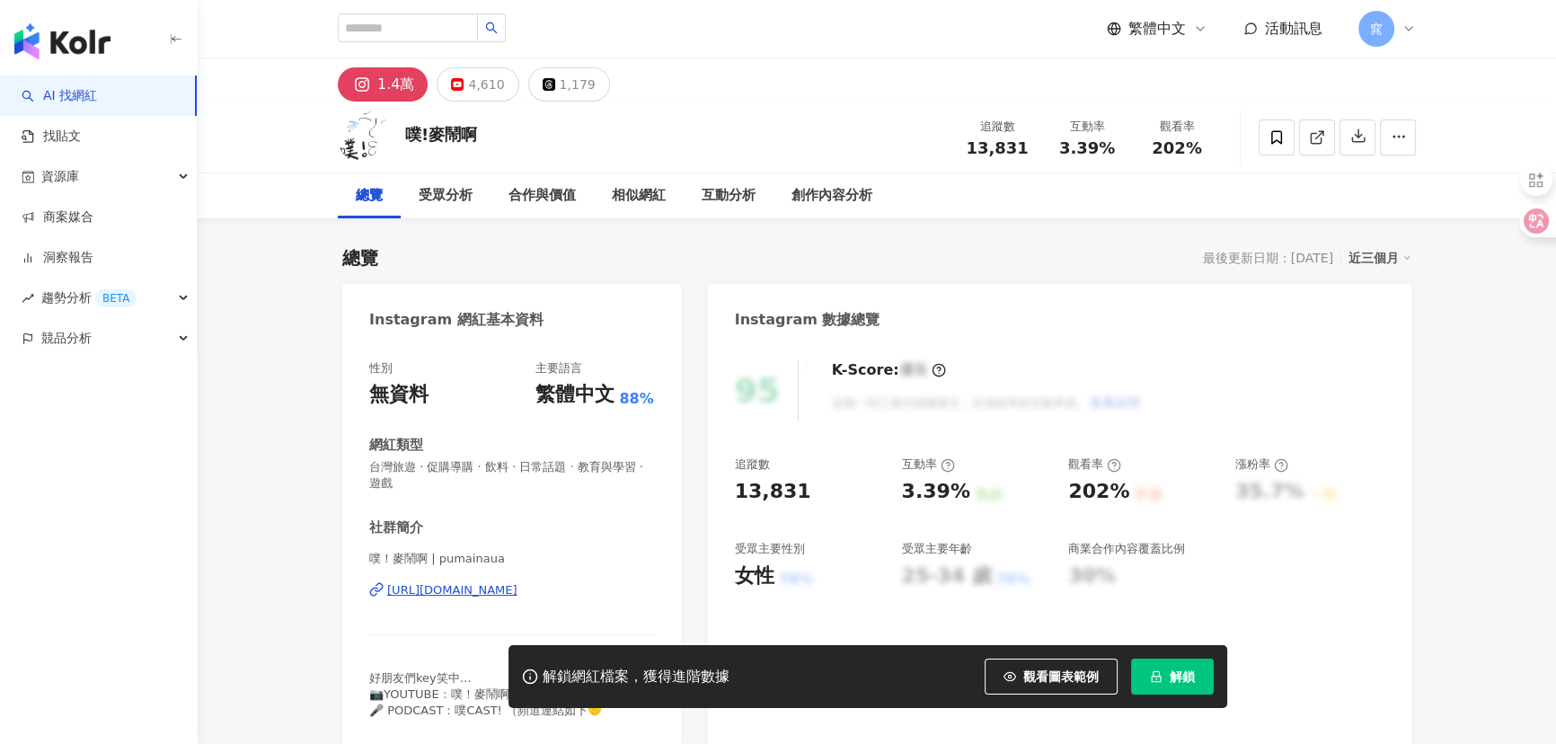
click at [1319, 140] on icon at bounding box center [1317, 137] width 16 height 16
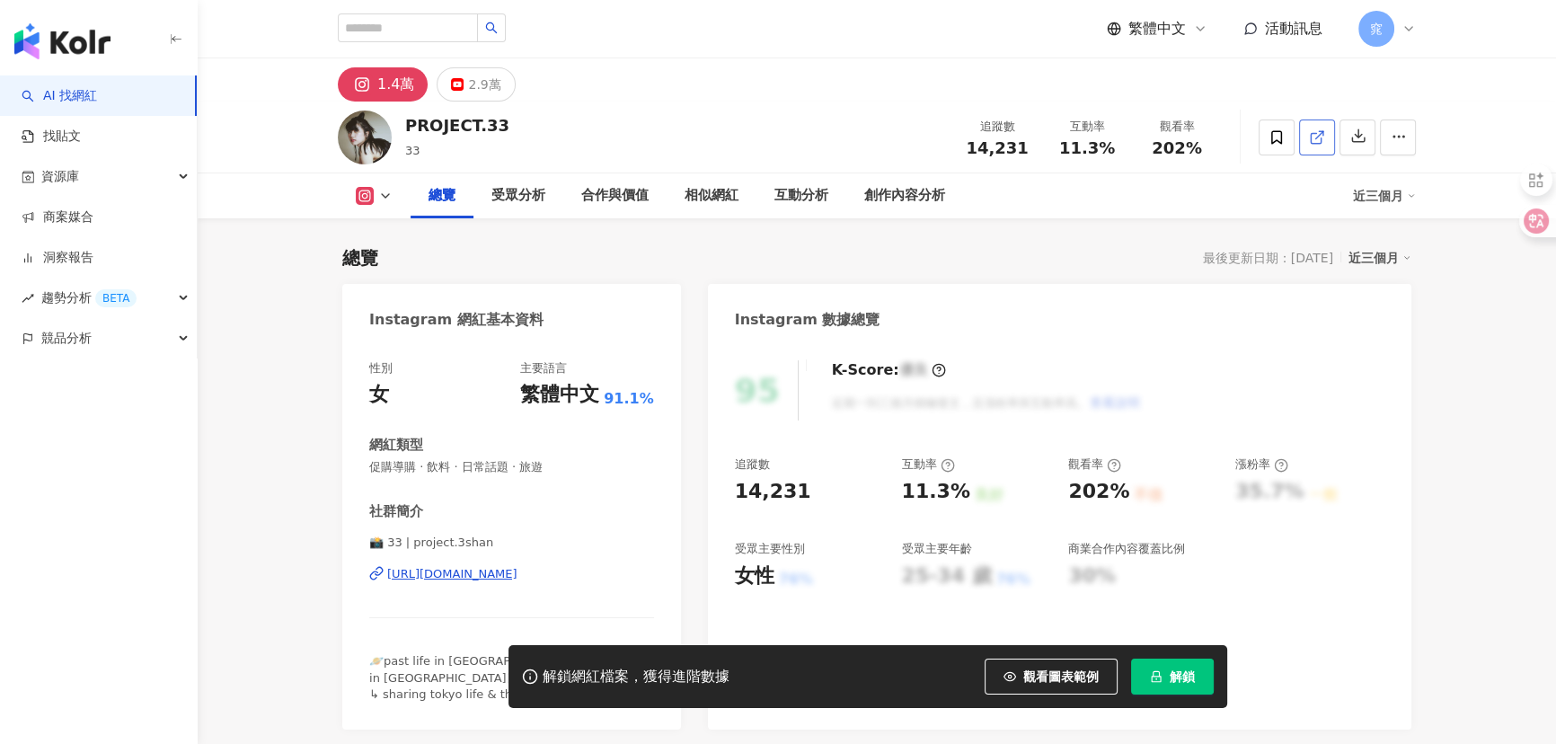
drag, startPoint x: 1294, startPoint y: 142, endPoint x: 1315, endPoint y: 137, distance: 22.0
click at [1316, 137] on line at bounding box center [1319, 134] width 7 height 7
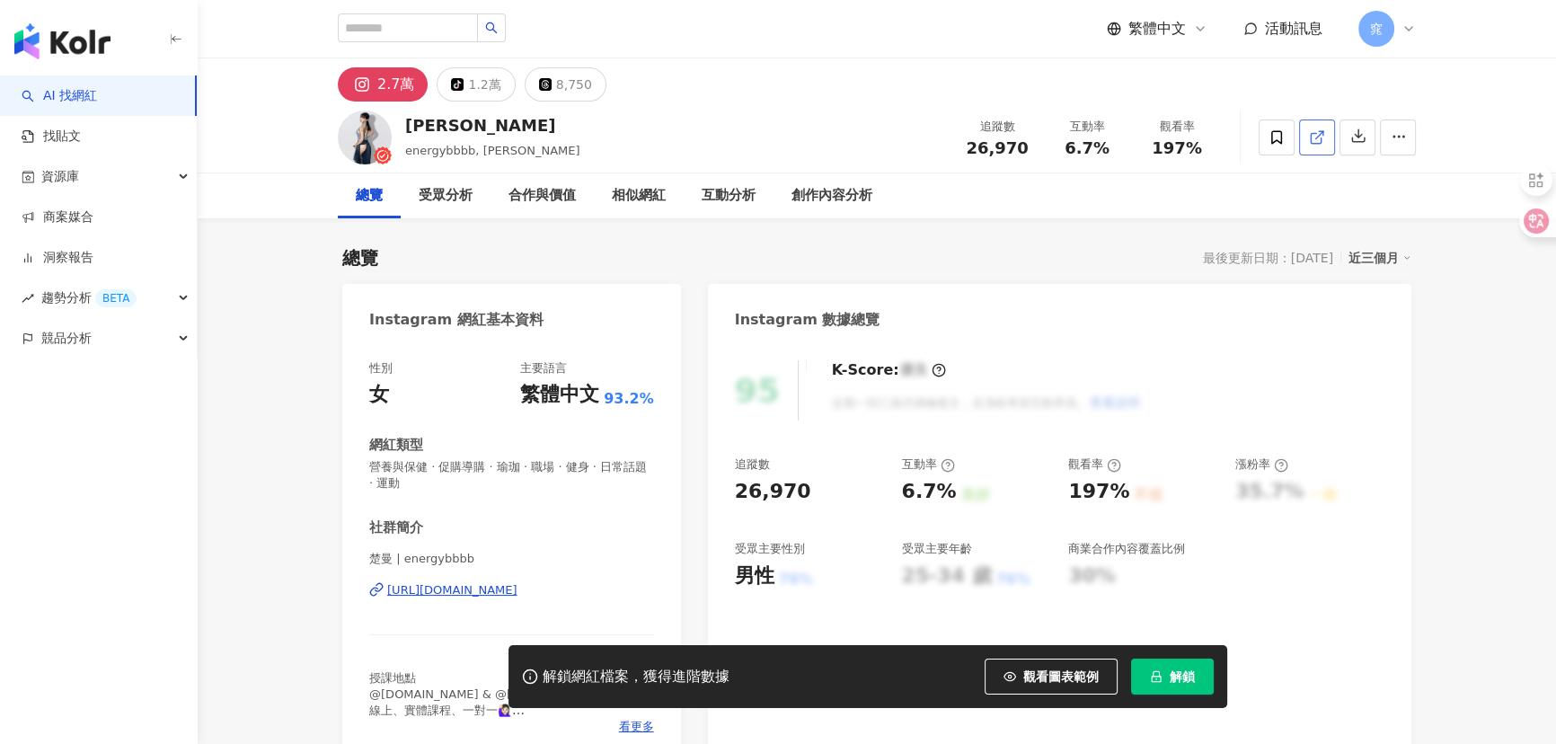
click at [1316, 131] on icon at bounding box center [1317, 137] width 16 height 16
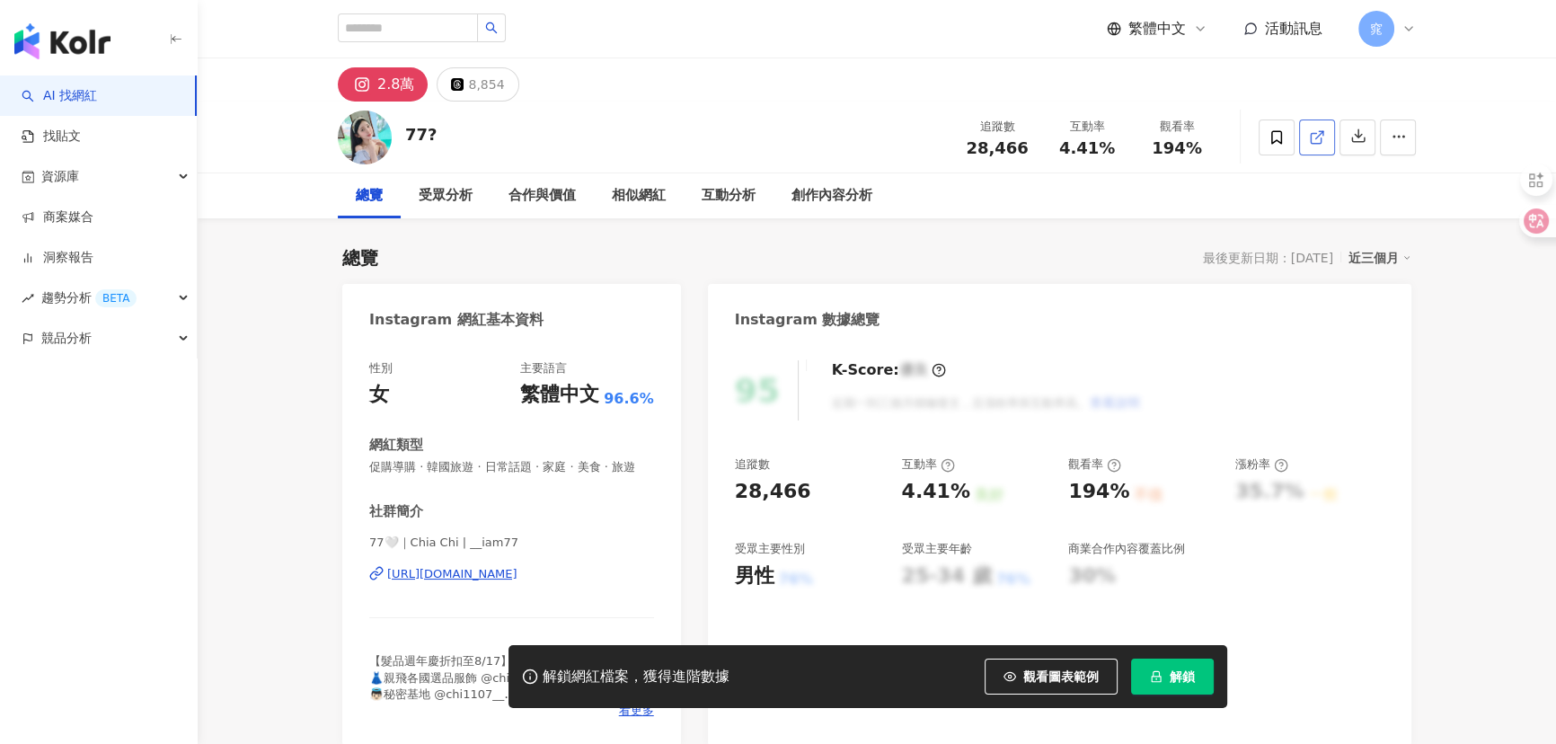
click at [1324, 135] on icon at bounding box center [1317, 137] width 16 height 16
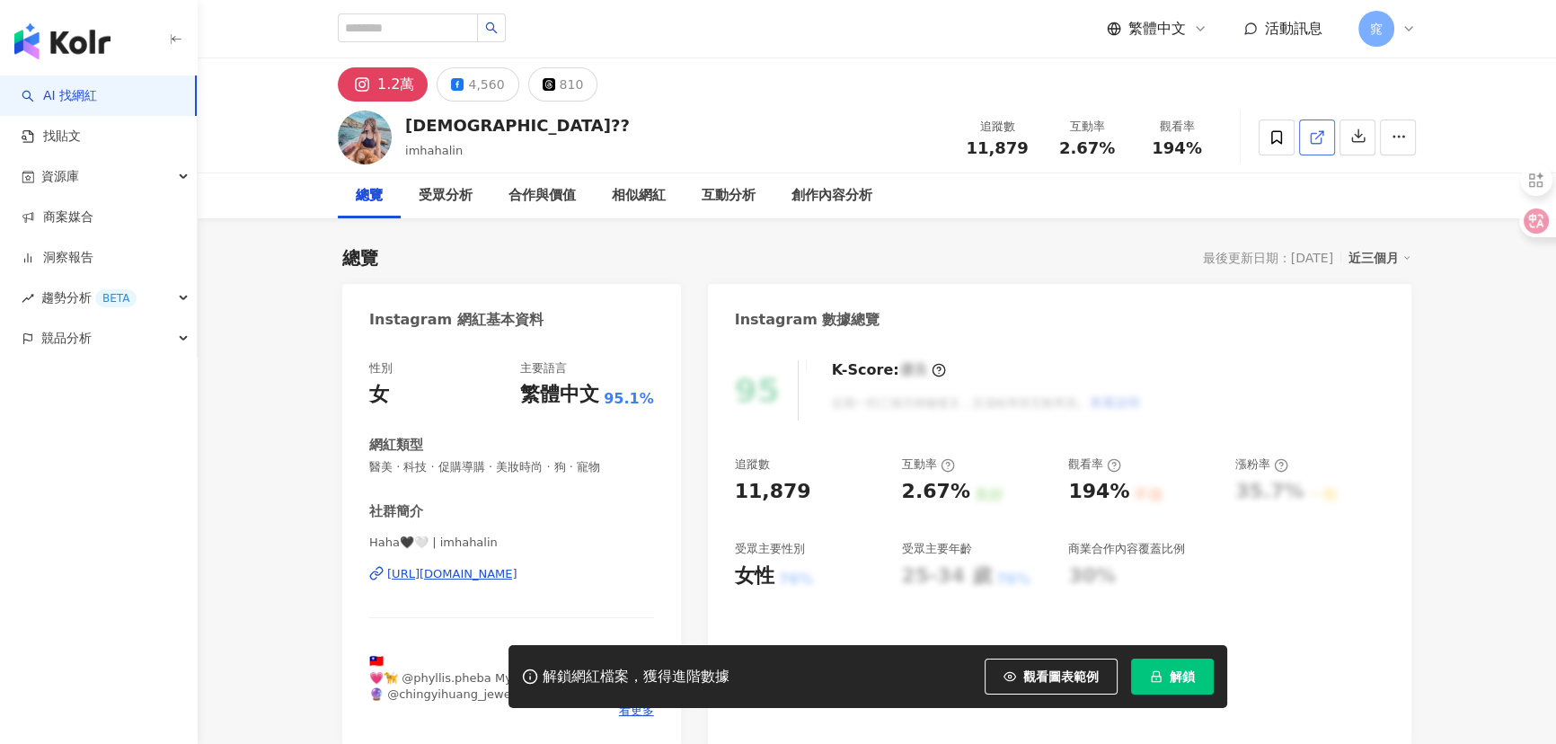
click at [1315, 137] on icon at bounding box center [1317, 137] width 16 height 16
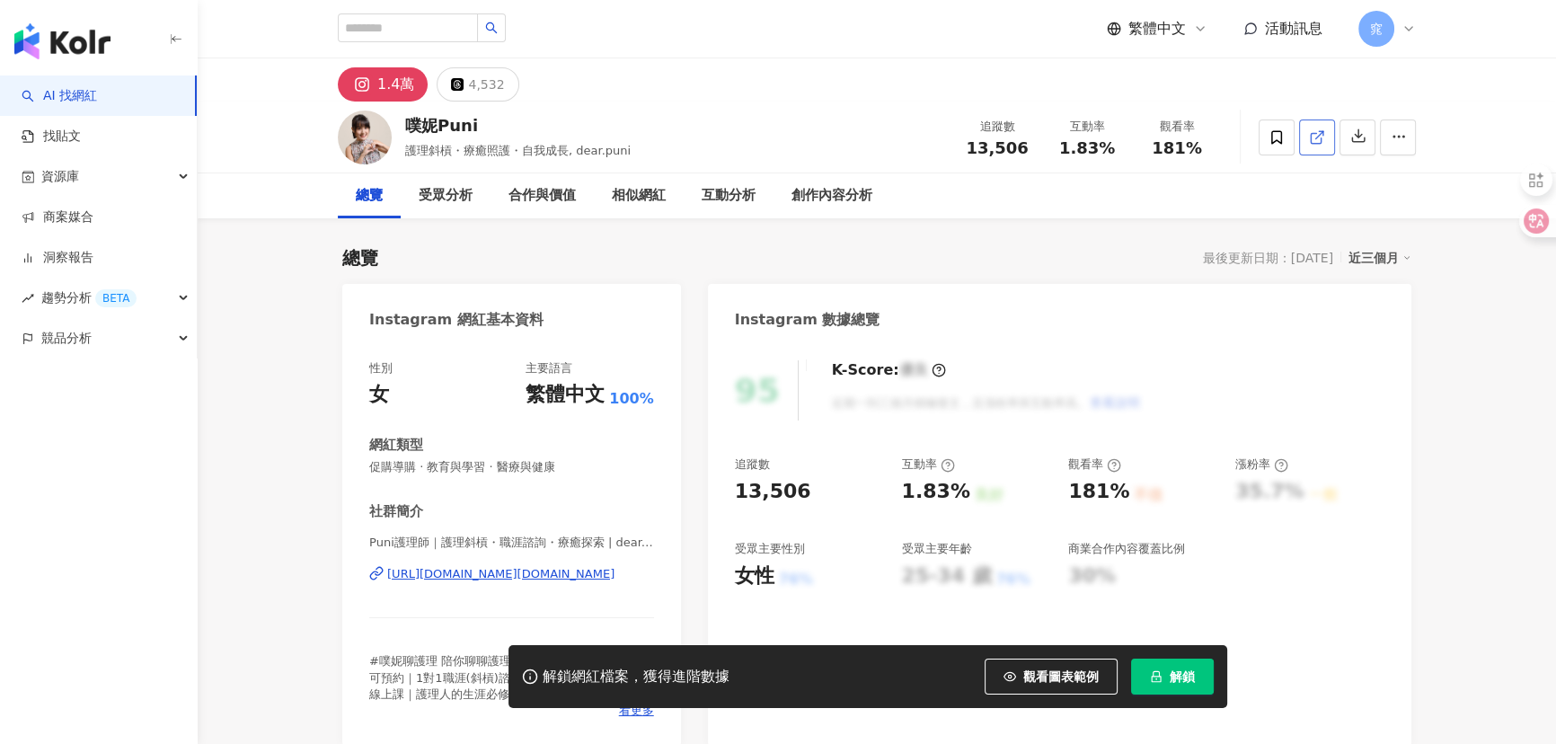
click at [1327, 140] on link at bounding box center [1317, 137] width 36 height 36
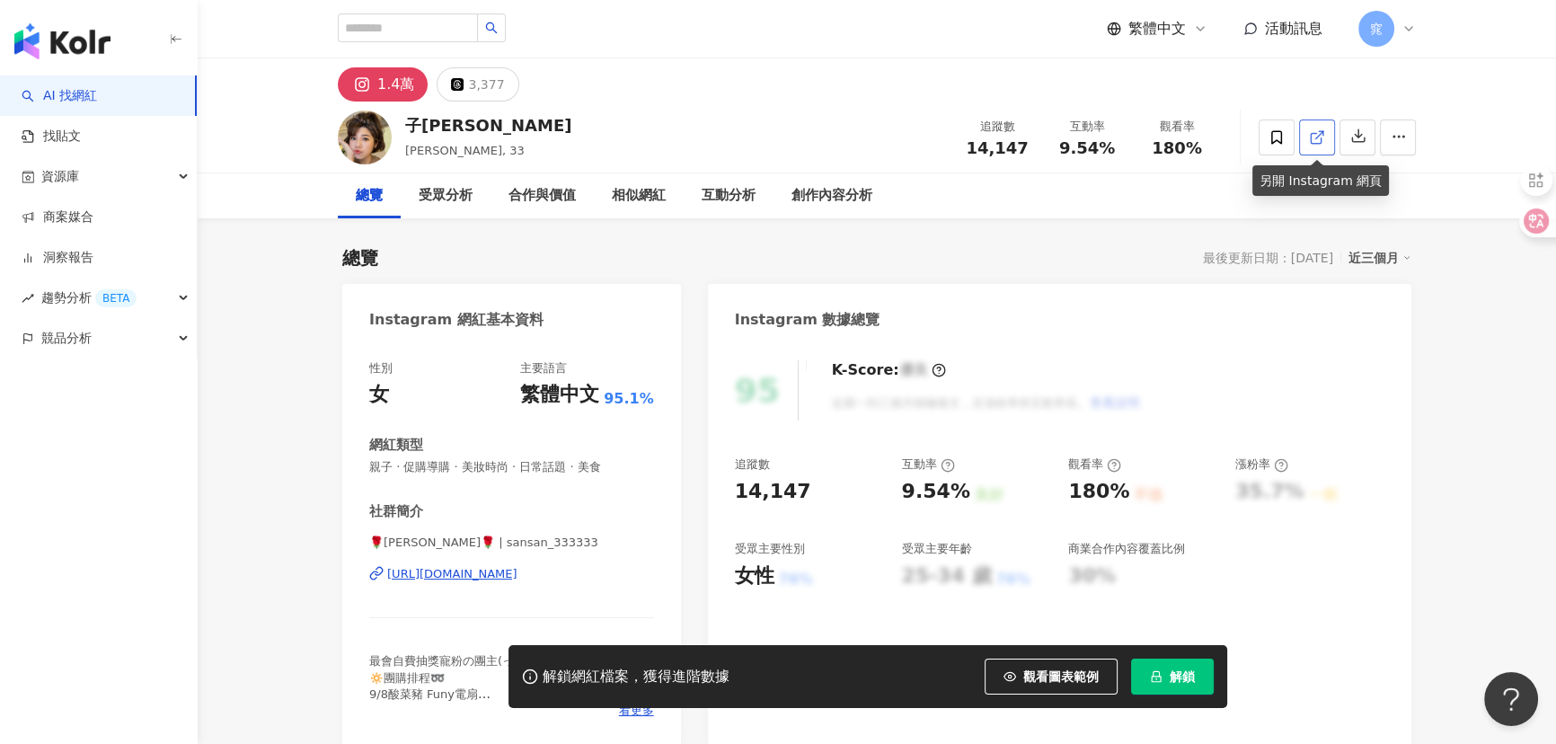
click at [1314, 140] on icon at bounding box center [1317, 137] width 16 height 16
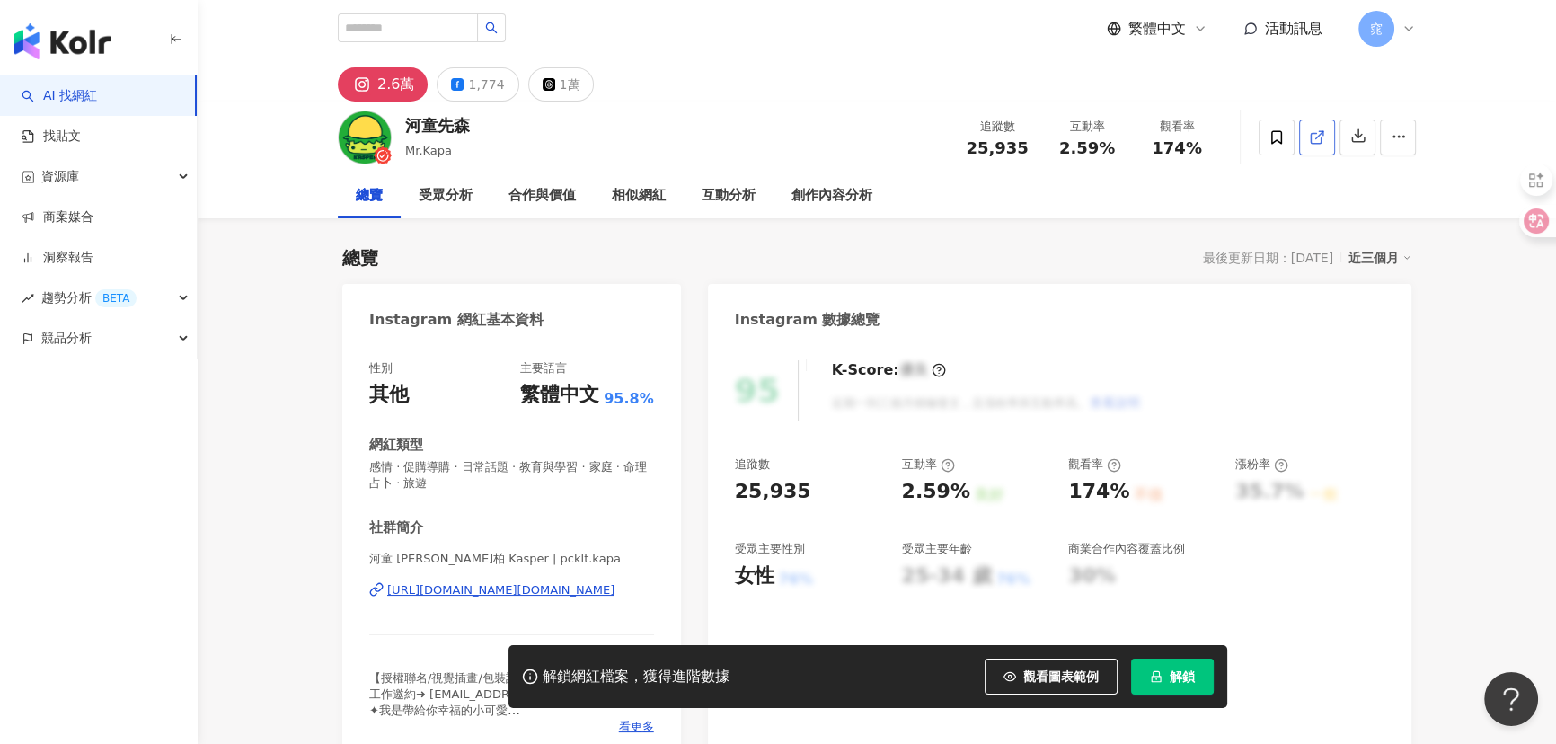
click at [1312, 143] on icon at bounding box center [1316, 138] width 10 height 10
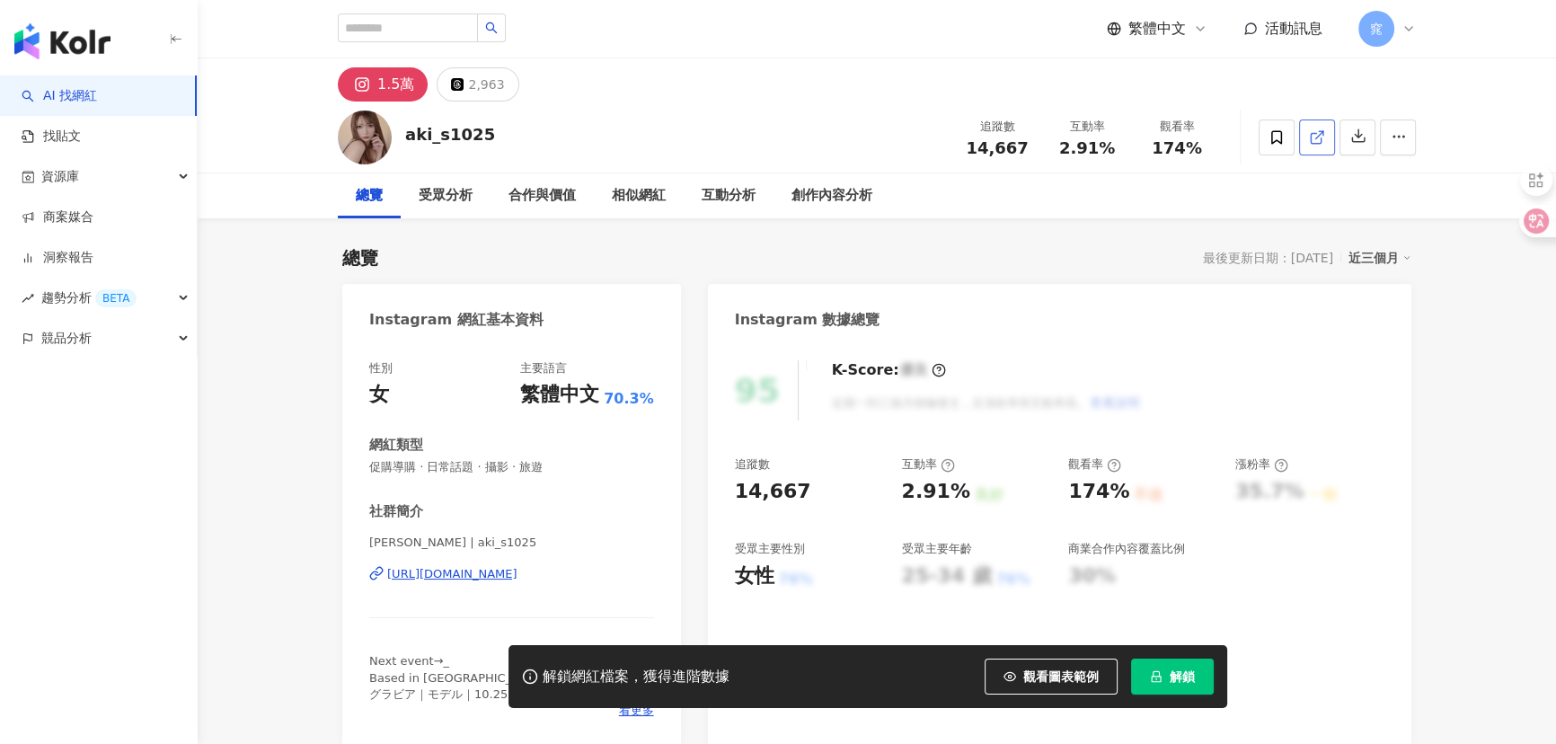
click at [1312, 138] on icon at bounding box center [1317, 137] width 16 height 16
click at [1322, 136] on icon at bounding box center [1317, 137] width 16 height 16
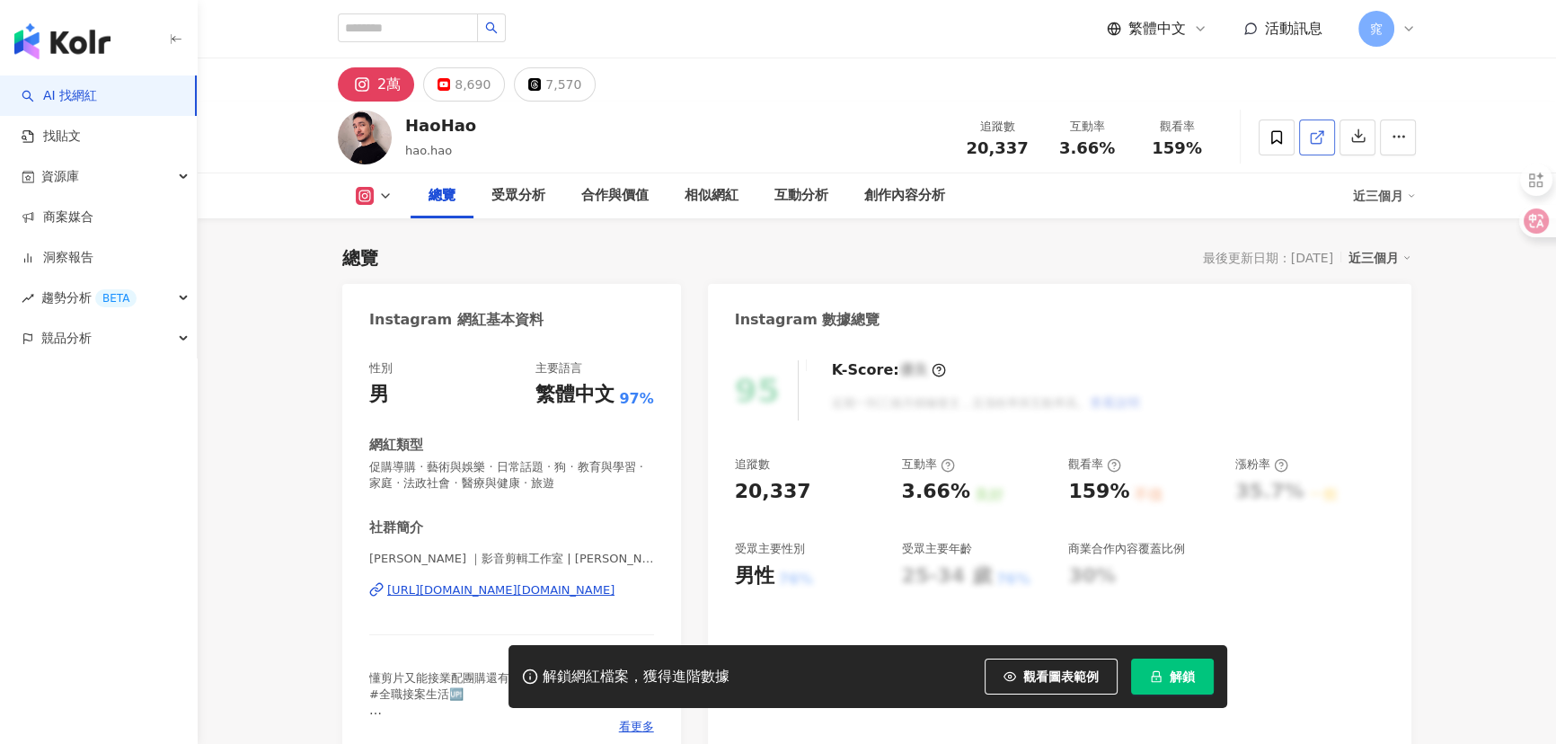
click at [1314, 137] on icon at bounding box center [1317, 137] width 16 height 16
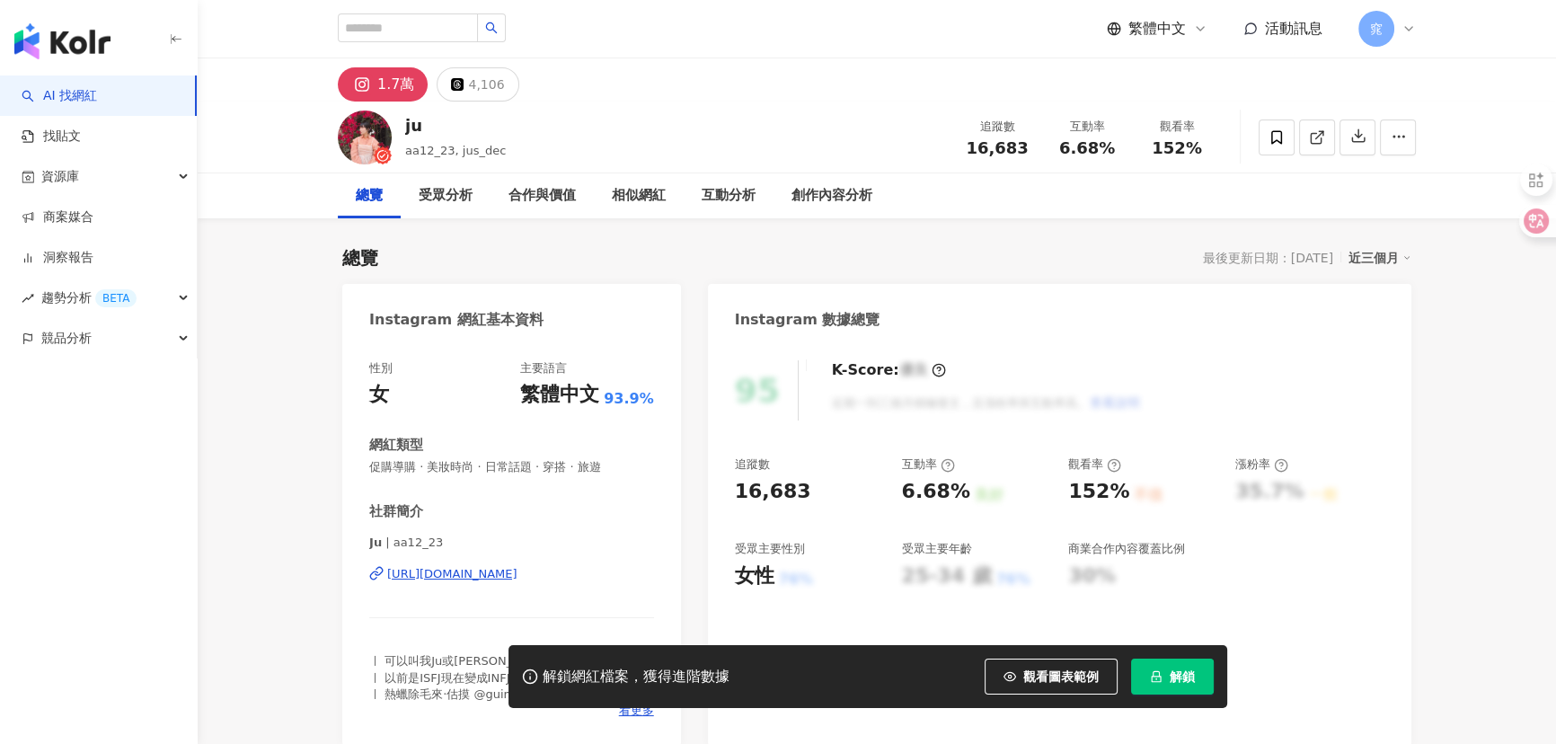
click at [1321, 137] on icon at bounding box center [1316, 138] width 10 height 10
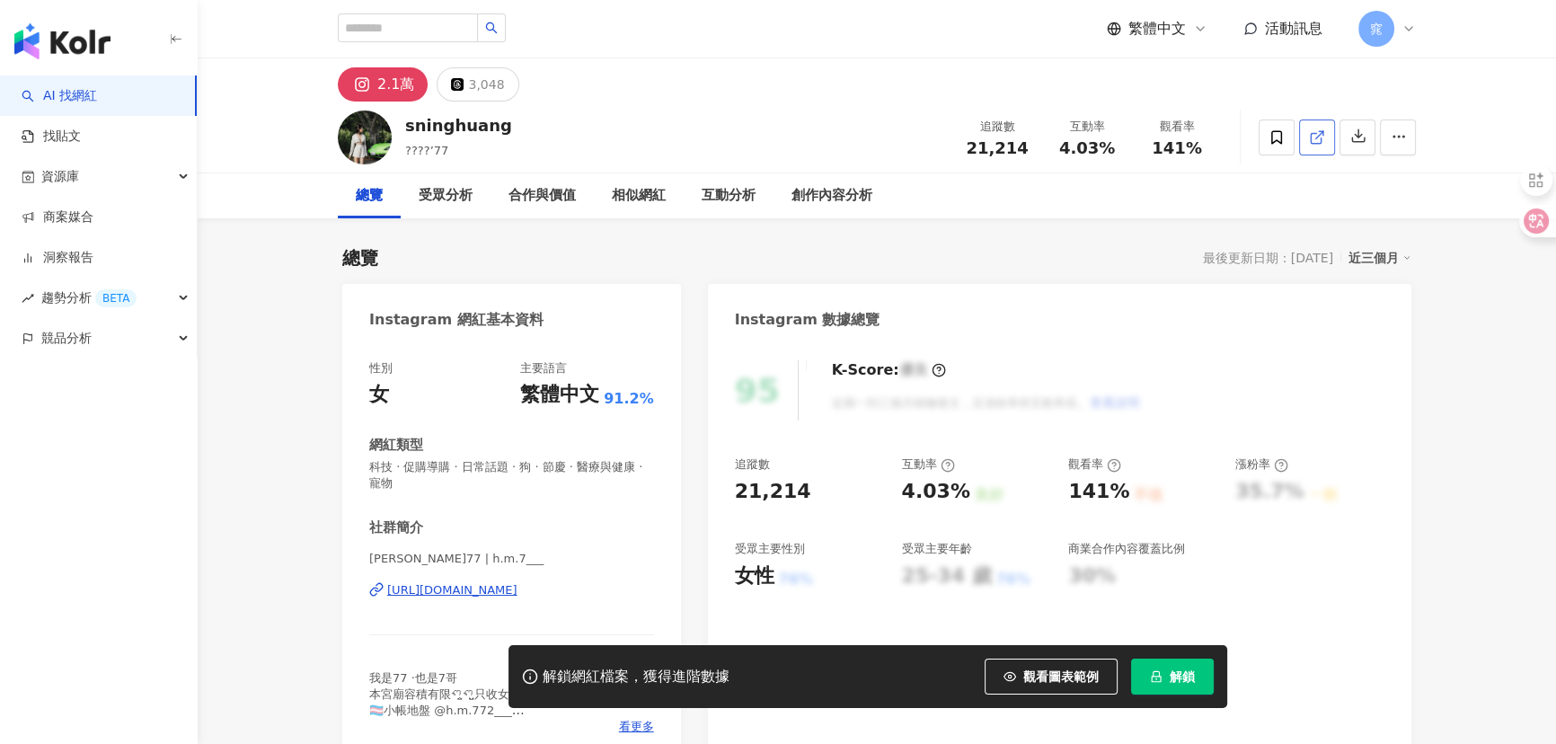
click at [1314, 138] on icon at bounding box center [1317, 137] width 16 height 16
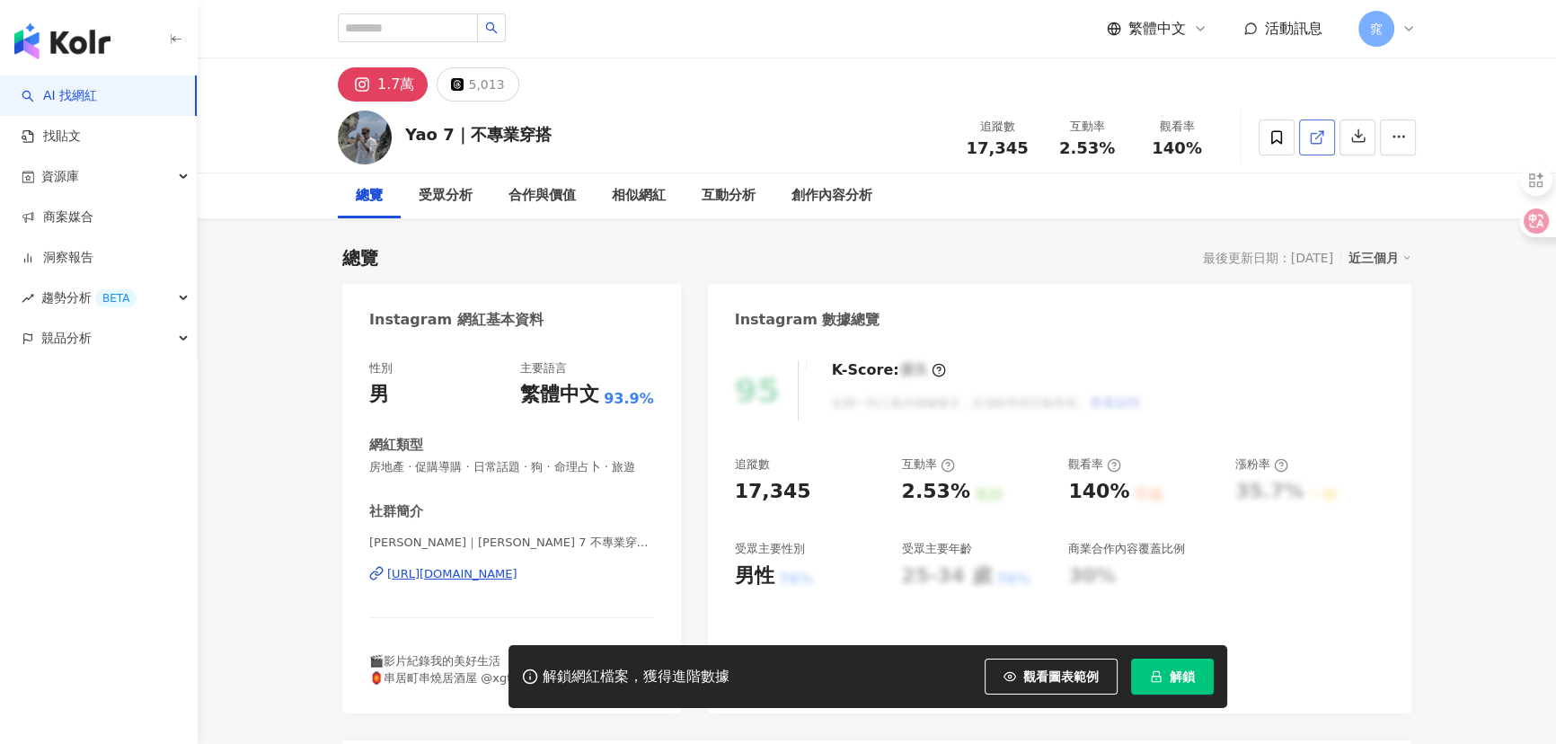
click at [1320, 135] on icon at bounding box center [1317, 137] width 16 height 16
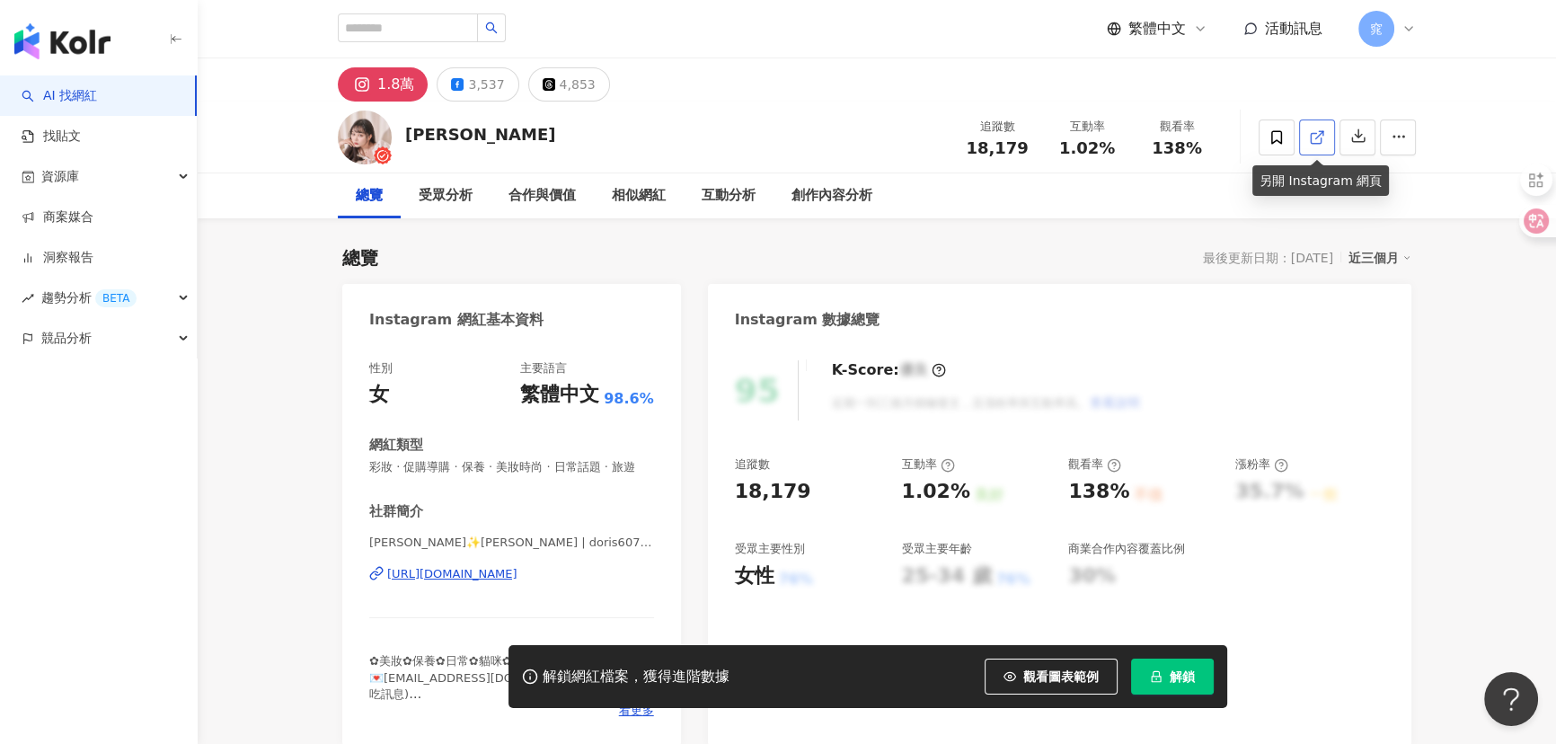
click at [1315, 137] on icon at bounding box center [1317, 137] width 16 height 16
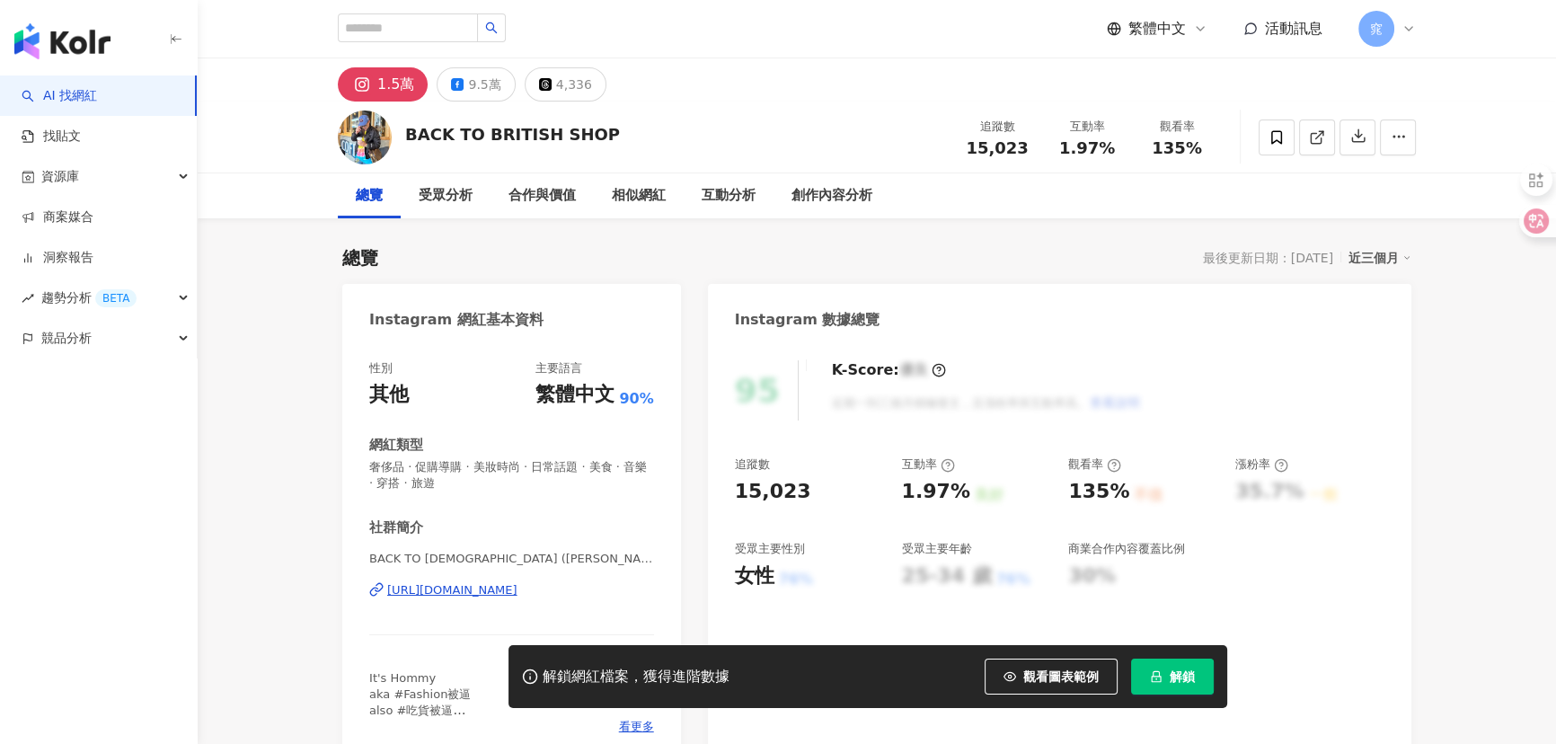
drag, startPoint x: 1381, startPoint y: 97, endPoint x: 1328, endPoint y: 129, distance: 62.1
click at [1328, 129] on link at bounding box center [1317, 137] width 36 height 36
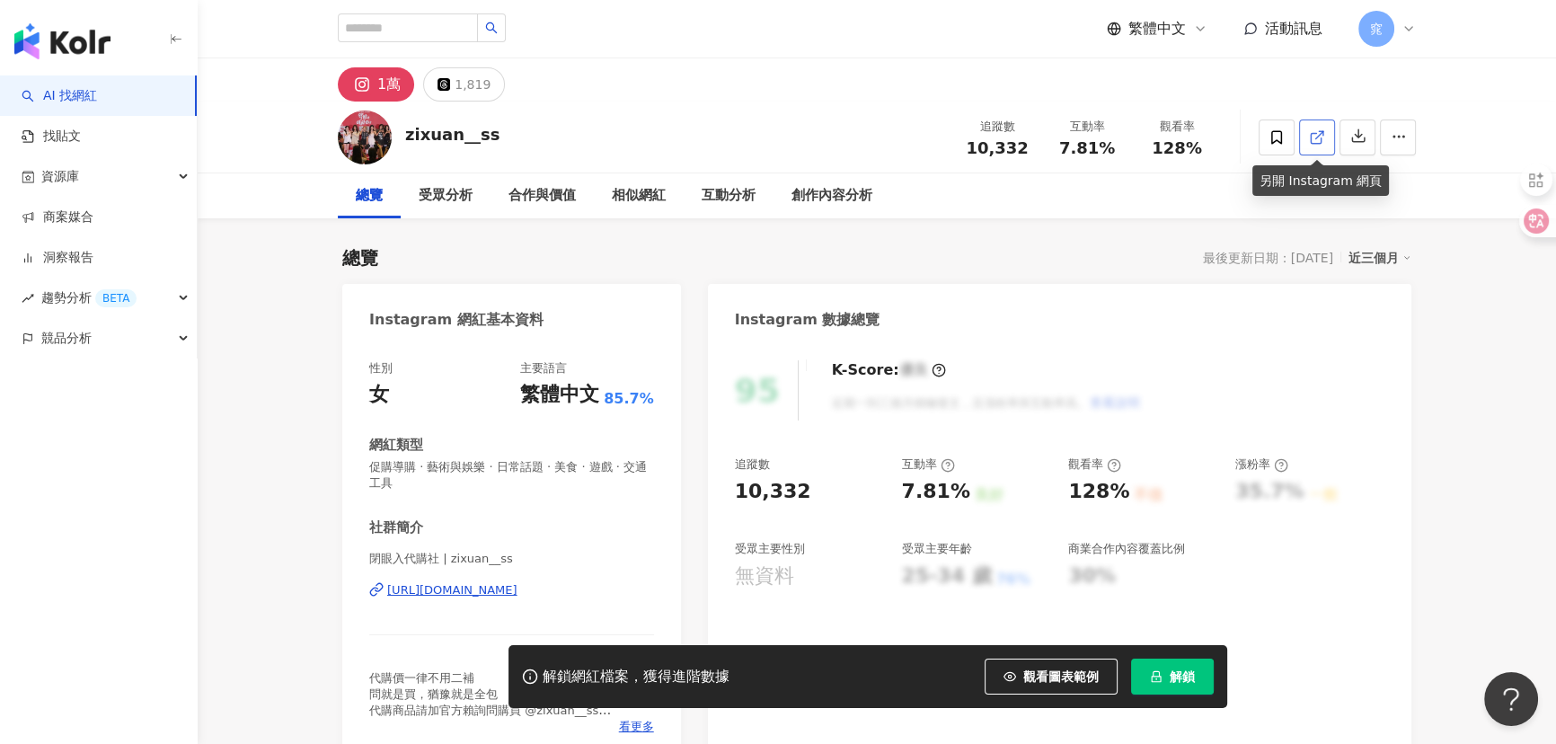
click at [1316, 130] on icon at bounding box center [1317, 137] width 16 height 16
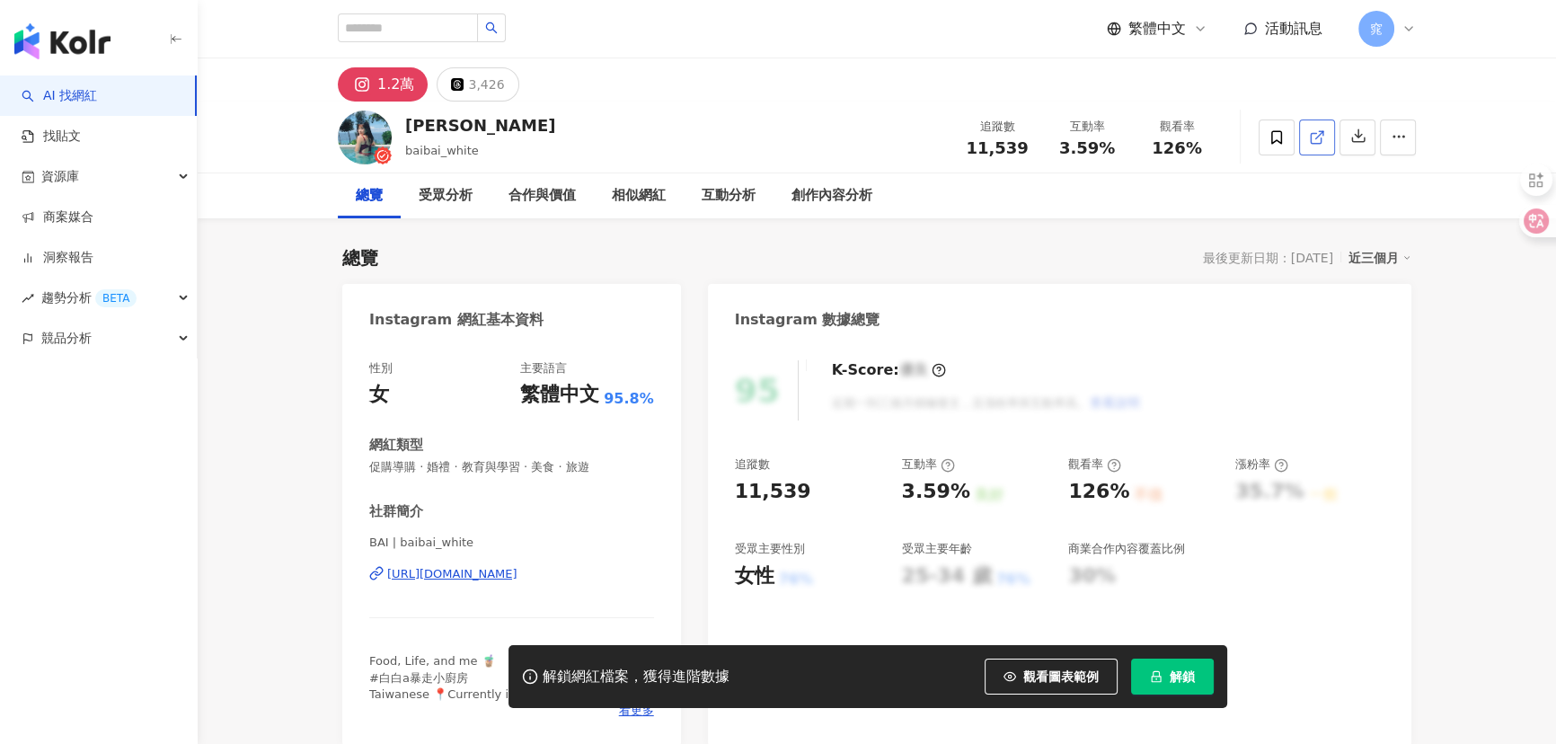
drag, startPoint x: 1350, startPoint y: 170, endPoint x: 1322, endPoint y: 135, distance: 45.3
click at [1322, 135] on icon at bounding box center [1317, 137] width 16 height 16
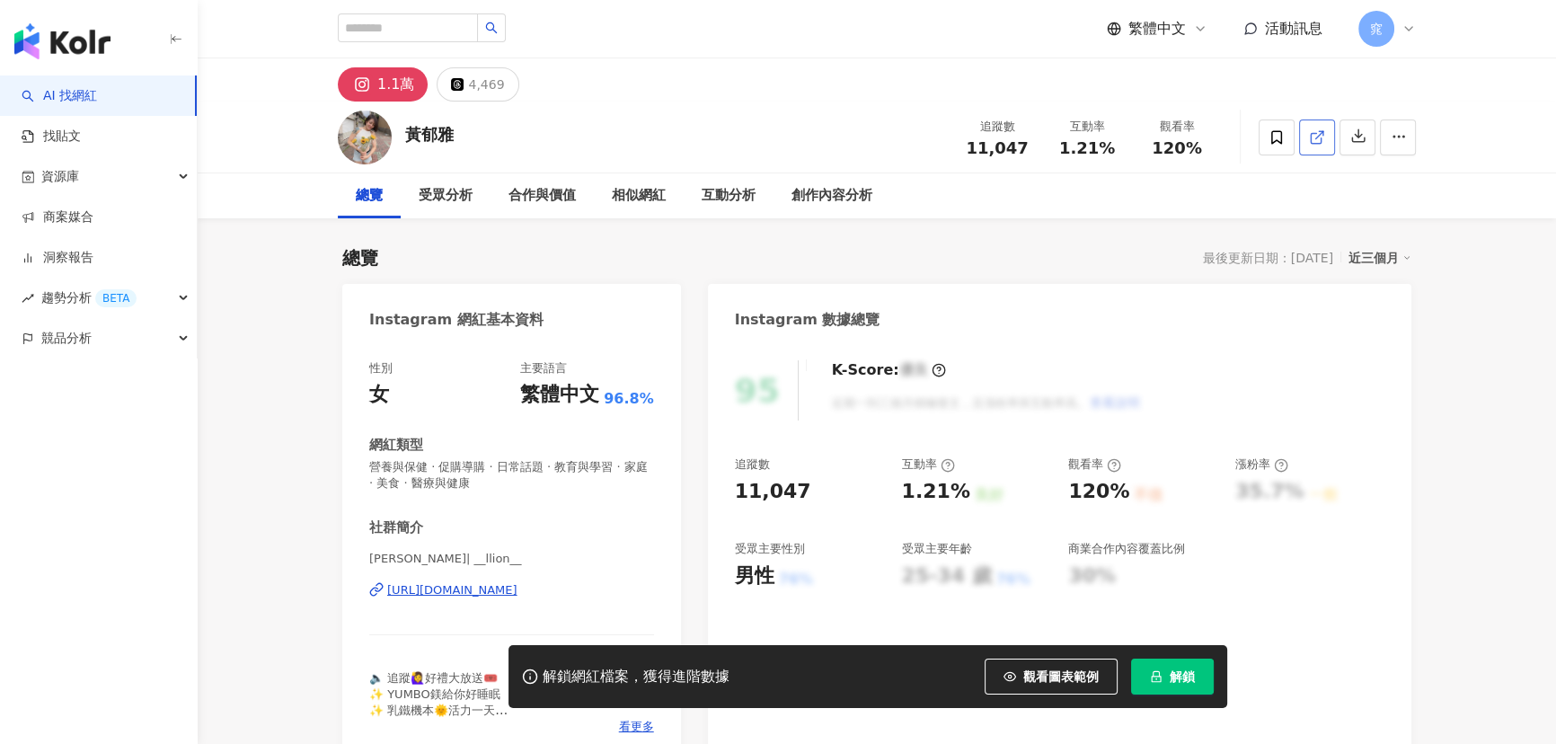
click at [1322, 137] on icon at bounding box center [1317, 137] width 16 height 16
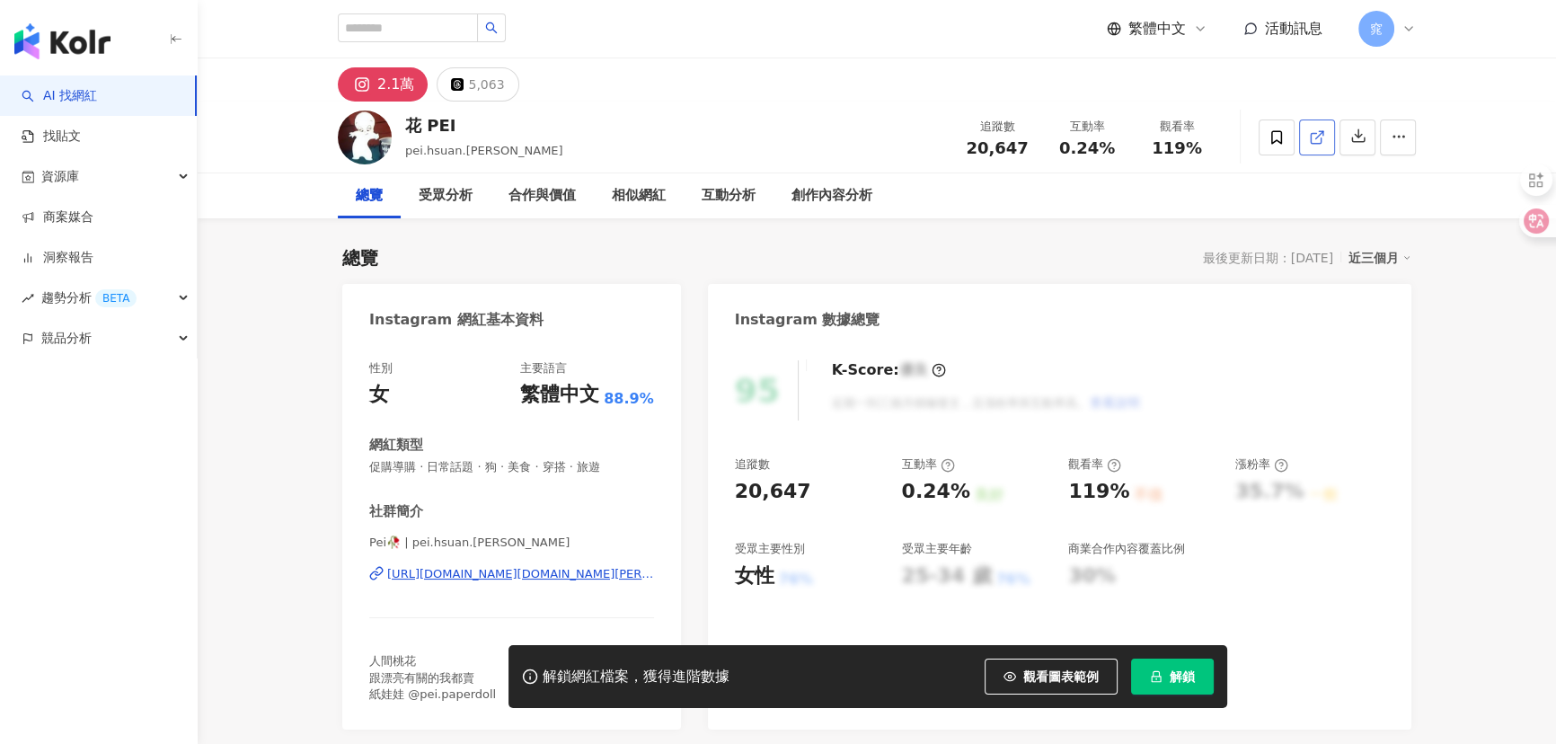
click at [1321, 133] on icon at bounding box center [1317, 137] width 16 height 16
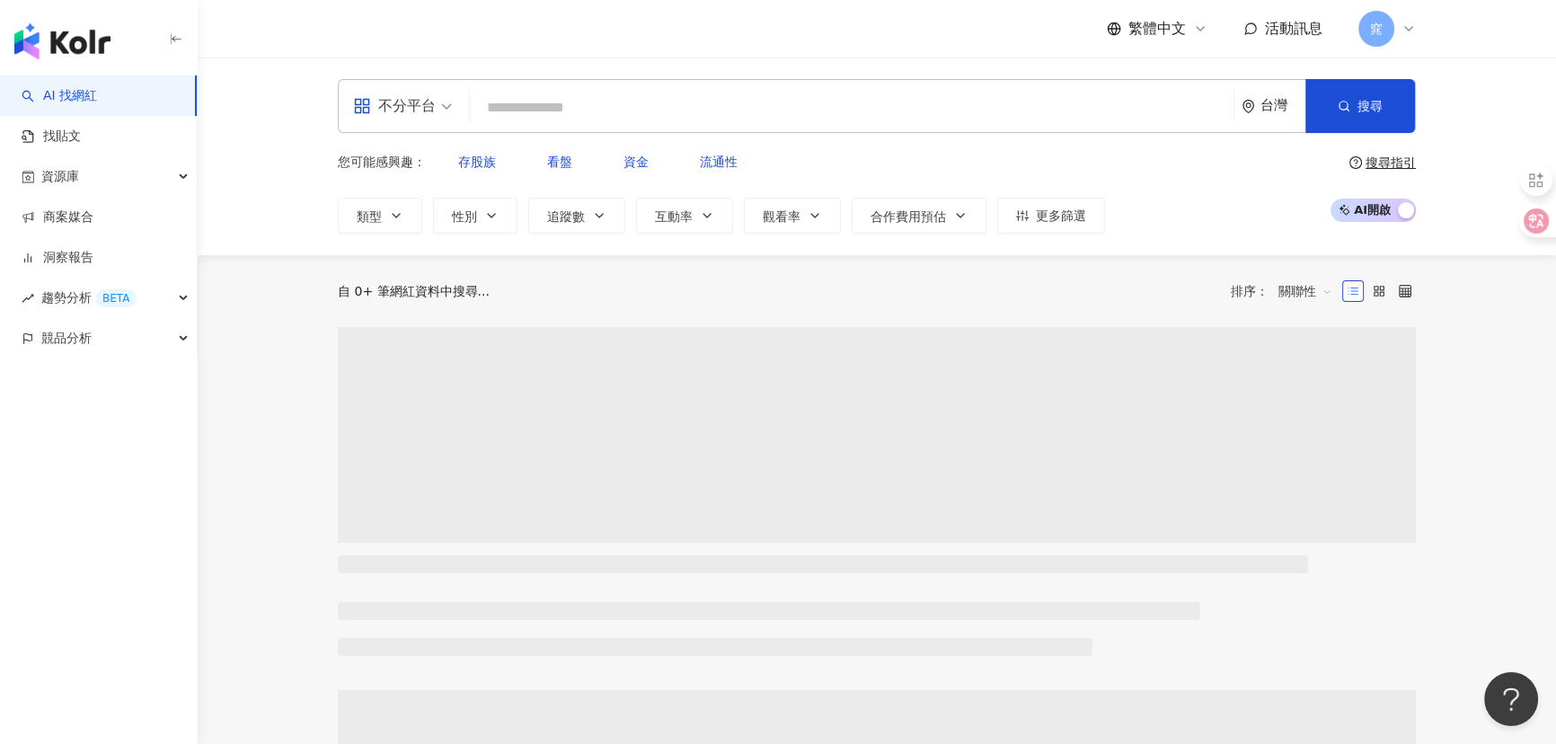
click at [429, 107] on div "不分平台" at bounding box center [394, 106] width 83 height 29
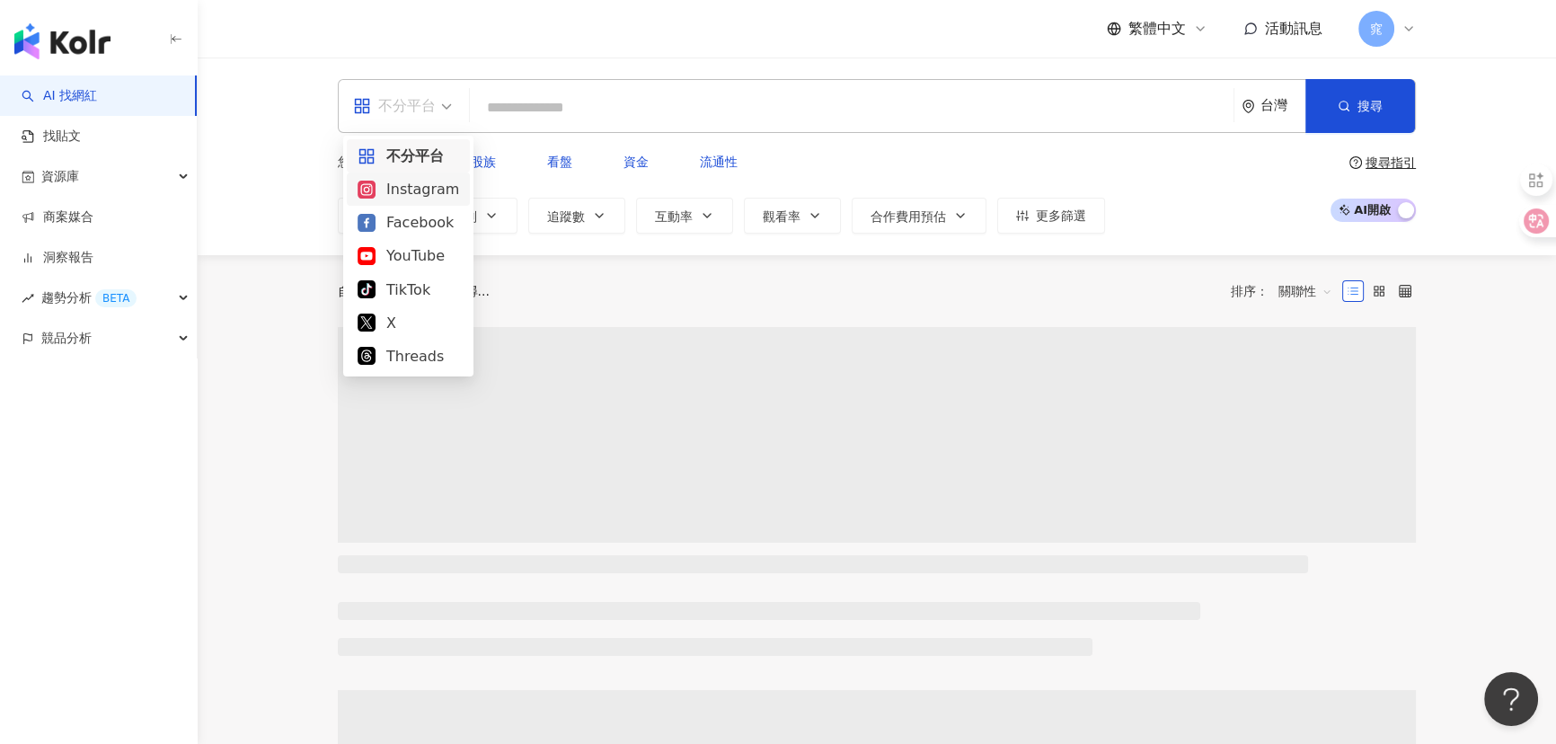
click at [421, 182] on div "Instagram" at bounding box center [409, 189] width 102 height 22
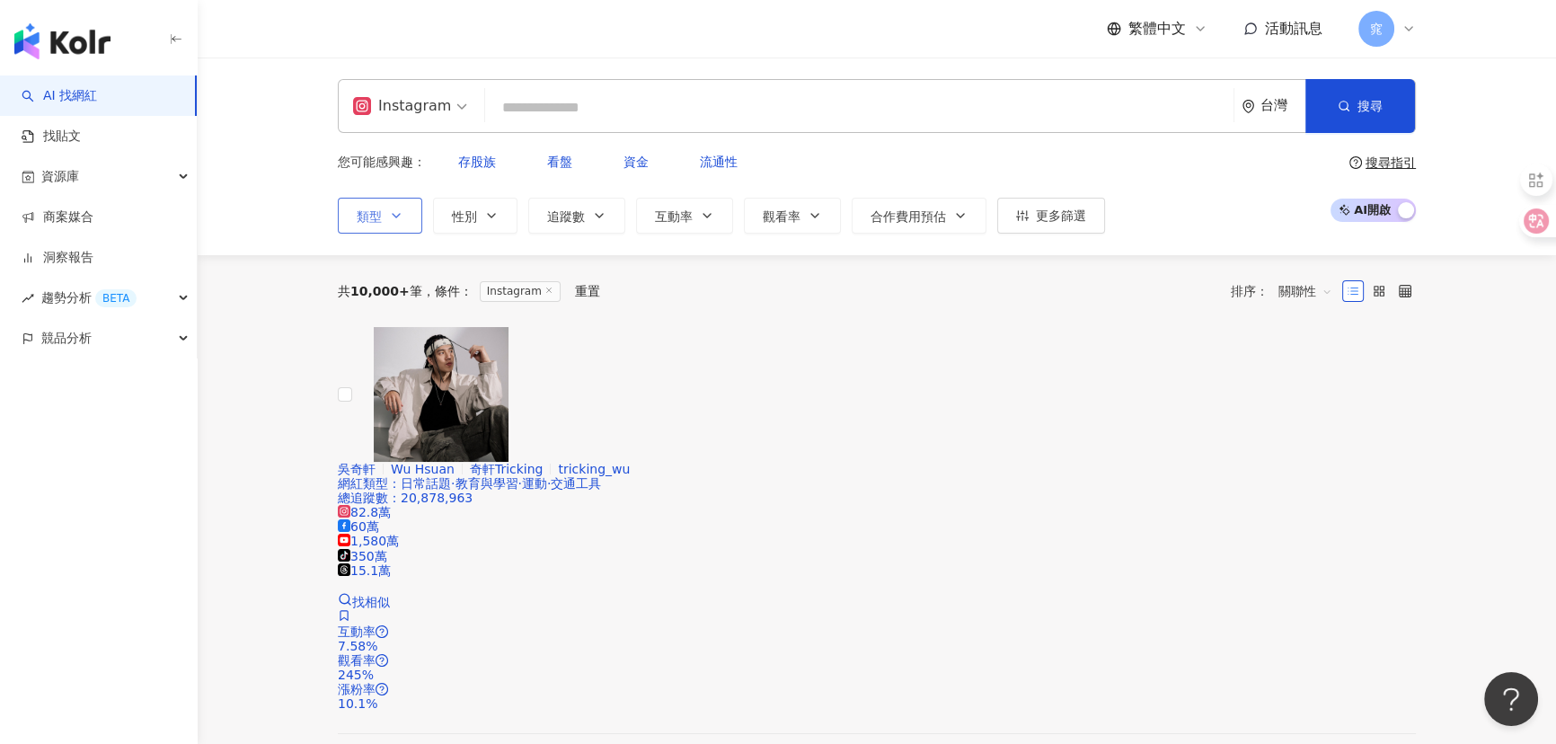
click at [385, 198] on button "類型" at bounding box center [380, 216] width 84 height 36
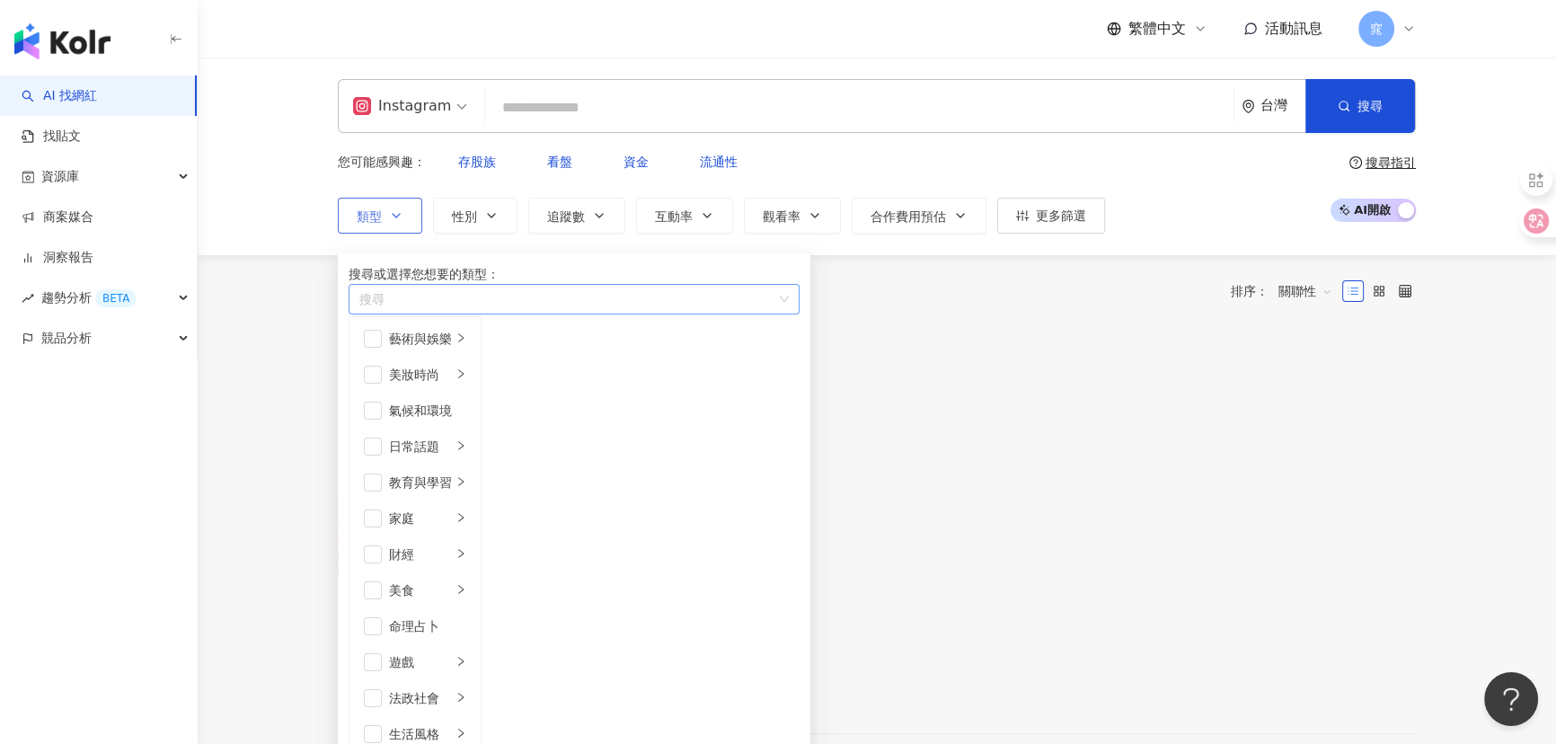
click at [423, 306] on div "button" at bounding box center [564, 299] width 425 height 13
type input "*"
click at [402, 339] on span "購導購" at bounding box center [384, 331] width 38 height 14
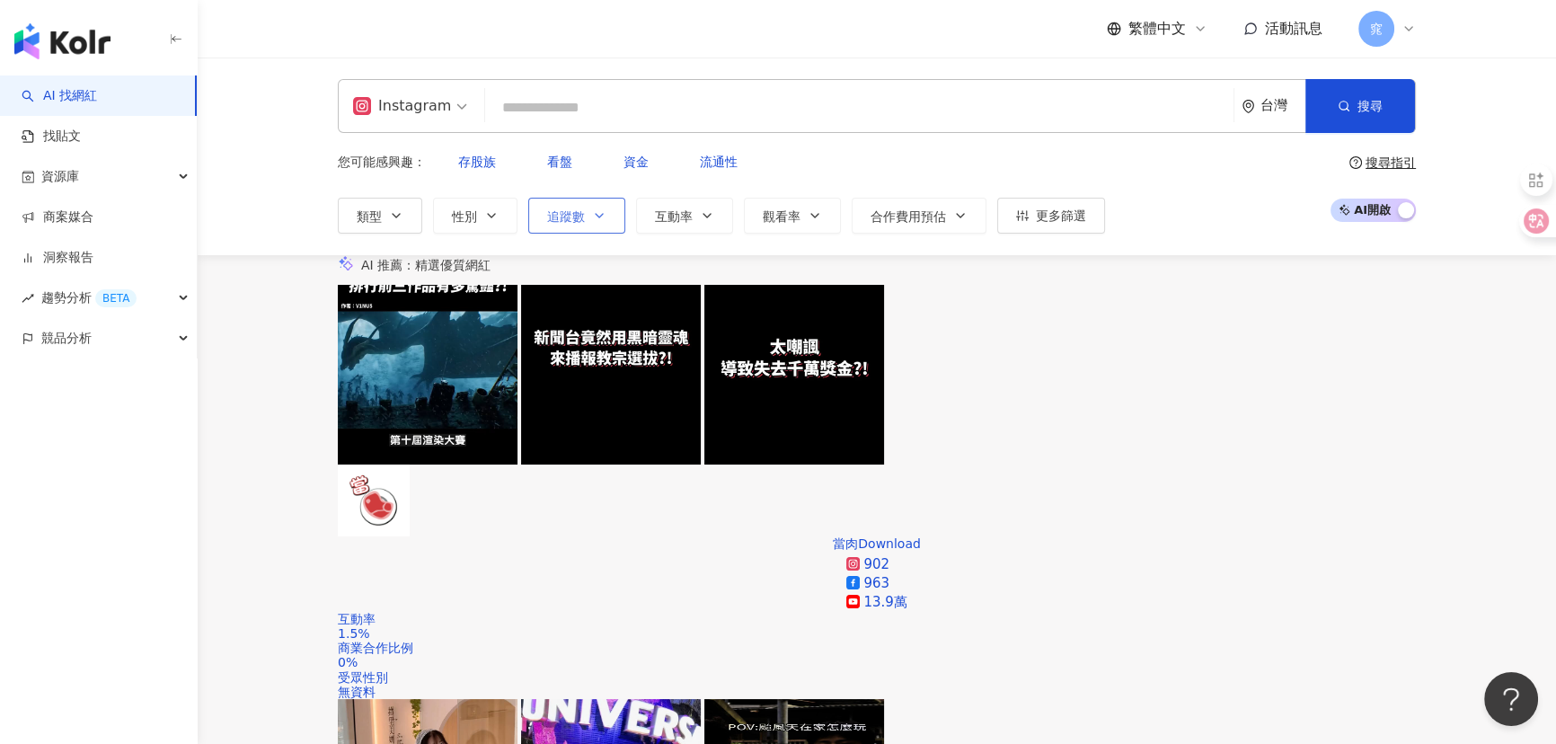
click at [583, 209] on span "追蹤數" at bounding box center [566, 216] width 38 height 14
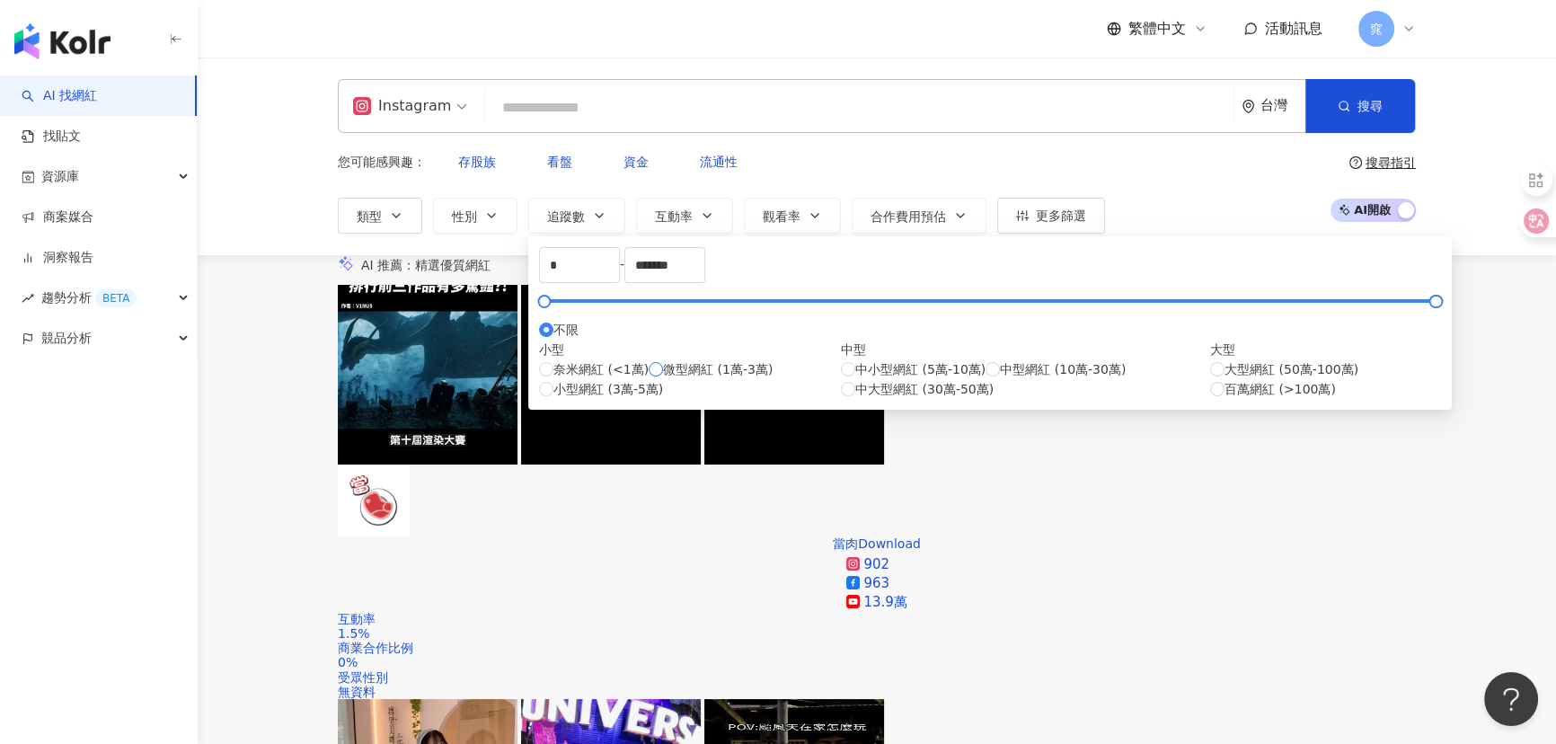
click at [663, 379] on span "微型網紅 (1萬-3萬)" at bounding box center [718, 369] width 110 height 20
type input "*****"
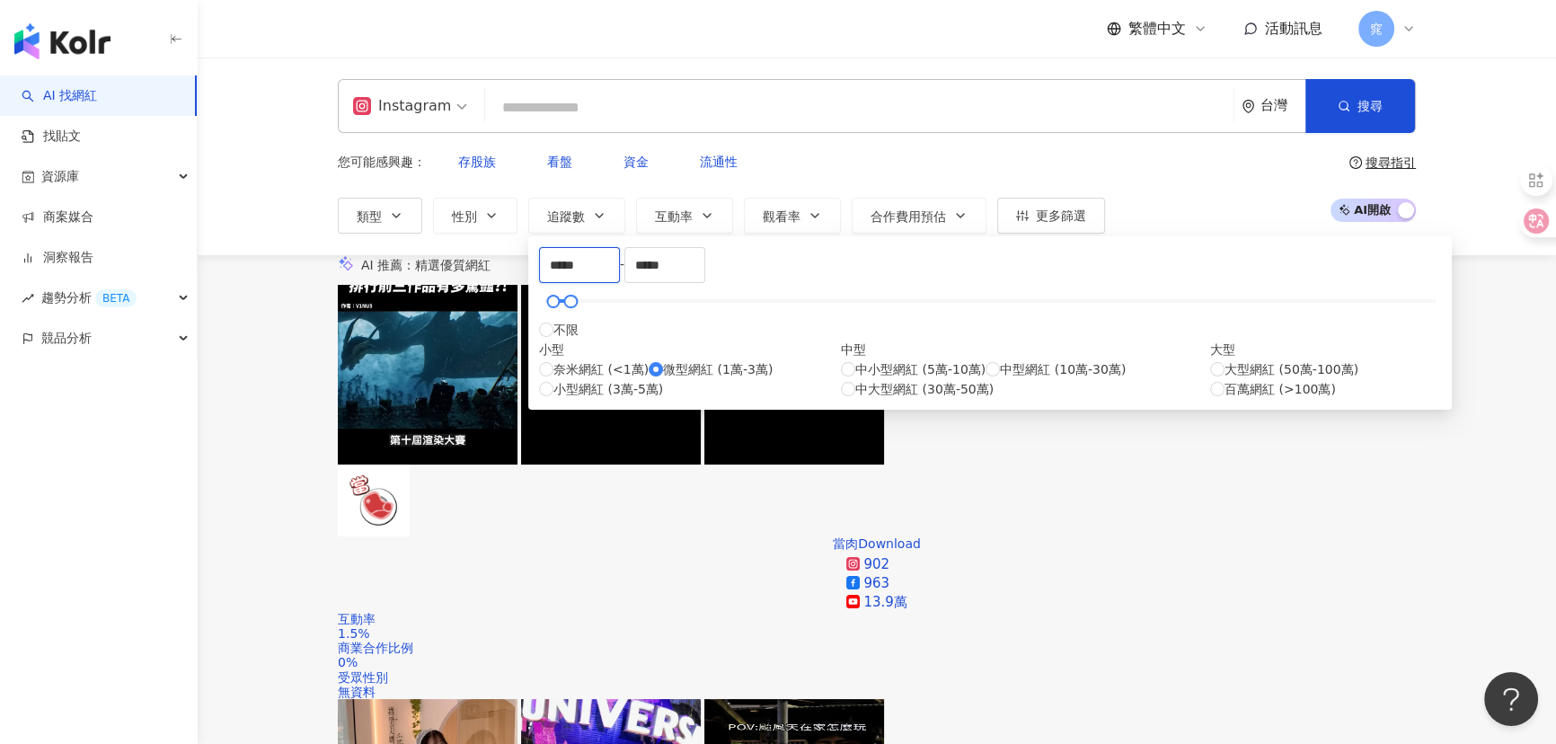
drag, startPoint x: 607, startPoint y: 272, endPoint x: 465, endPoint y: 245, distance: 144.5
drag, startPoint x: 859, startPoint y: 276, endPoint x: 618, endPoint y: 245, distance: 242.7
click at [618, 245] on div "***** - ***** 不限 小型 奈米網紅 (<1萬) 微型網紅 (1萬-3萬) 小型網紅 (3萬-5萬) 中型 中小型網紅 (5萬-10萬) 中型網紅…" at bounding box center [990, 322] width 924 height 173
click at [704, 278] on input "*****" at bounding box center [664, 265] width 79 height 34
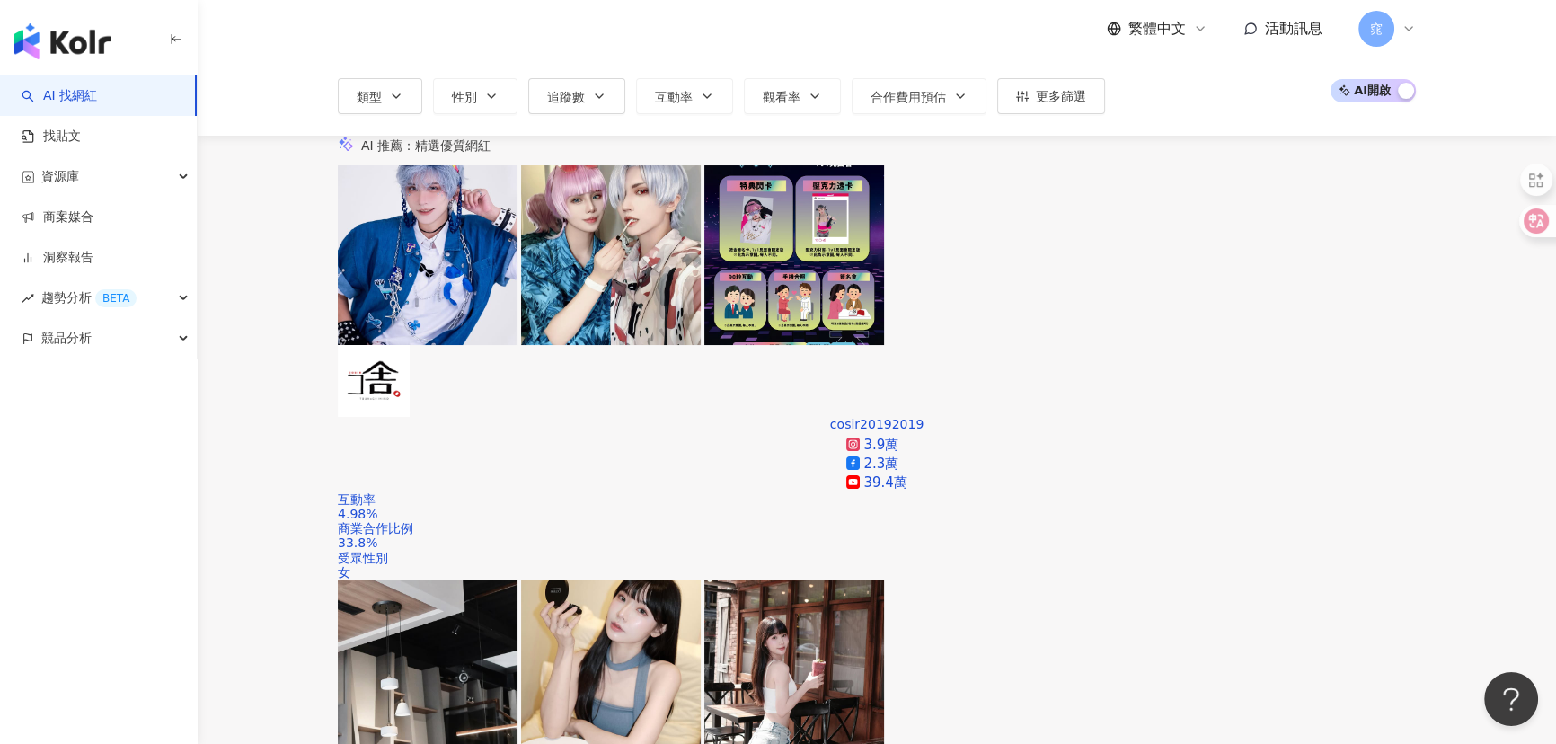
scroll to position [326, 0]
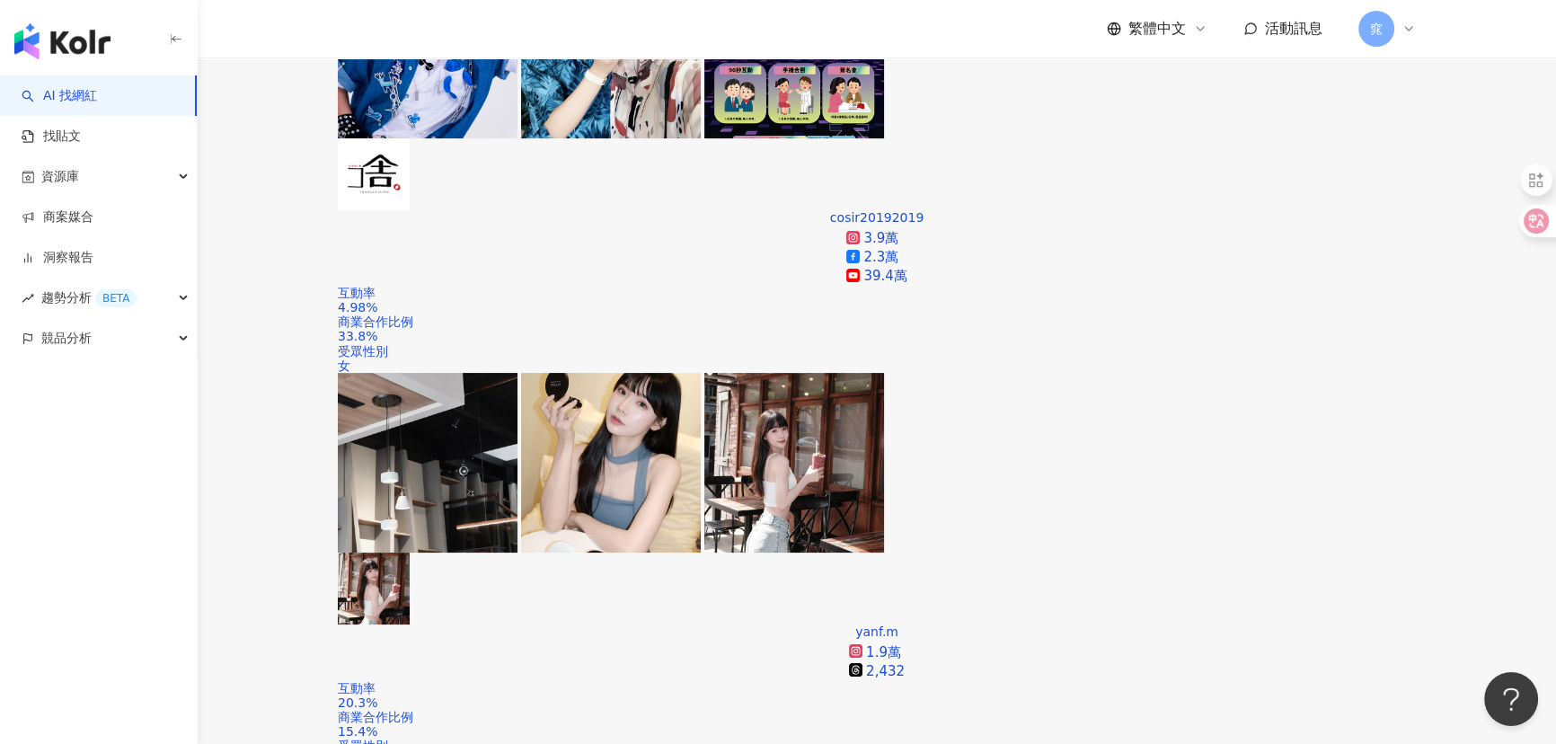
click at [1306, 532] on div "觀看率" at bounding box center [1305, 537] width 45 height 20
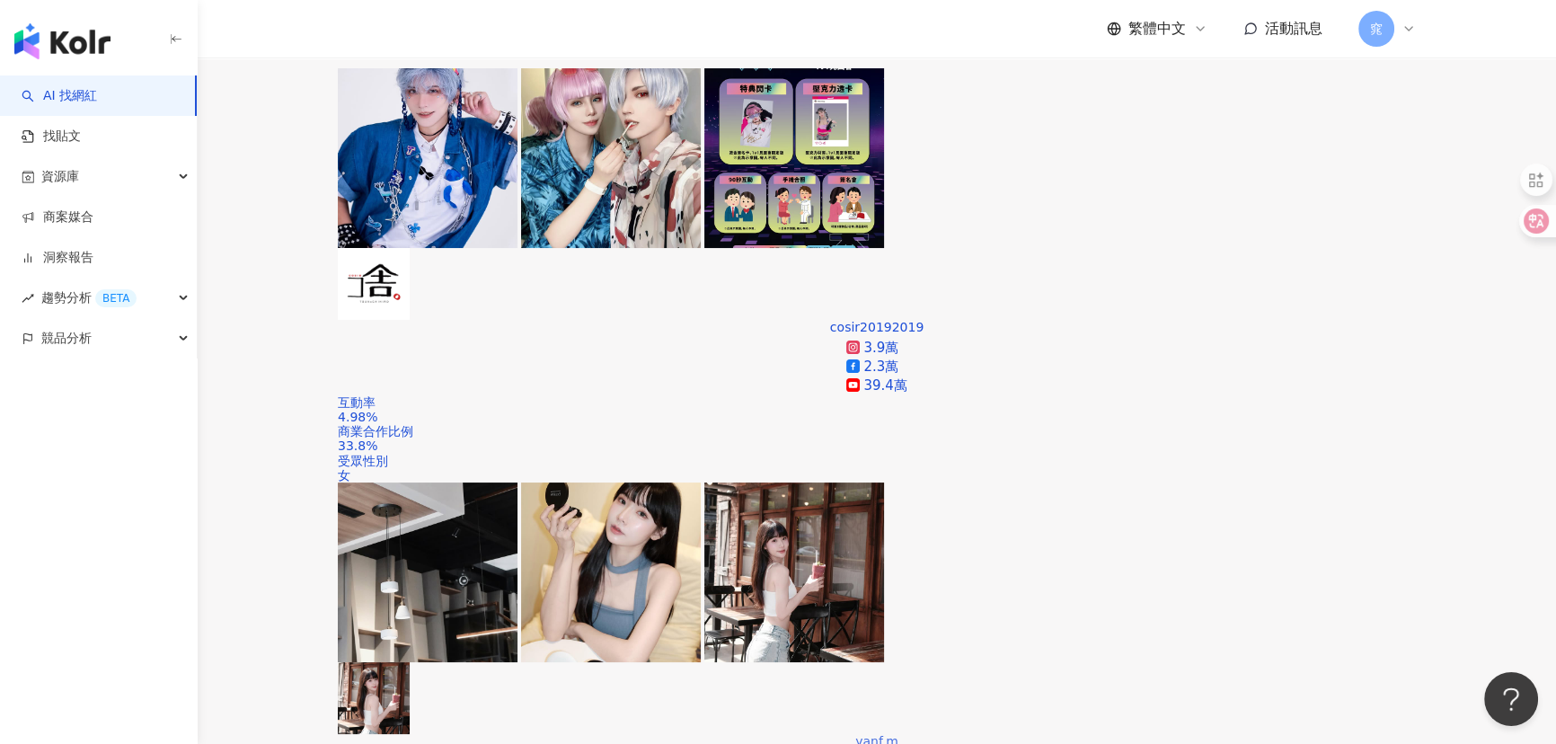
scroll to position [81, 0]
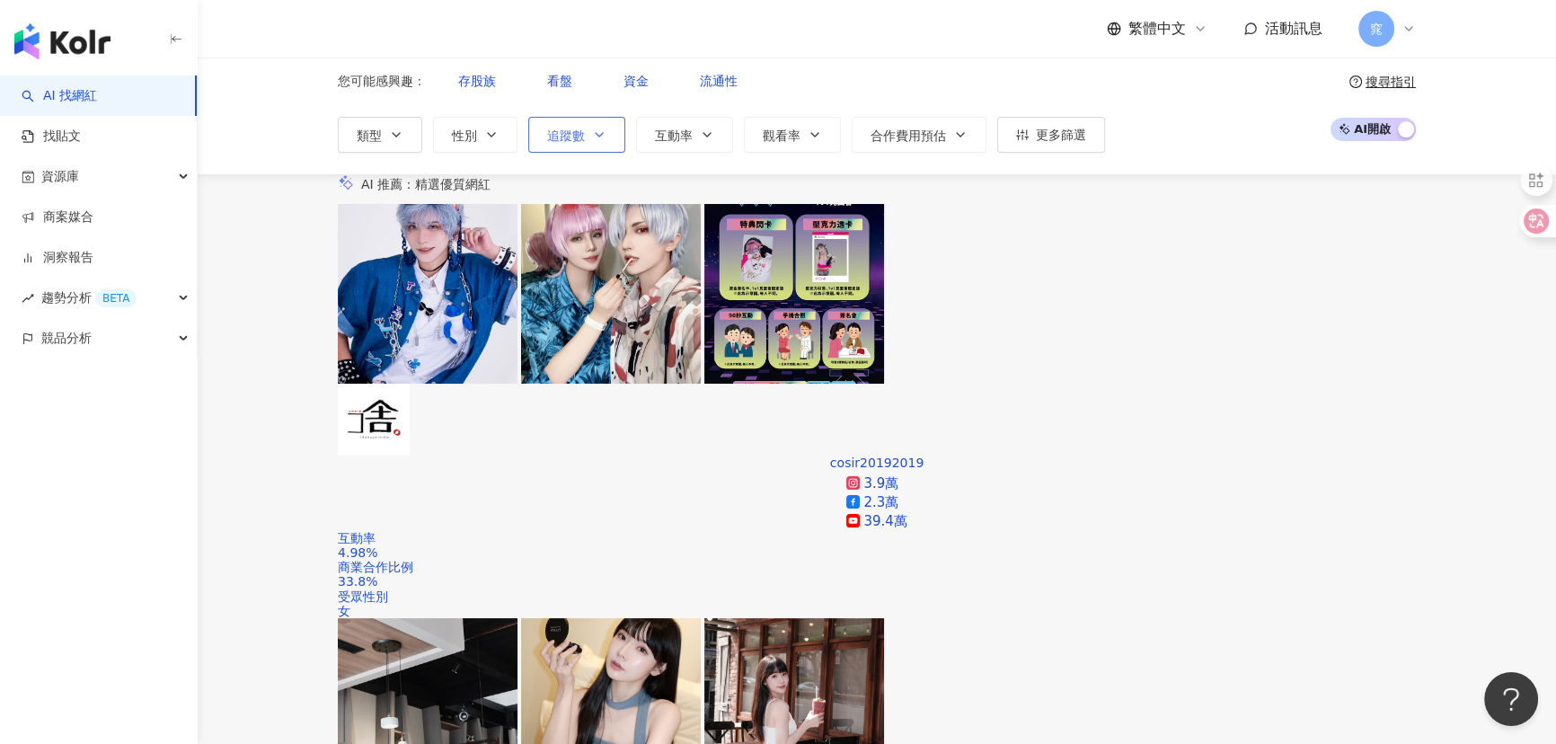
click at [590, 119] on button "追蹤數" at bounding box center [576, 135] width 97 height 36
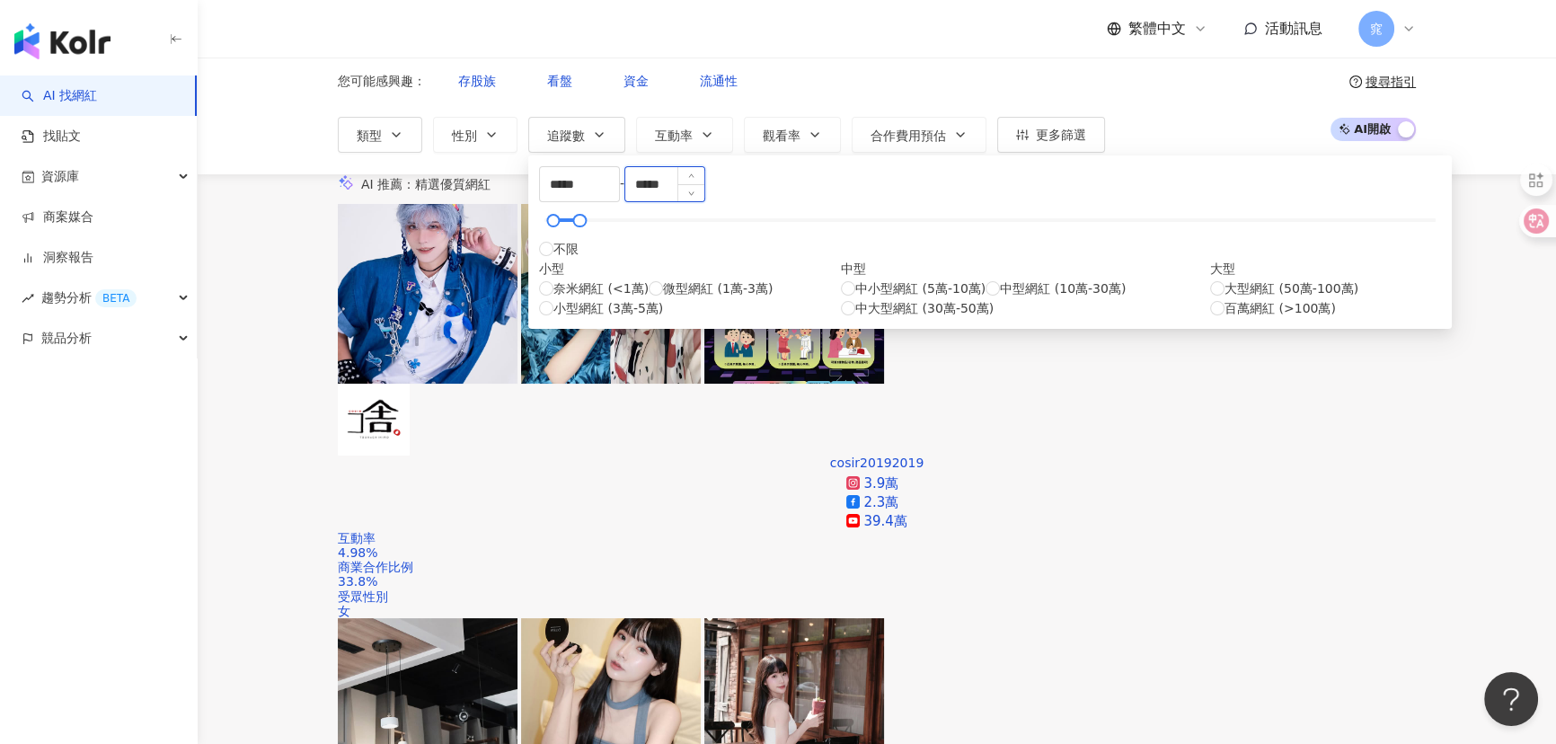
click at [704, 197] on input "*****" at bounding box center [664, 184] width 79 height 34
type input "*****"
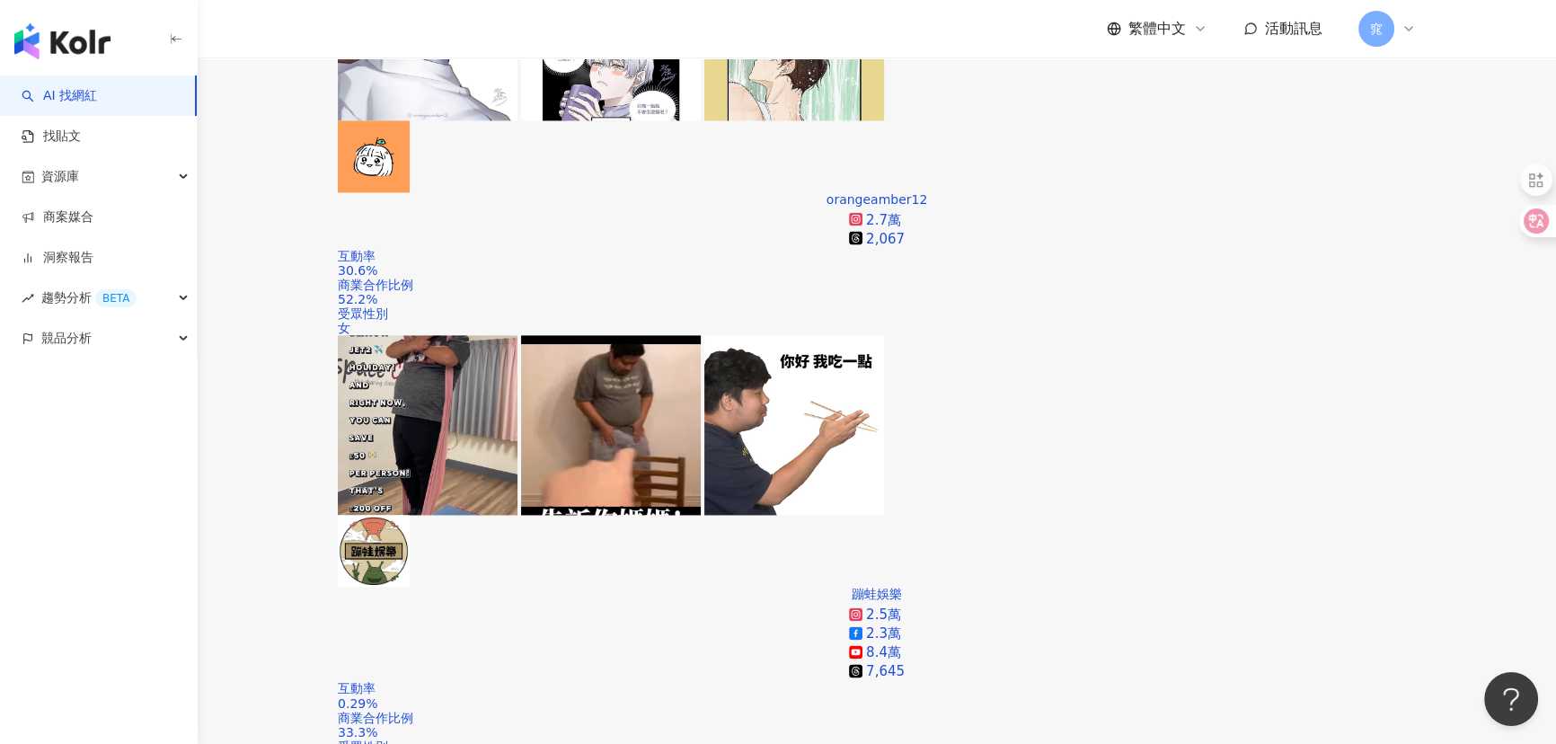
scroll to position [3455, 0]
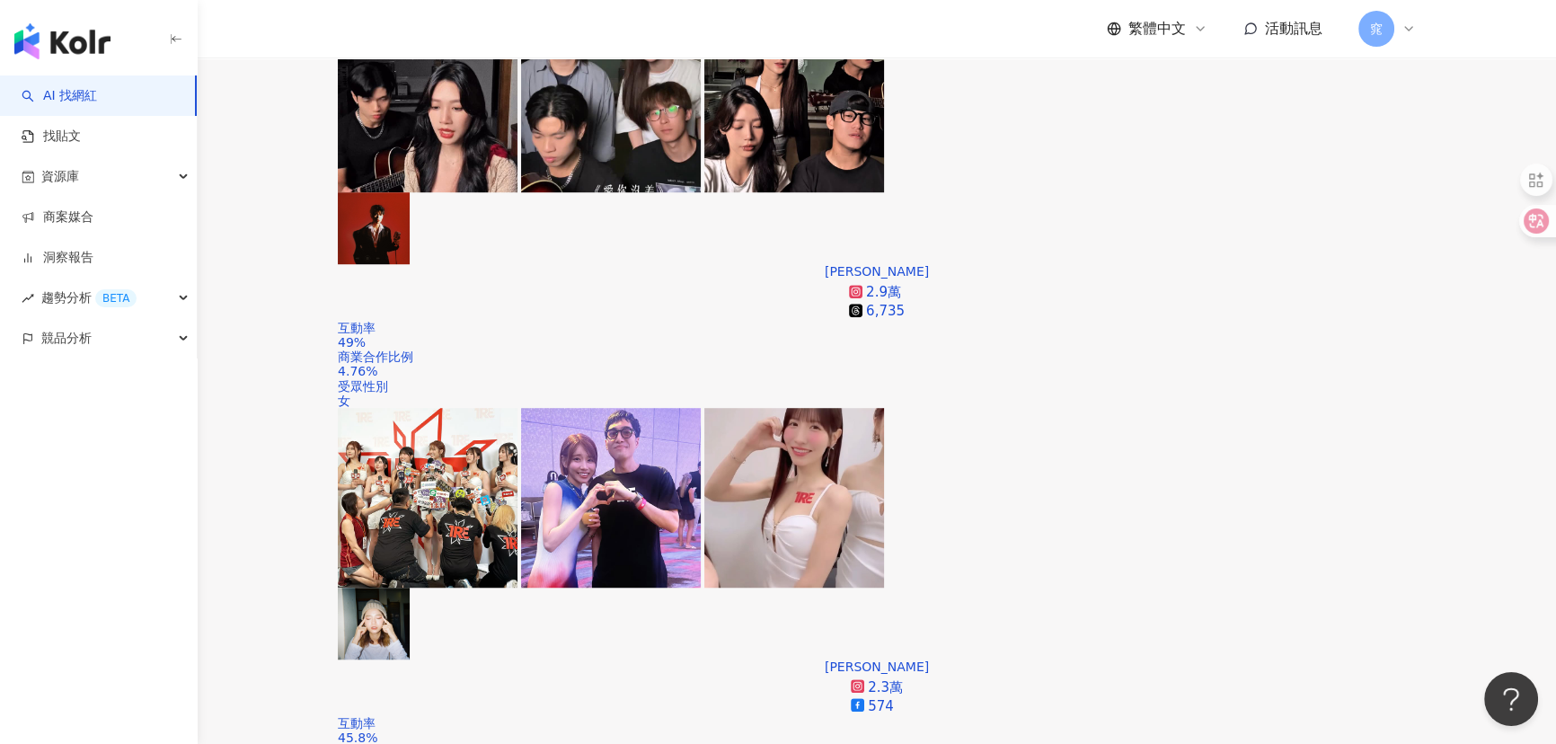
scroll to position [3455, 0]
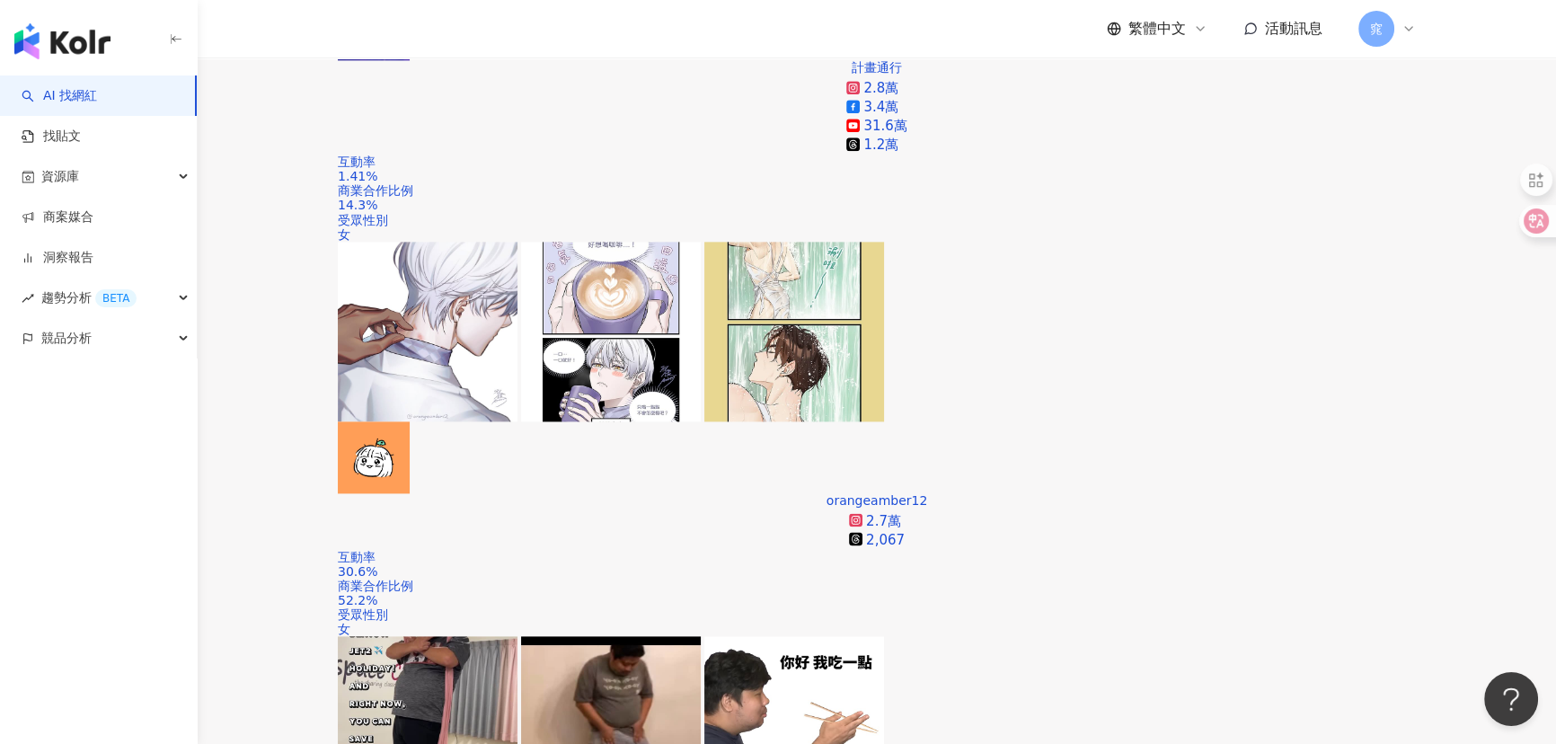
scroll to position [3215, 0]
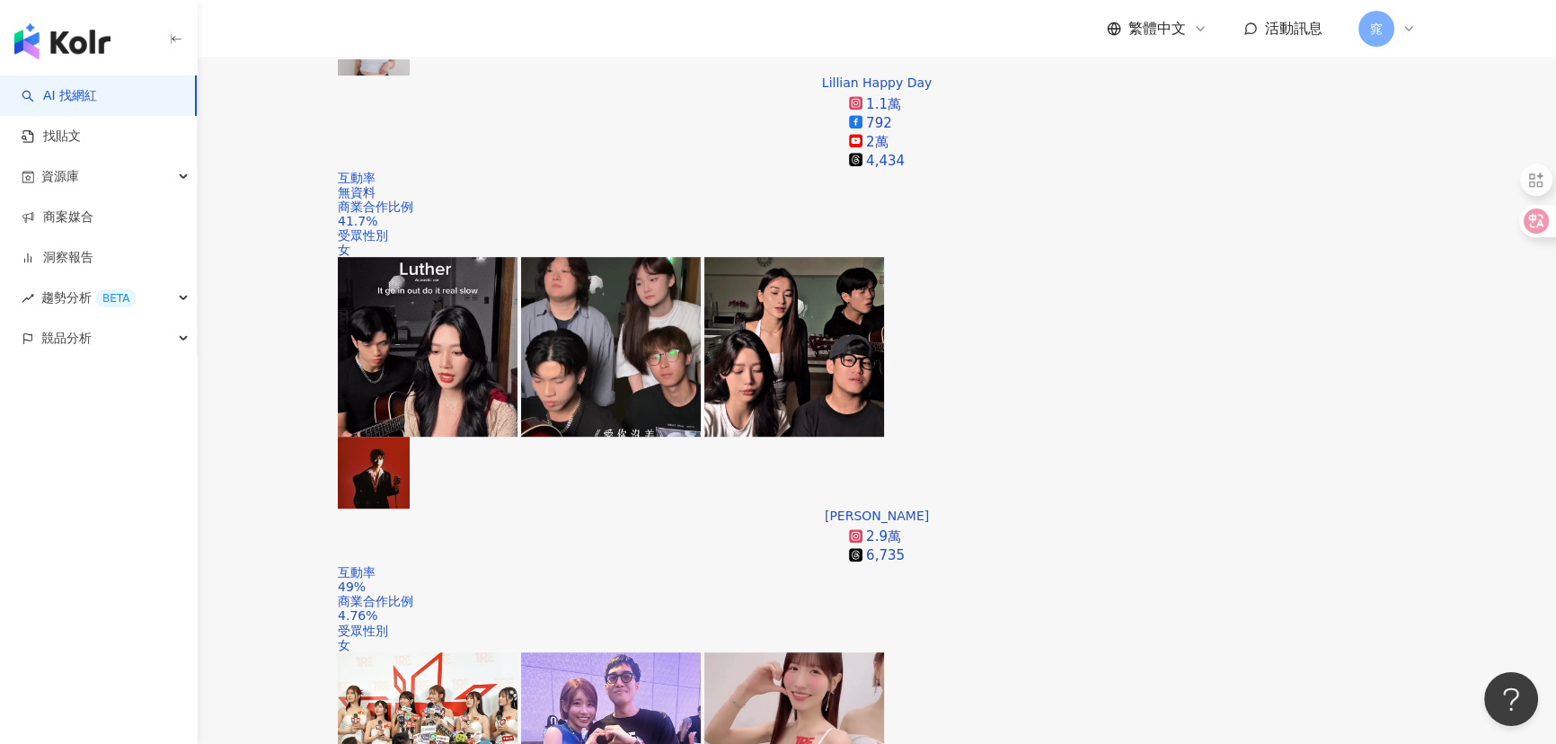
scroll to position [3210, 0]
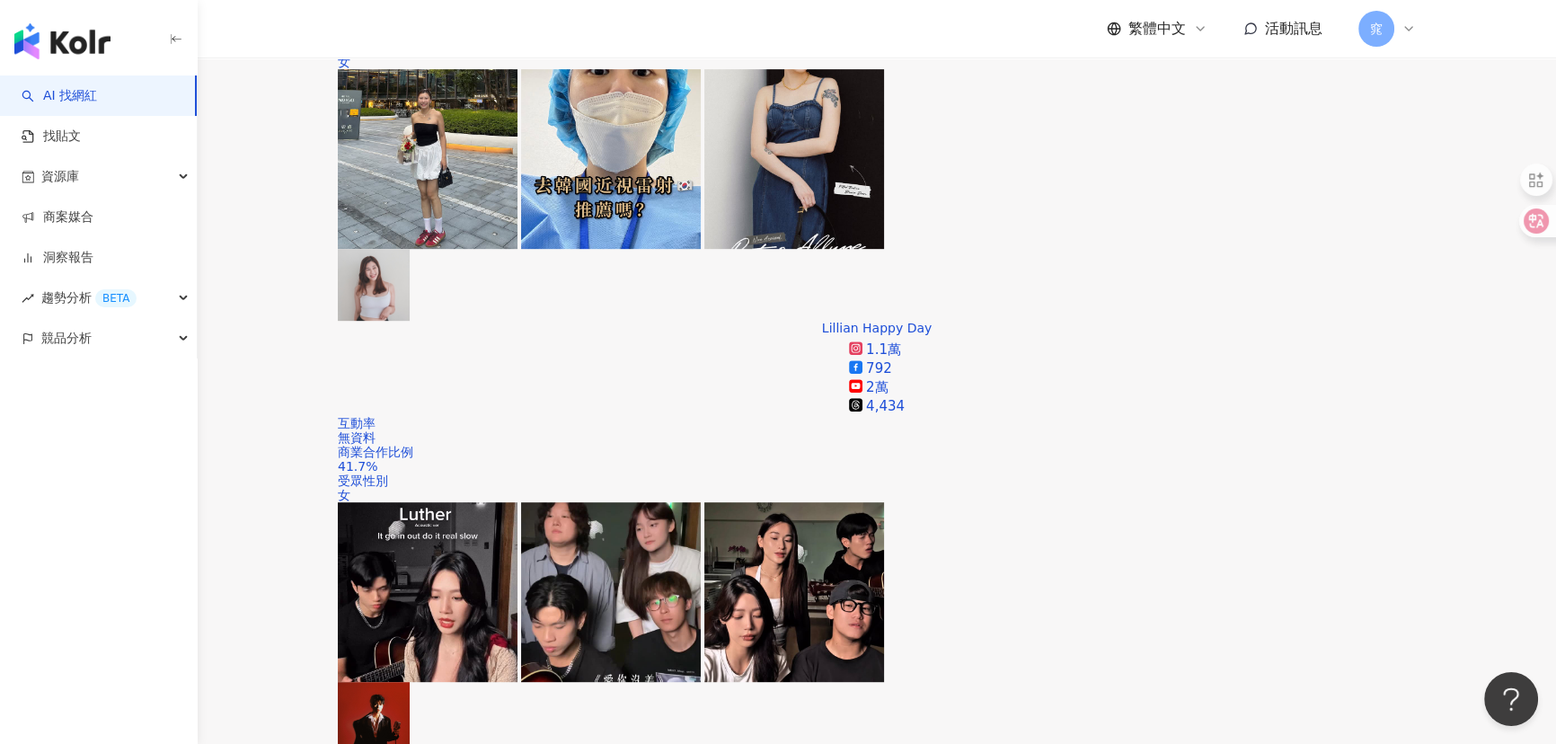
scroll to position [1413, 0]
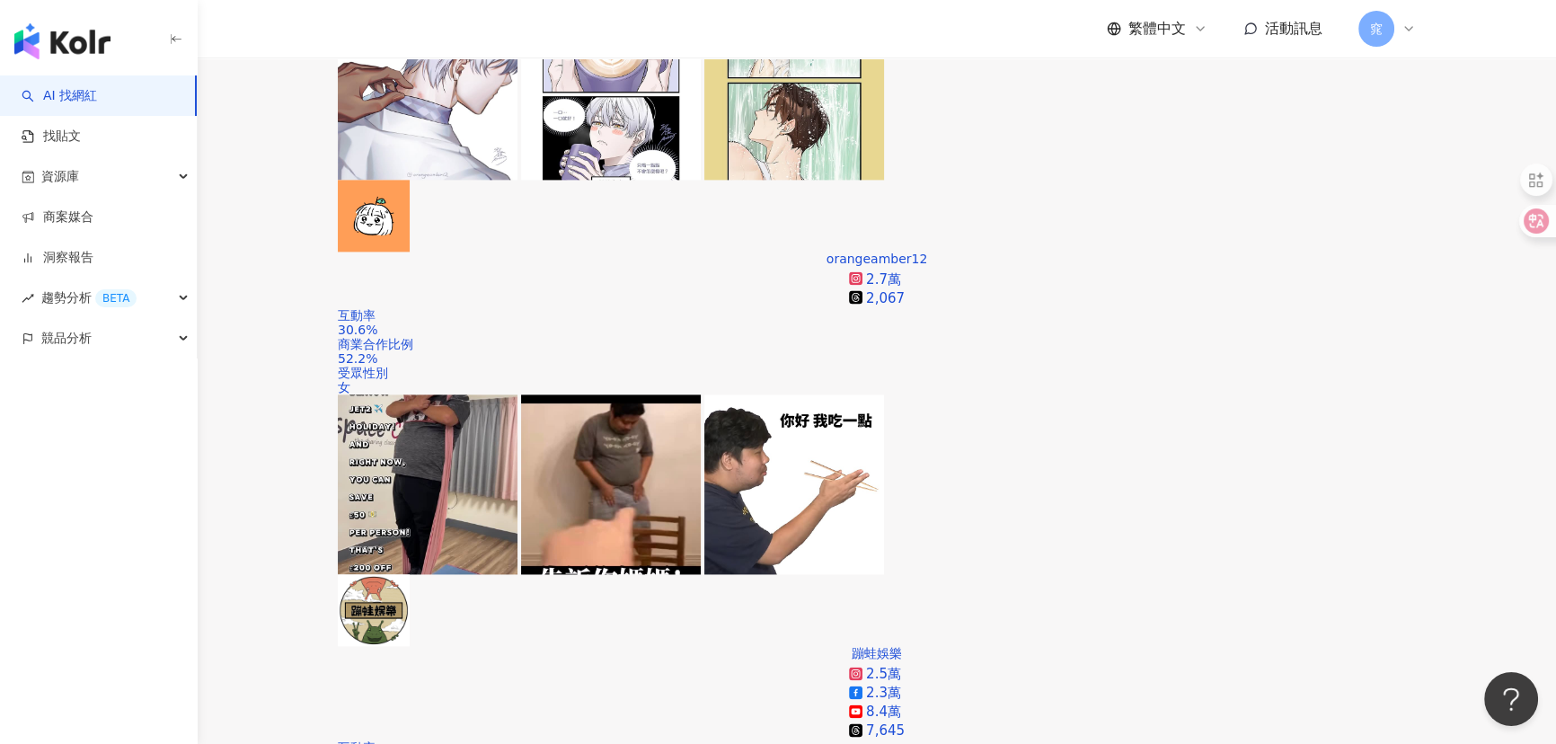
scroll to position [3128, 0]
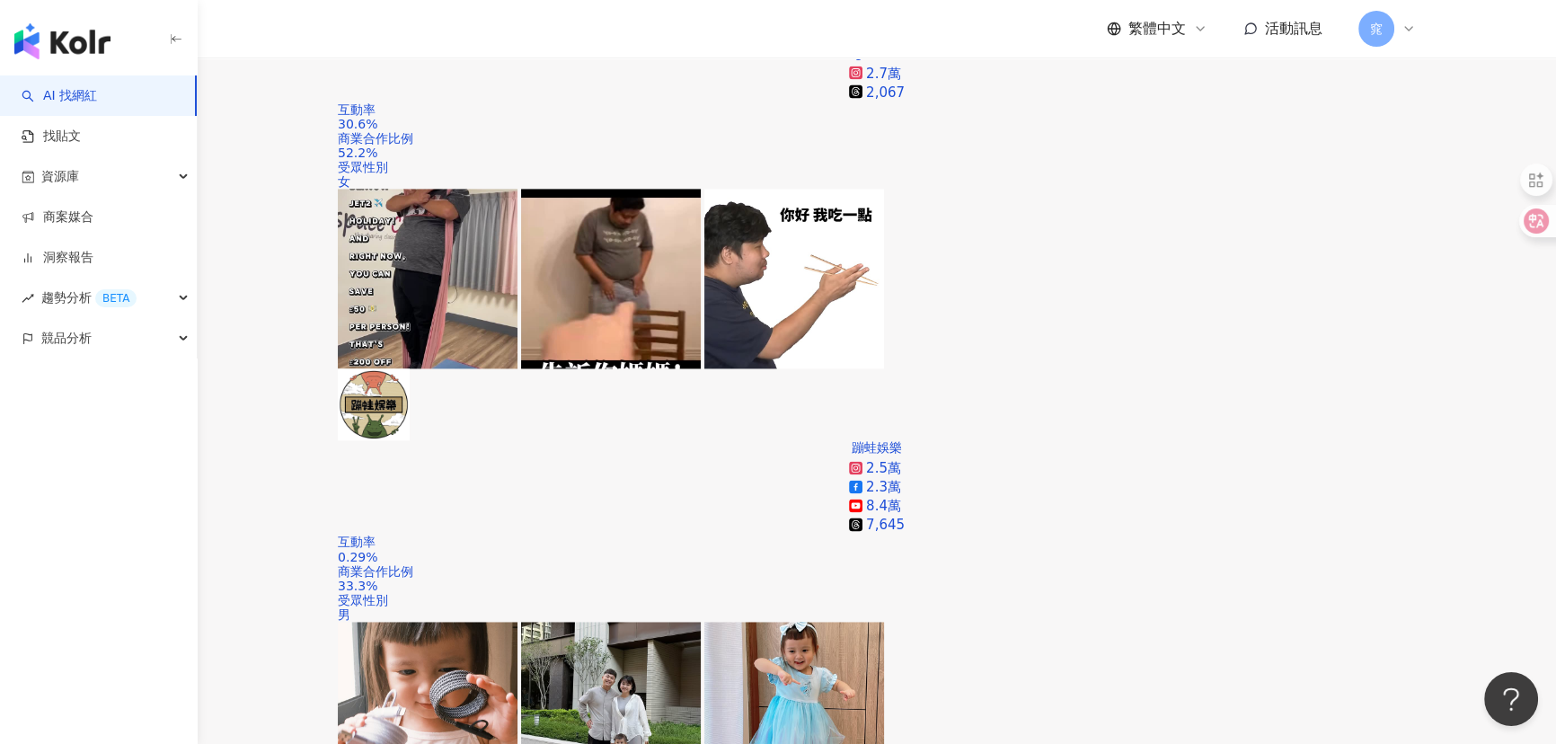
scroll to position [3455, 0]
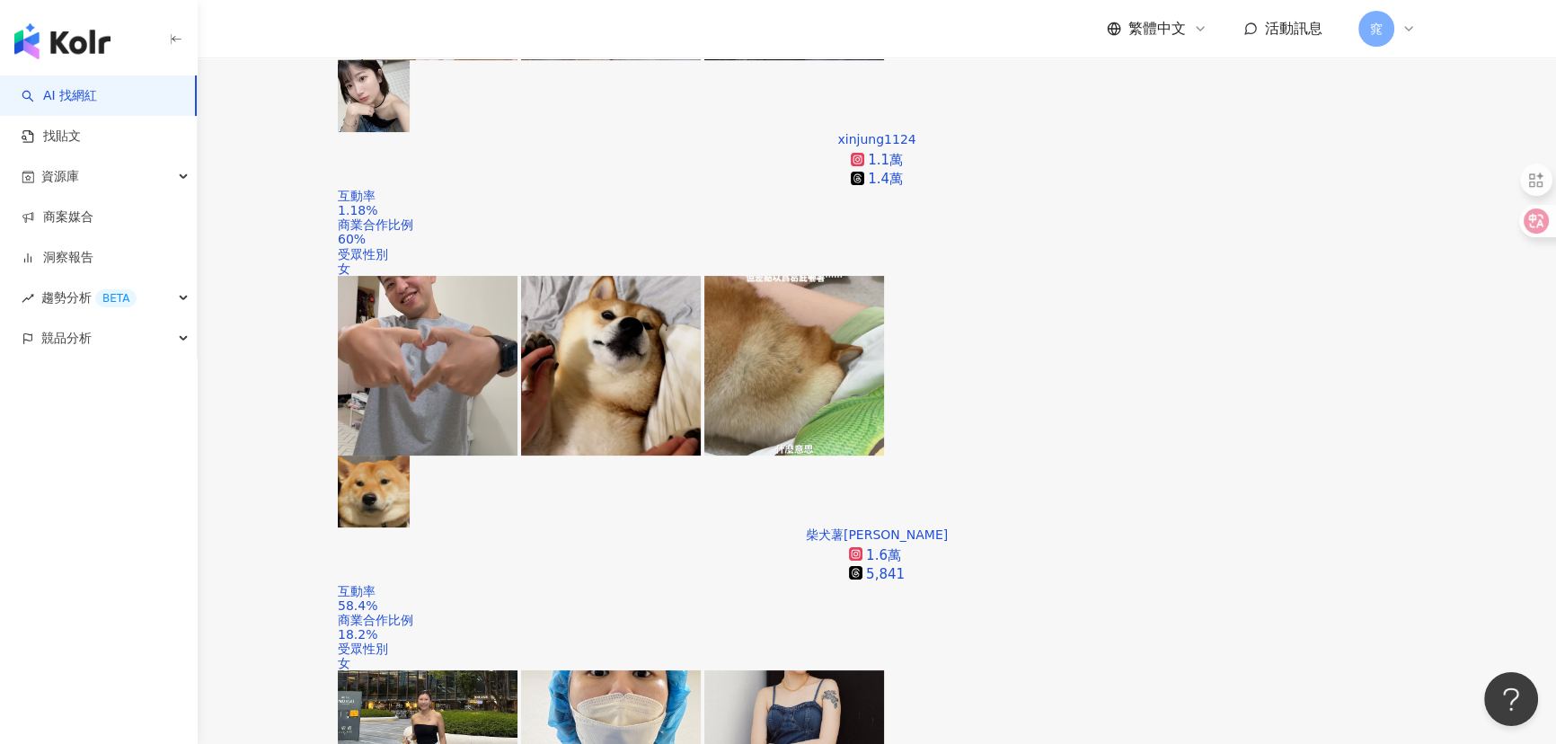
scroll to position [490, 0]
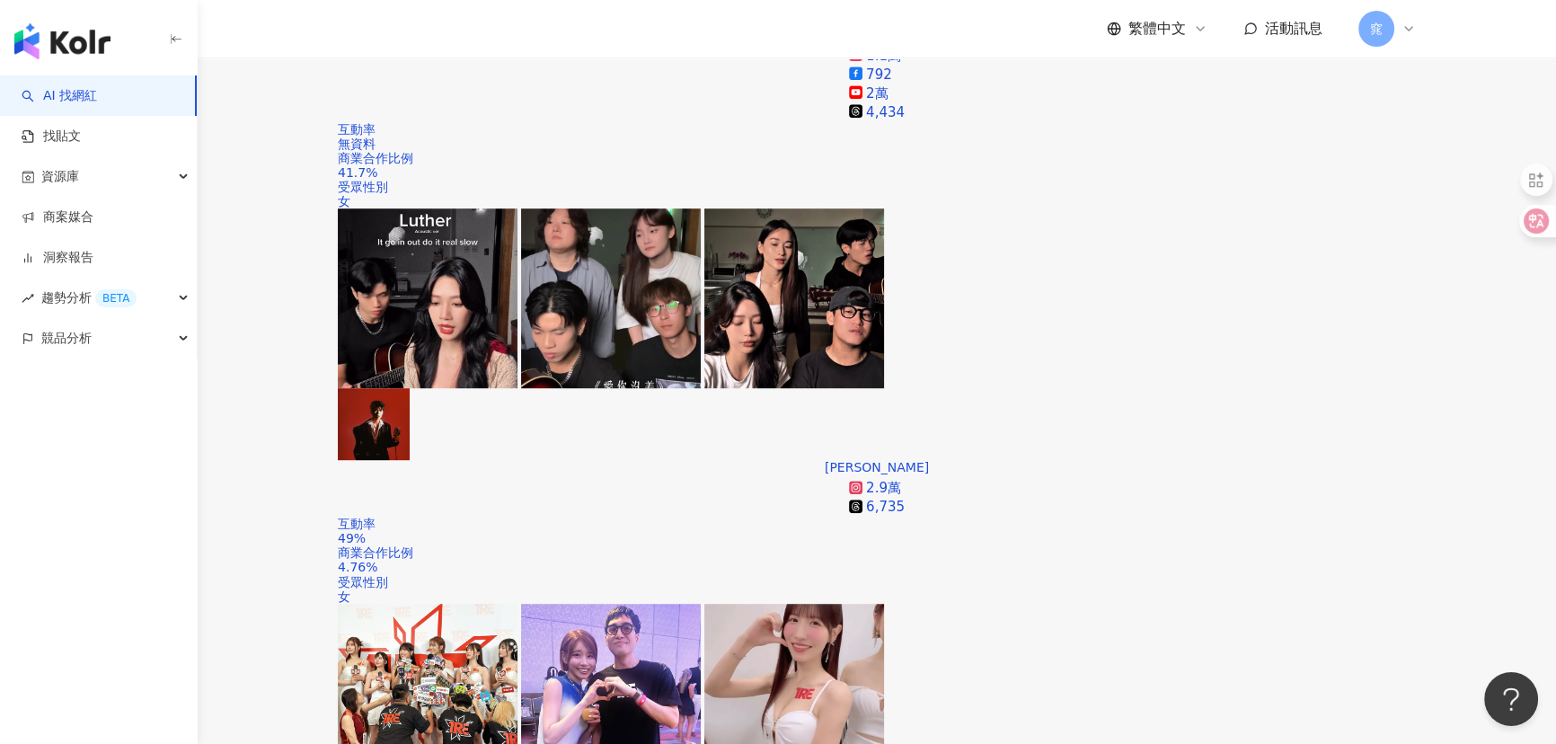
scroll to position [1388, 0]
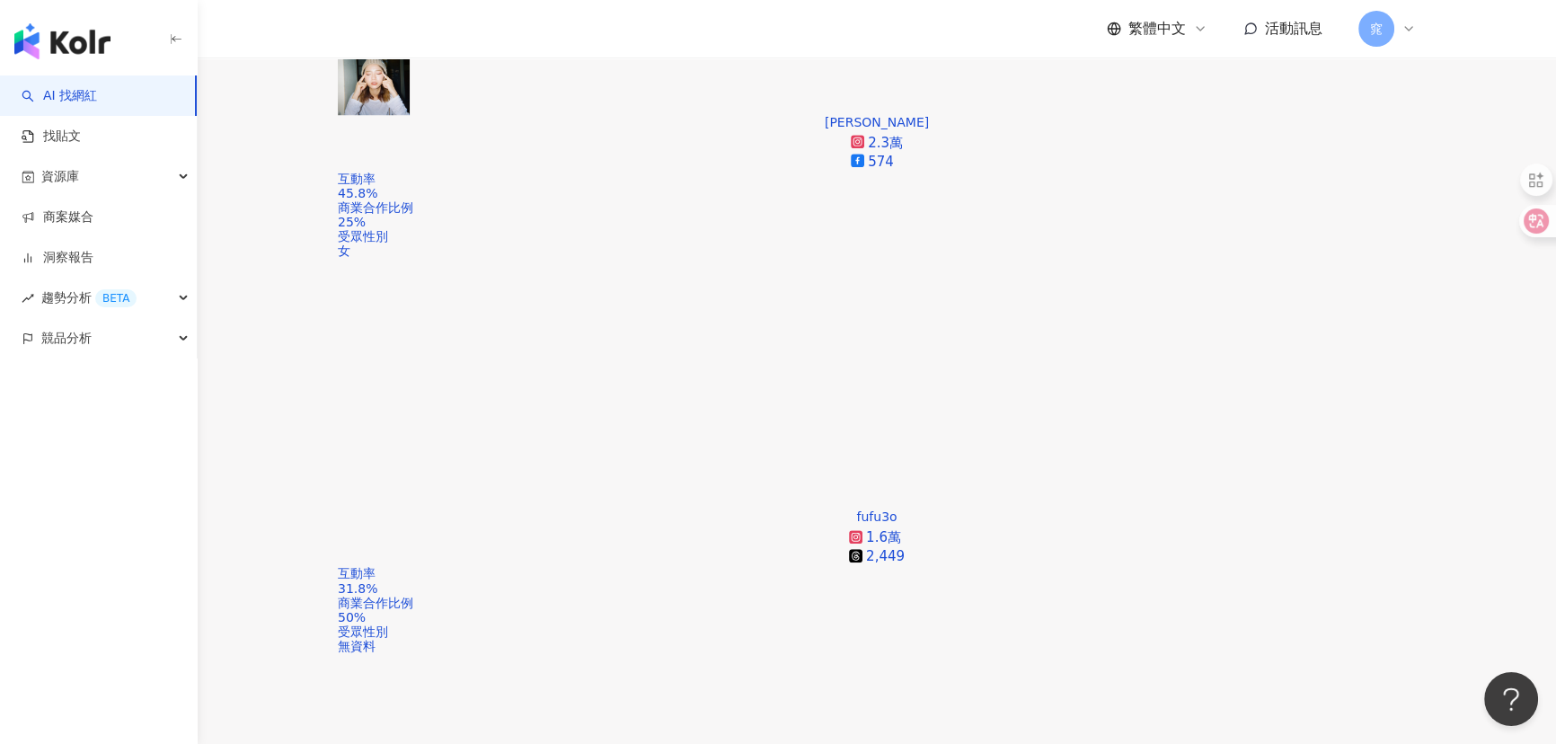
scroll to position [2041, 0]
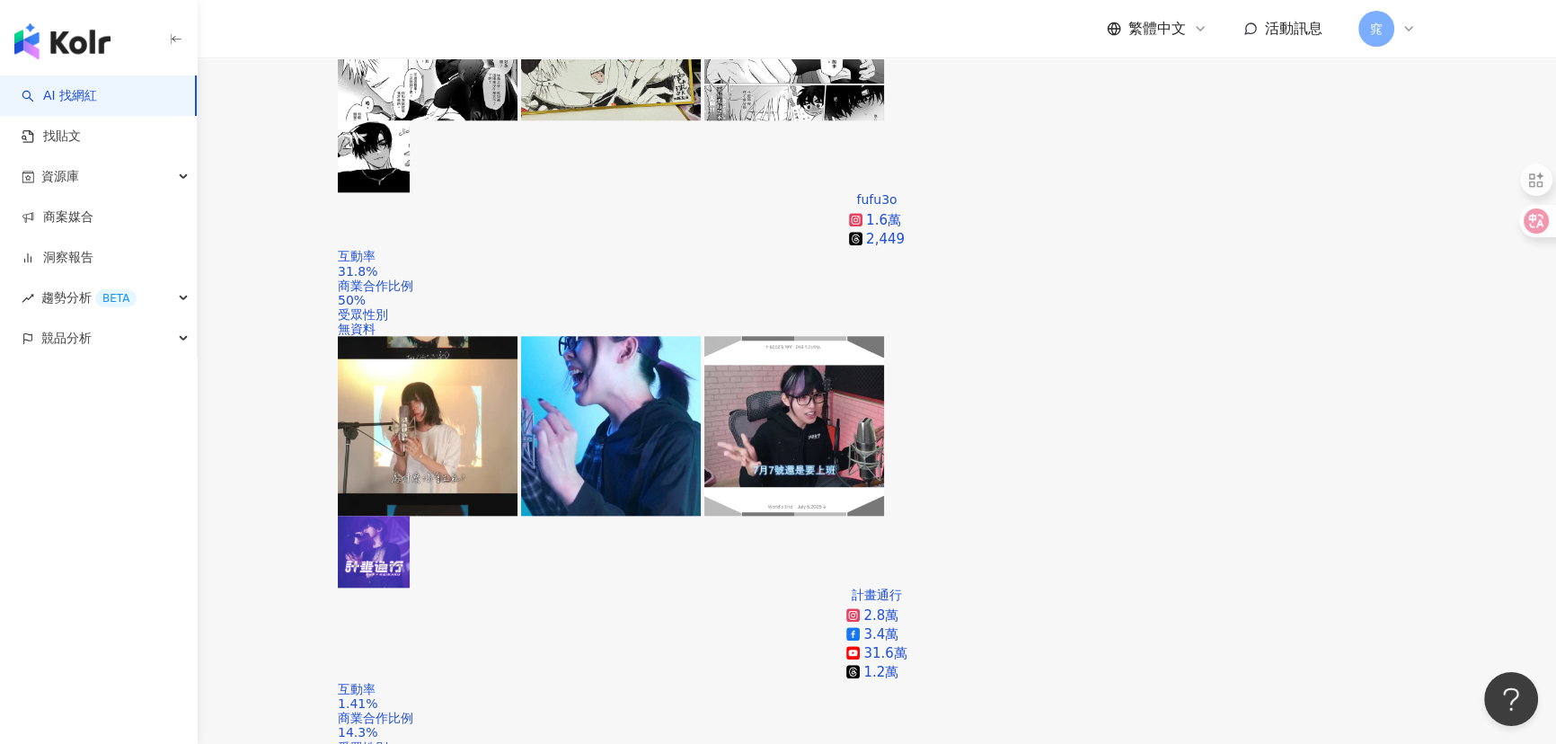
scroll to position [2368, 0]
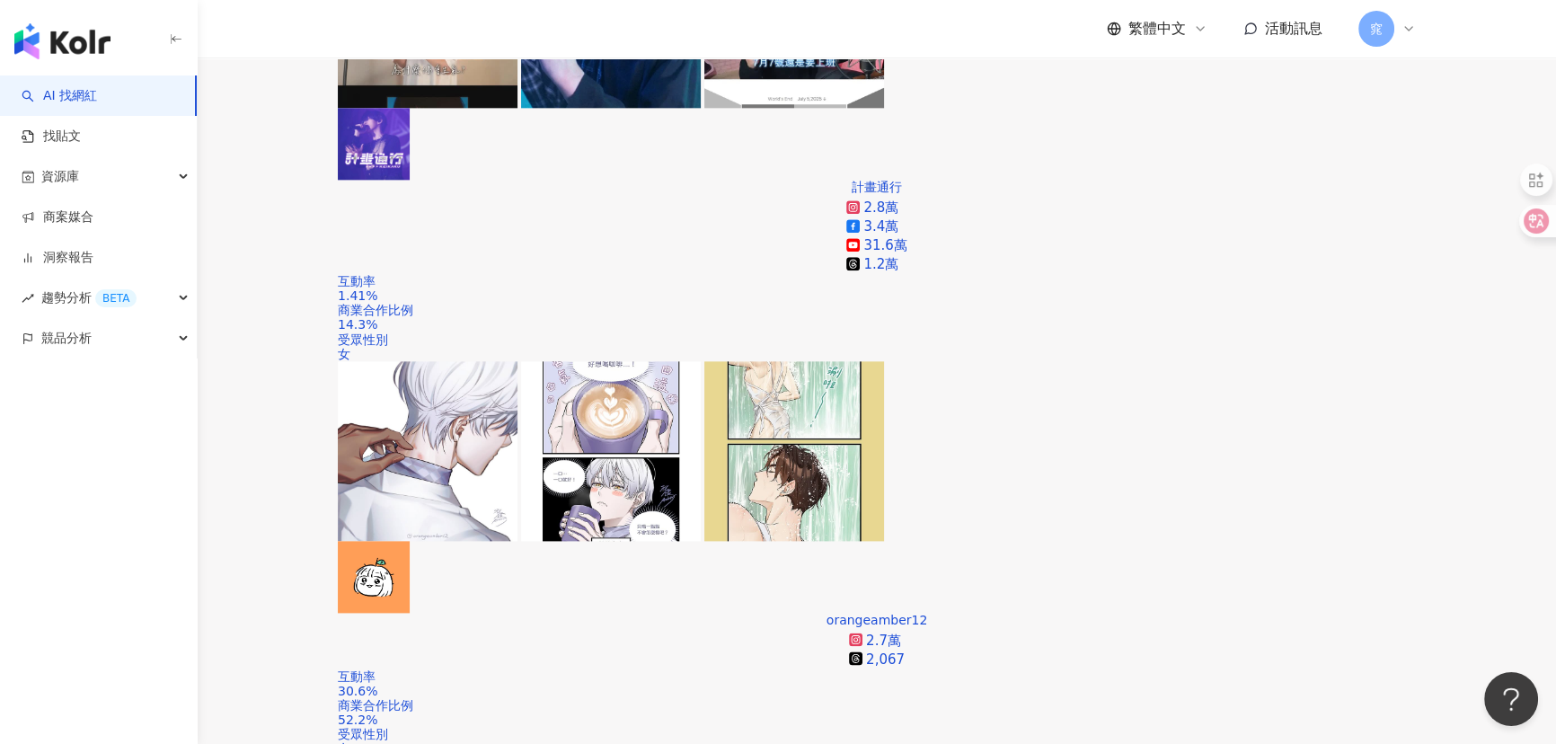
scroll to position [2776, 0]
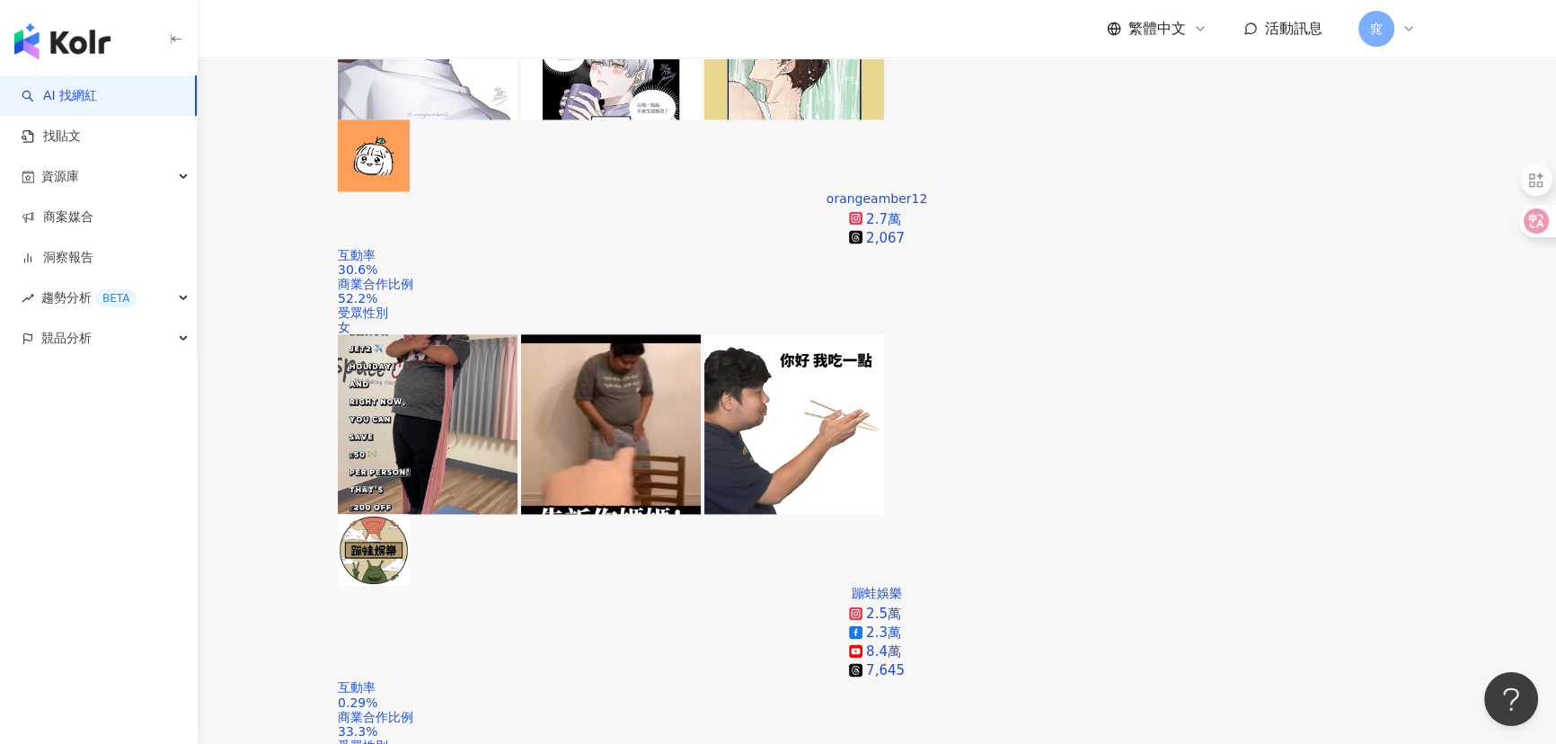
scroll to position [3185, 0]
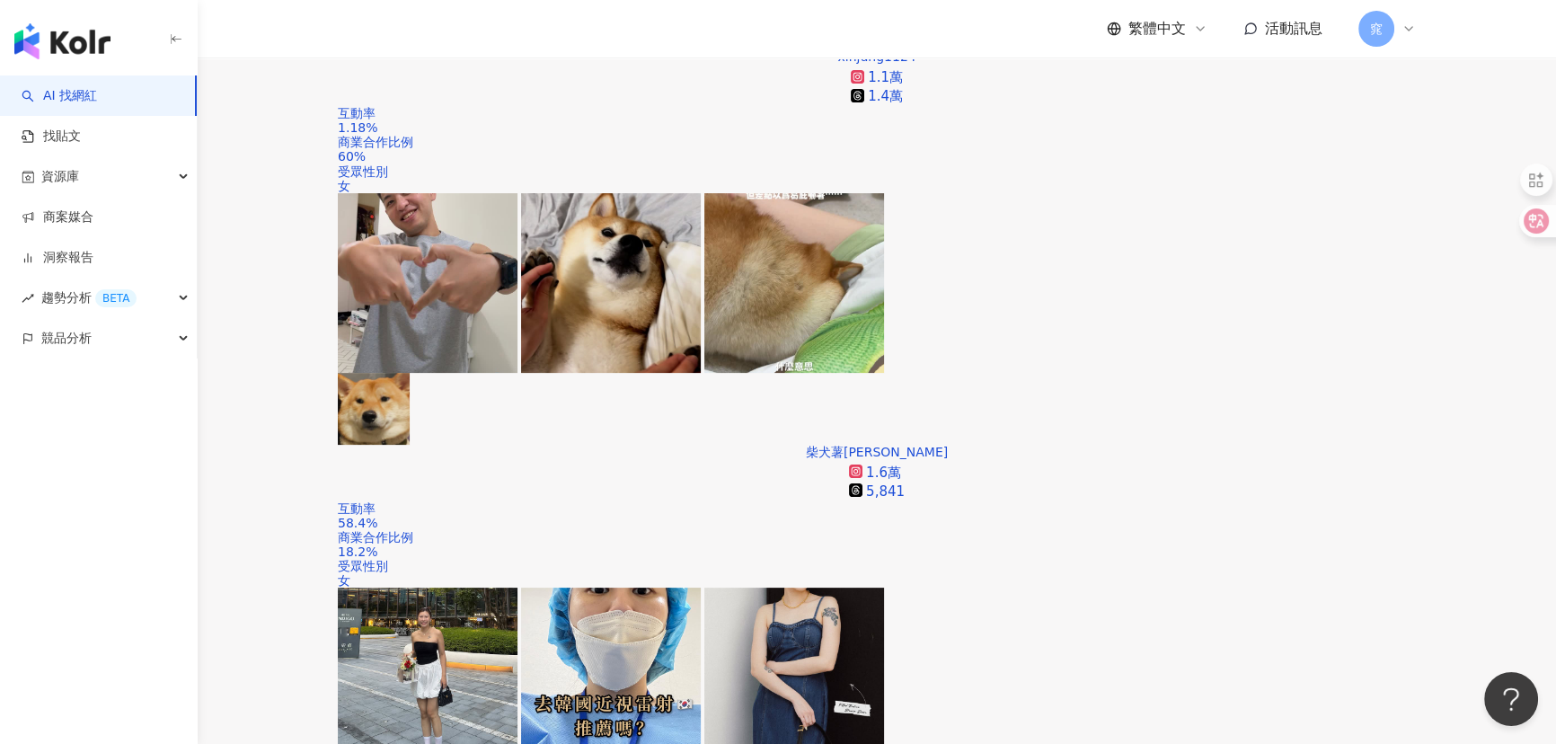
scroll to position [735, 0]
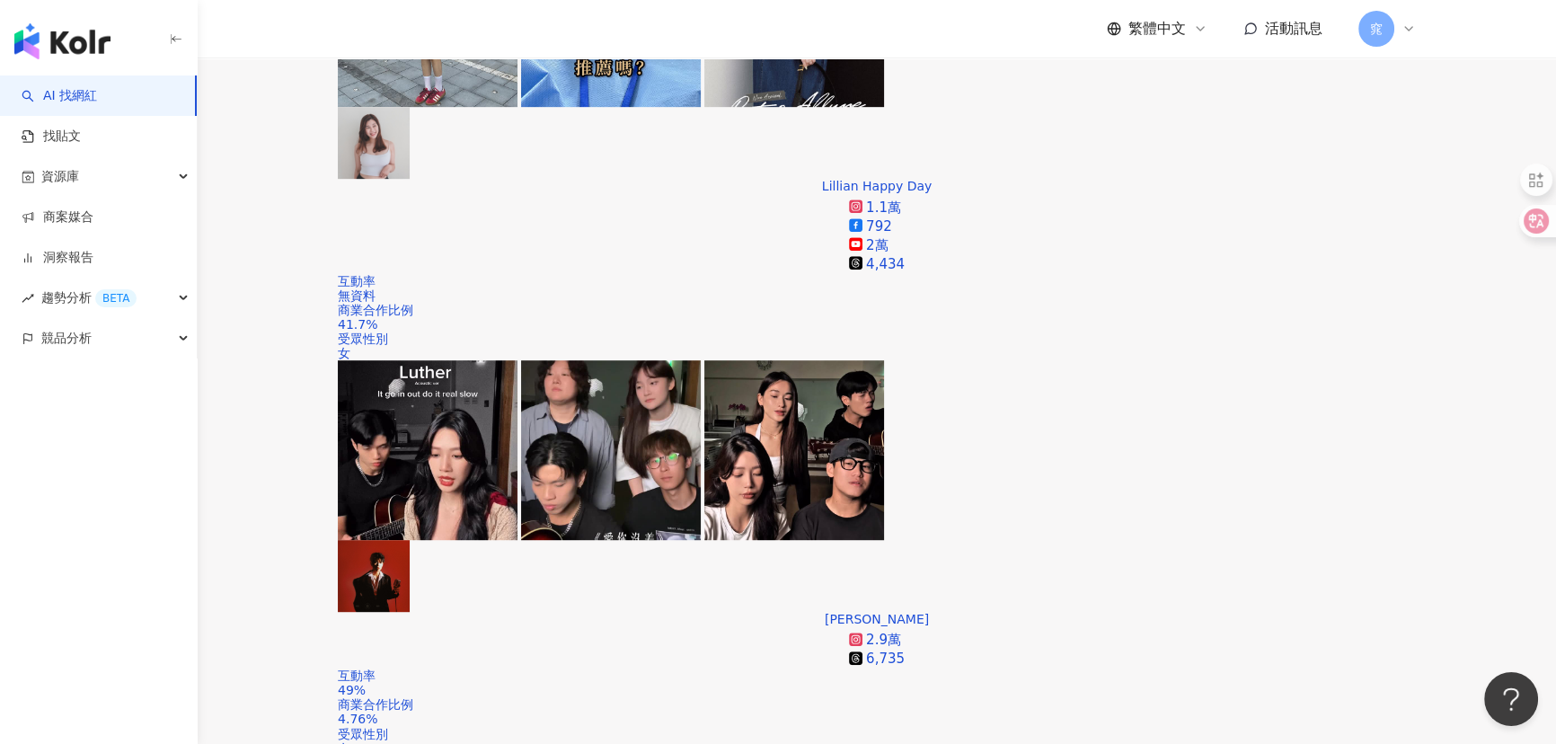
scroll to position [1224, 0]
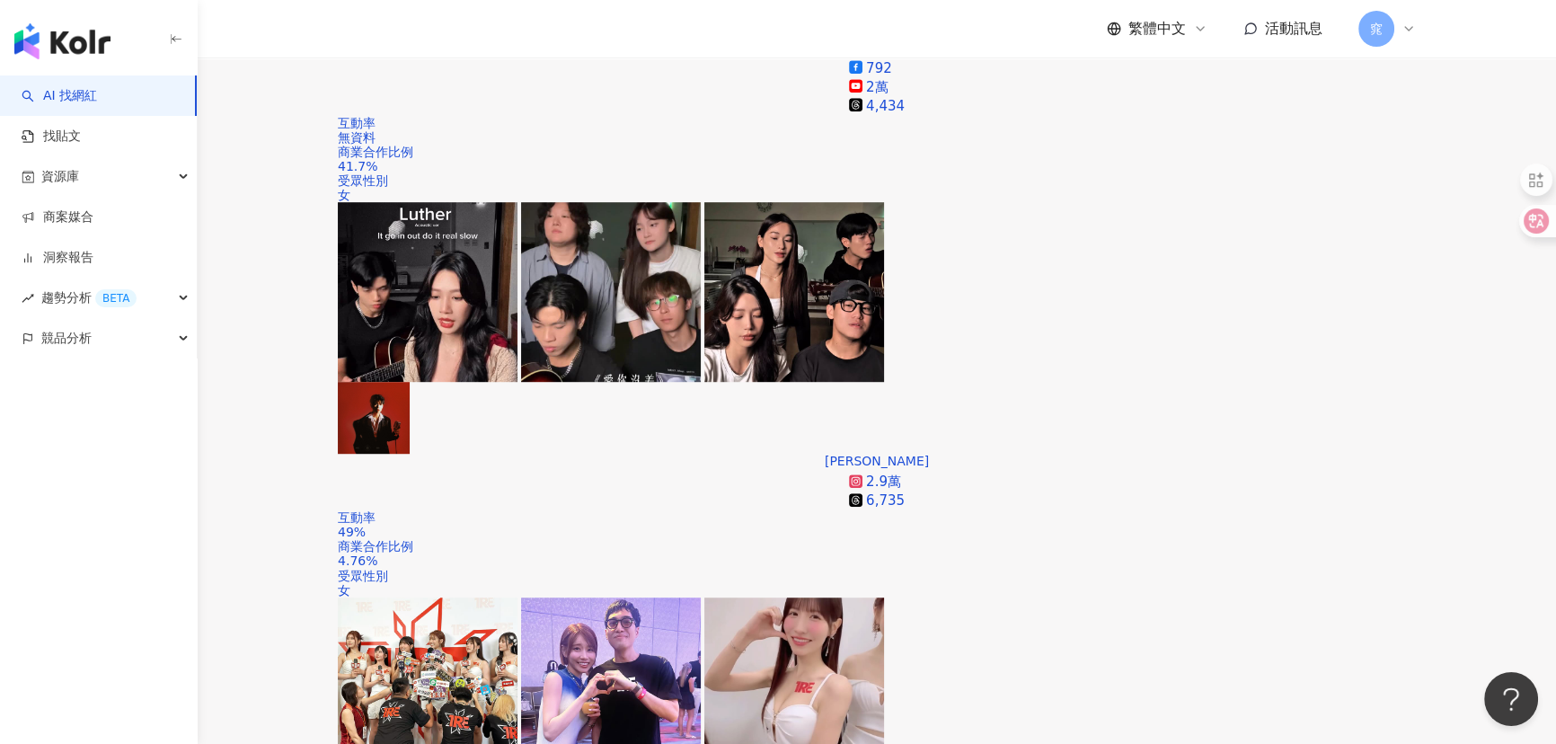
scroll to position [1551, 0]
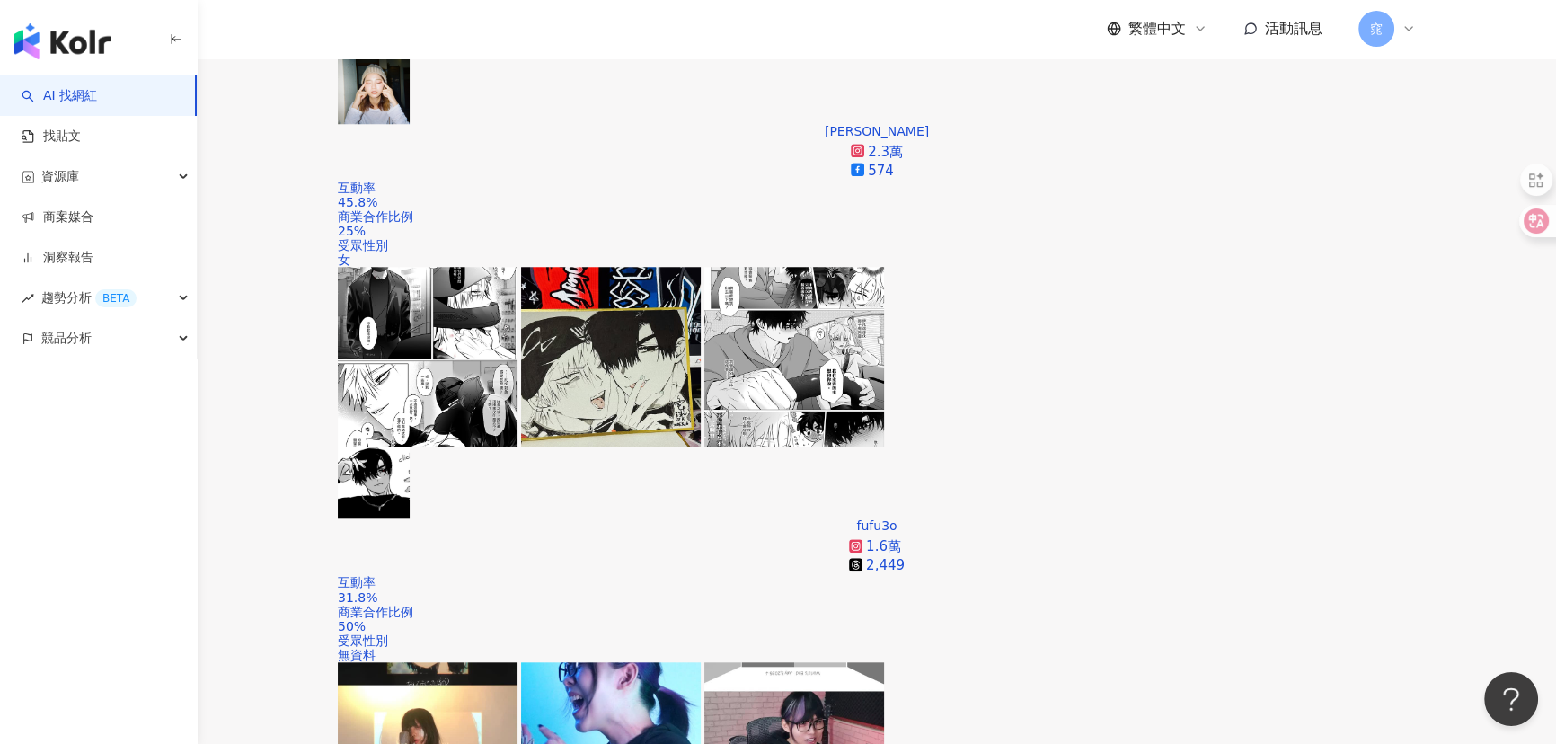
scroll to position [2041, 0]
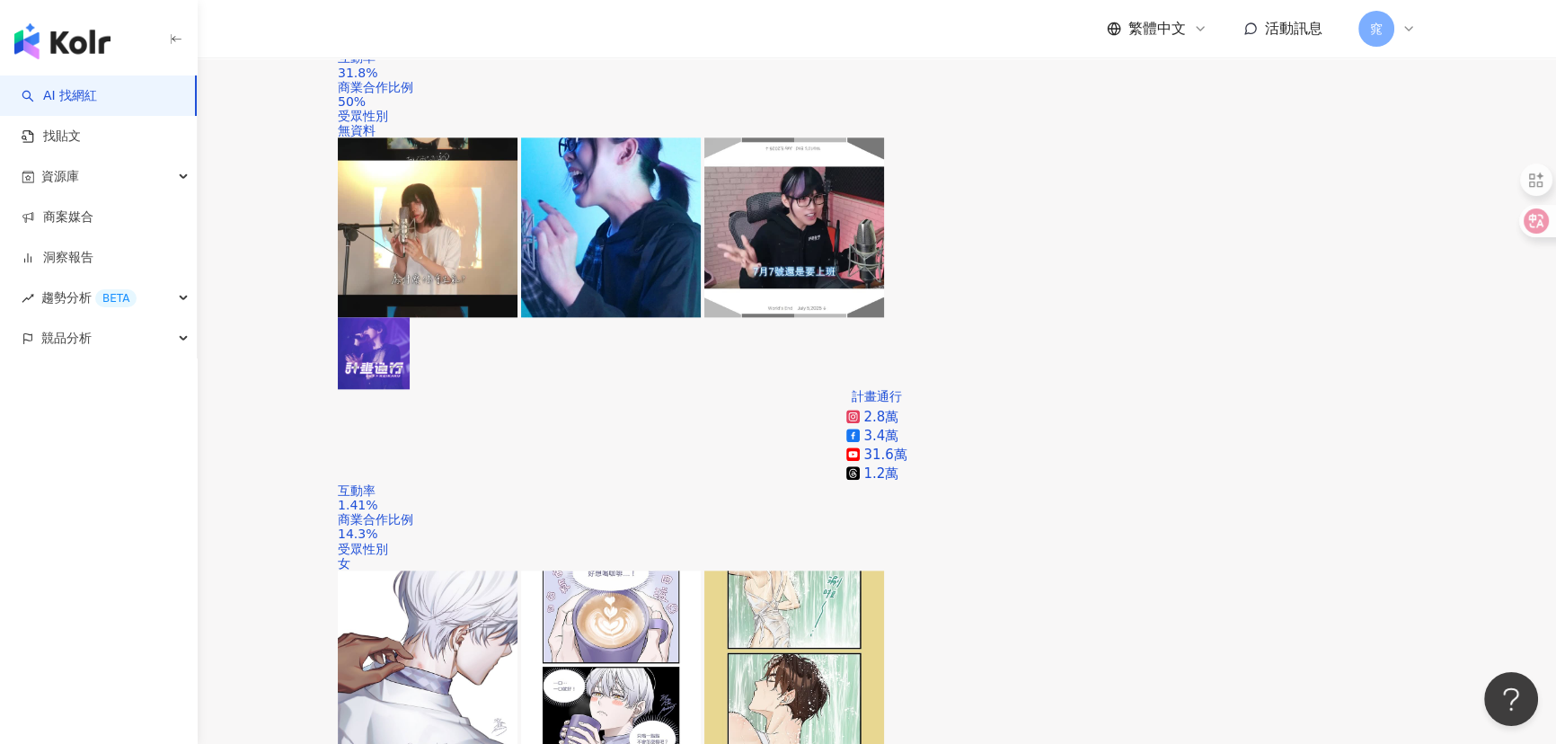
scroll to position [2695, 0]
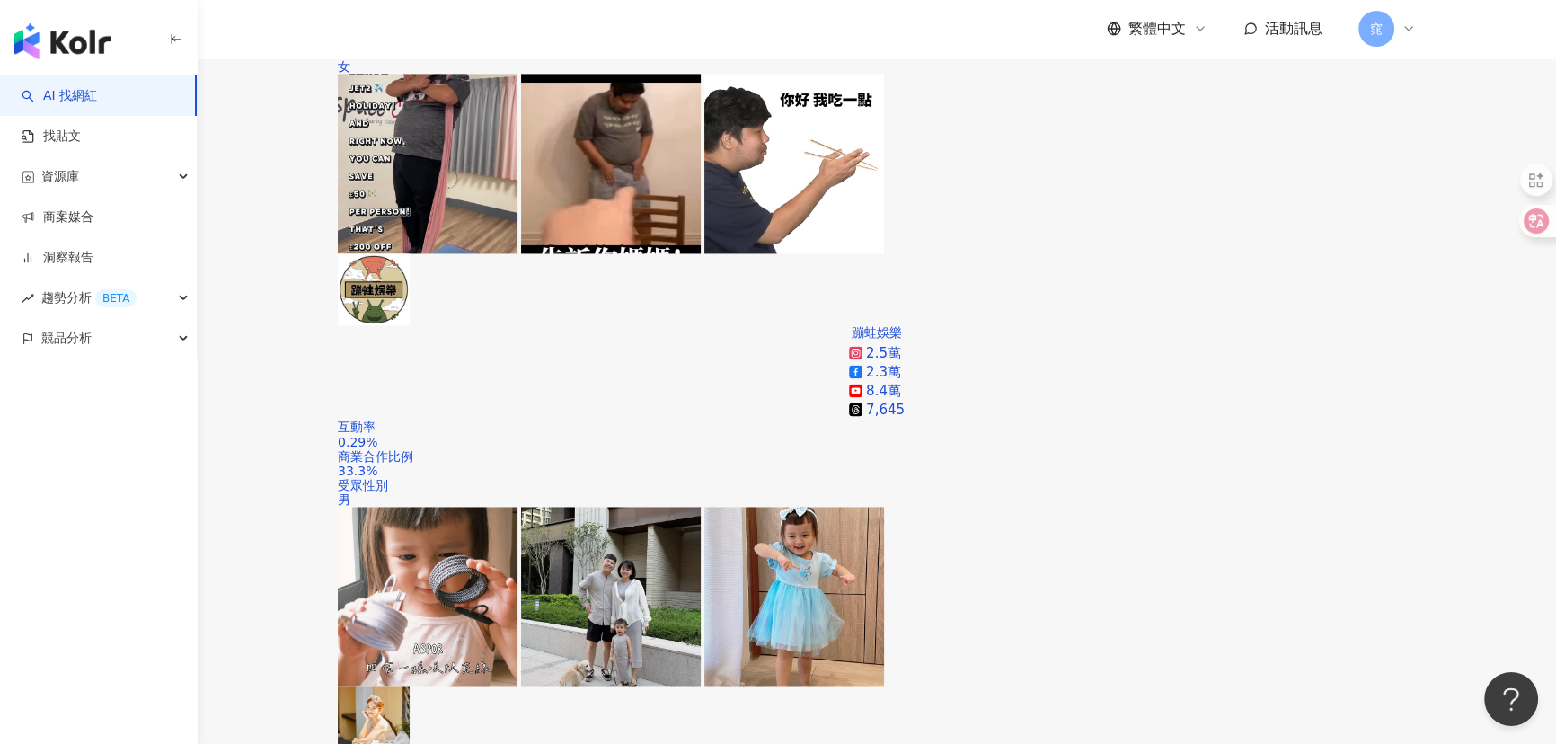
scroll to position [3455, 0]
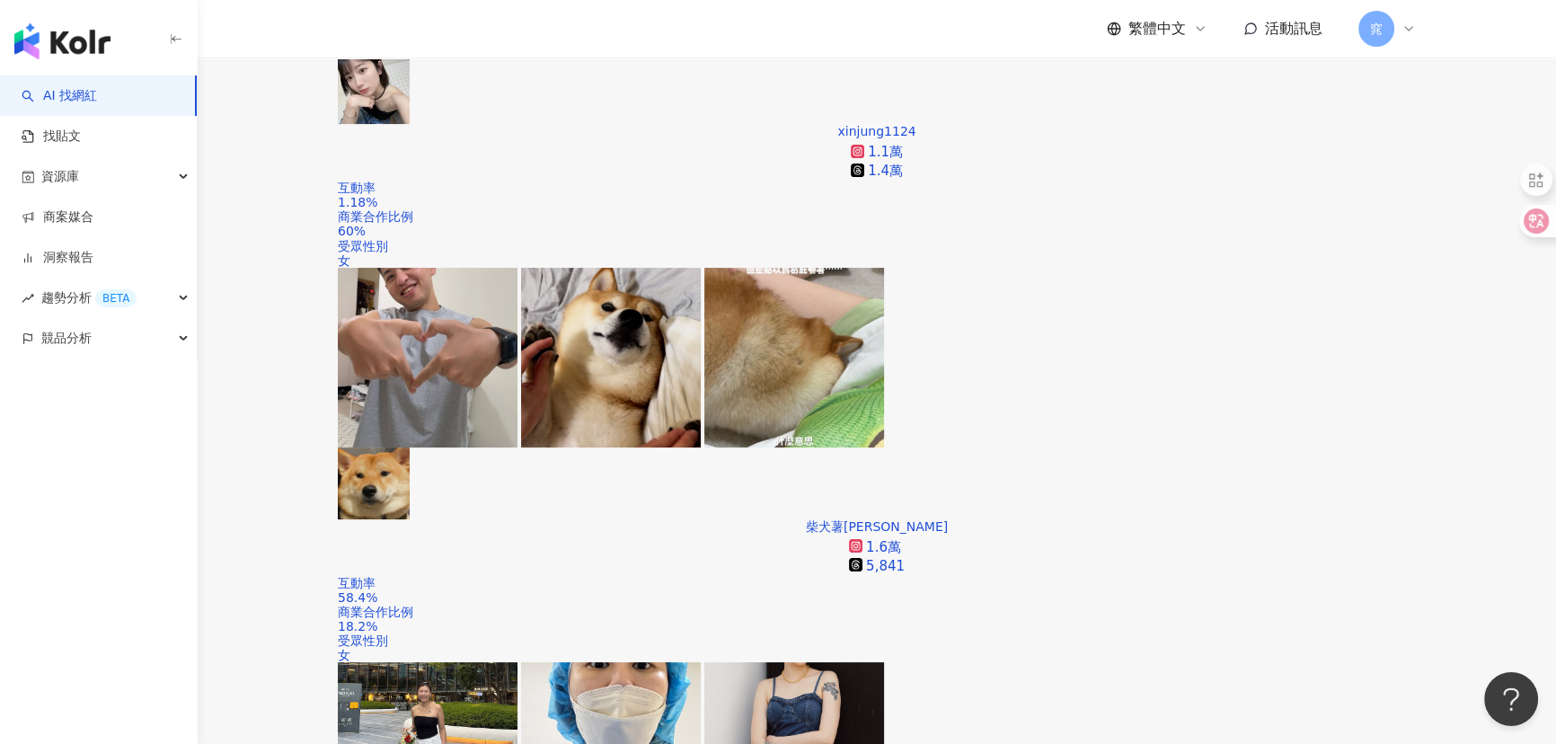
scroll to position [653, 0]
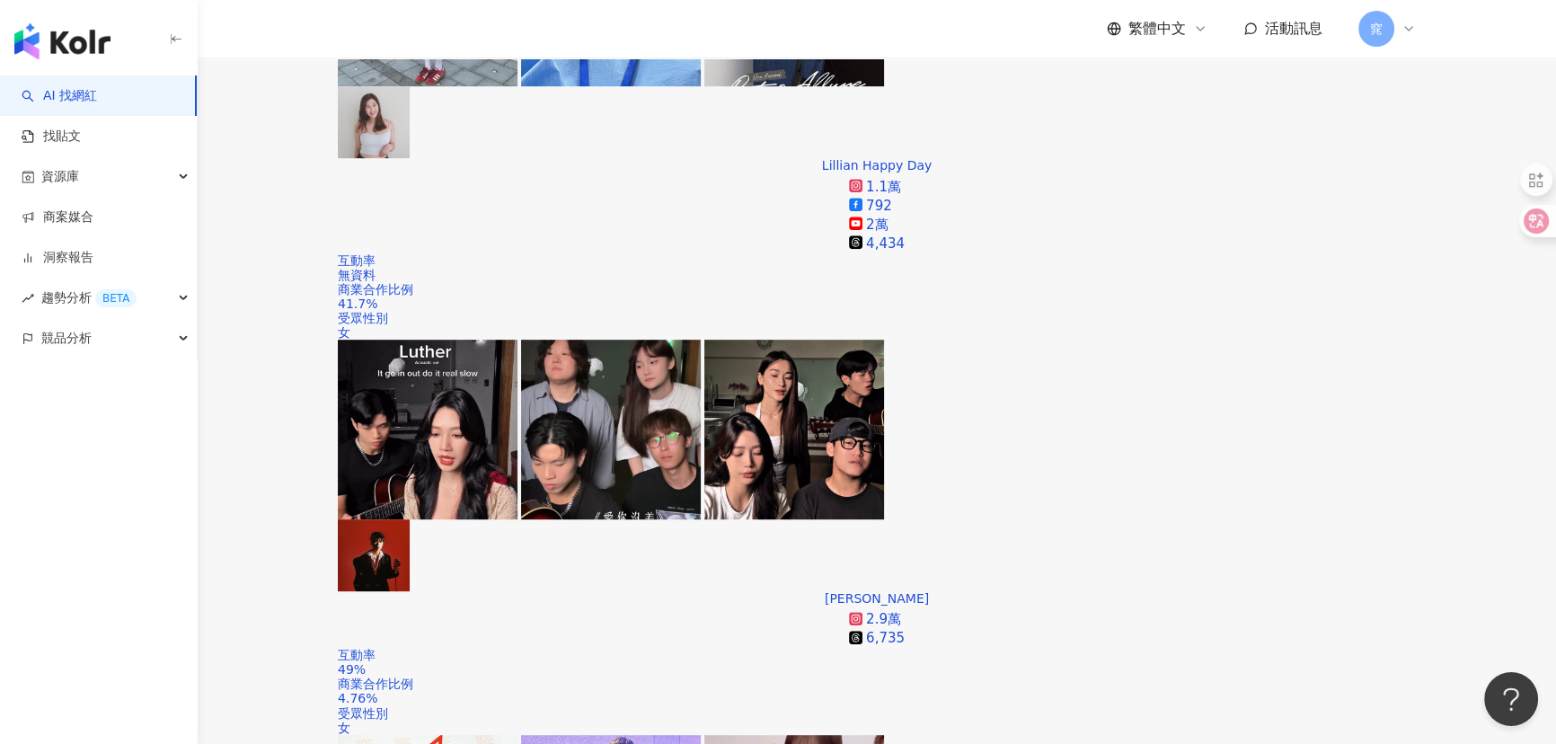
scroll to position [1306, 0]
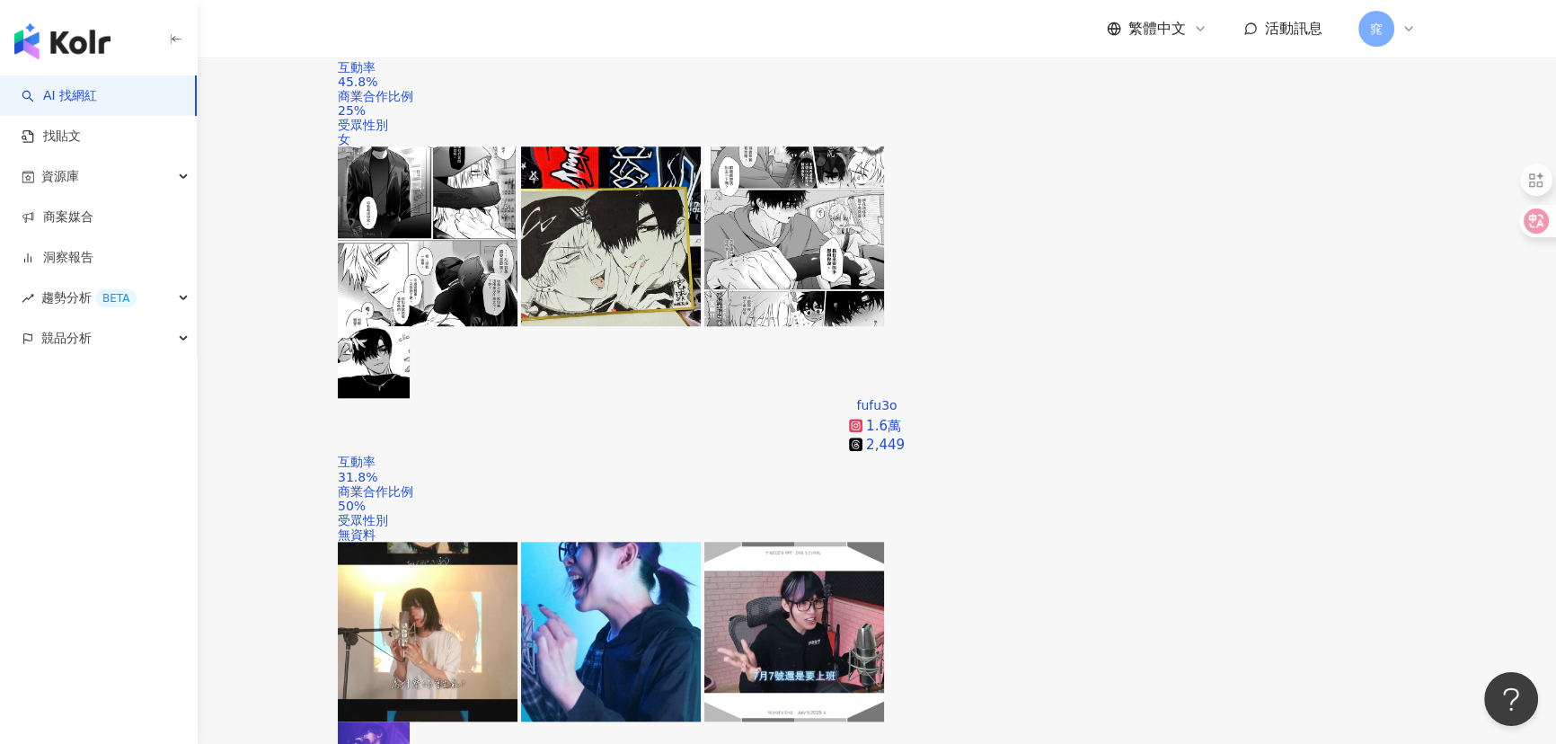
scroll to position [2205, 0]
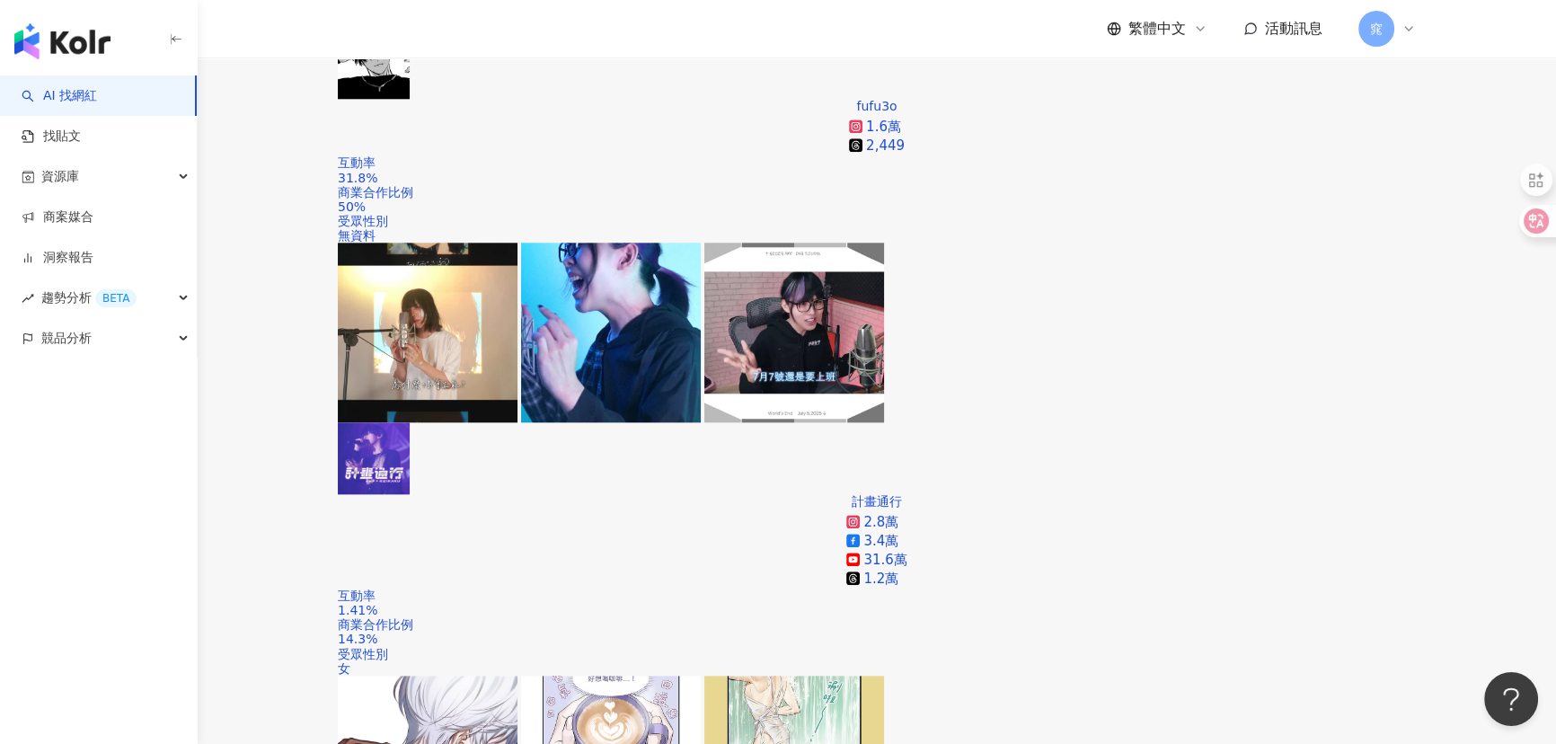
scroll to position [2776, 0]
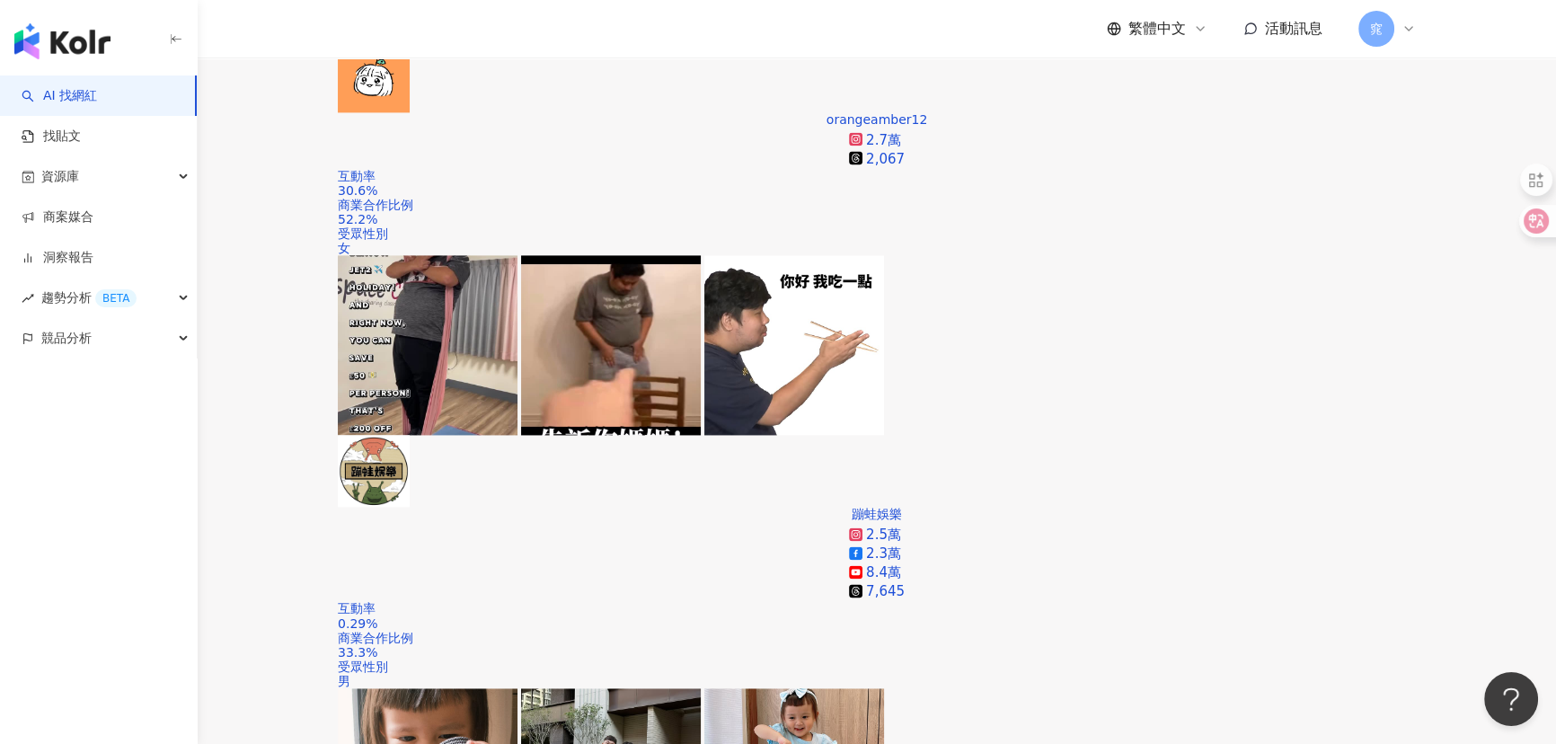
scroll to position [3266, 0]
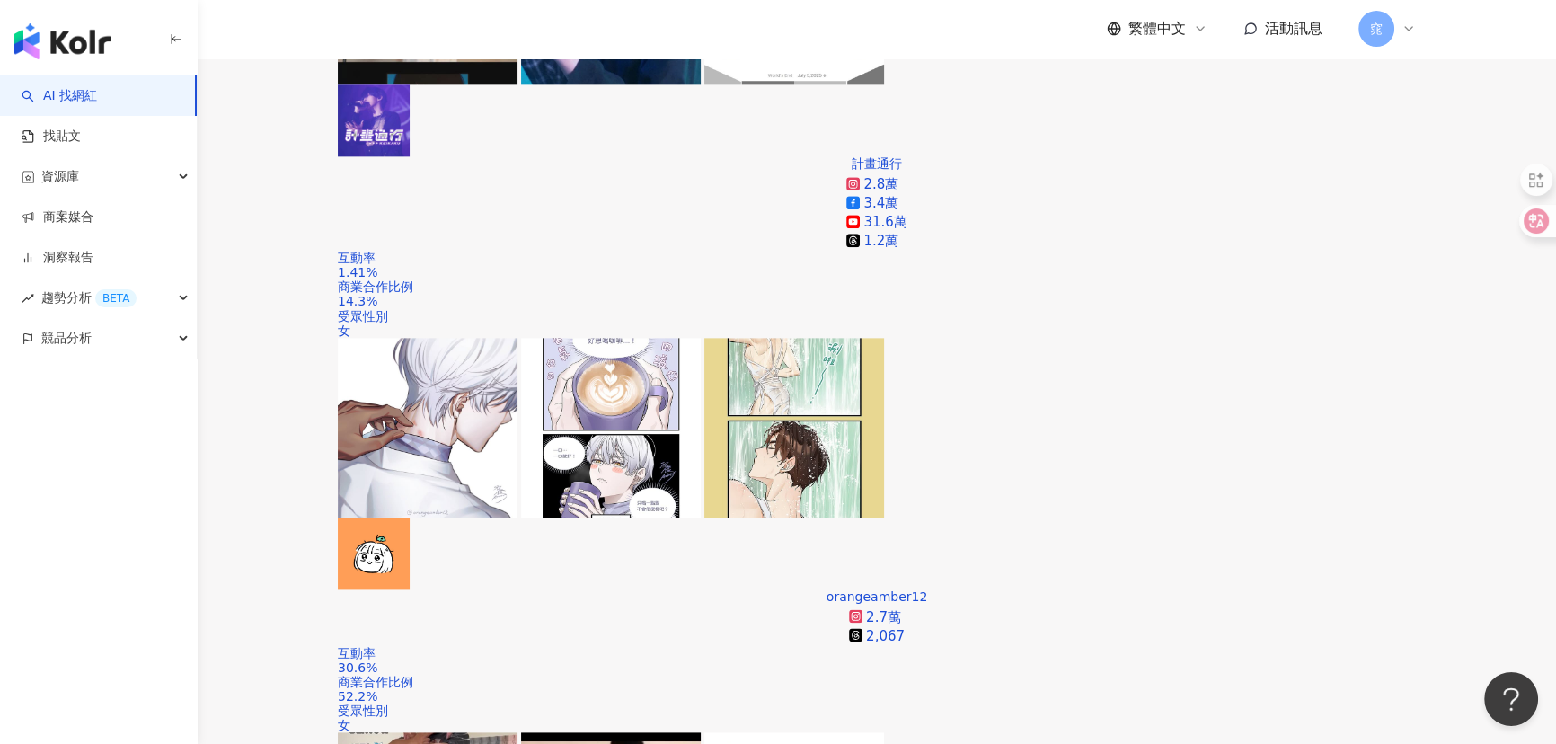
scroll to position [2624, 0]
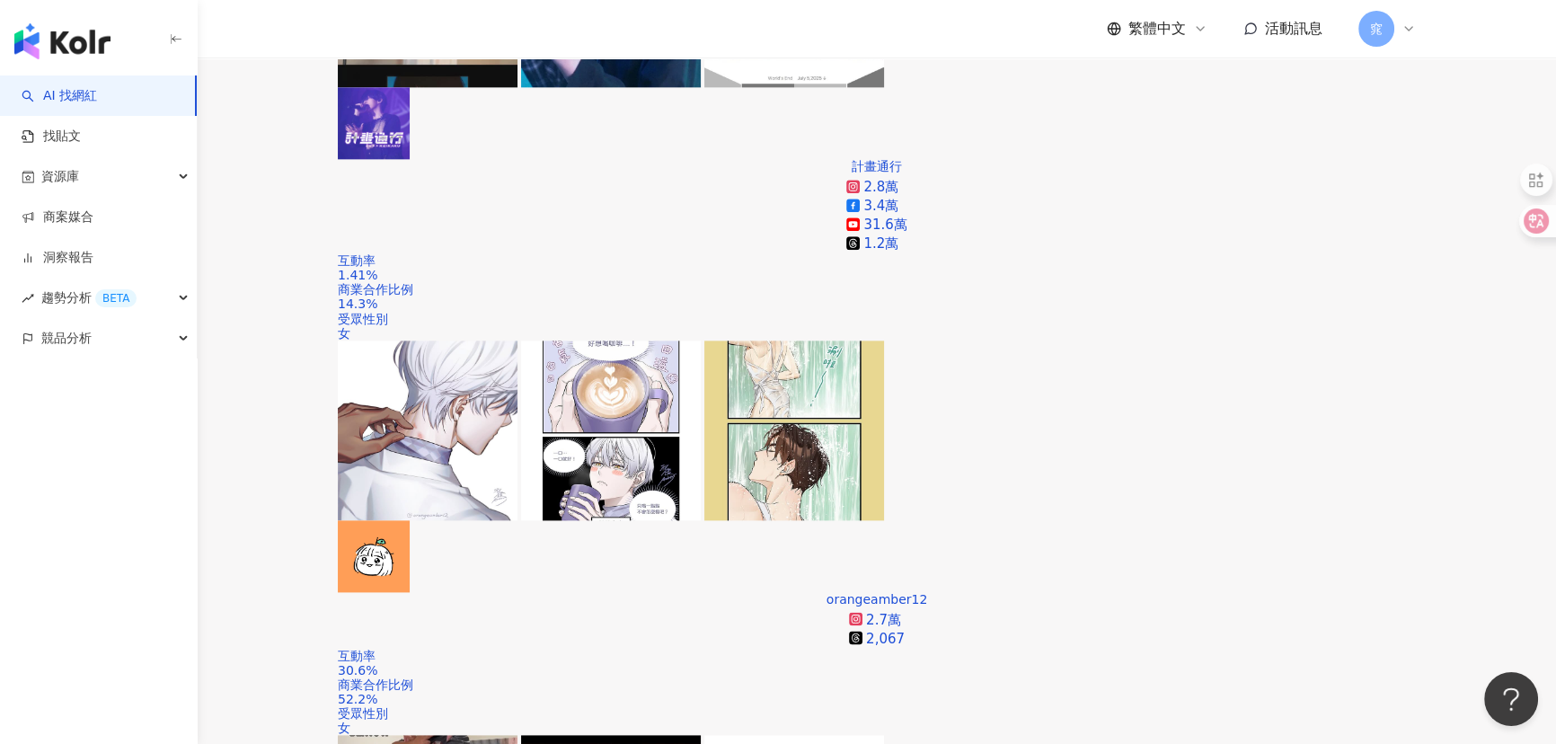
scroll to position [2951, 0]
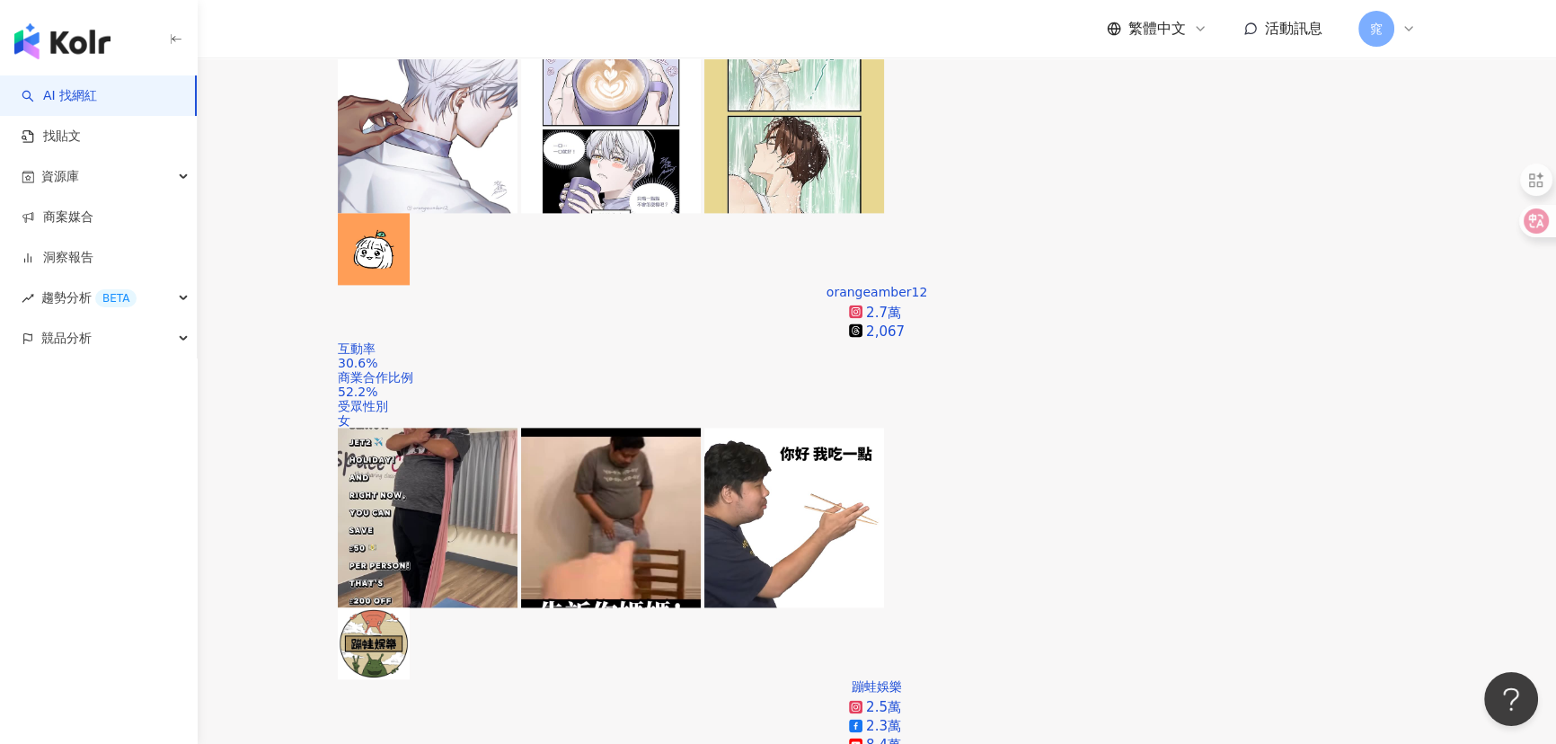
scroll to position [3360, 0]
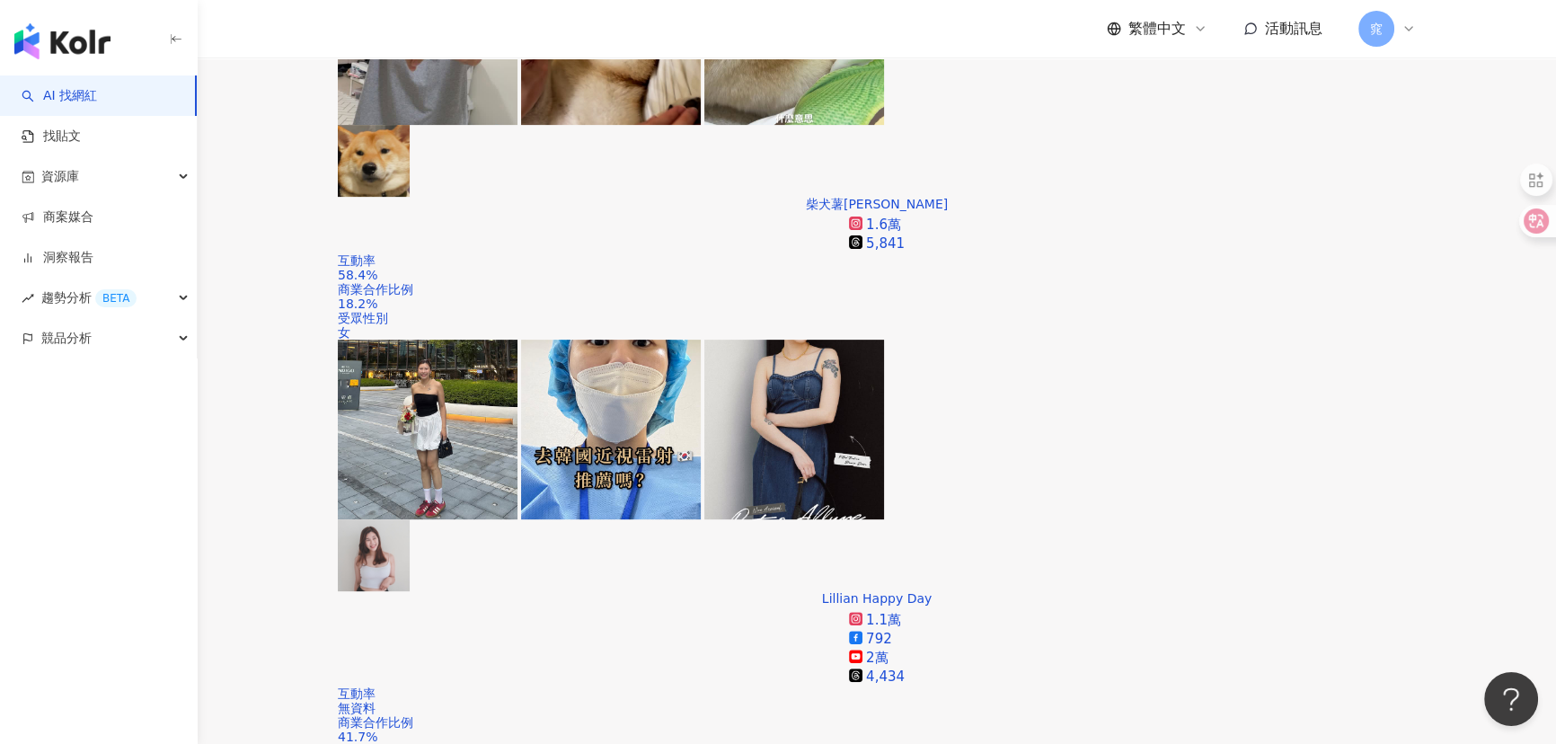
scroll to position [979, 0]
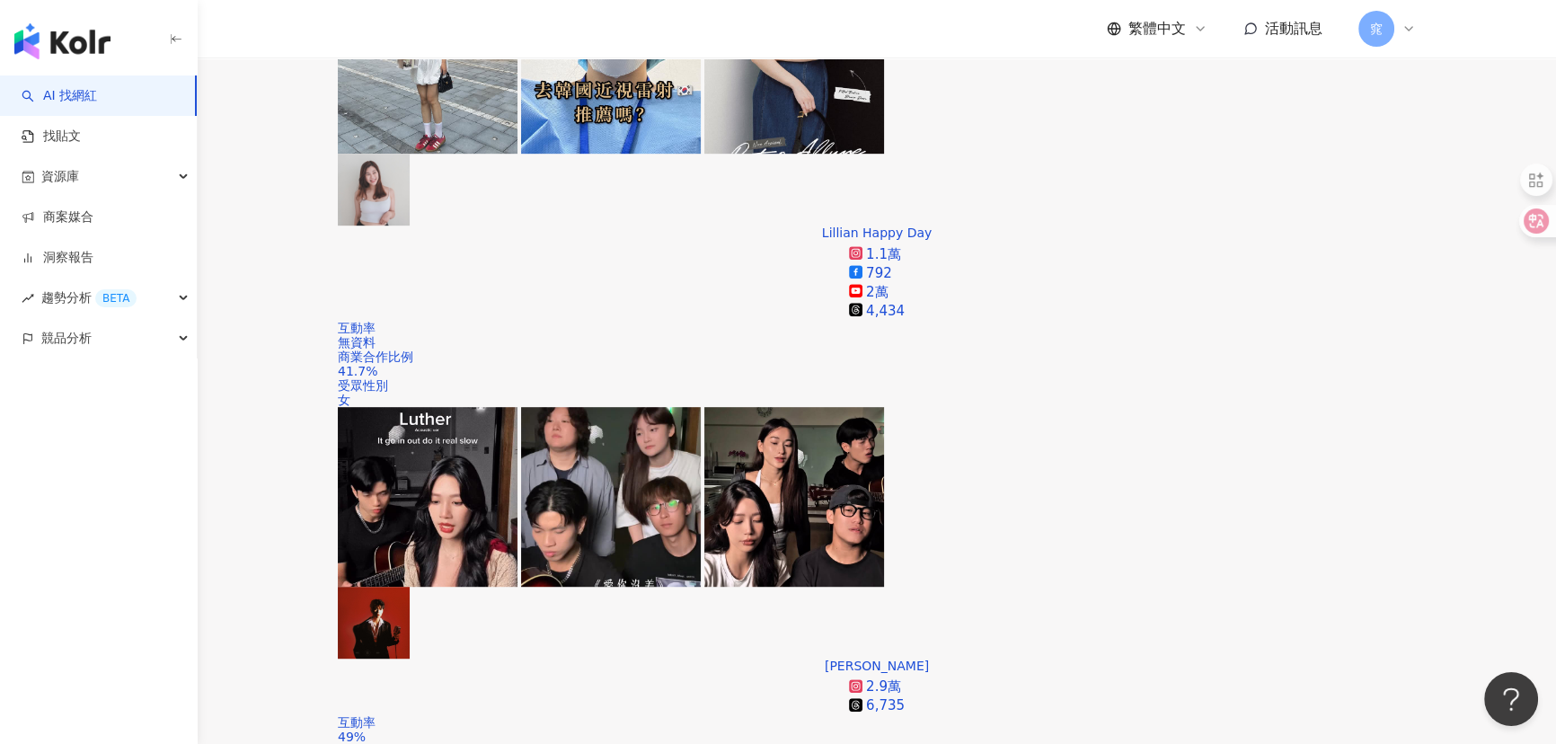
scroll to position [1306, 0]
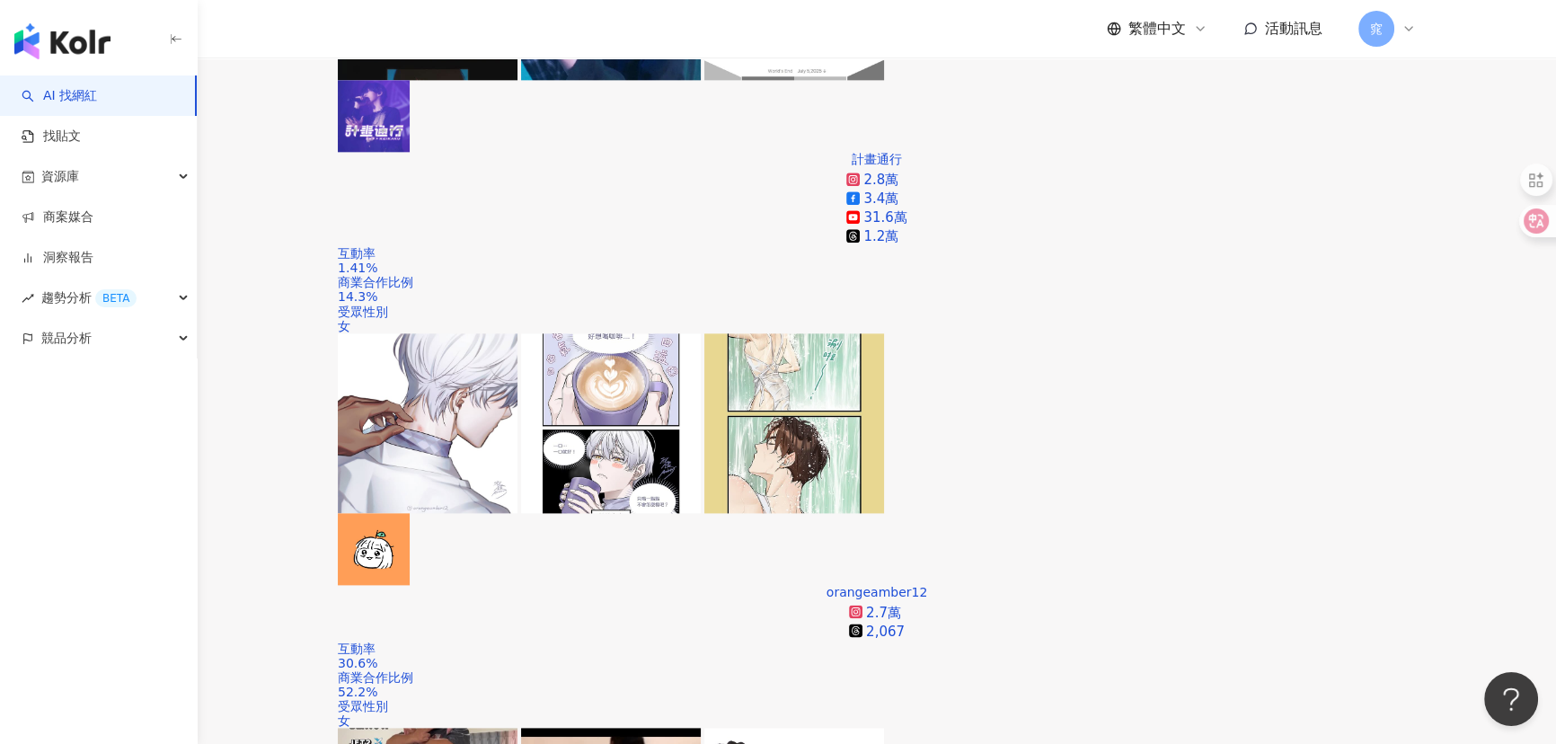
scroll to position [2939, 0]
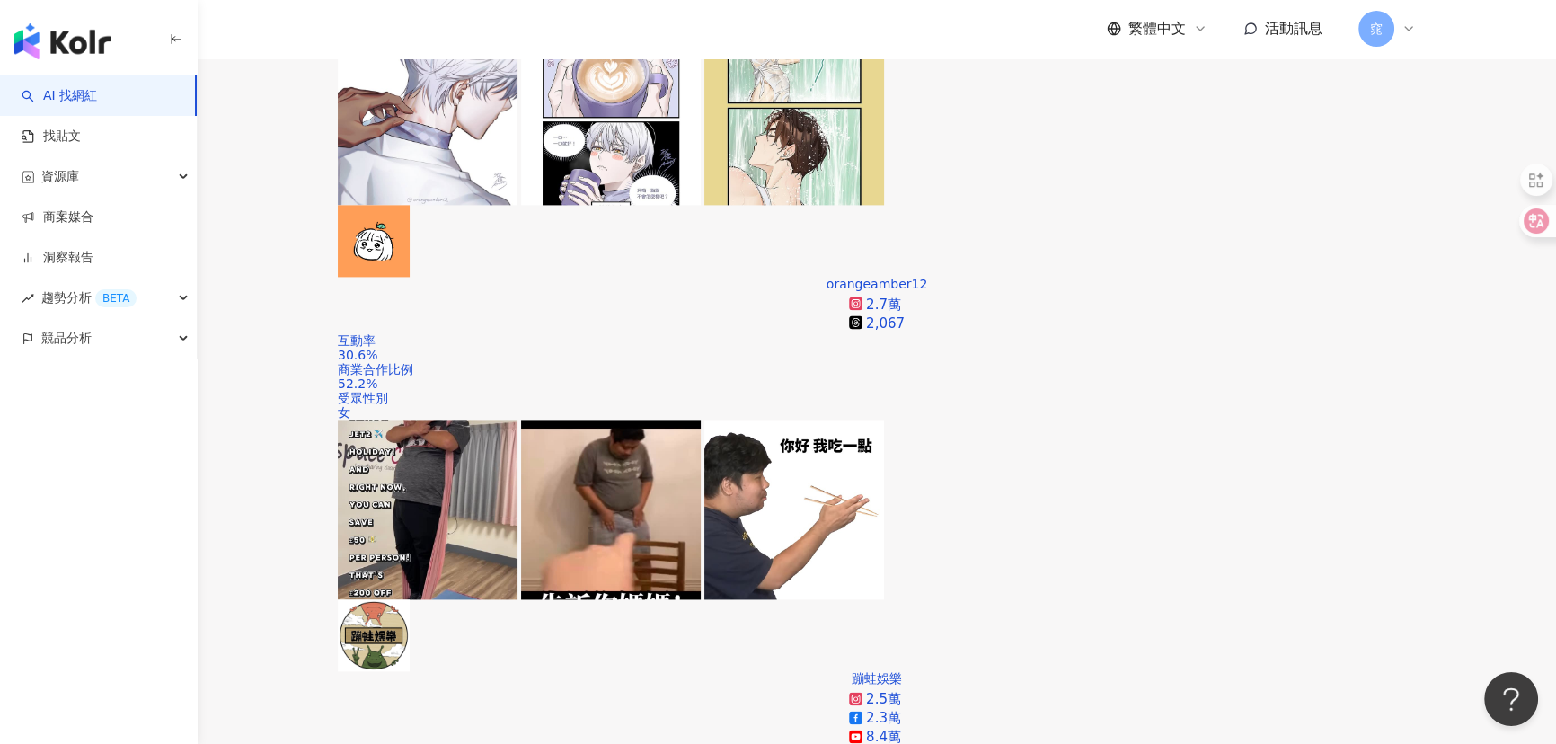
scroll to position [3185, 0]
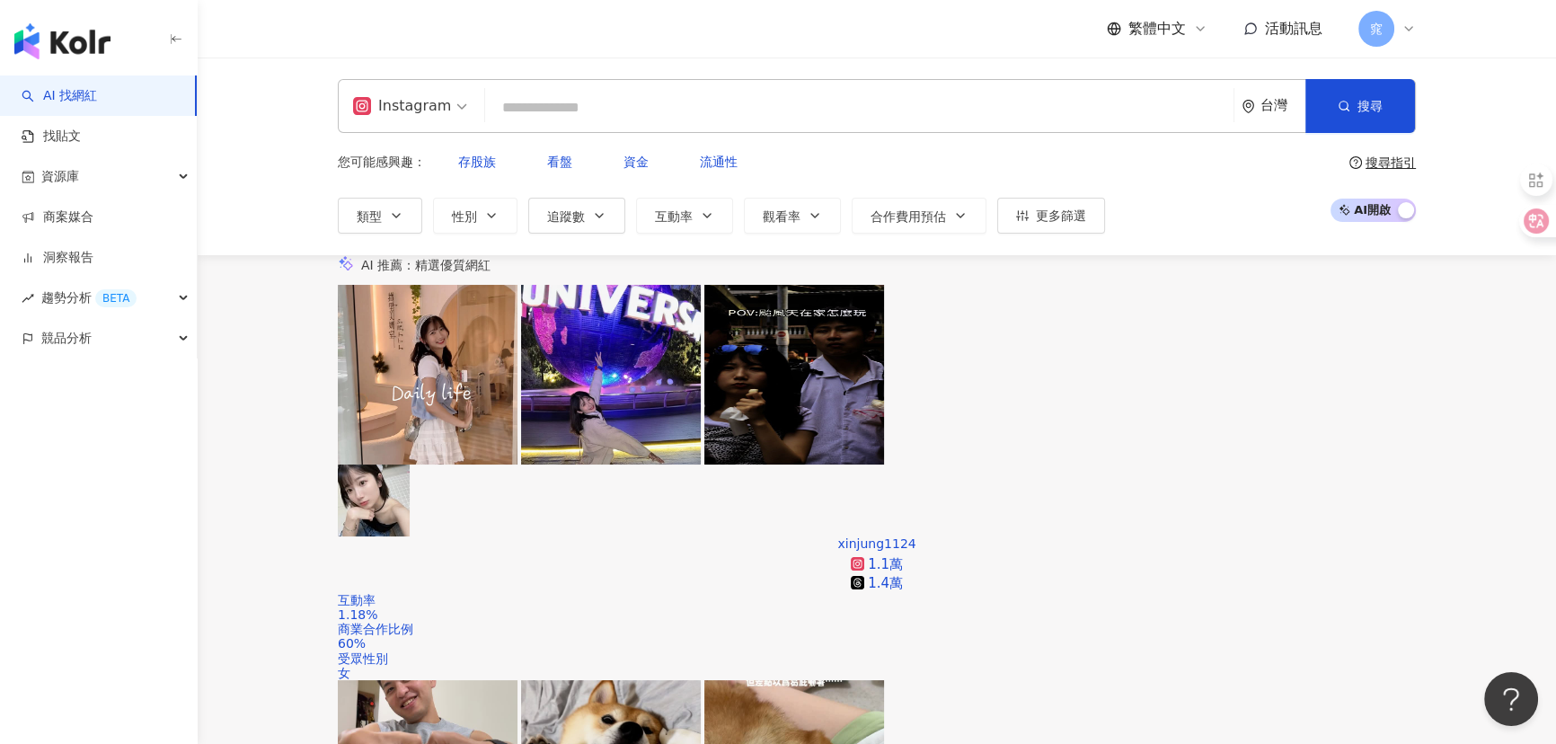
scroll to position [571, 0]
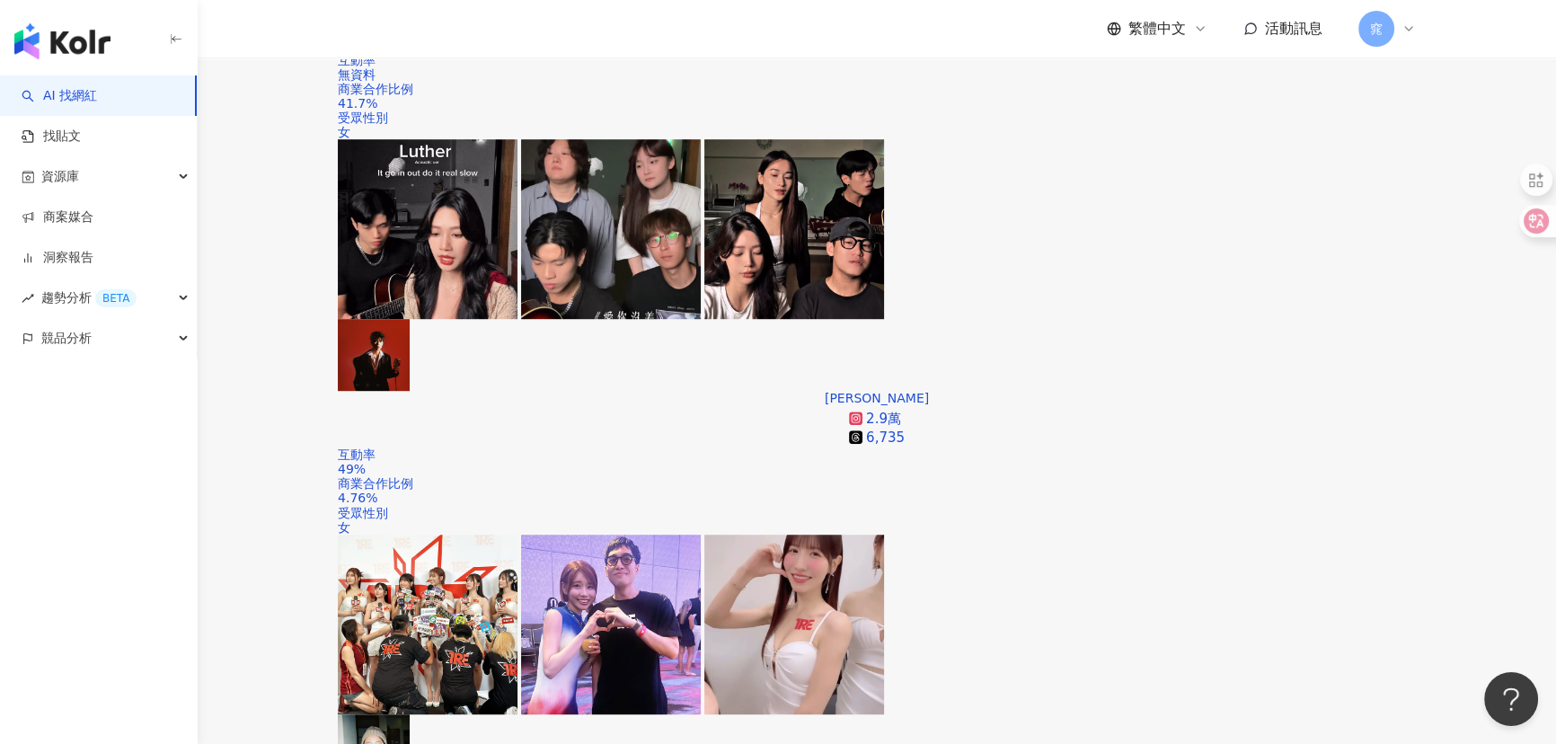
scroll to position [1551, 0]
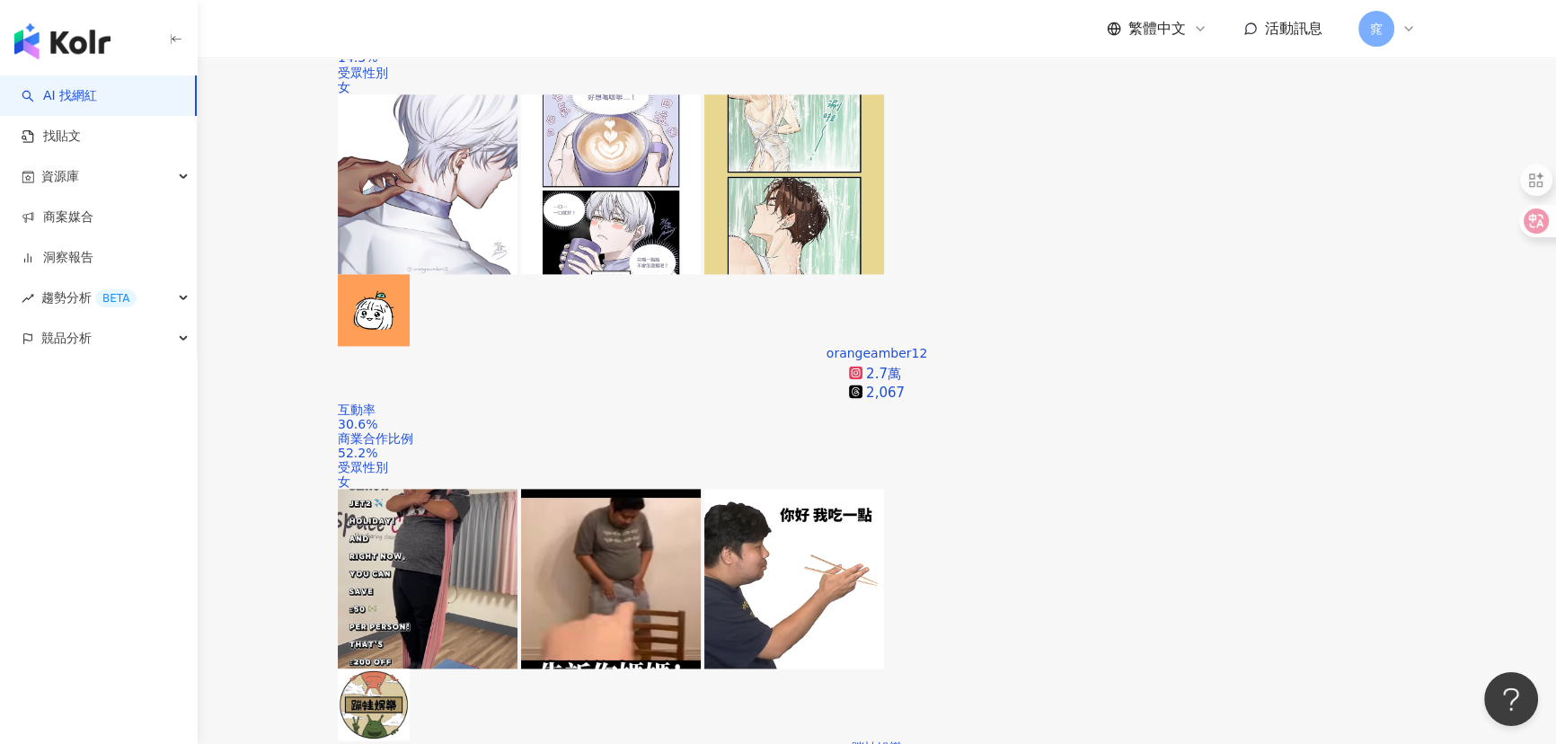
scroll to position [3266, 0]
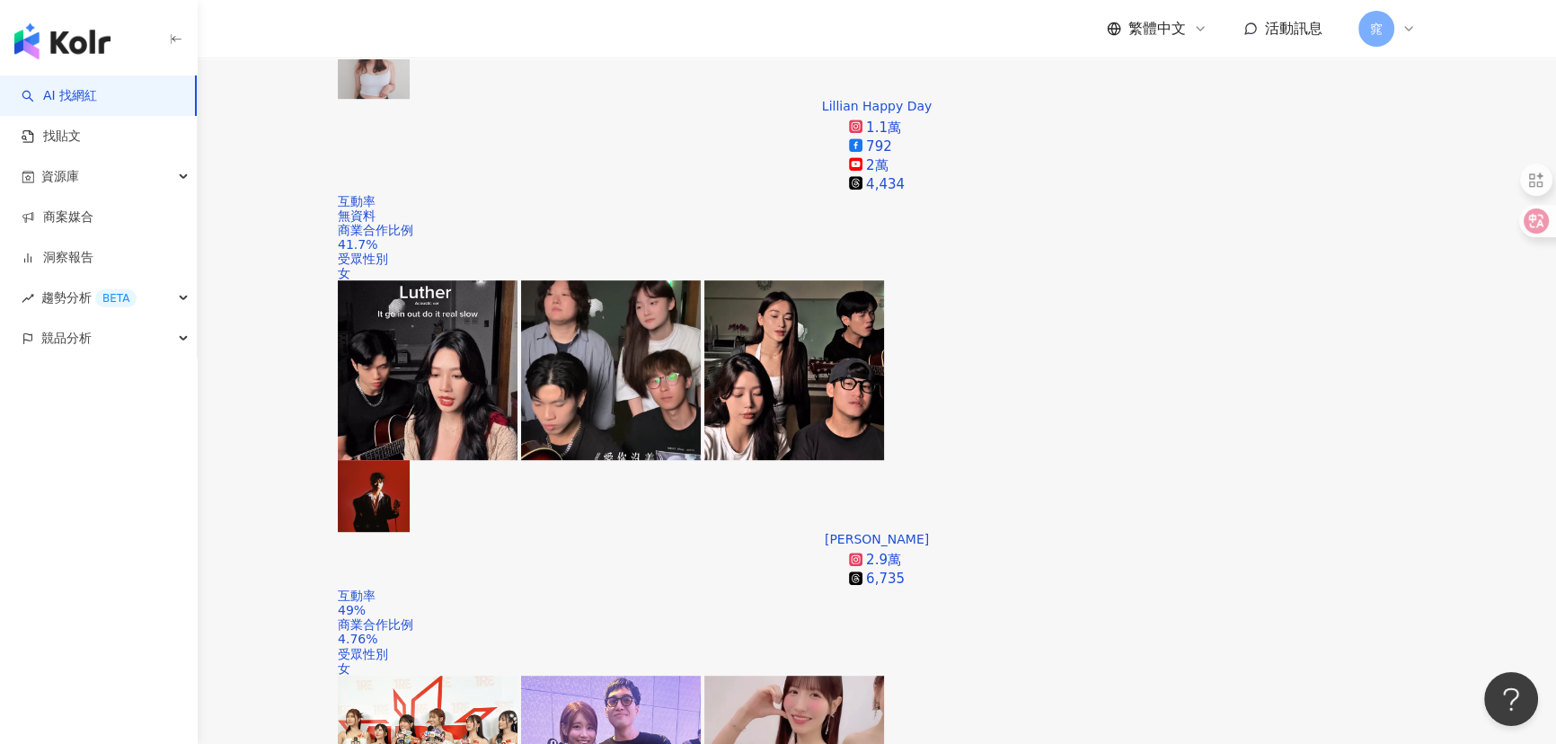
scroll to position [1388, 0]
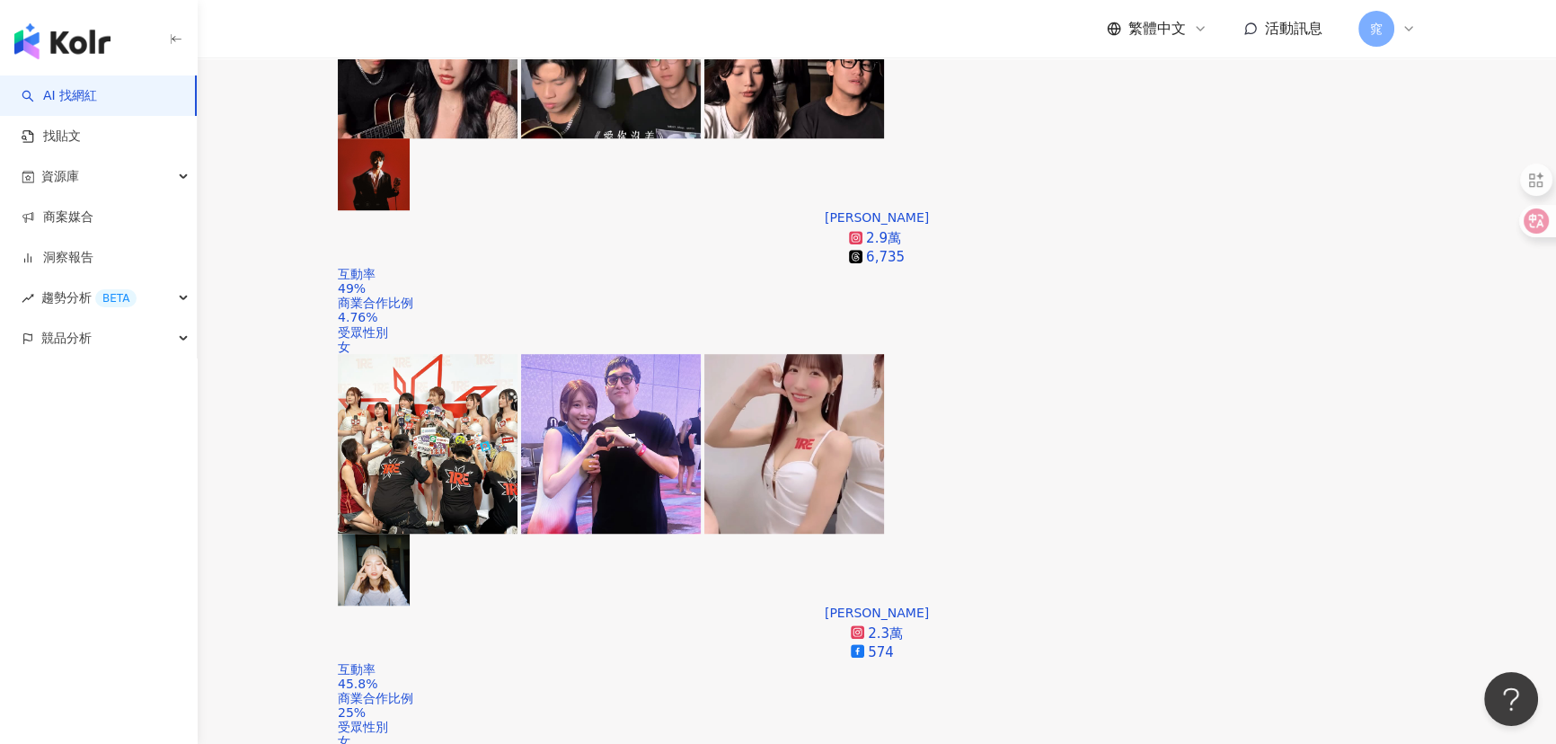
scroll to position [1715, 0]
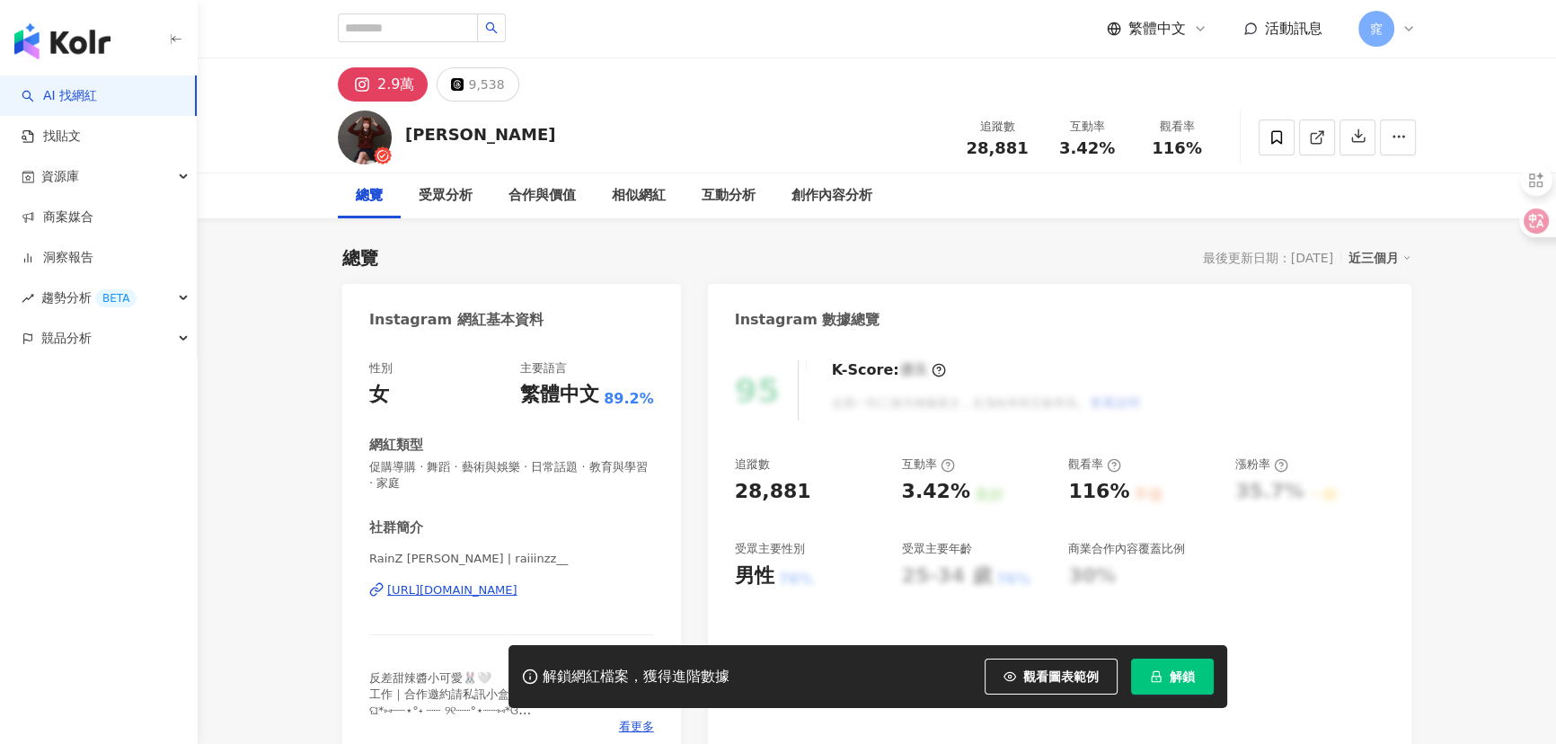
click at [1310, 129] on icon at bounding box center [1317, 137] width 16 height 16
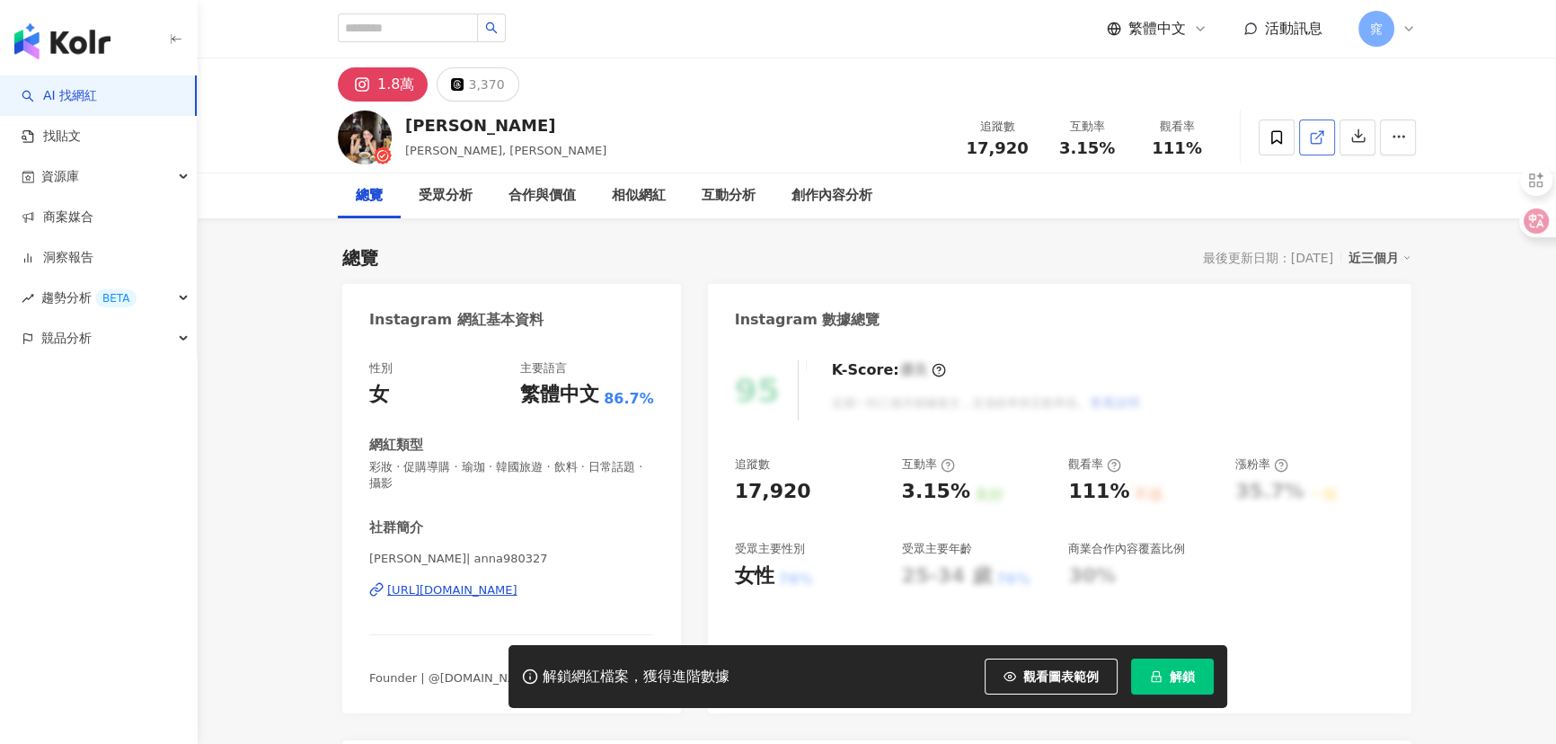
click at [1313, 136] on icon at bounding box center [1317, 137] width 16 height 16
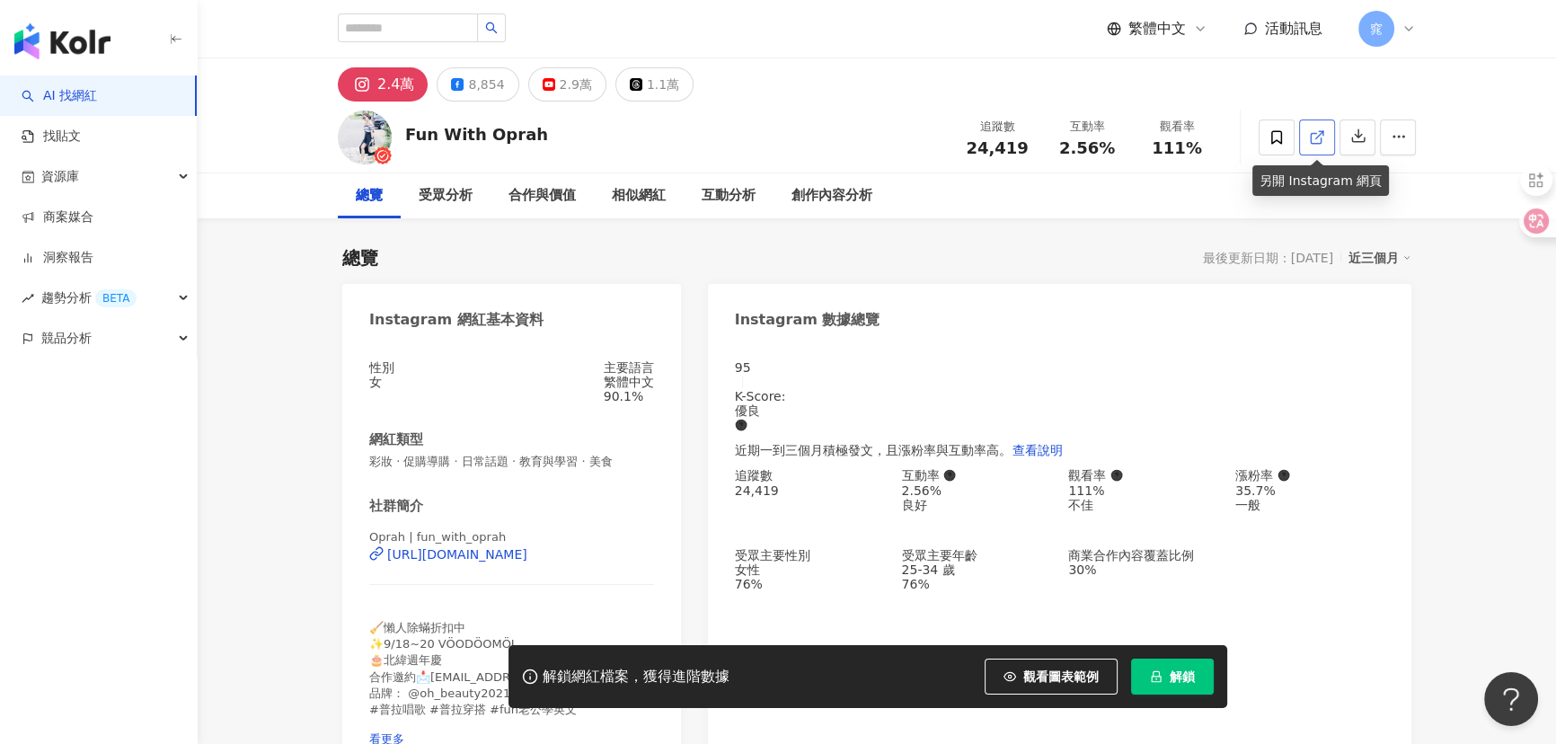
click at [1317, 133] on icon at bounding box center [1317, 137] width 16 height 16
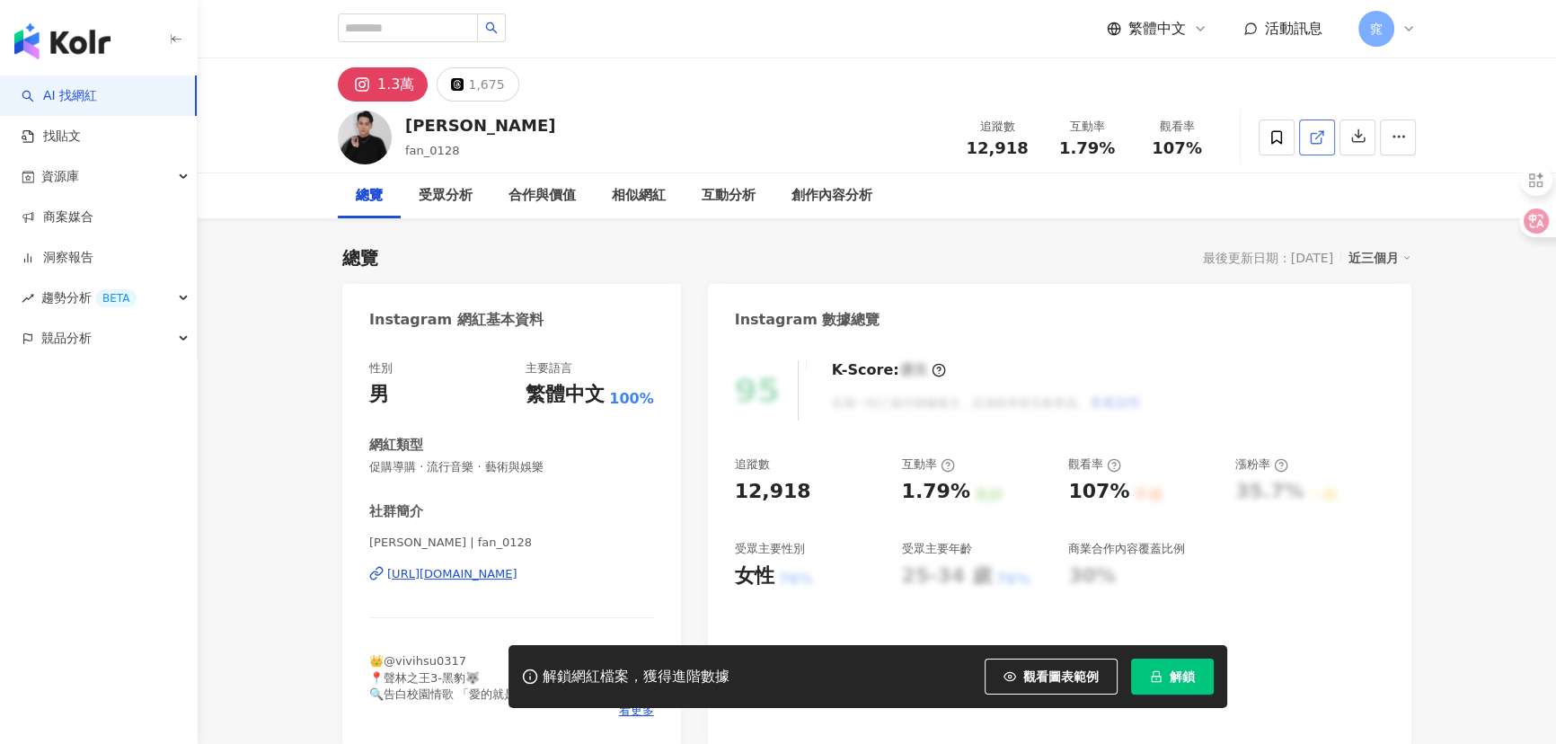
click at [1318, 135] on icon at bounding box center [1317, 137] width 16 height 16
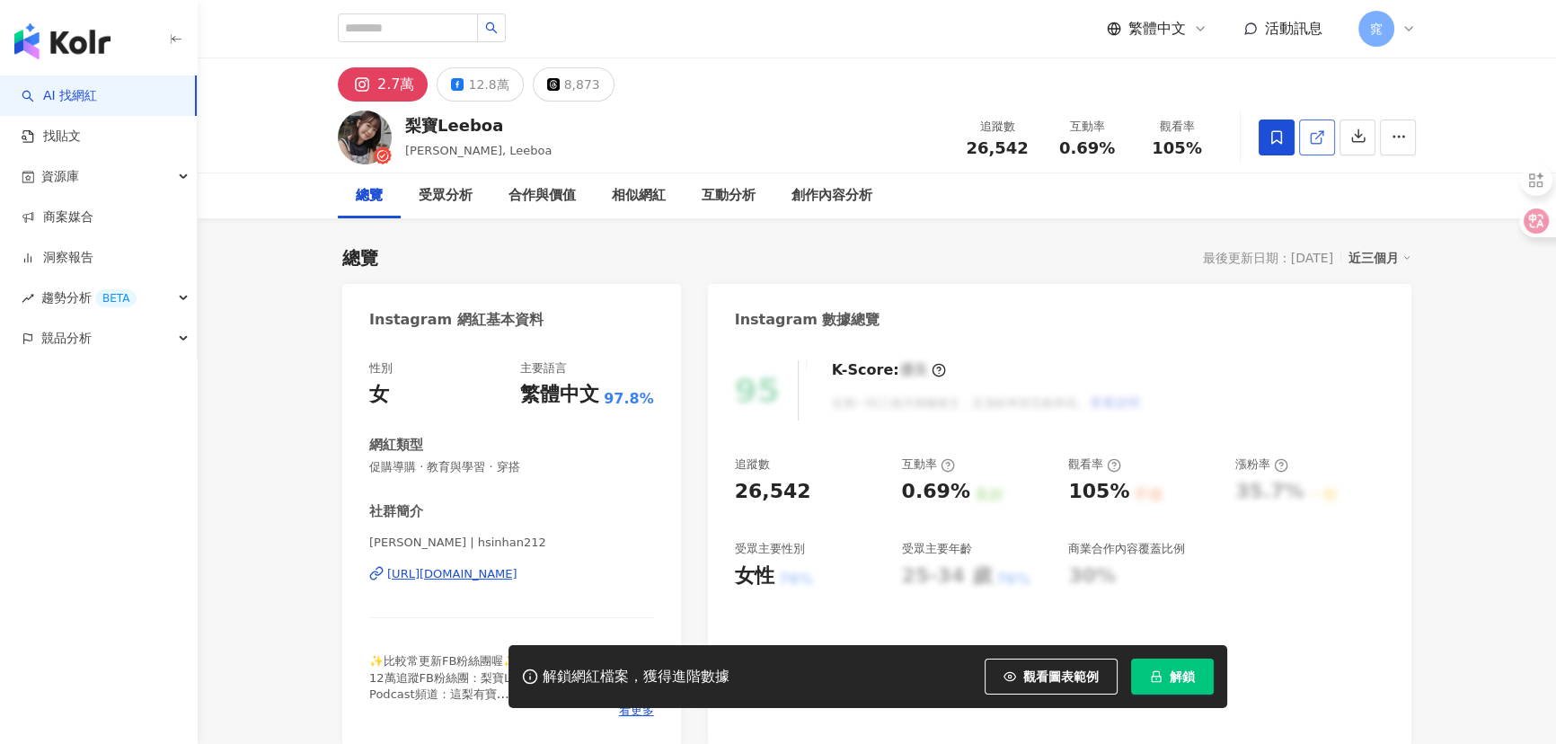
drag, startPoint x: 1390, startPoint y: 137, endPoint x: 1317, endPoint y: 132, distance: 73.0
click at [1317, 132] on icon at bounding box center [1317, 137] width 16 height 16
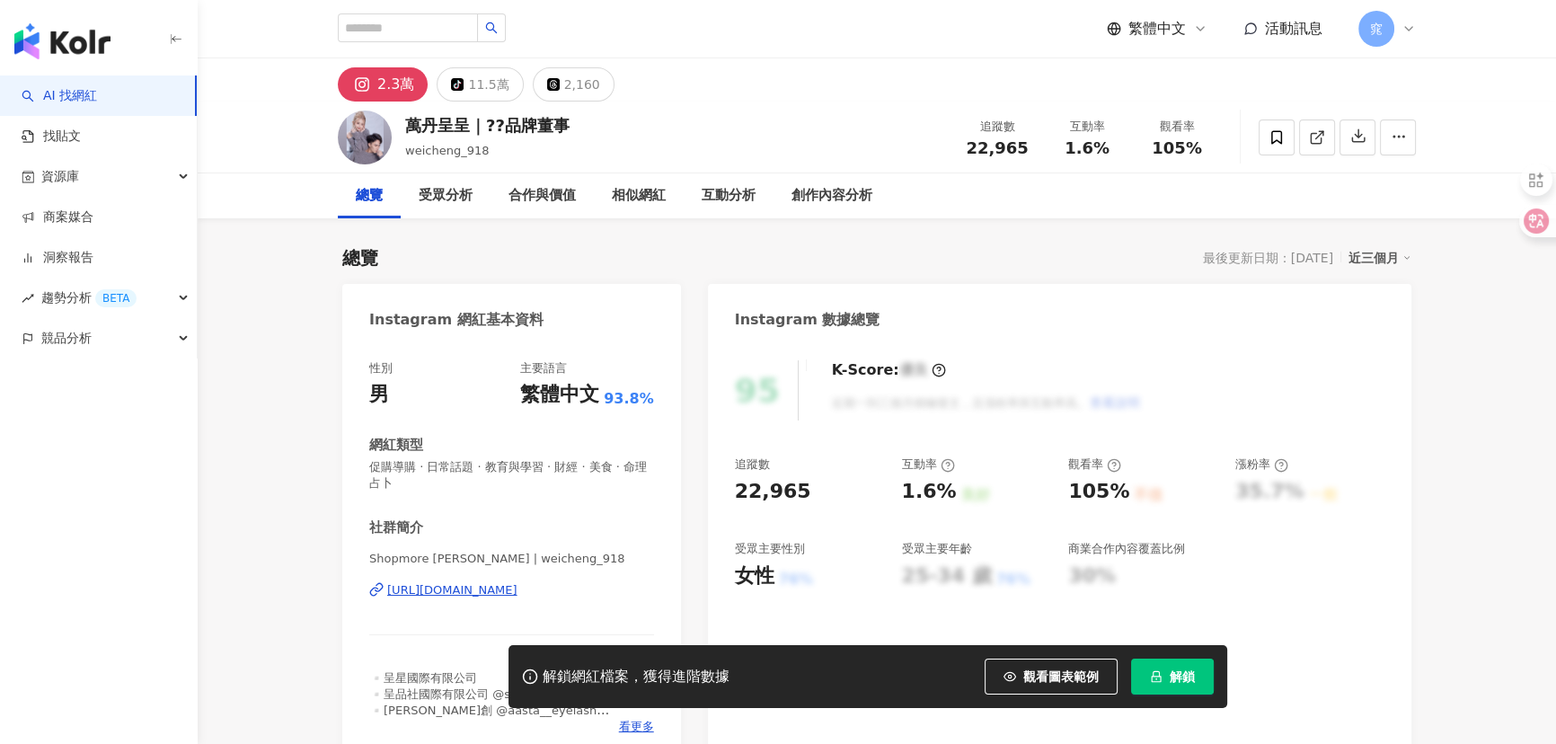
click at [1313, 134] on icon at bounding box center [1317, 137] width 16 height 16
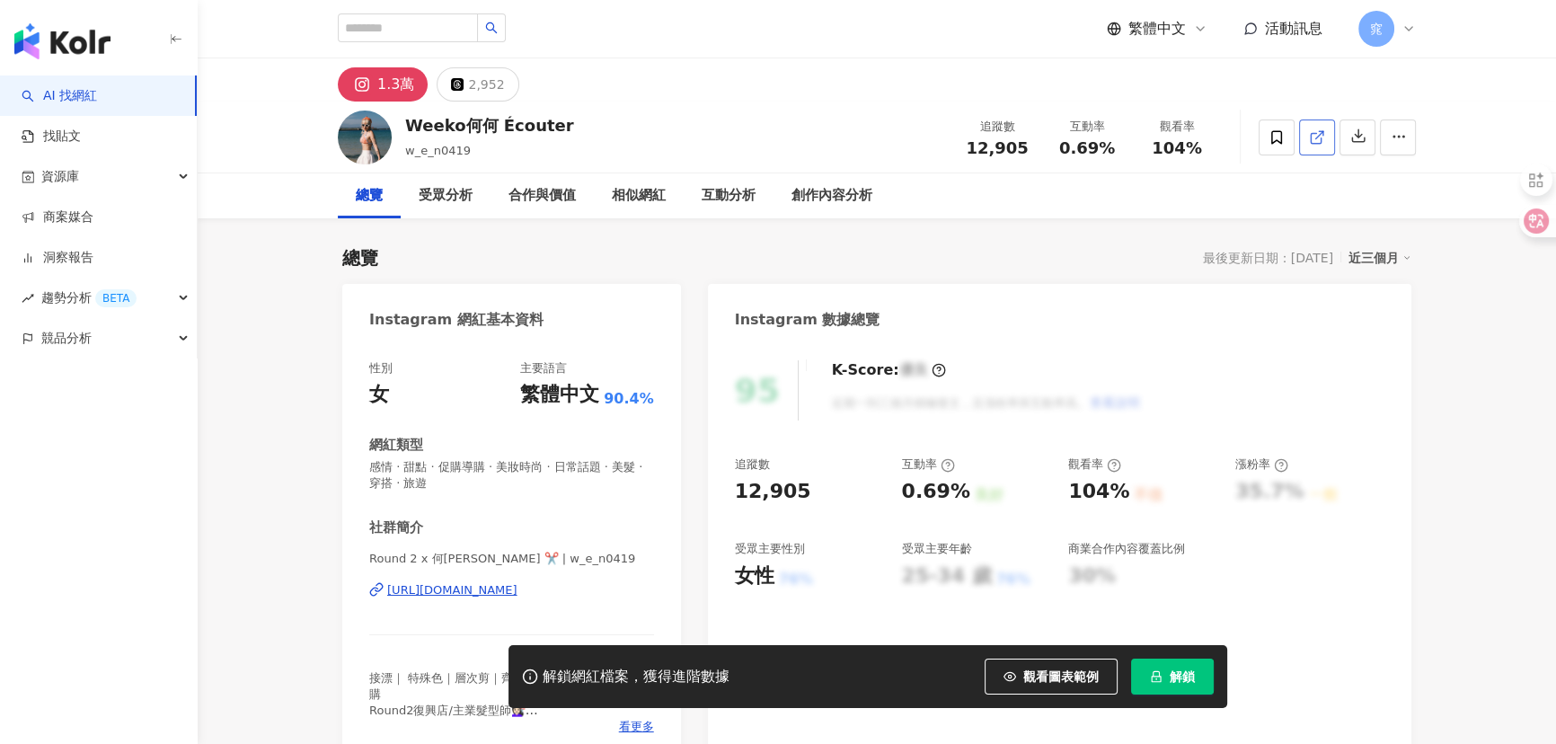
click at [1319, 138] on icon at bounding box center [1317, 137] width 16 height 16
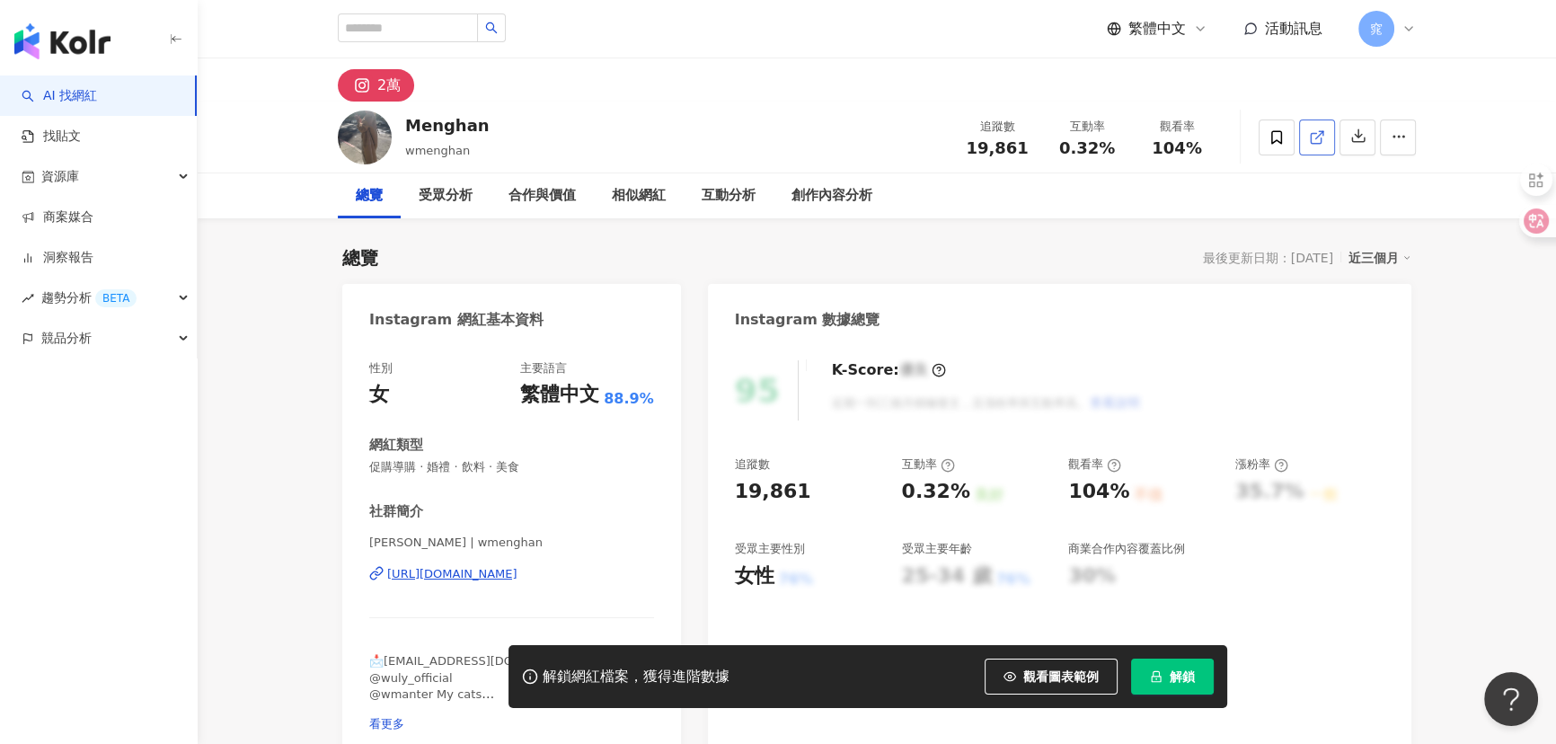
click at [1322, 133] on icon at bounding box center [1317, 137] width 16 height 16
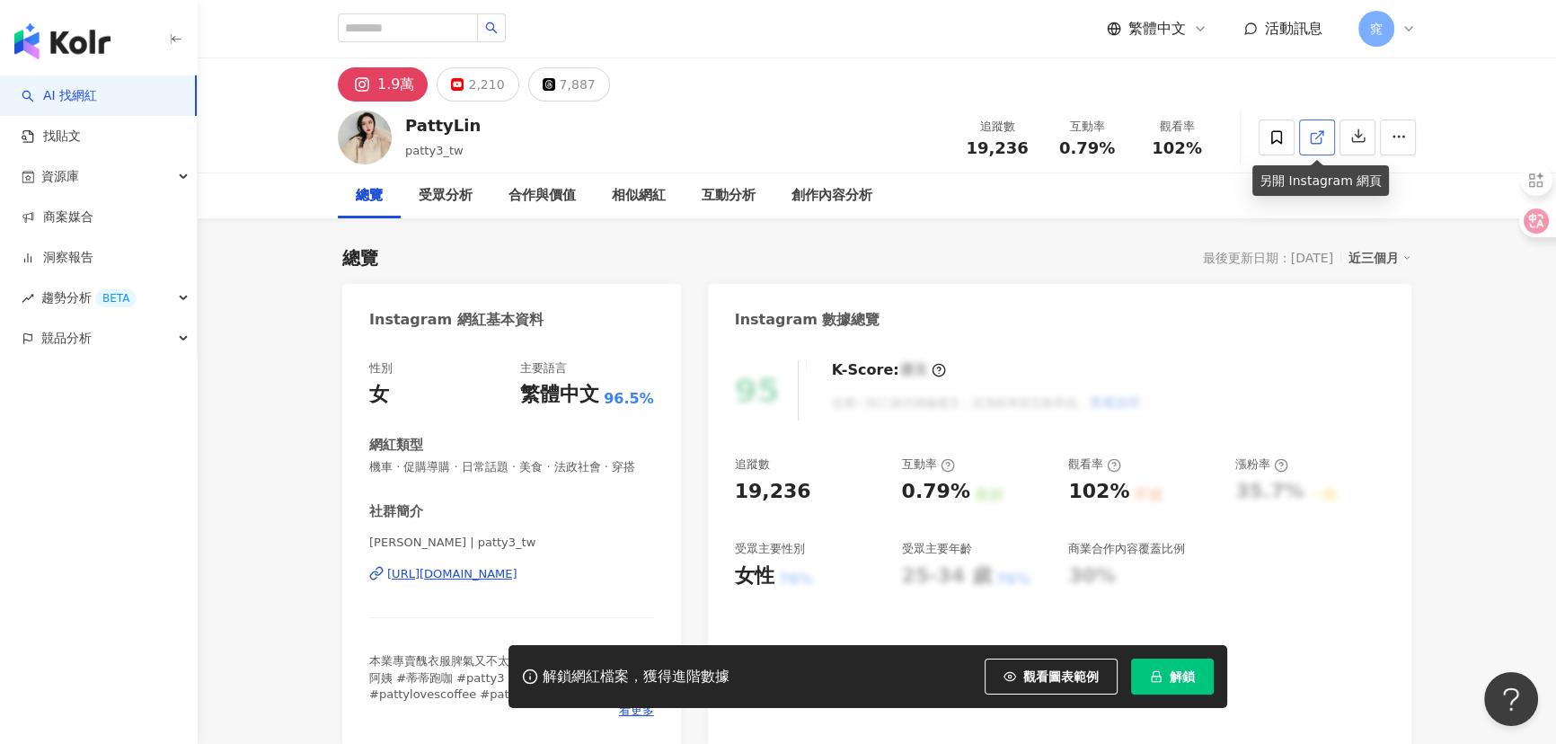
click at [1317, 136] on line at bounding box center [1319, 134] width 7 height 7
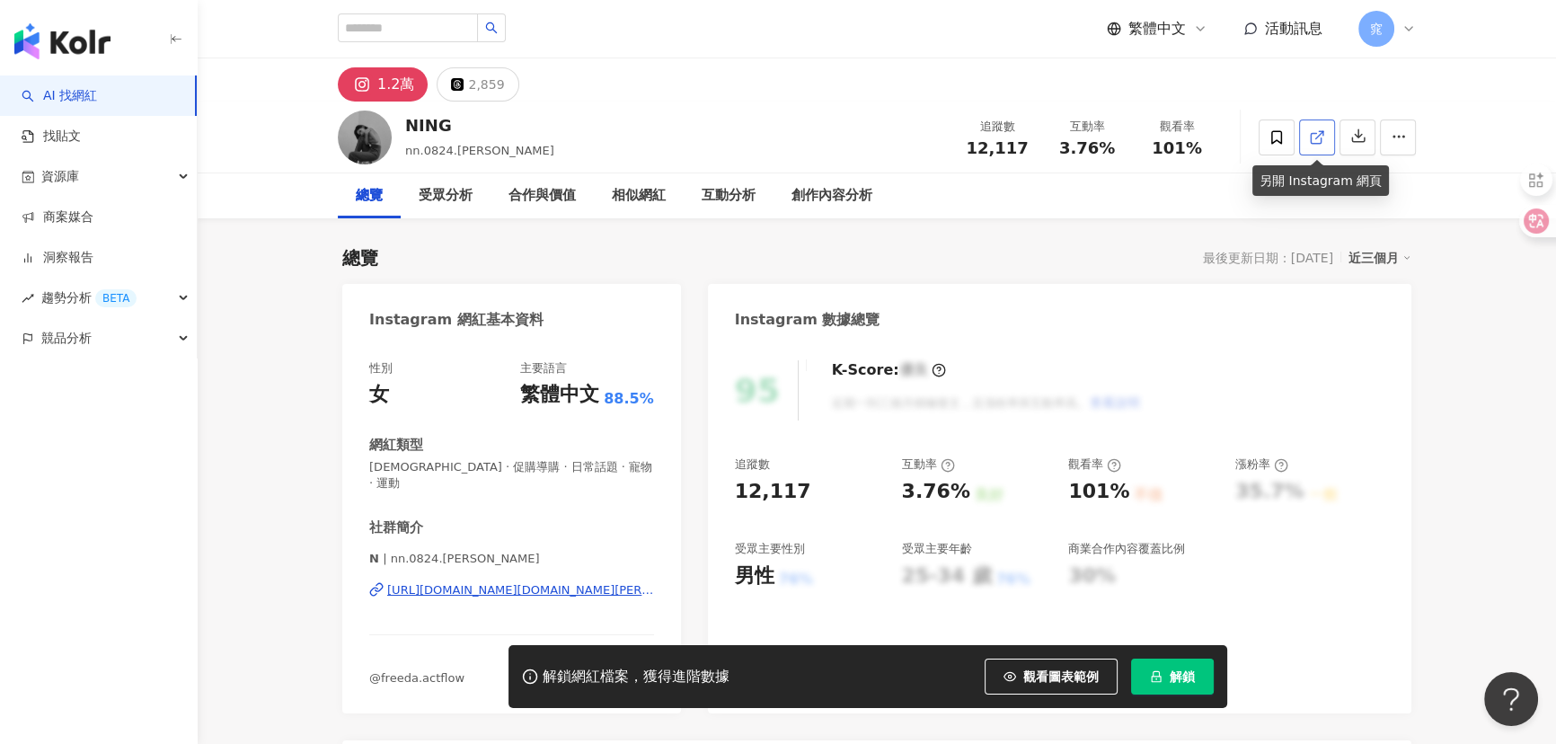
click at [1328, 141] on link at bounding box center [1317, 137] width 36 height 36
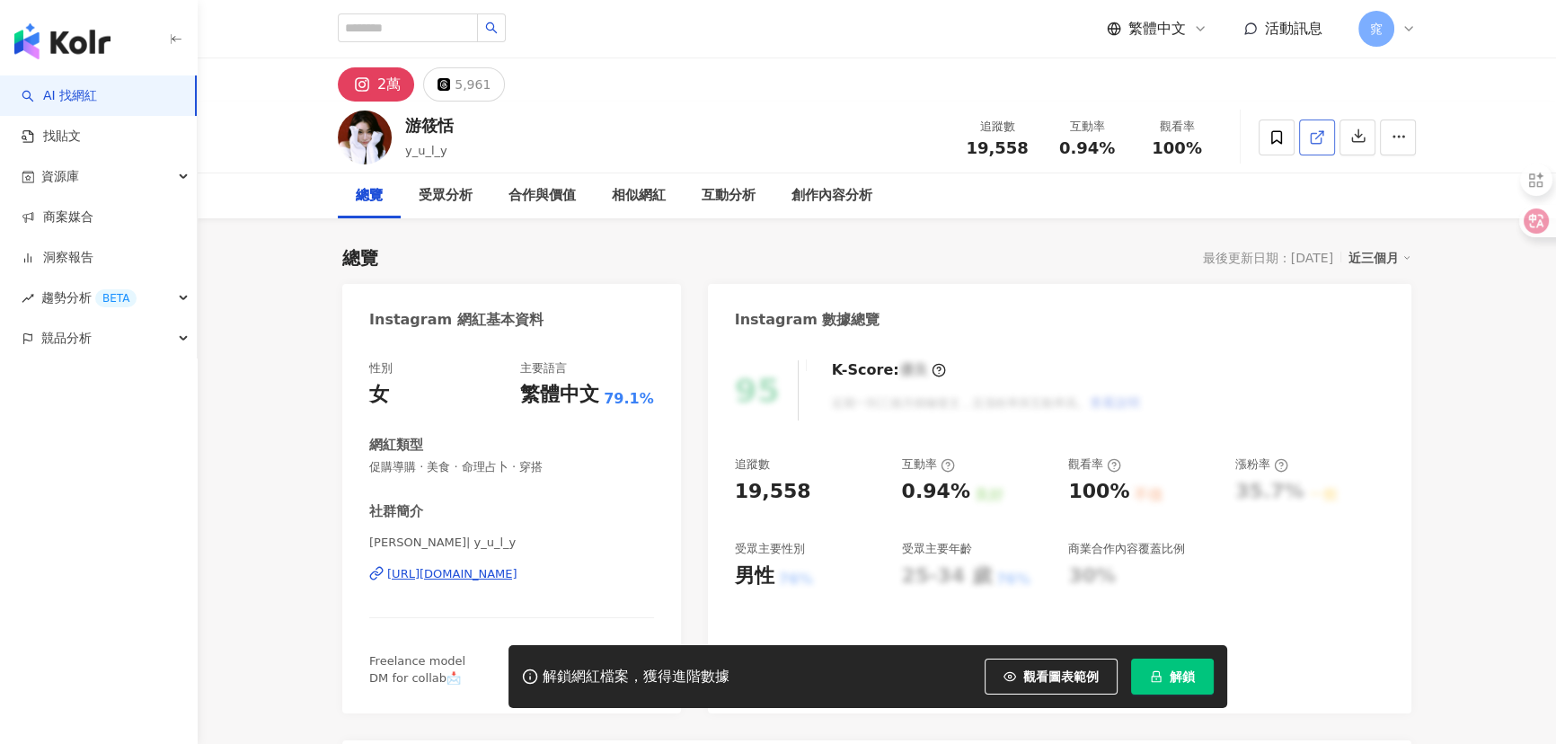
click at [1316, 138] on icon at bounding box center [1317, 137] width 16 height 16
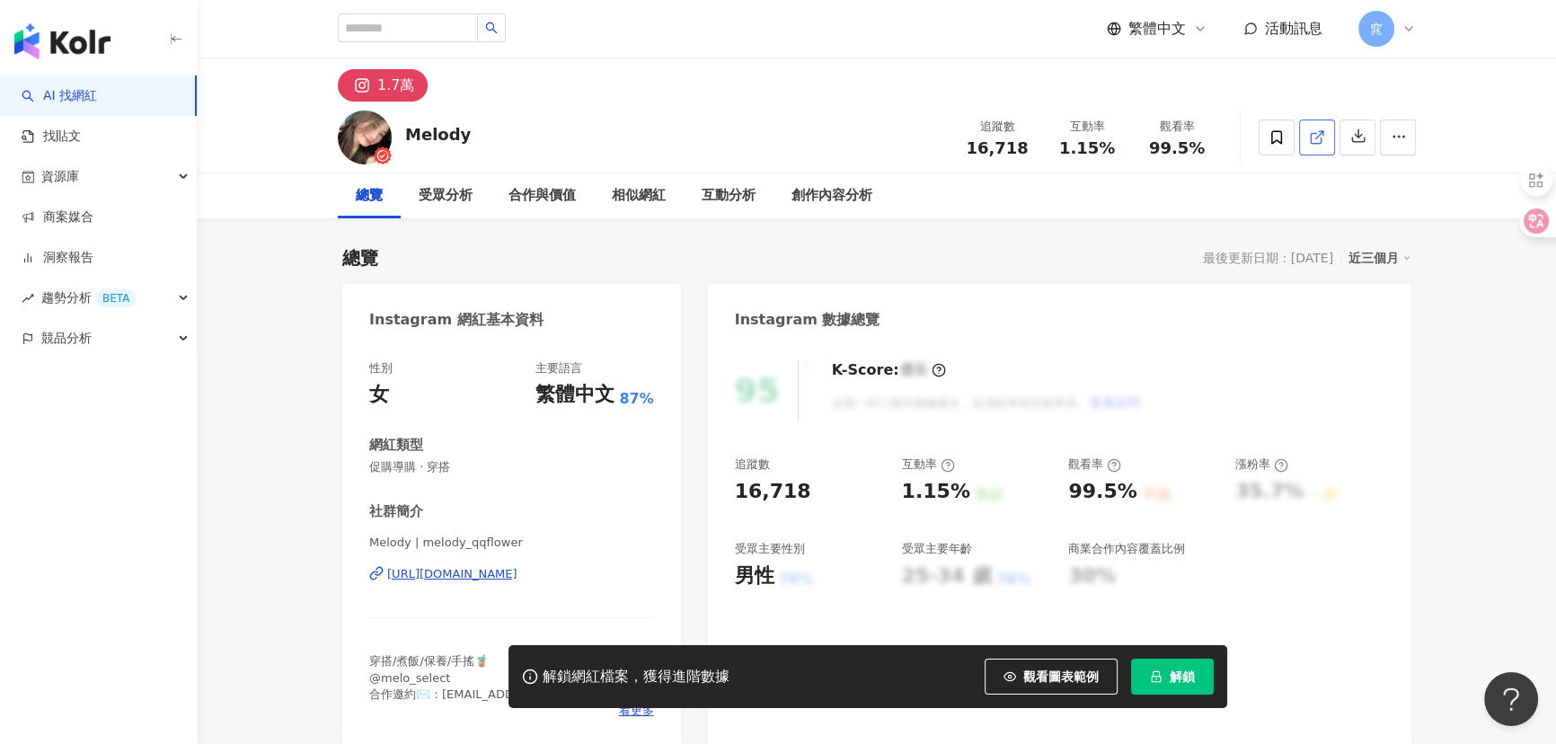
click at [1322, 135] on icon at bounding box center [1317, 137] width 16 height 16
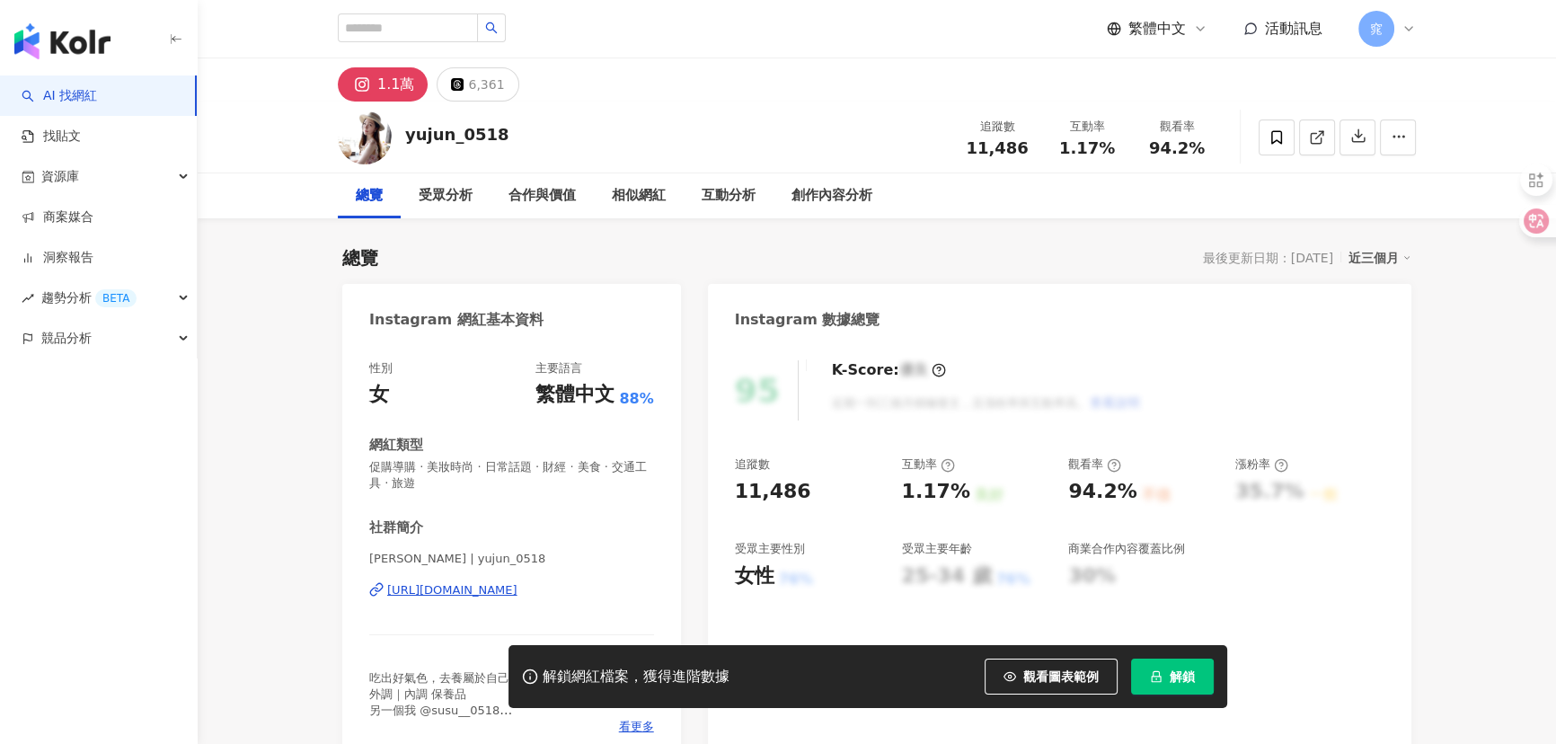
click at [1317, 138] on icon at bounding box center [1317, 137] width 16 height 16
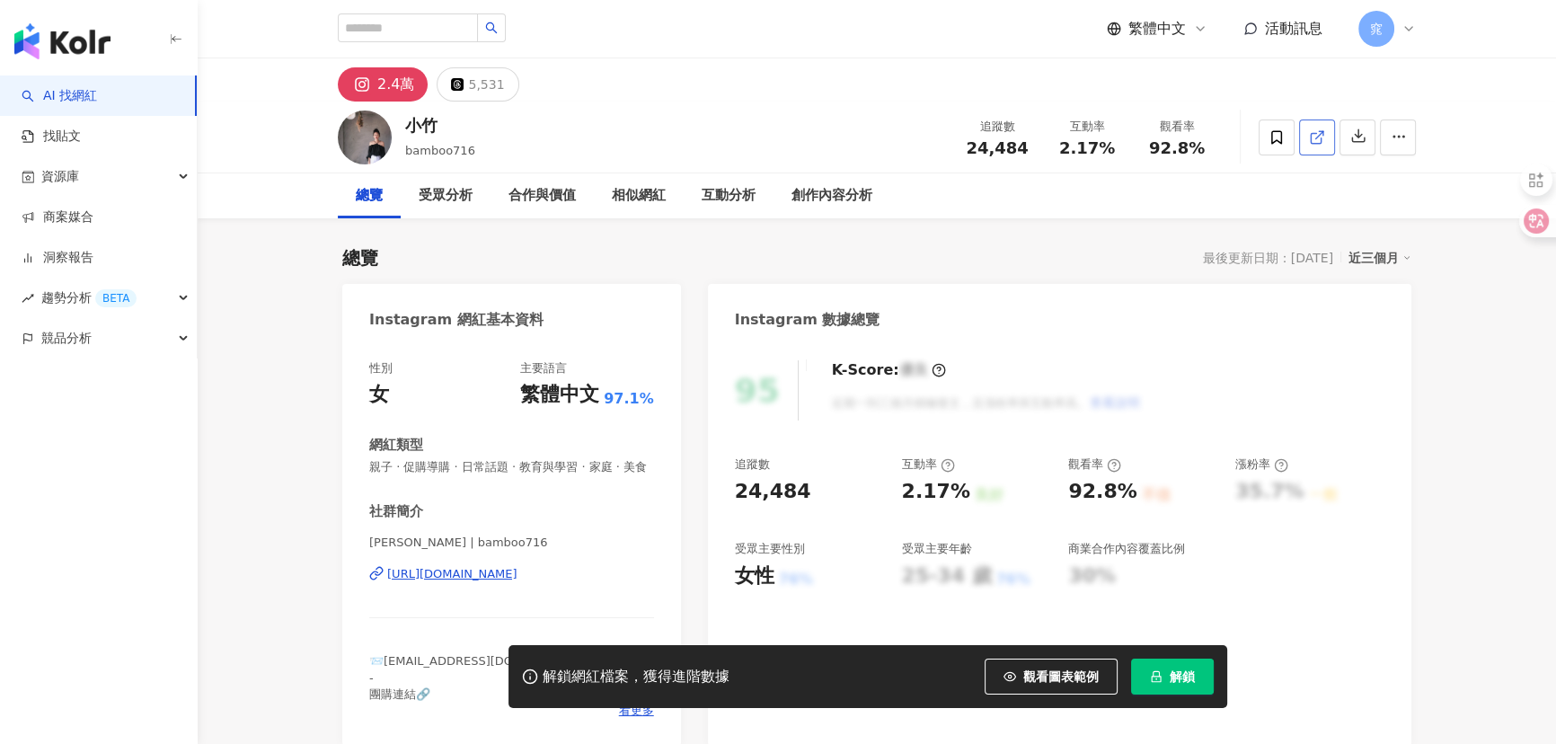
click at [1314, 131] on icon at bounding box center [1317, 137] width 16 height 16
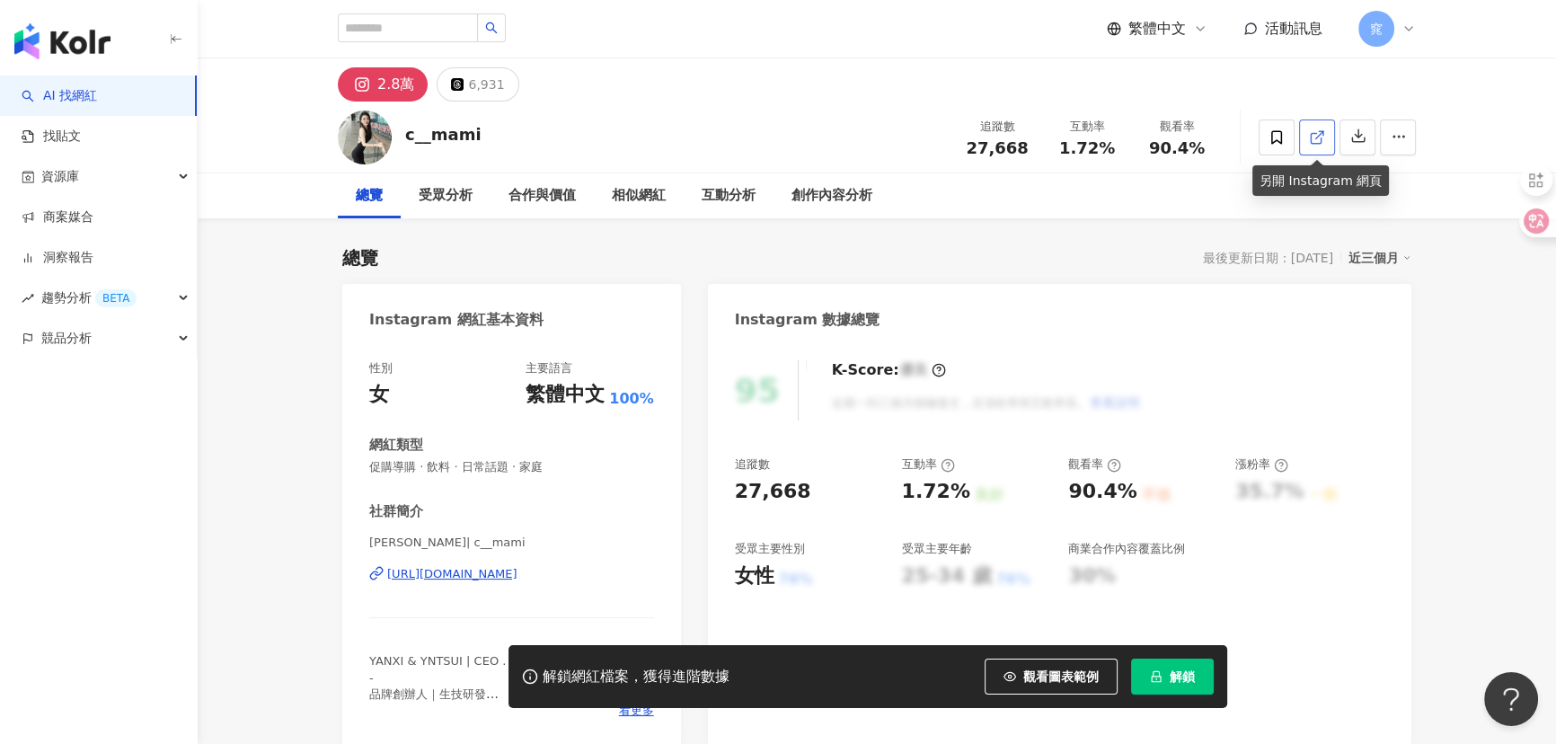
click at [1321, 131] on polyline at bounding box center [1321, 133] width 4 height 4
click at [1332, 139] on link at bounding box center [1317, 137] width 36 height 36
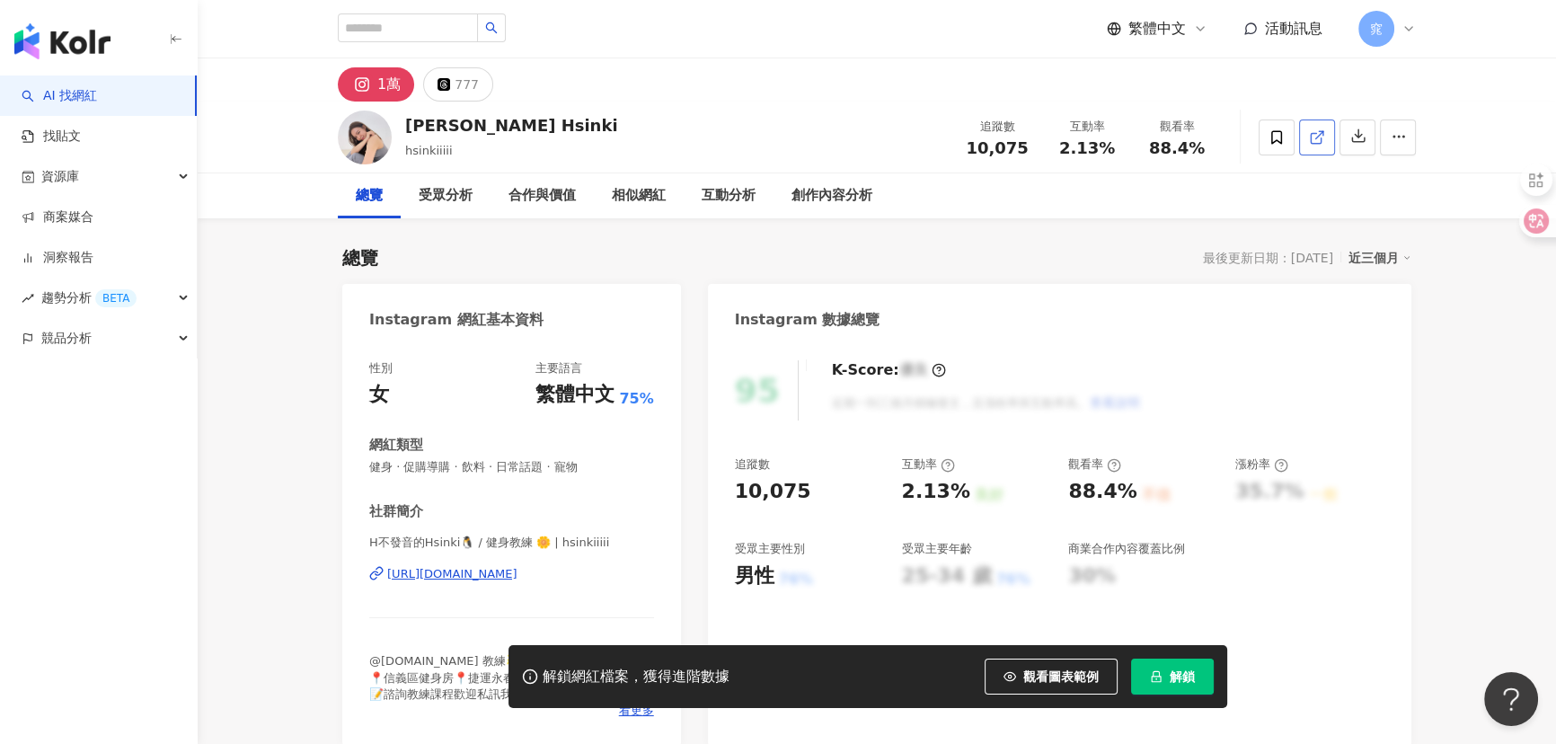
click at [1316, 136] on icon at bounding box center [1317, 137] width 16 height 16
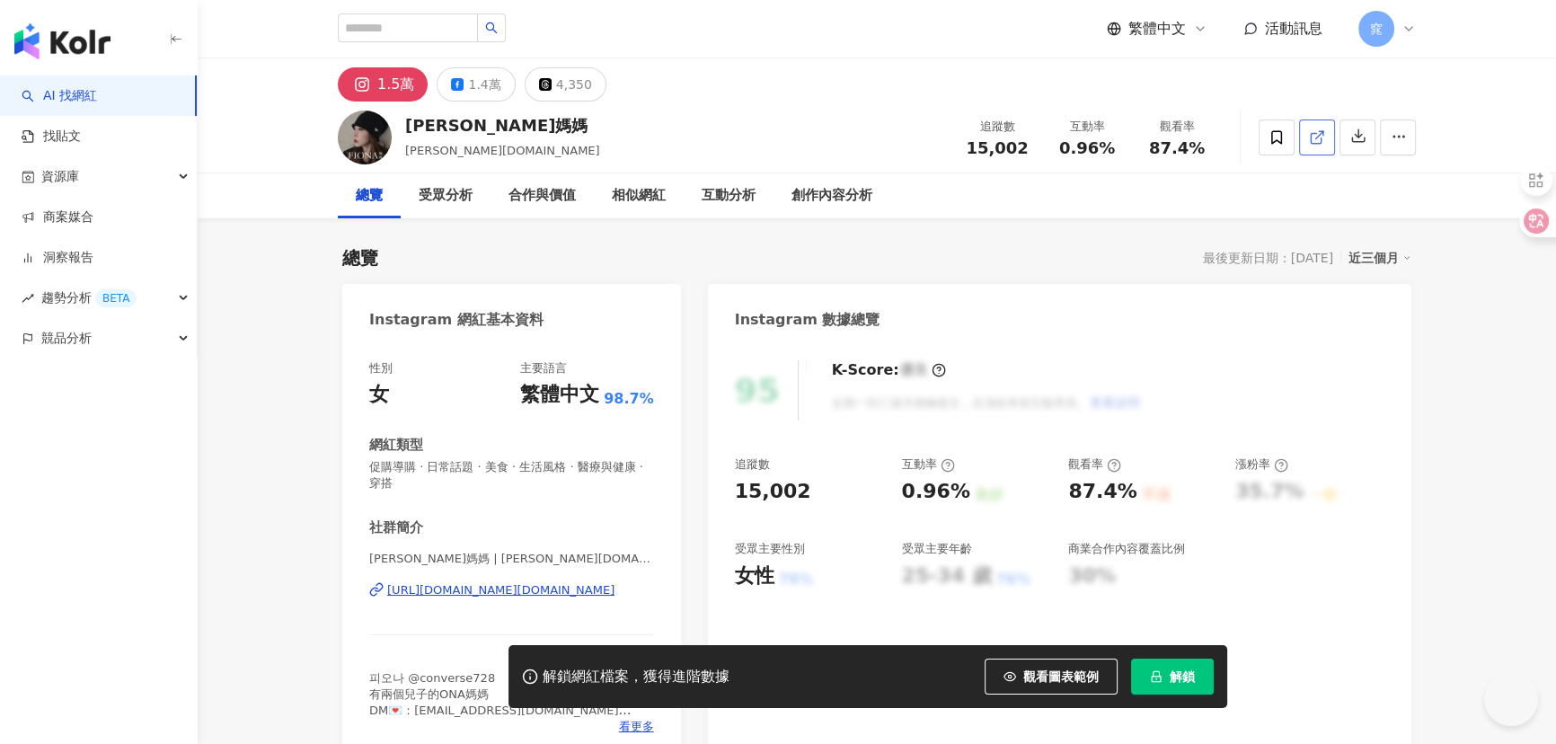
click at [1322, 135] on polyline at bounding box center [1321, 133] width 4 height 4
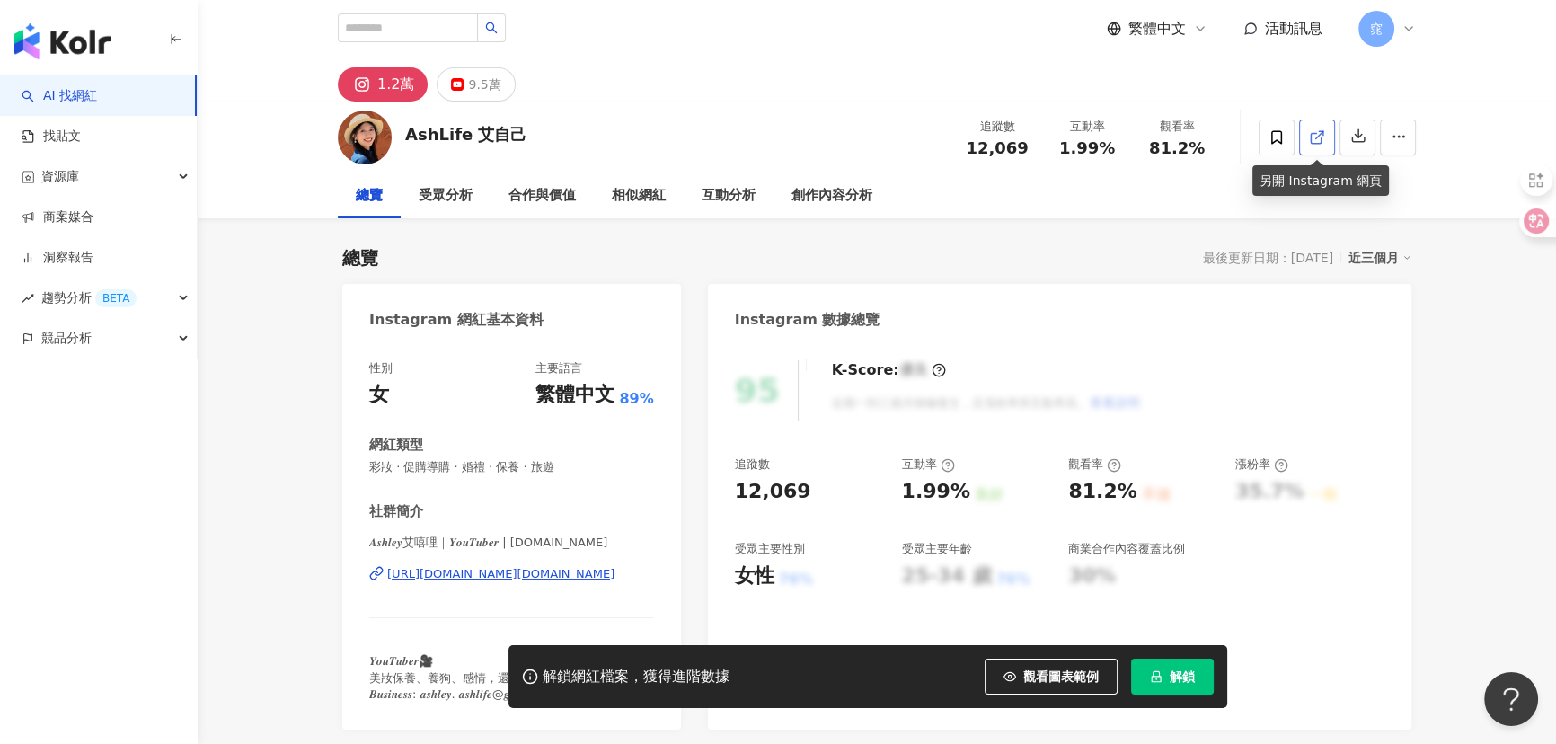
click at [1319, 134] on icon at bounding box center [1317, 137] width 16 height 16
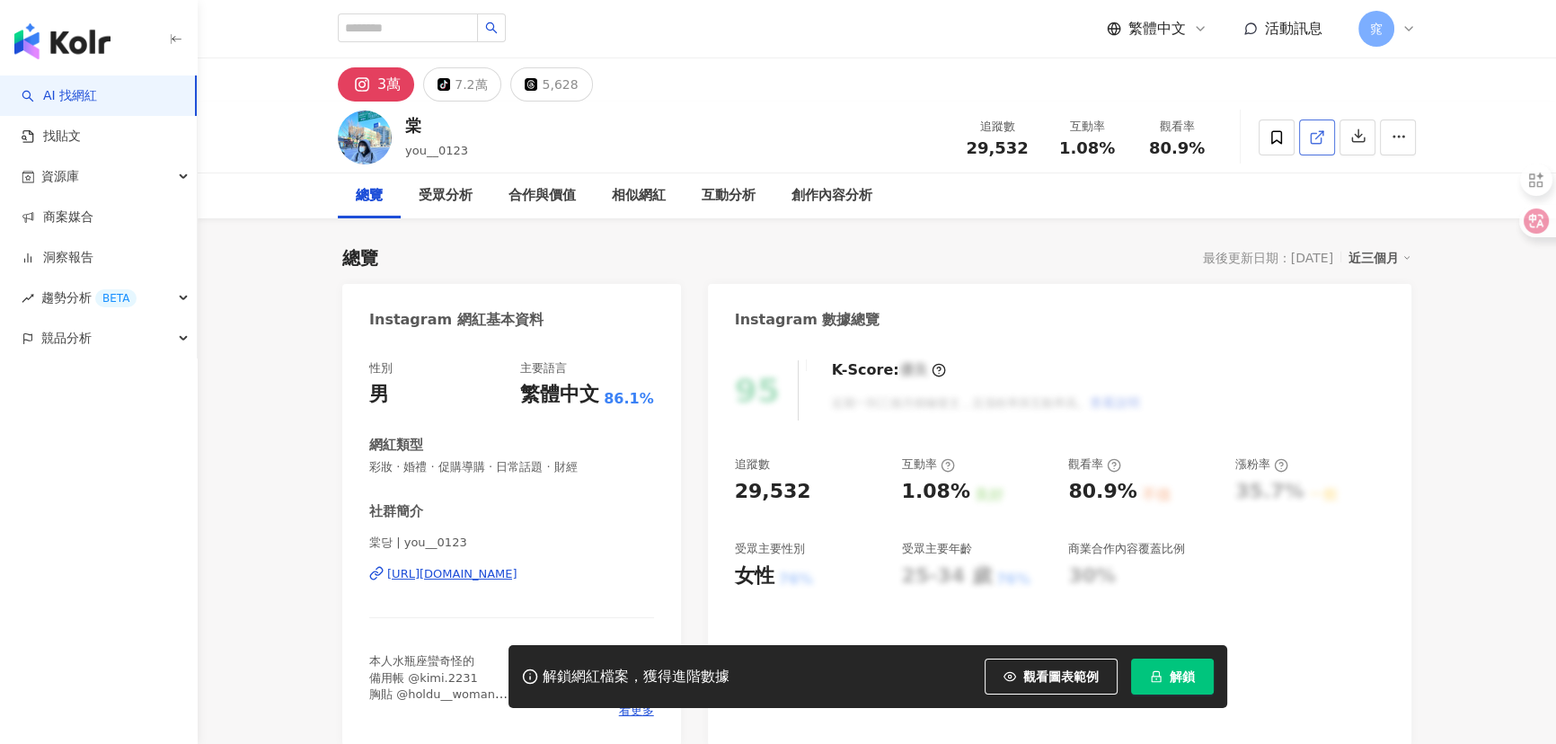
click at [1321, 131] on polyline at bounding box center [1321, 133] width 4 height 4
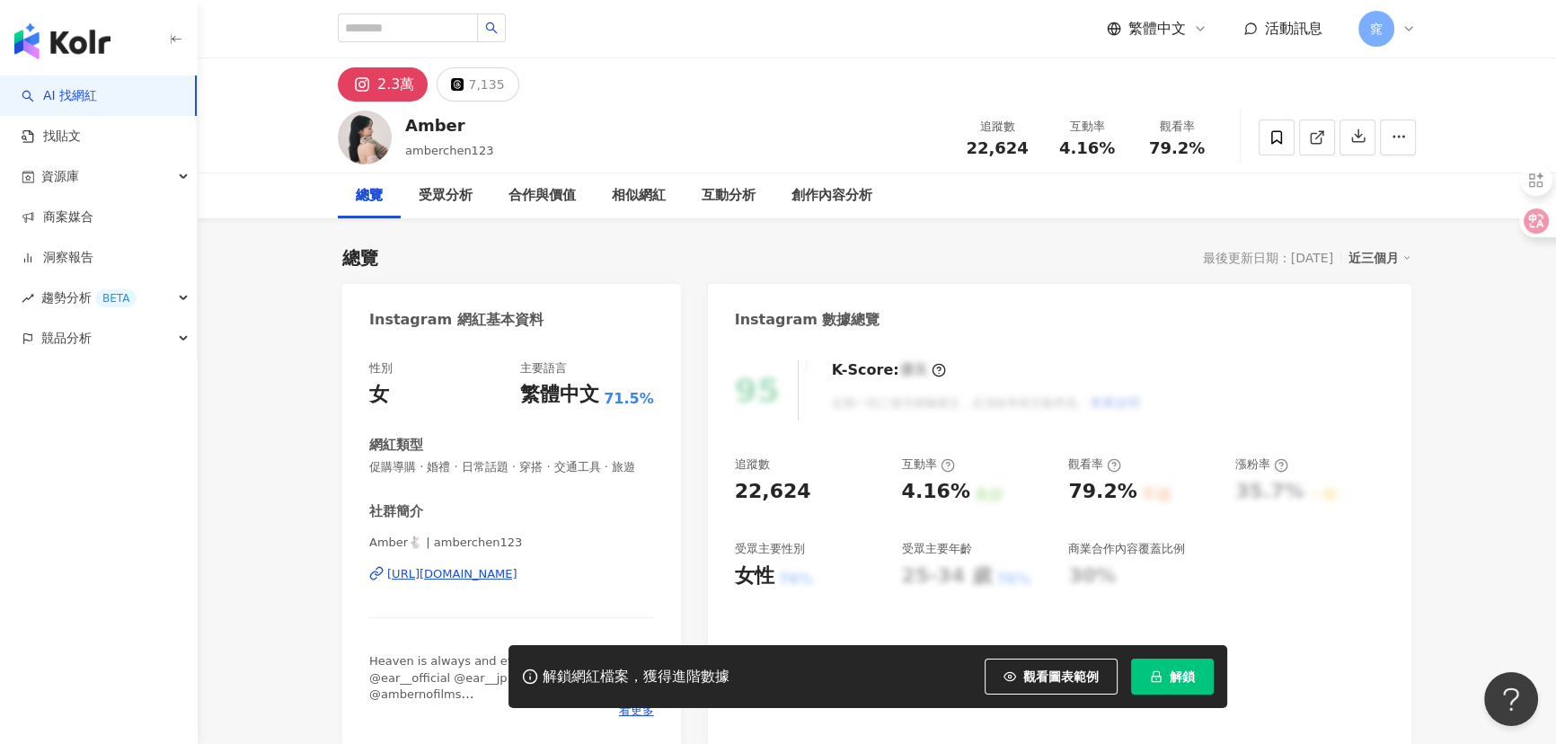
drag, startPoint x: 1320, startPoint y: 137, endPoint x: 12, endPoint y: 393, distance: 1332.7
click at [1320, 137] on icon at bounding box center [1317, 137] width 16 height 16
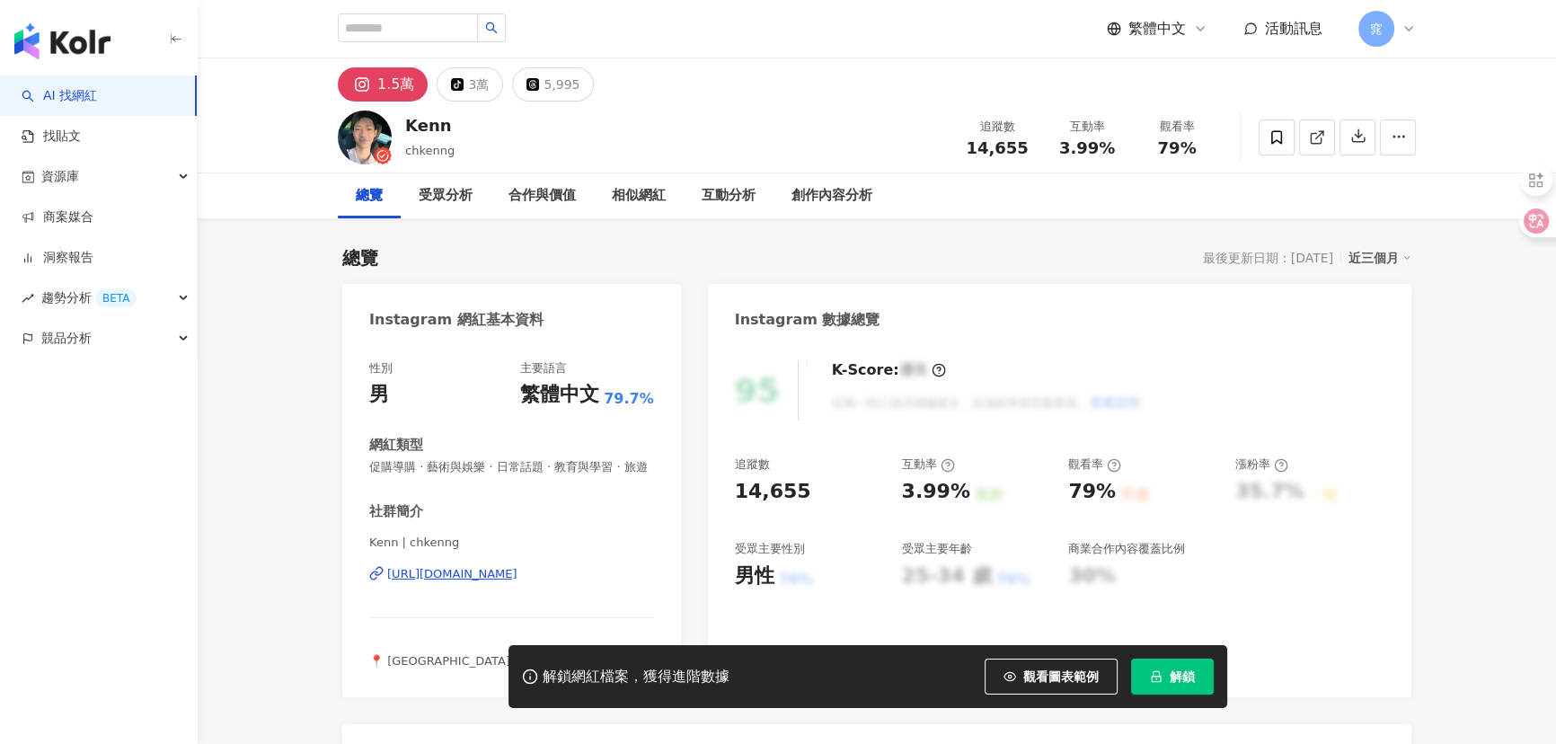
click at [1323, 135] on icon at bounding box center [1317, 137] width 16 height 16
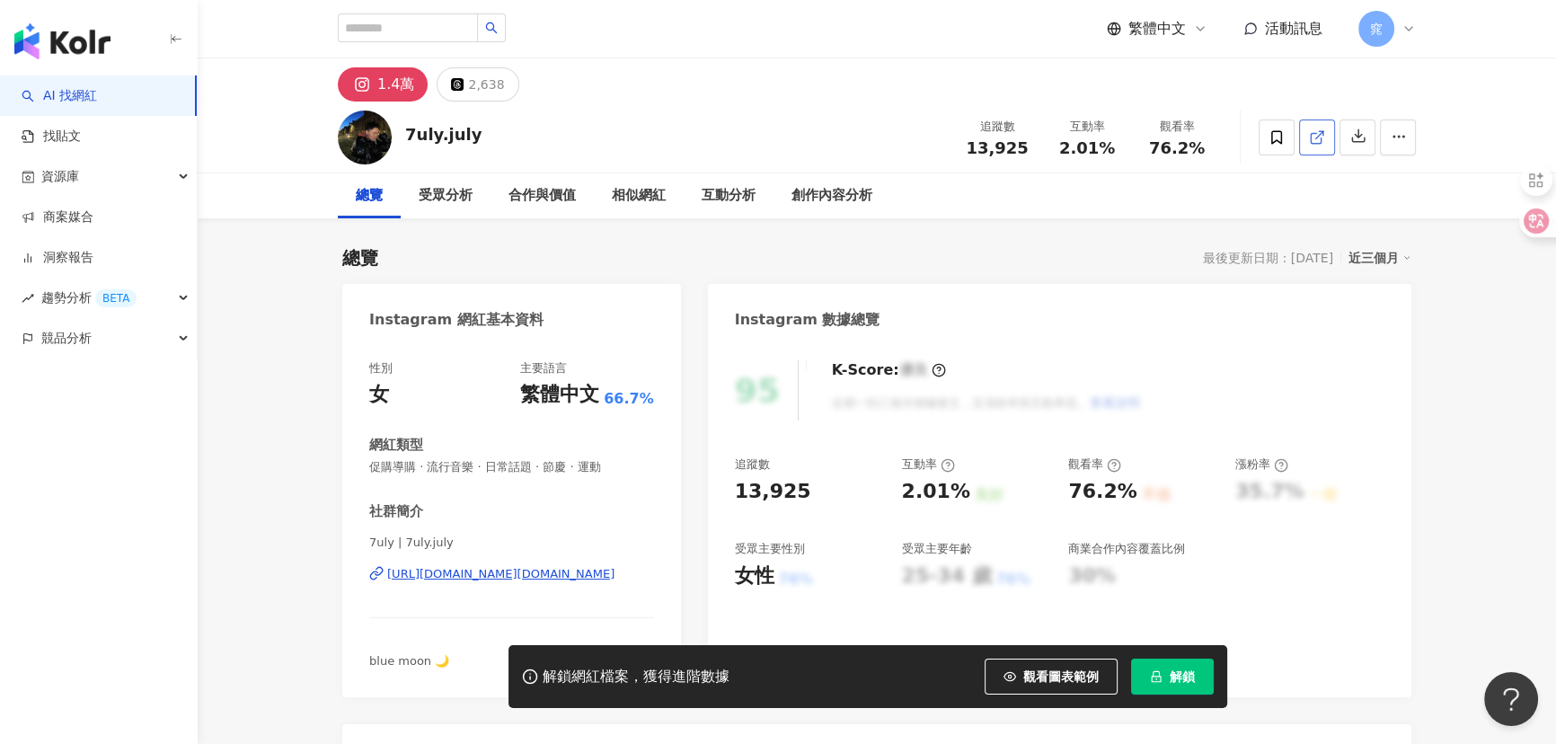
drag, startPoint x: 1272, startPoint y: 116, endPoint x: 1320, endPoint y: 135, distance: 51.2
click at [1320, 135] on line at bounding box center [1319, 134] width 7 height 7
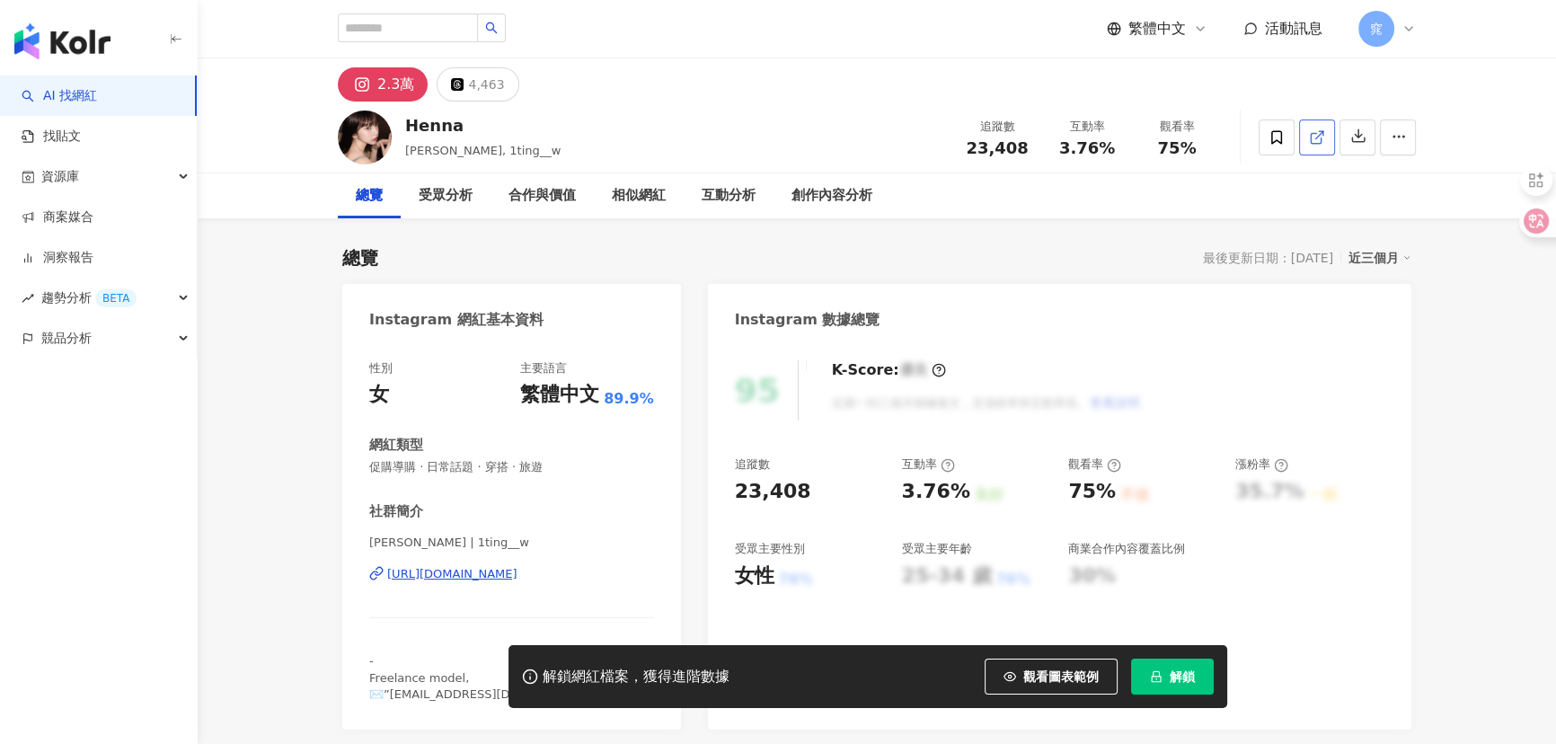
click at [1315, 139] on icon at bounding box center [1317, 137] width 16 height 16
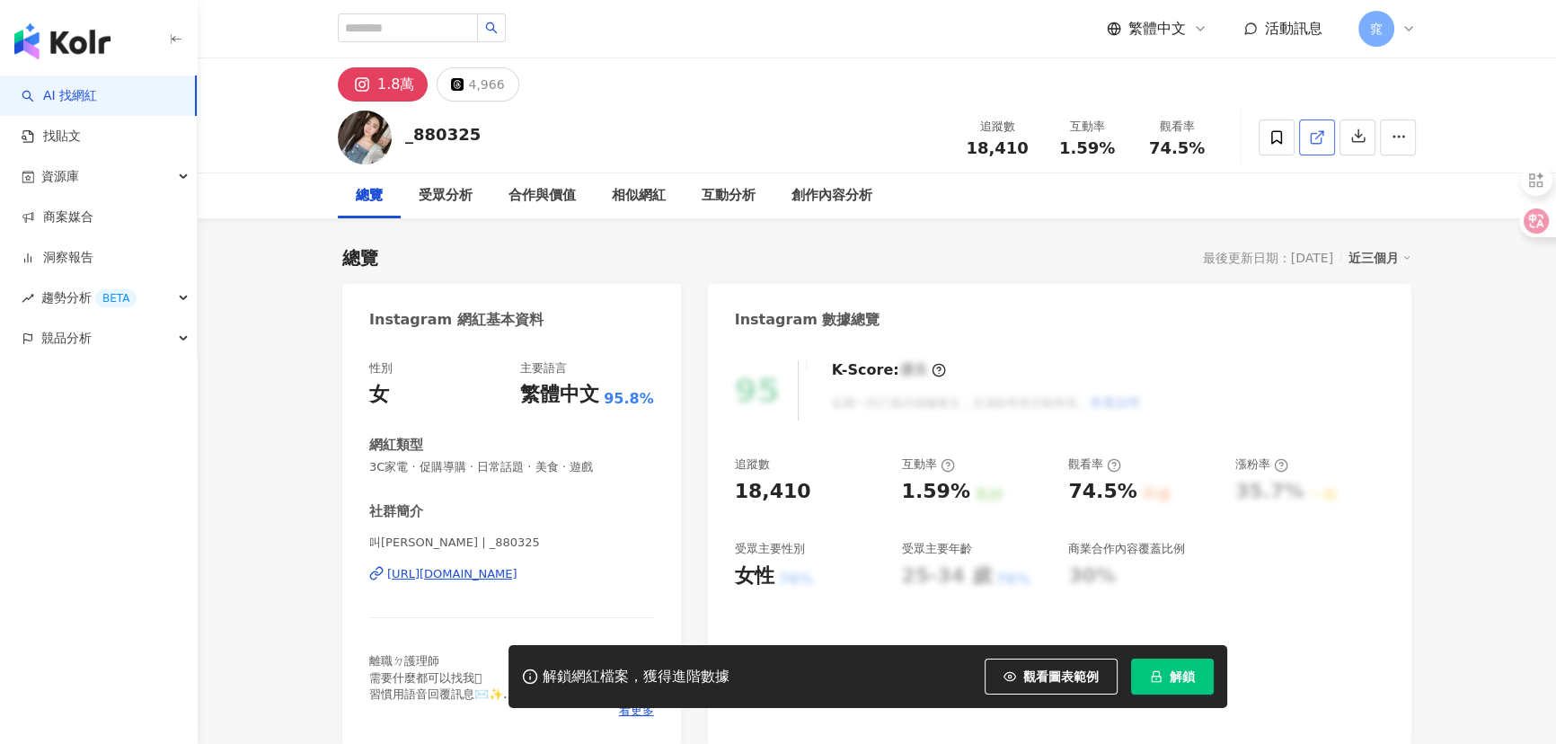
drag, startPoint x: 1303, startPoint y: 153, endPoint x: 1319, endPoint y: 135, distance: 24.2
click at [1319, 135] on line at bounding box center [1319, 134] width 7 height 7
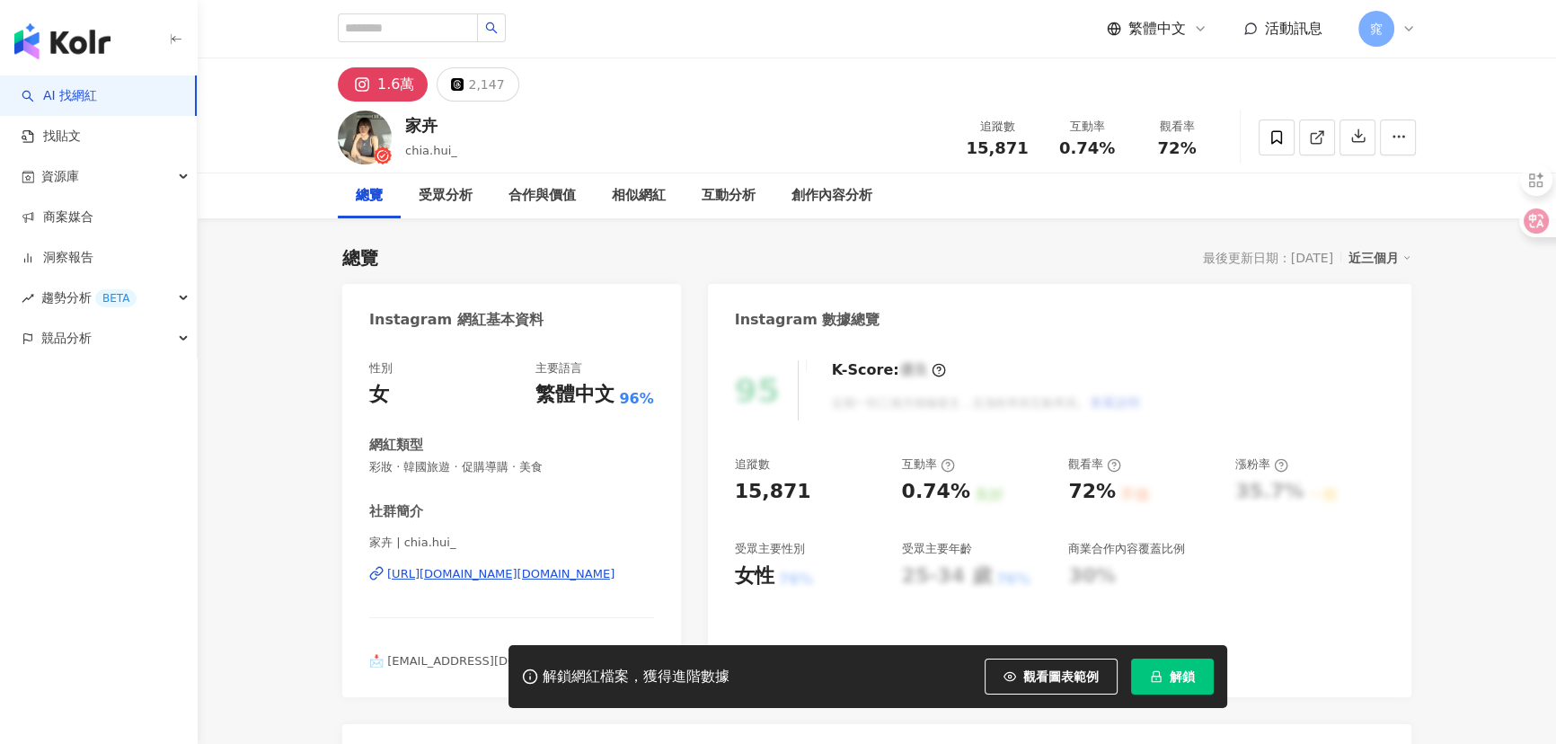
click at [1321, 134] on line at bounding box center [1319, 134] width 7 height 7
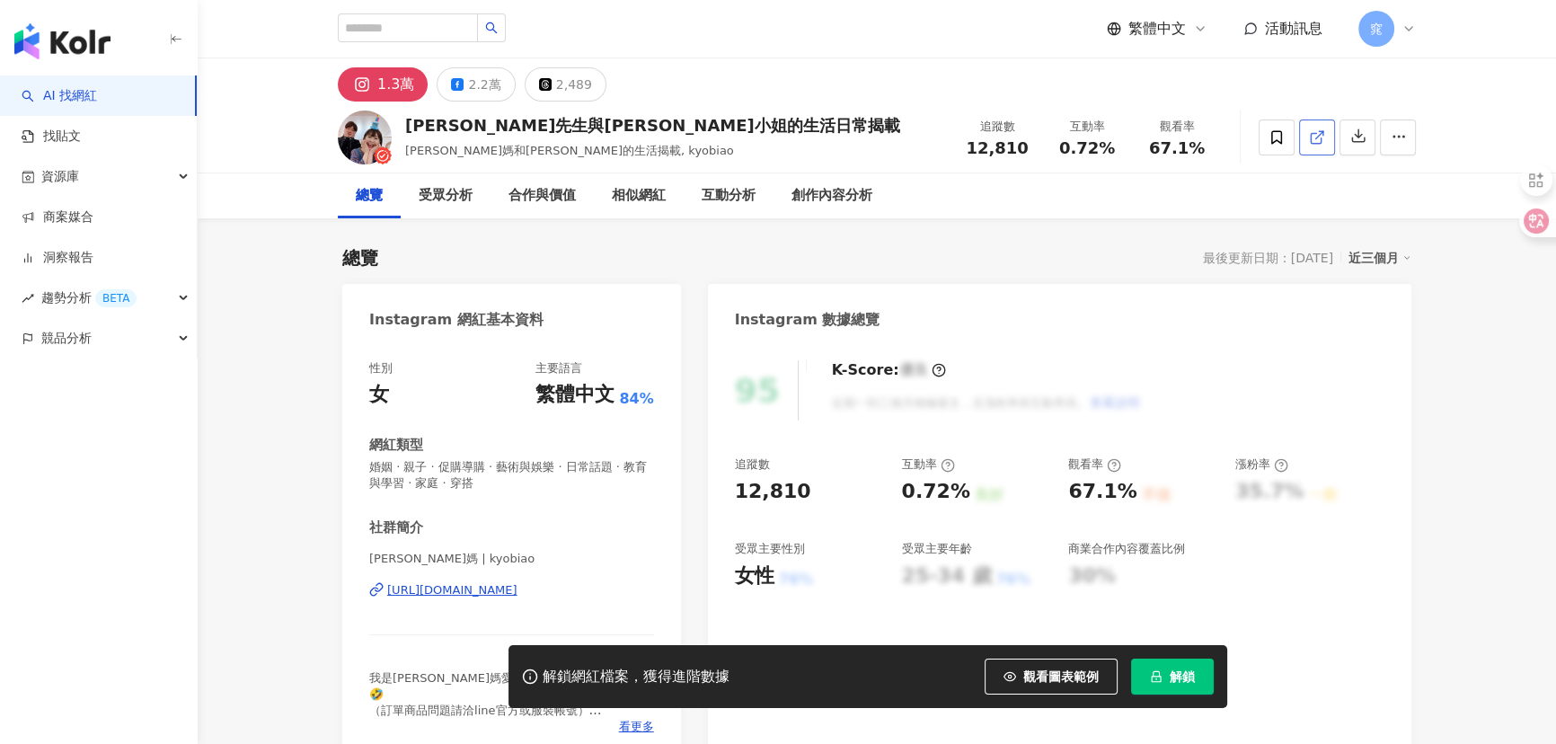
click at [1314, 137] on icon at bounding box center [1317, 137] width 16 height 16
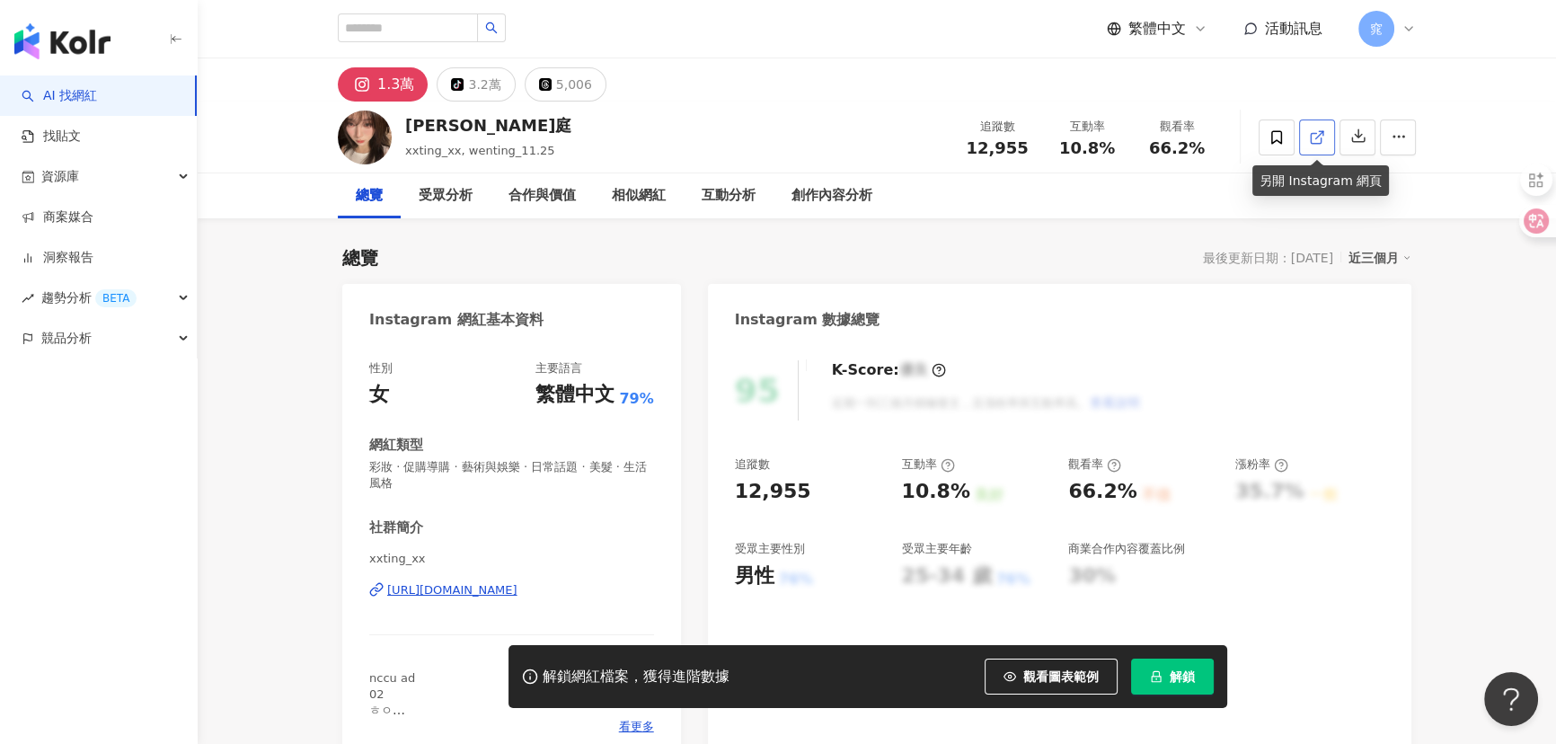
click at [1313, 137] on icon at bounding box center [1317, 137] width 16 height 16
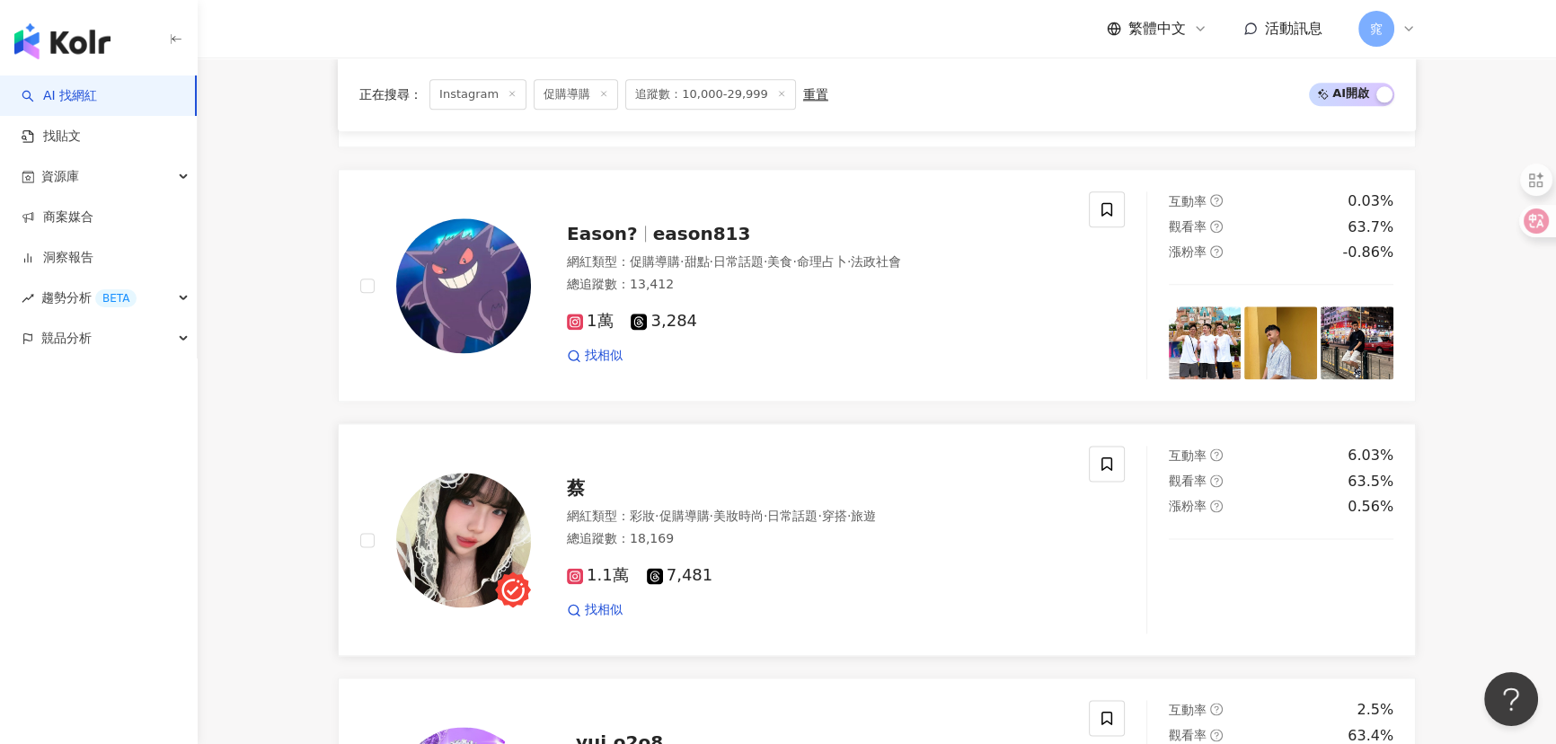
scroll to position [2939, 0]
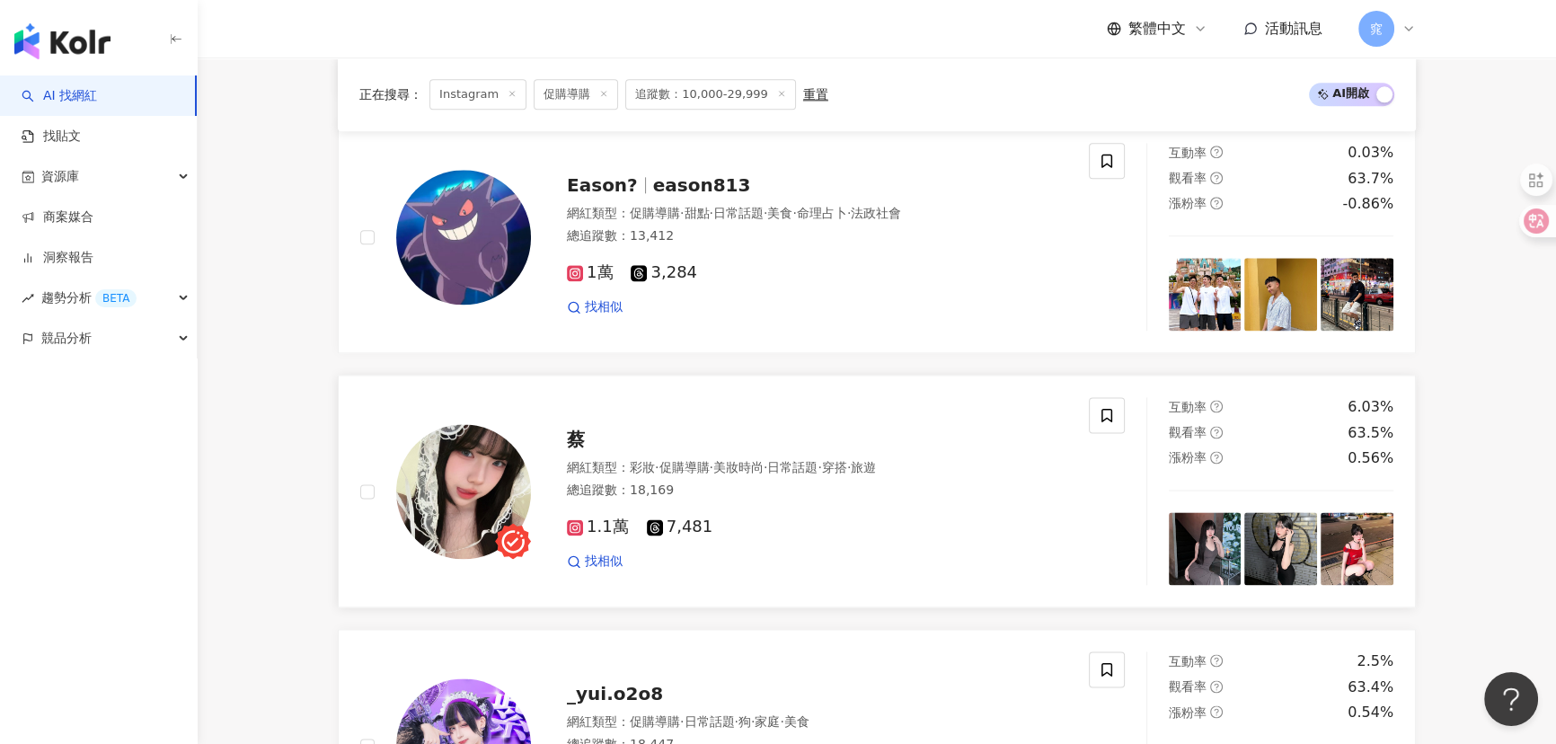
click at [445, 468] on img at bounding box center [463, 491] width 135 height 135
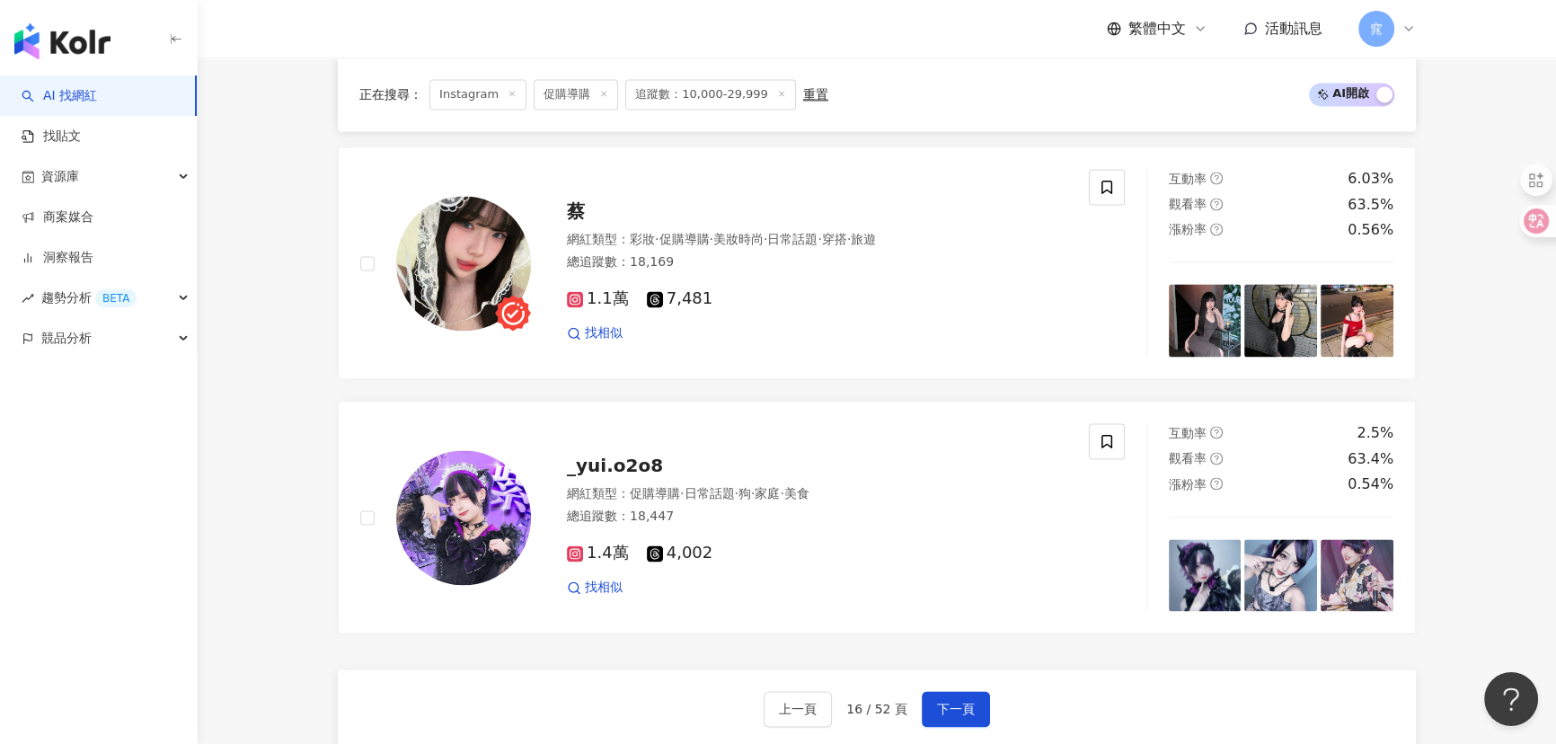
scroll to position [3348, 0]
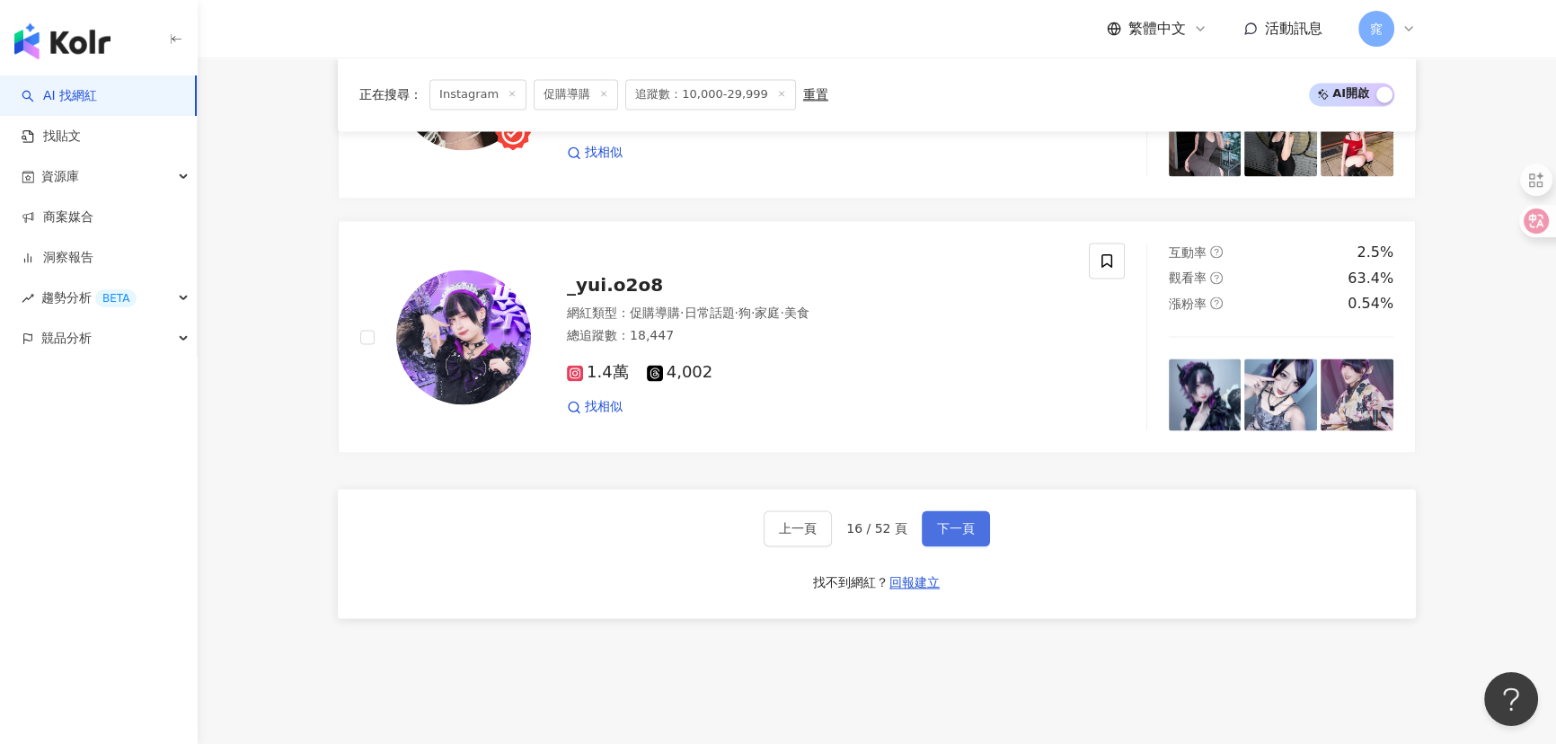
click at [956, 531] on span "下一頁" at bounding box center [956, 528] width 38 height 14
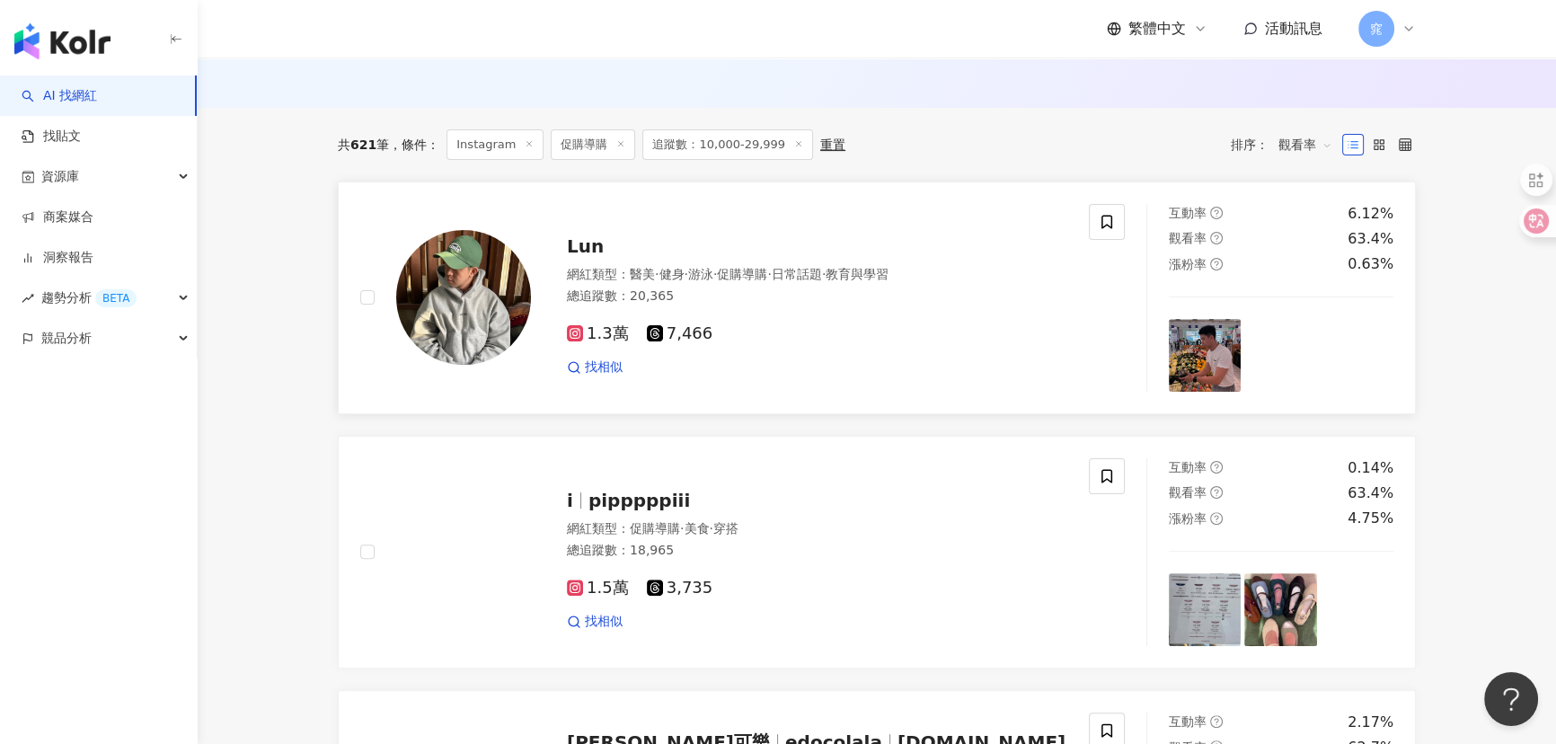
scroll to position [571, 0]
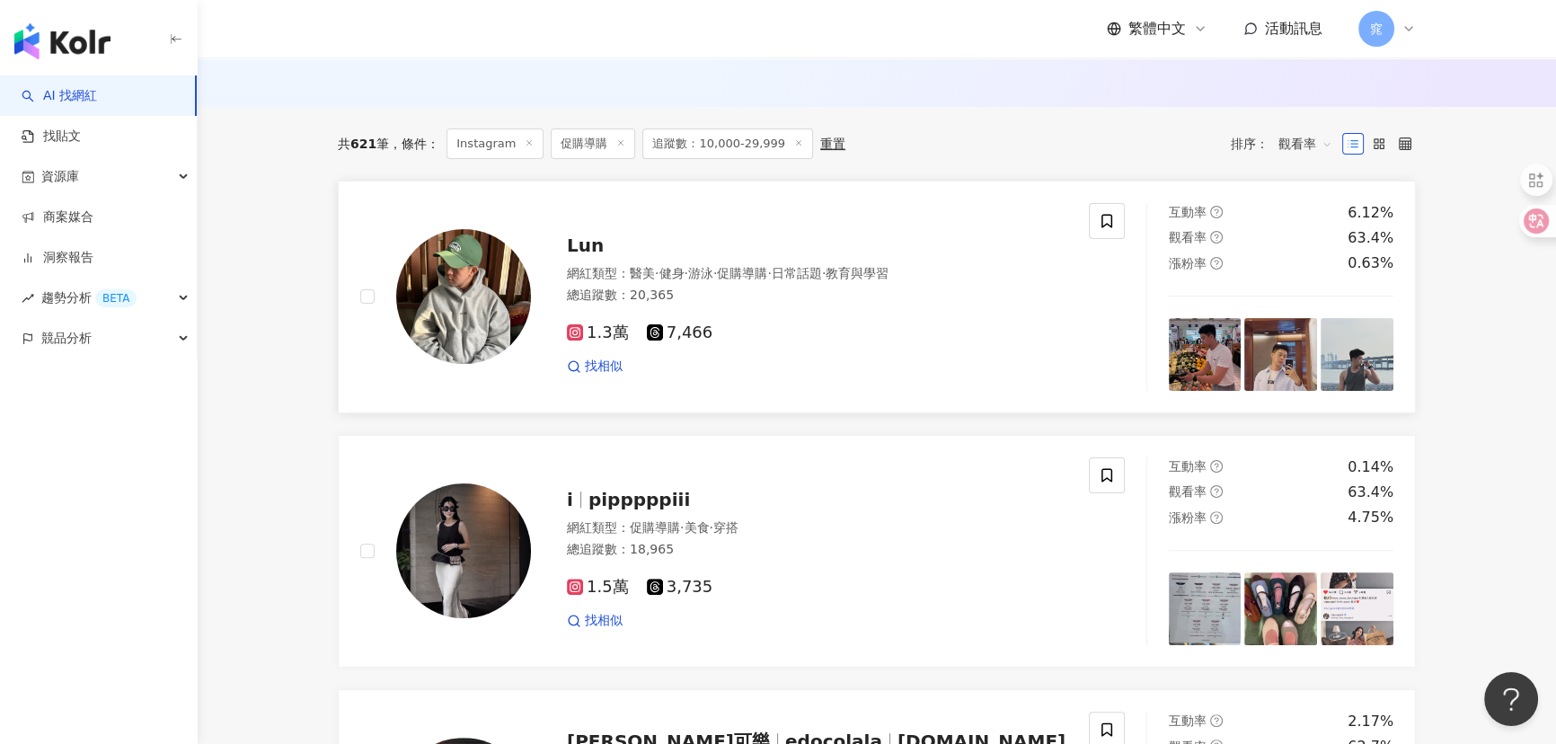
click at [469, 312] on img at bounding box center [463, 296] width 135 height 135
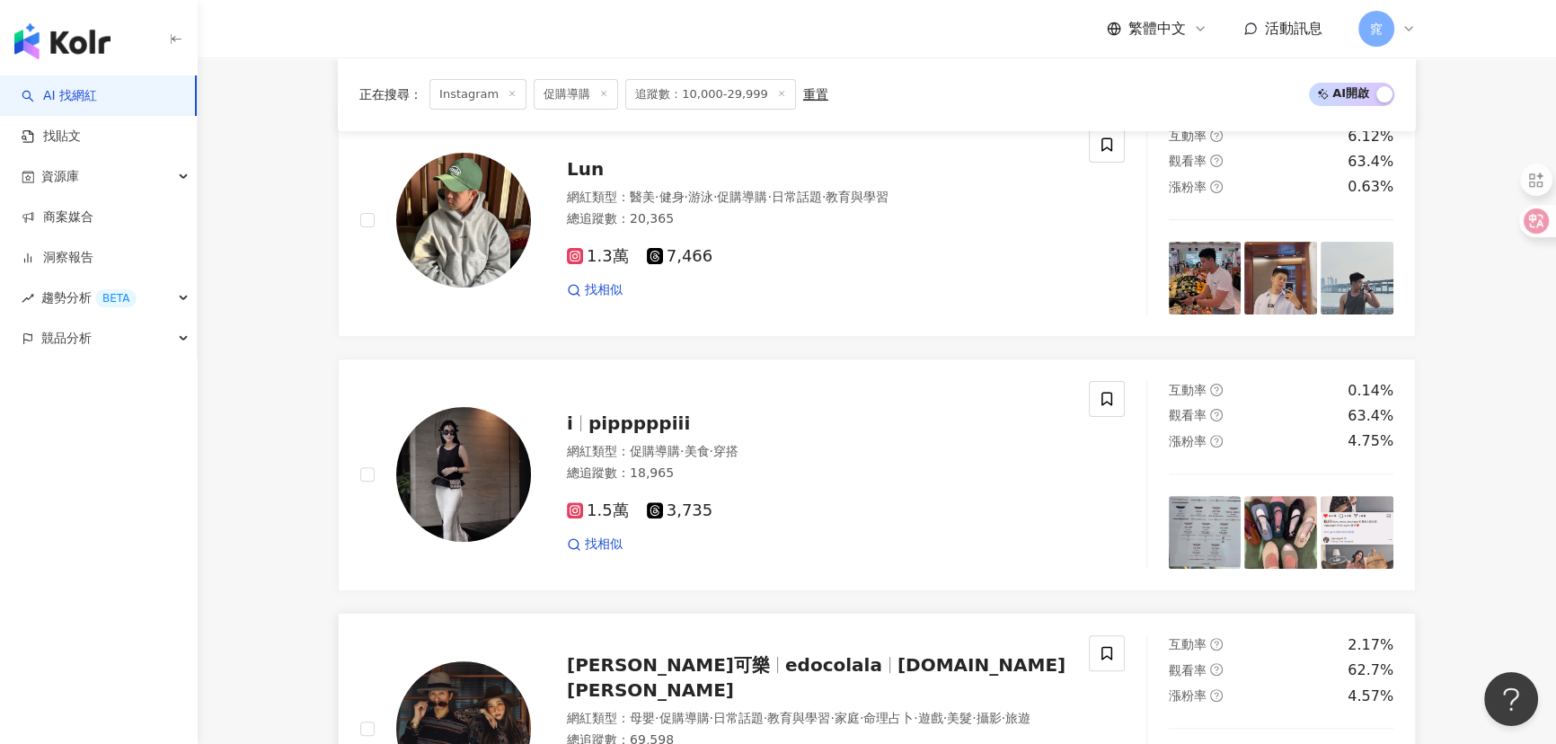
scroll to position [979, 0]
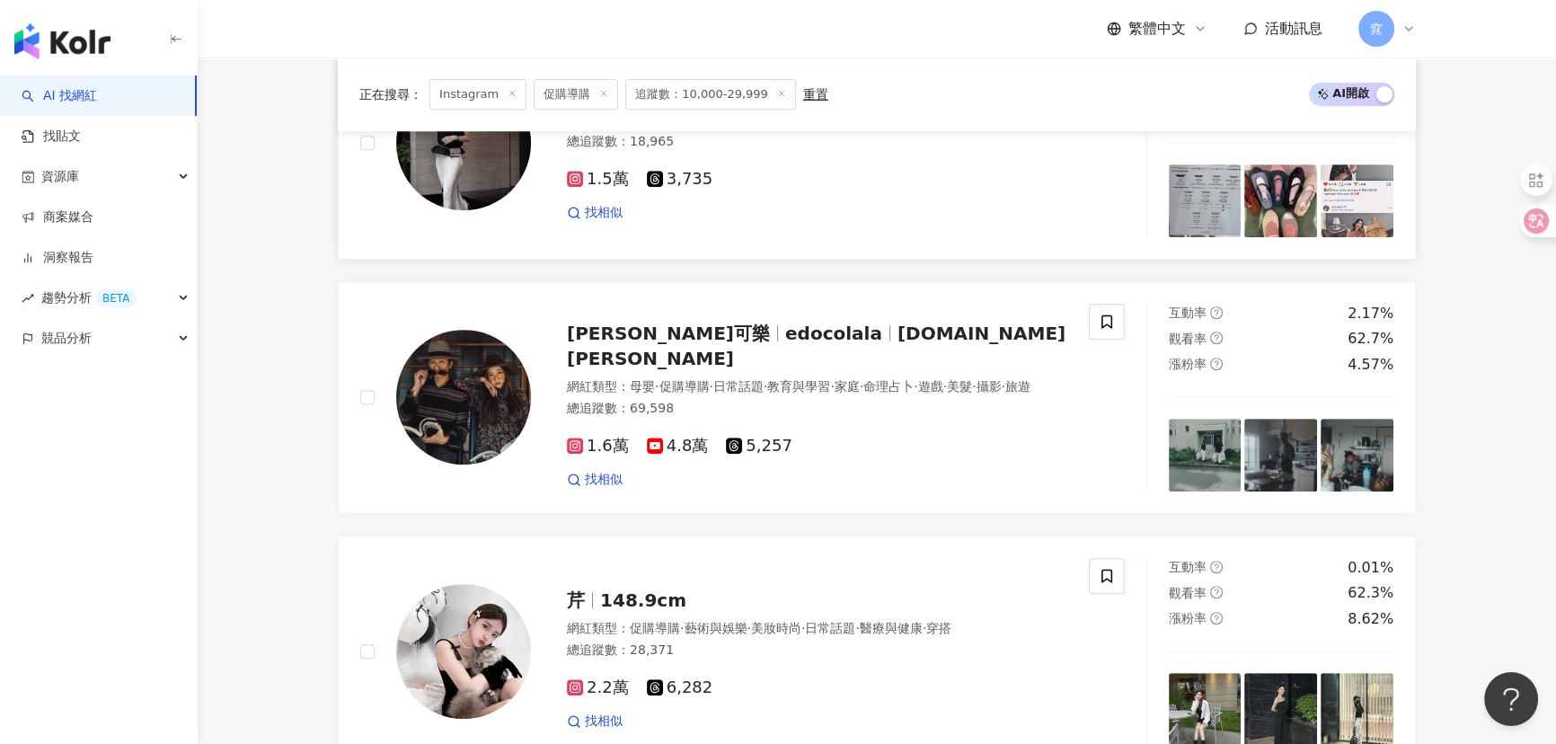
click at [450, 200] on img at bounding box center [463, 142] width 135 height 135
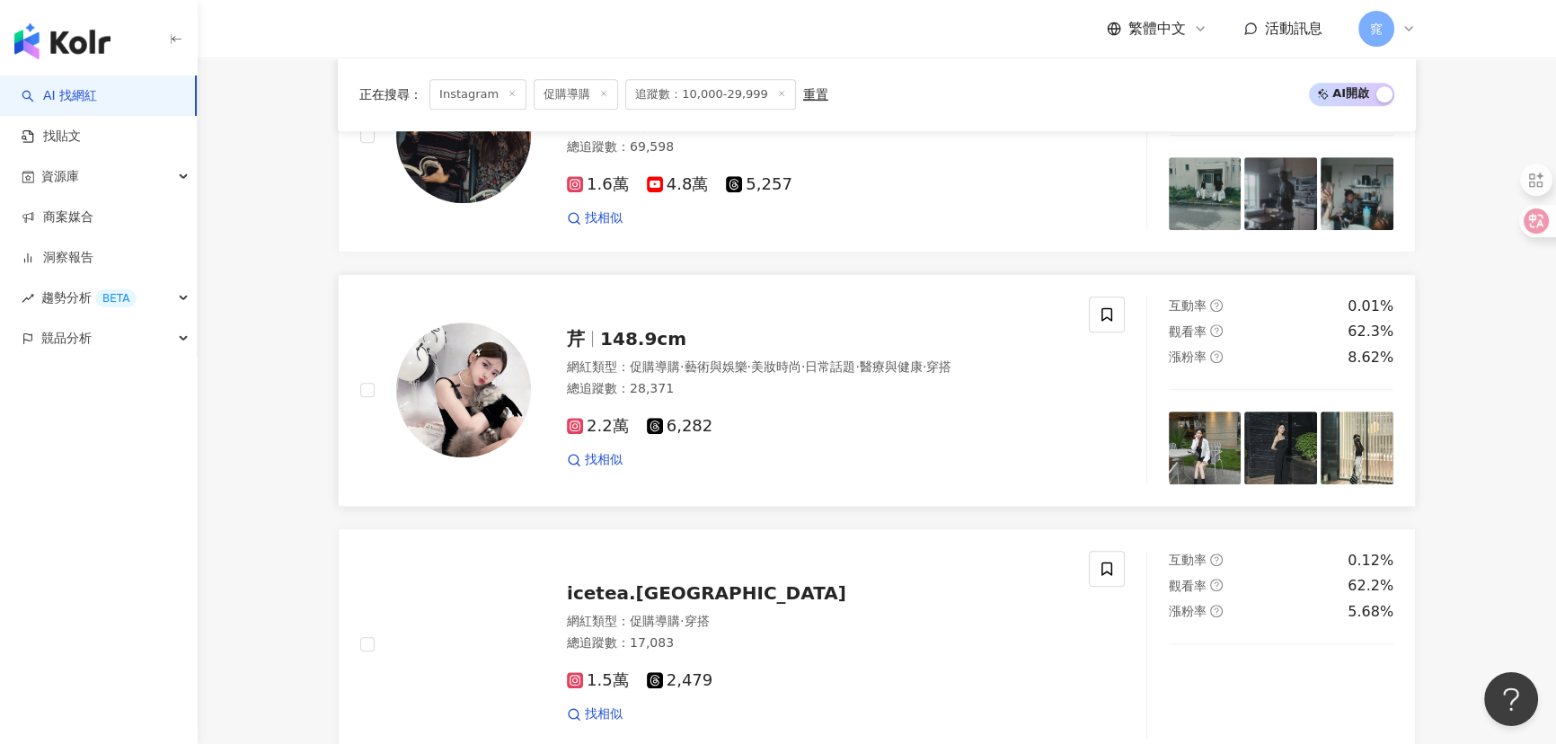
scroll to position [1306, 0]
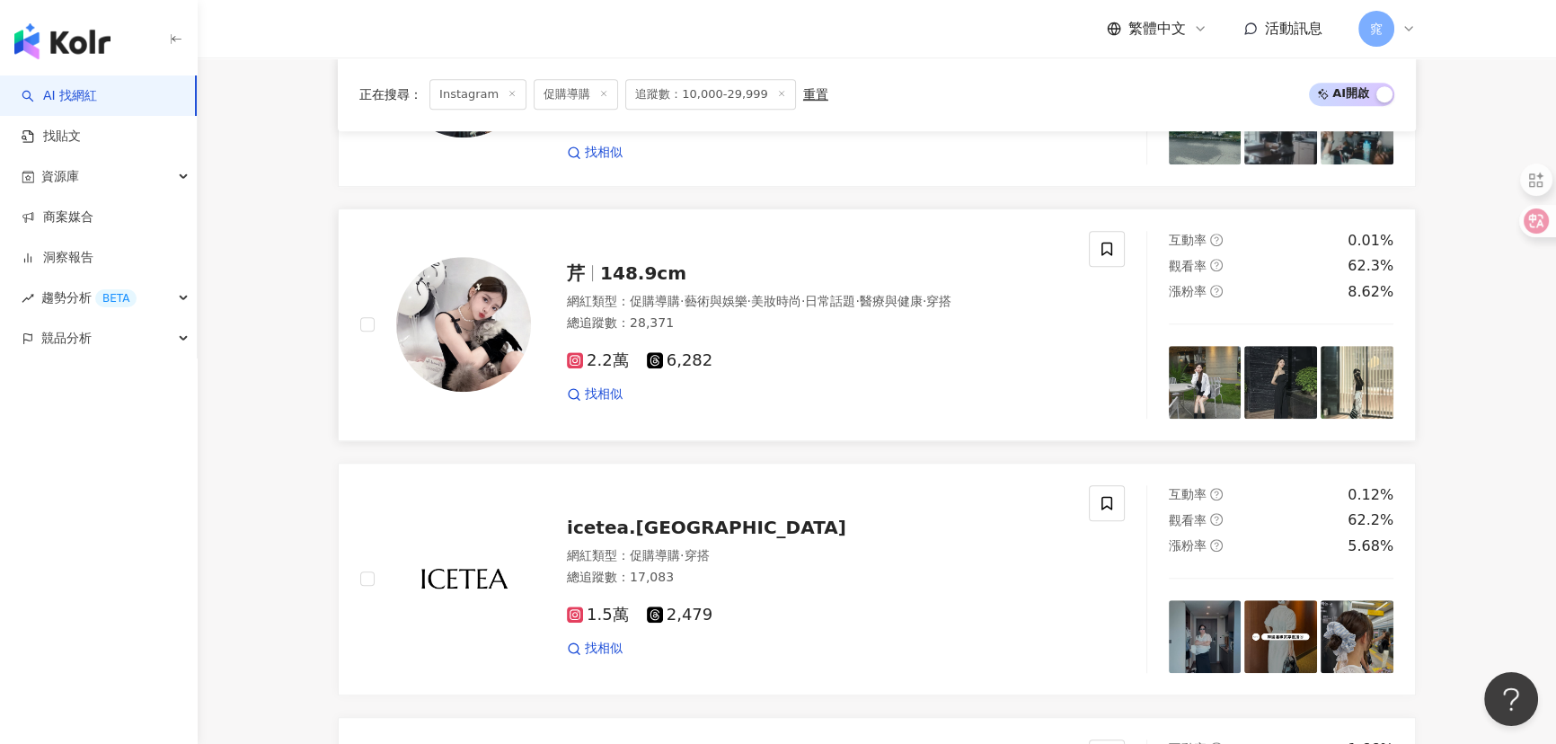
click at [469, 334] on img at bounding box center [463, 324] width 135 height 135
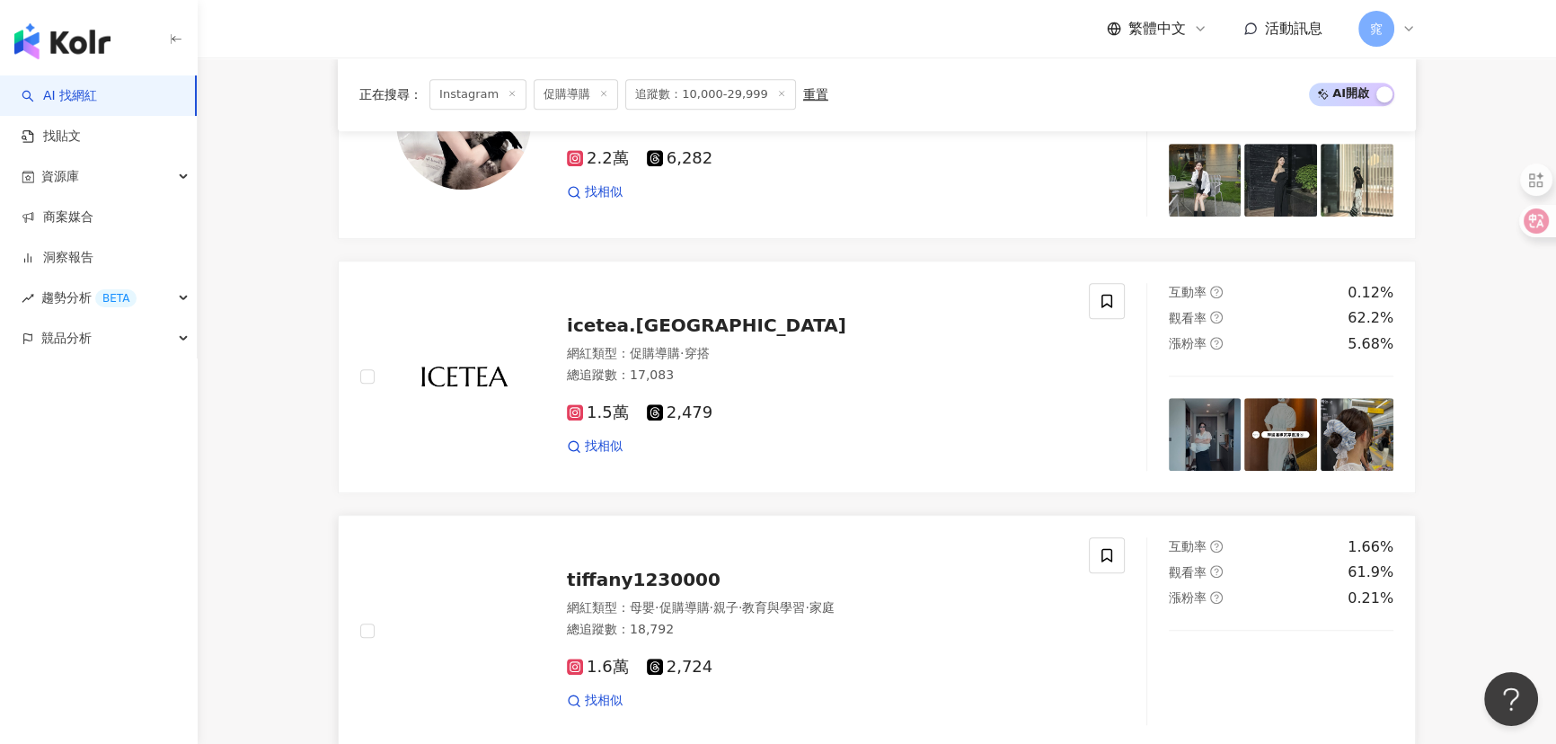
scroll to position [1633, 0]
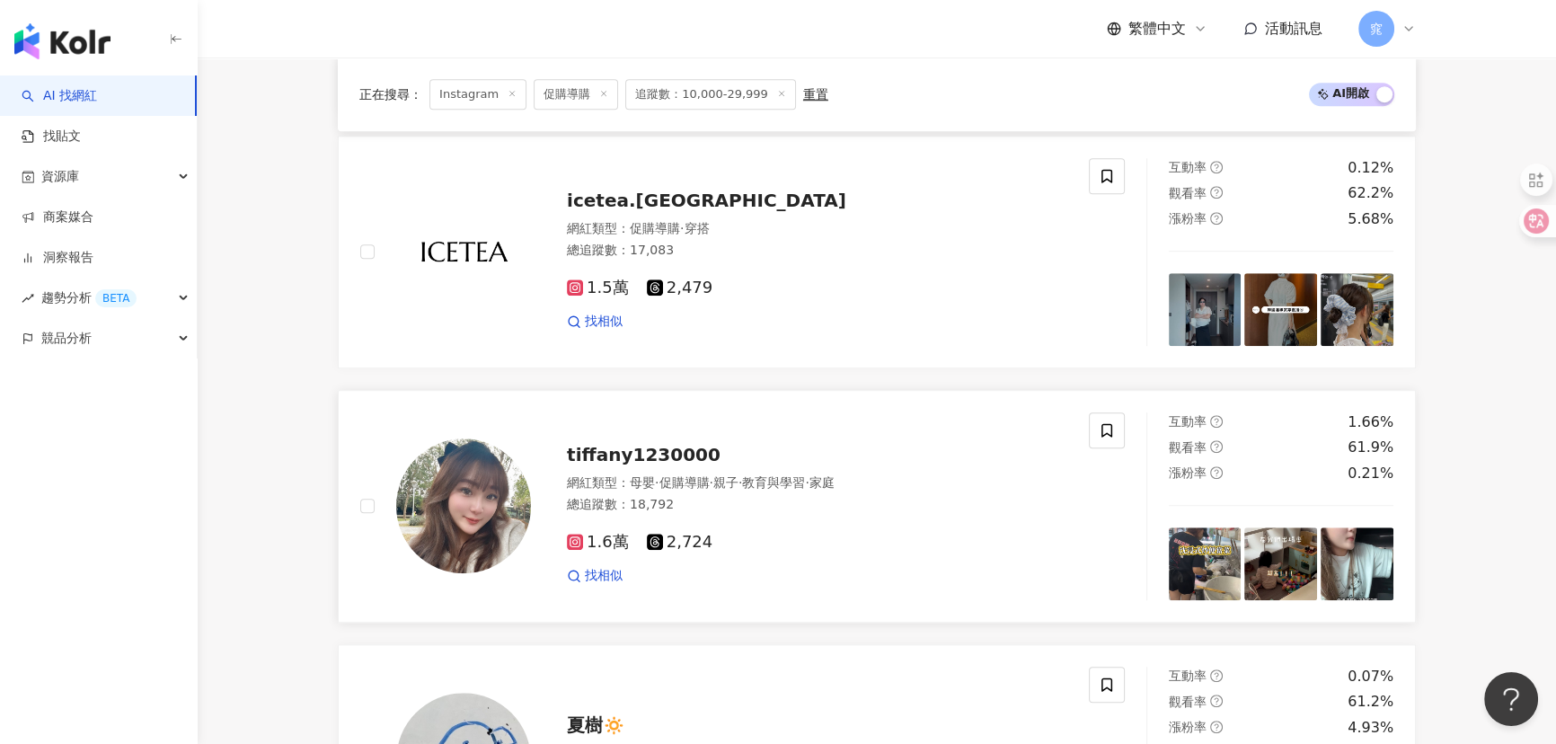
click at [468, 512] on img at bounding box center [463, 505] width 135 height 135
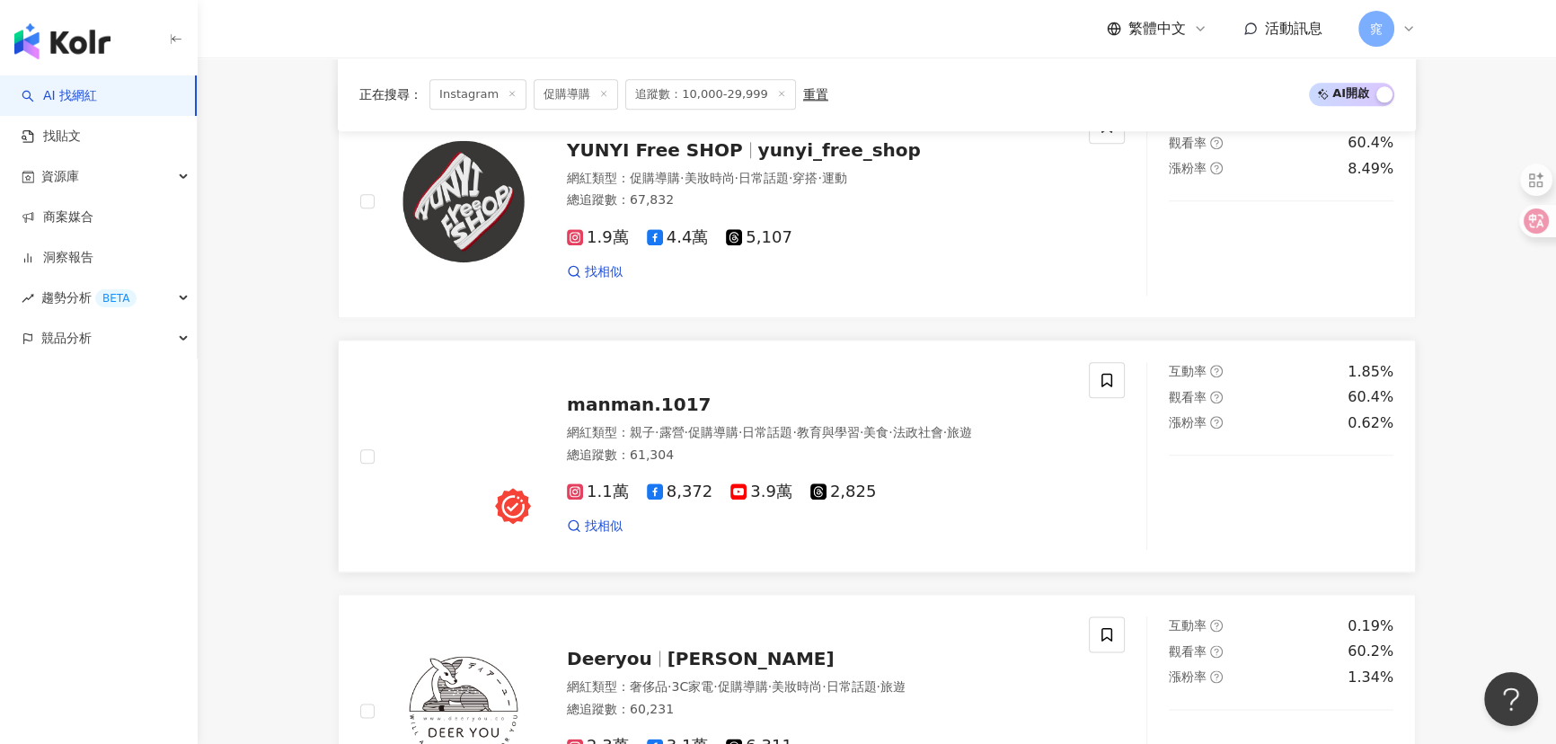
scroll to position [2858, 0]
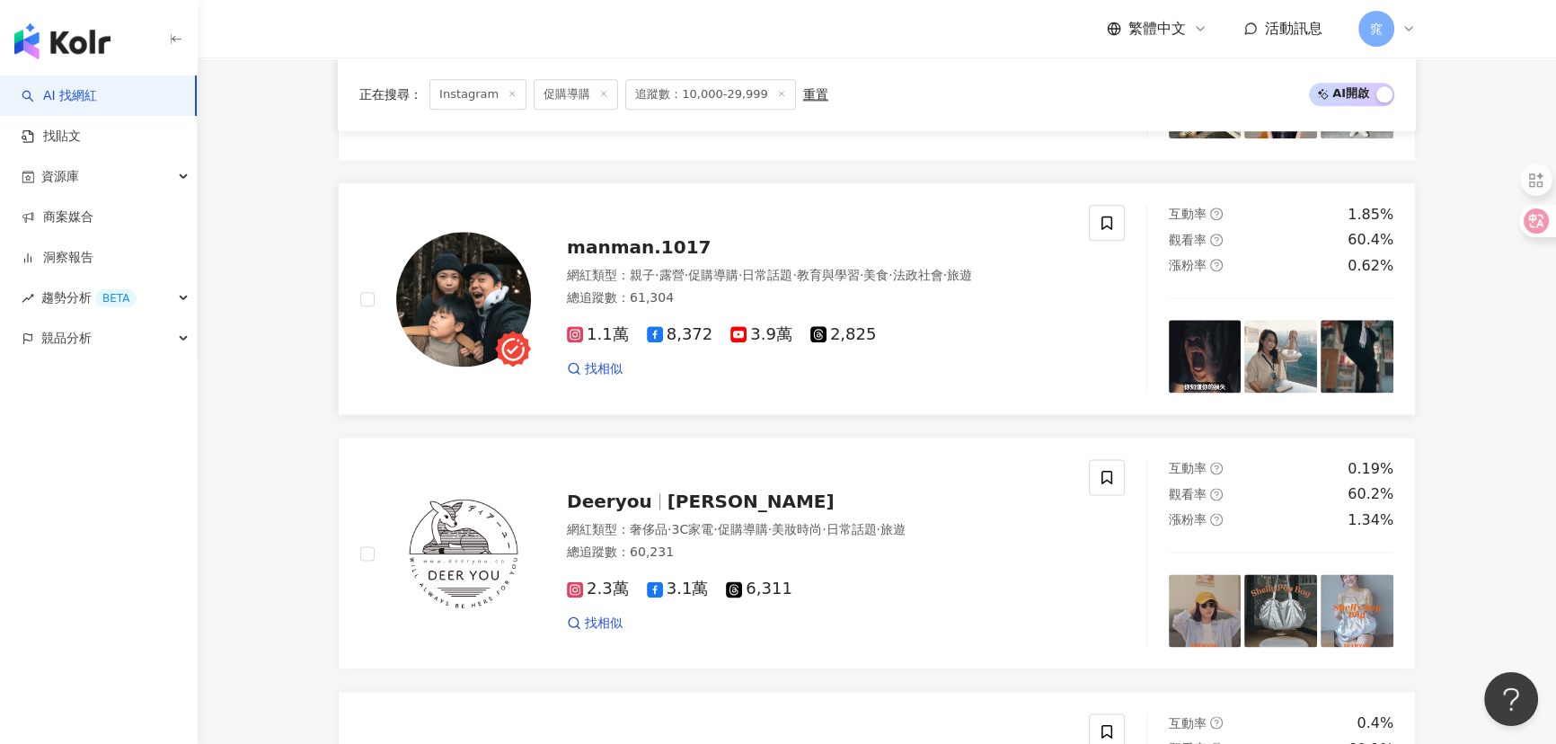
click at [434, 285] on img at bounding box center [463, 299] width 135 height 135
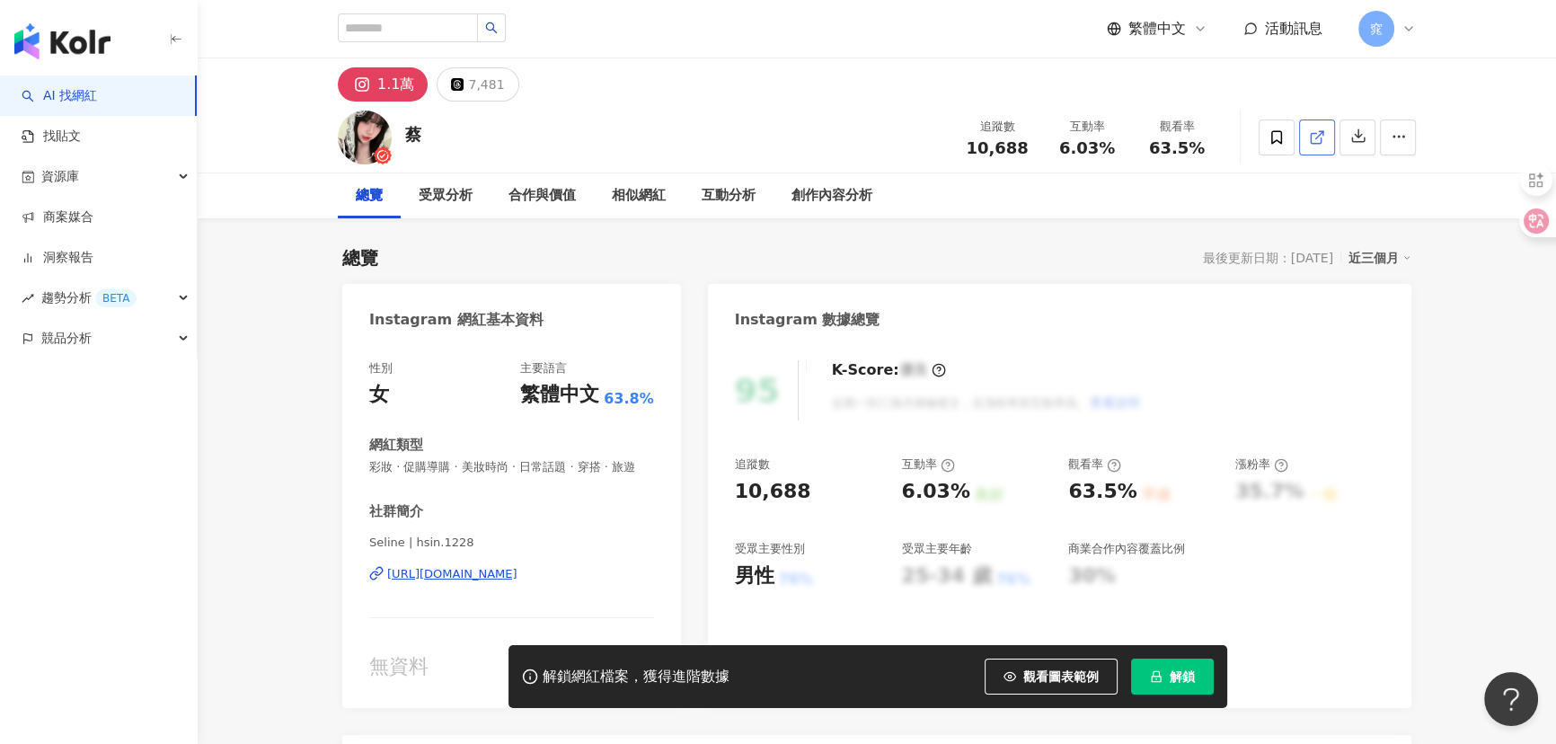
click at [1317, 132] on icon at bounding box center [1317, 137] width 16 height 16
click at [1321, 136] on icon at bounding box center [1317, 137] width 16 height 16
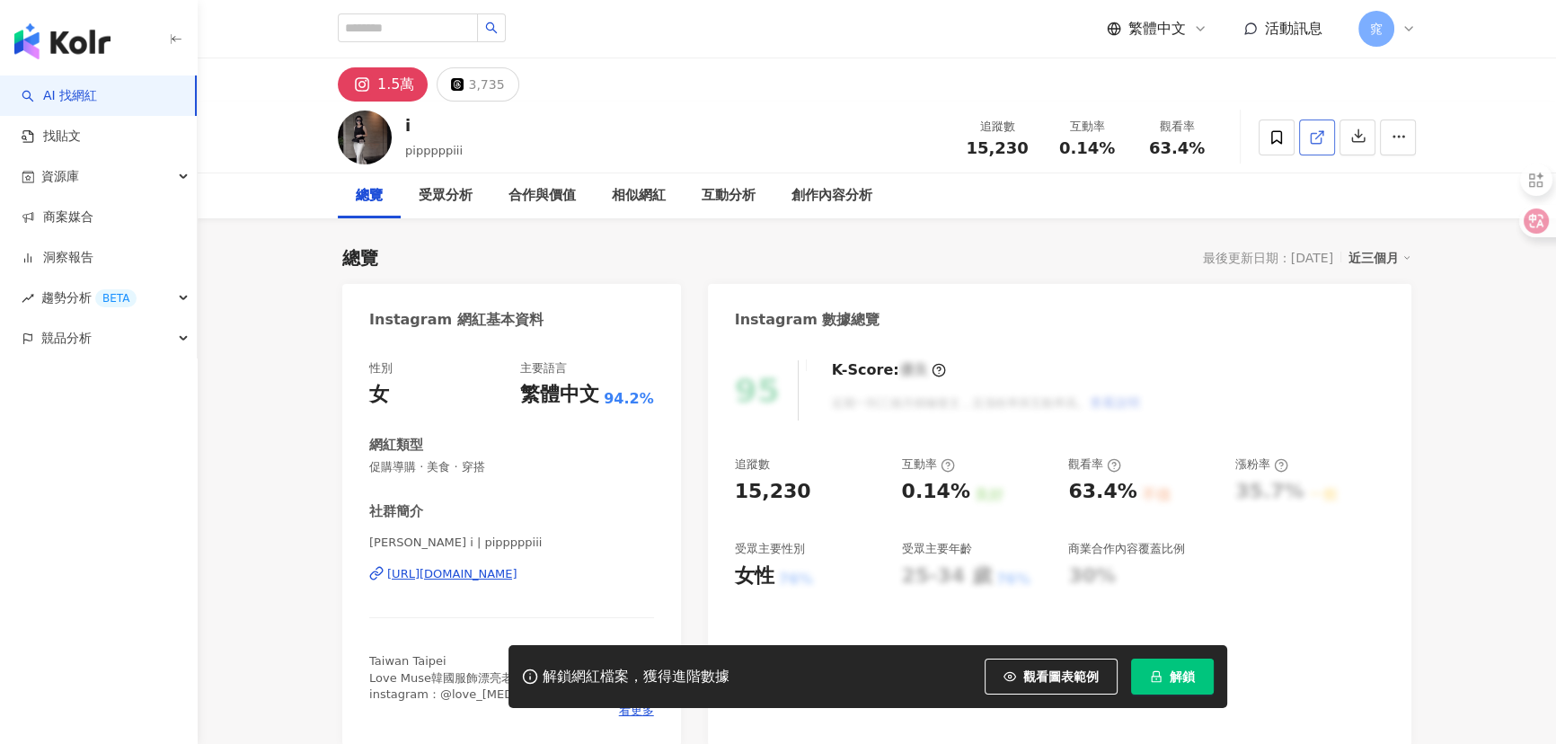
click at [1316, 133] on icon at bounding box center [1316, 138] width 10 height 10
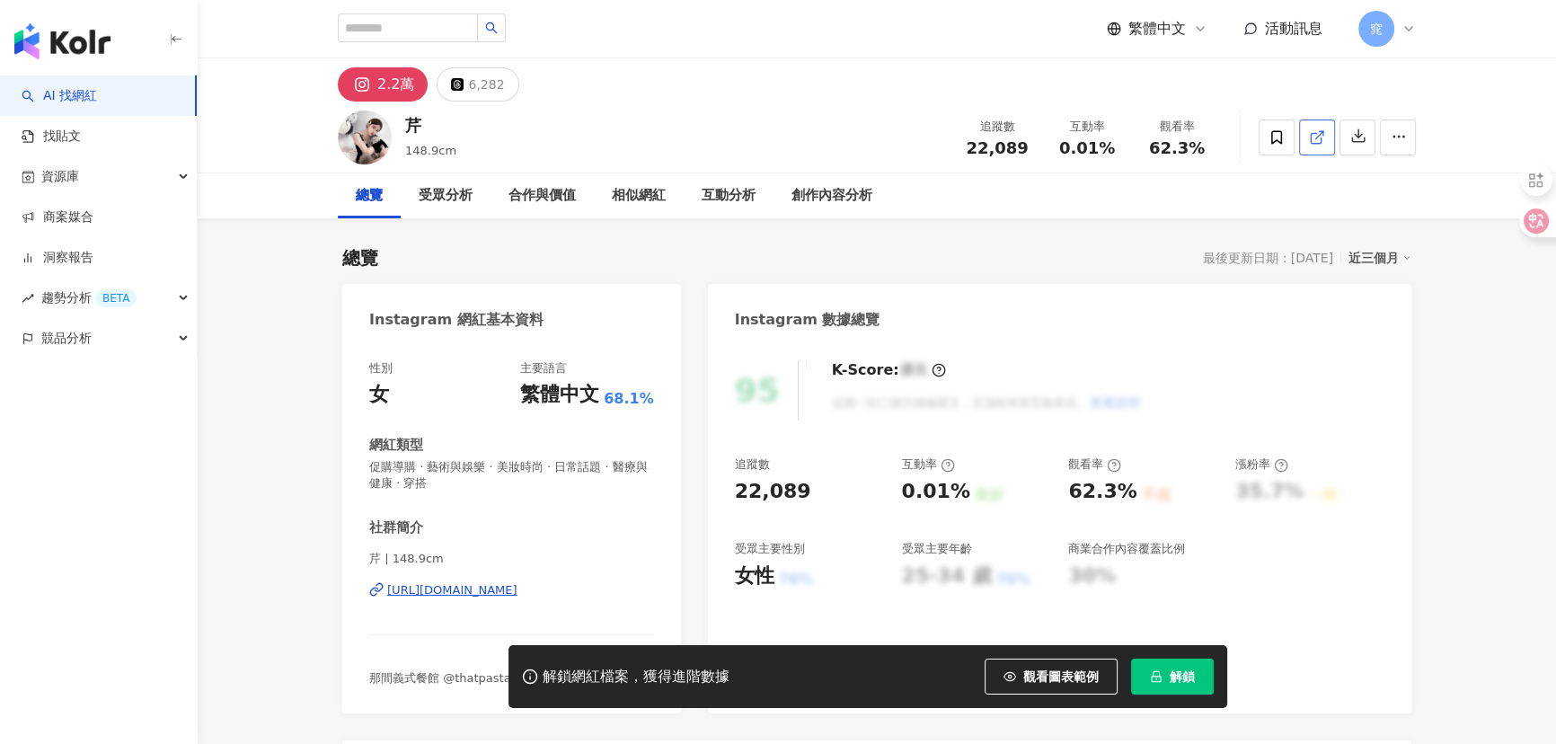
click at [1315, 141] on icon at bounding box center [1317, 137] width 16 height 16
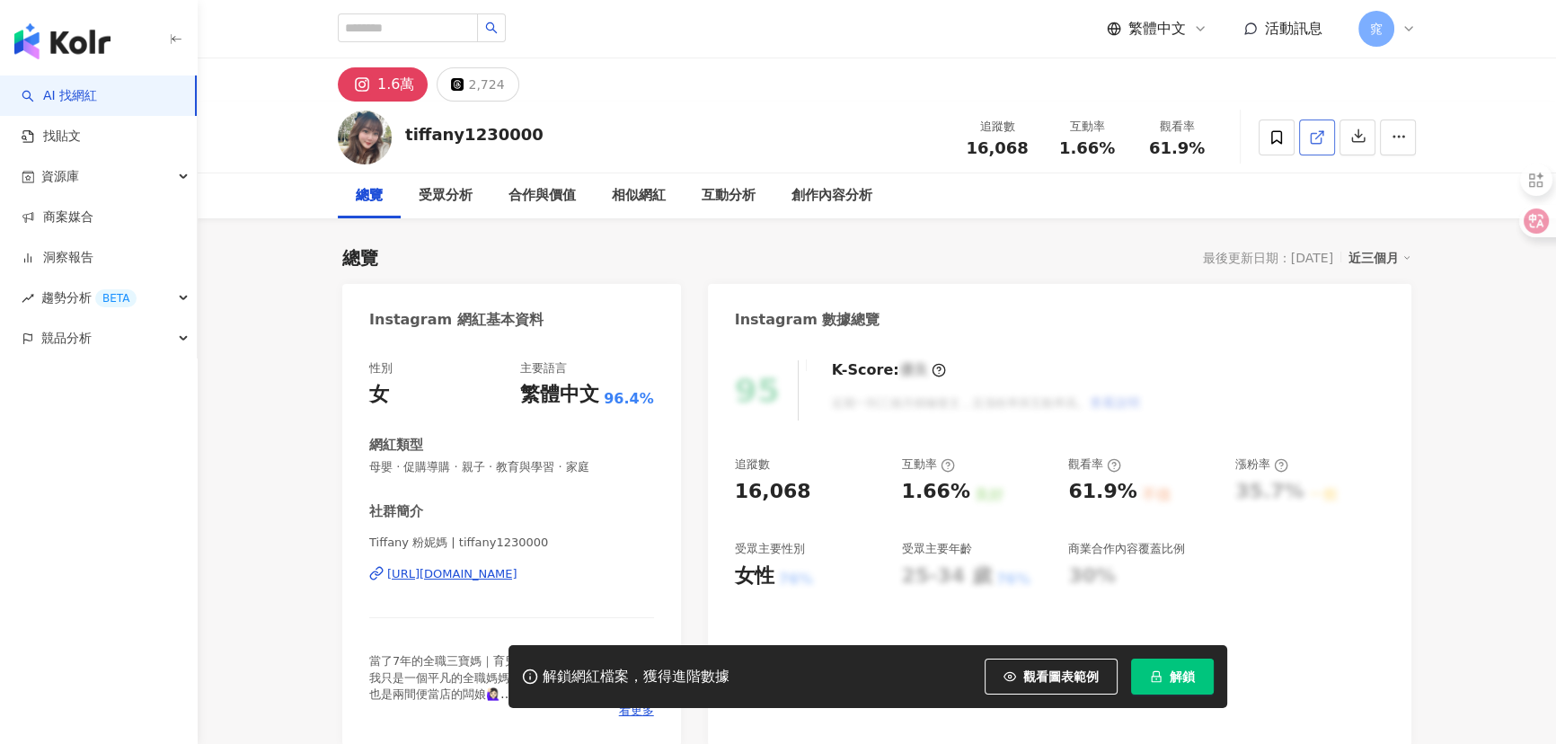
click at [1320, 135] on icon at bounding box center [1317, 137] width 16 height 16
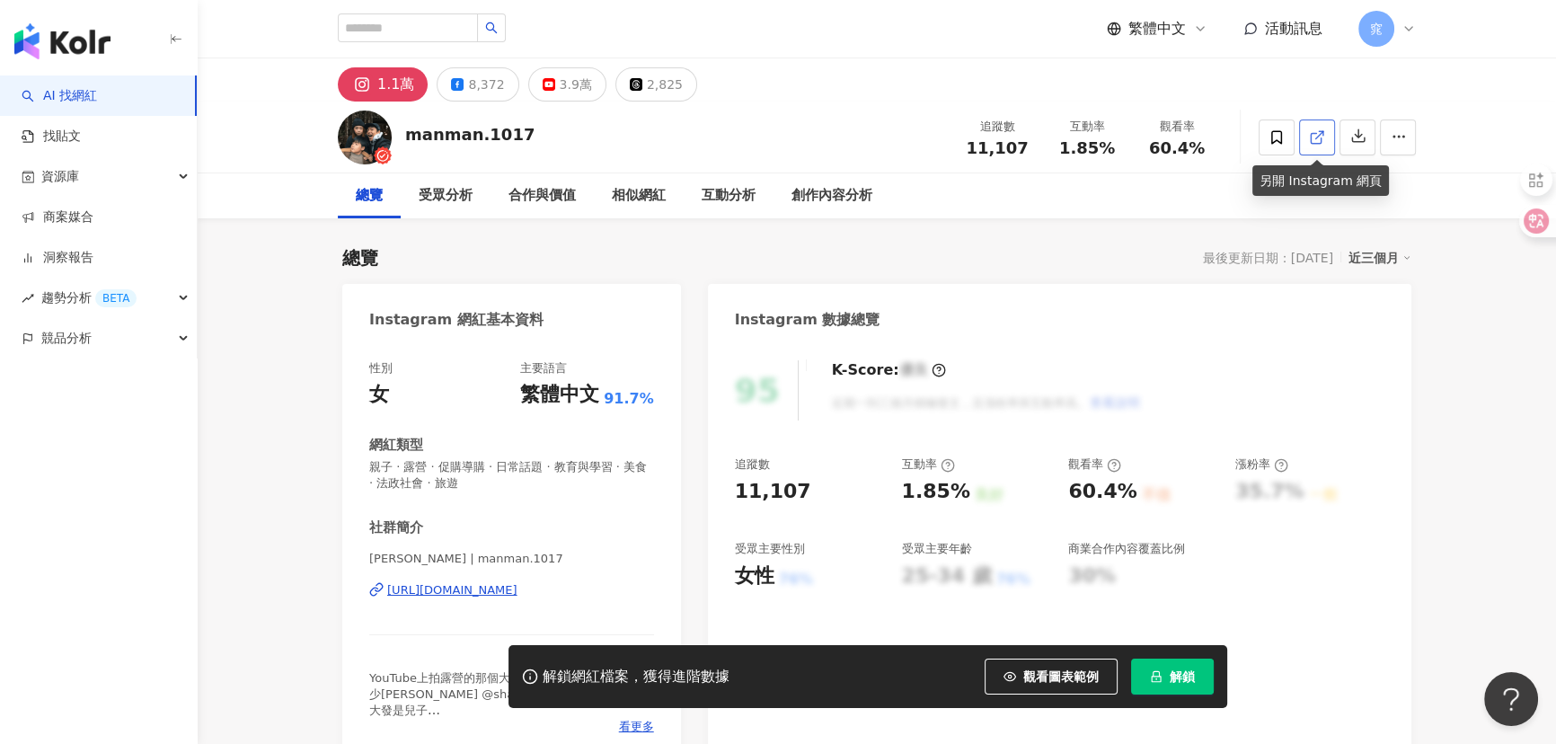
click at [1330, 135] on link at bounding box center [1317, 137] width 36 height 36
